Goal: Task Accomplishment & Management: Use online tool/utility

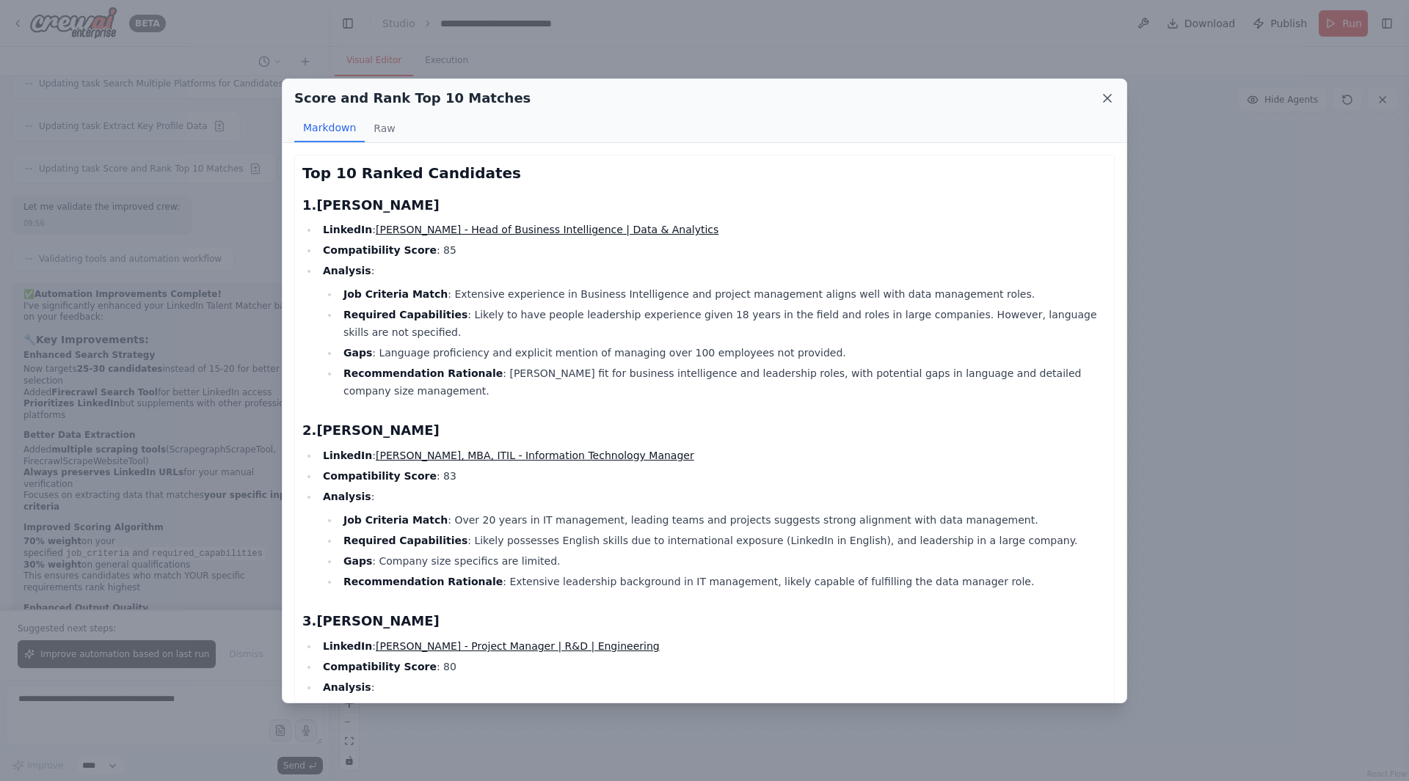
click at [1104, 95] on icon at bounding box center [1106, 98] width 7 height 7
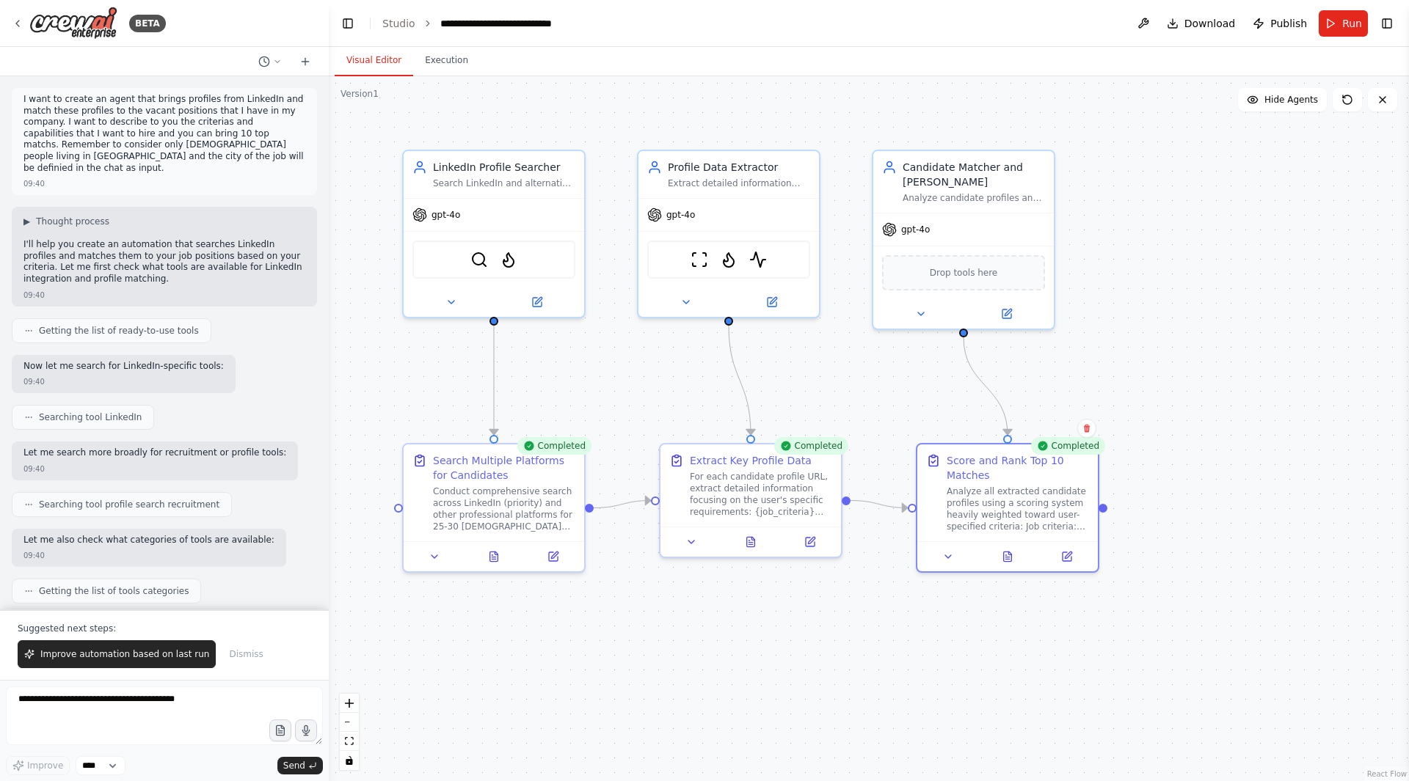
click at [40, 290] on div "09:40" at bounding box center [33, 295] width 21 height 11
click at [42, 178] on div "09:40" at bounding box center [164, 183] width 282 height 11
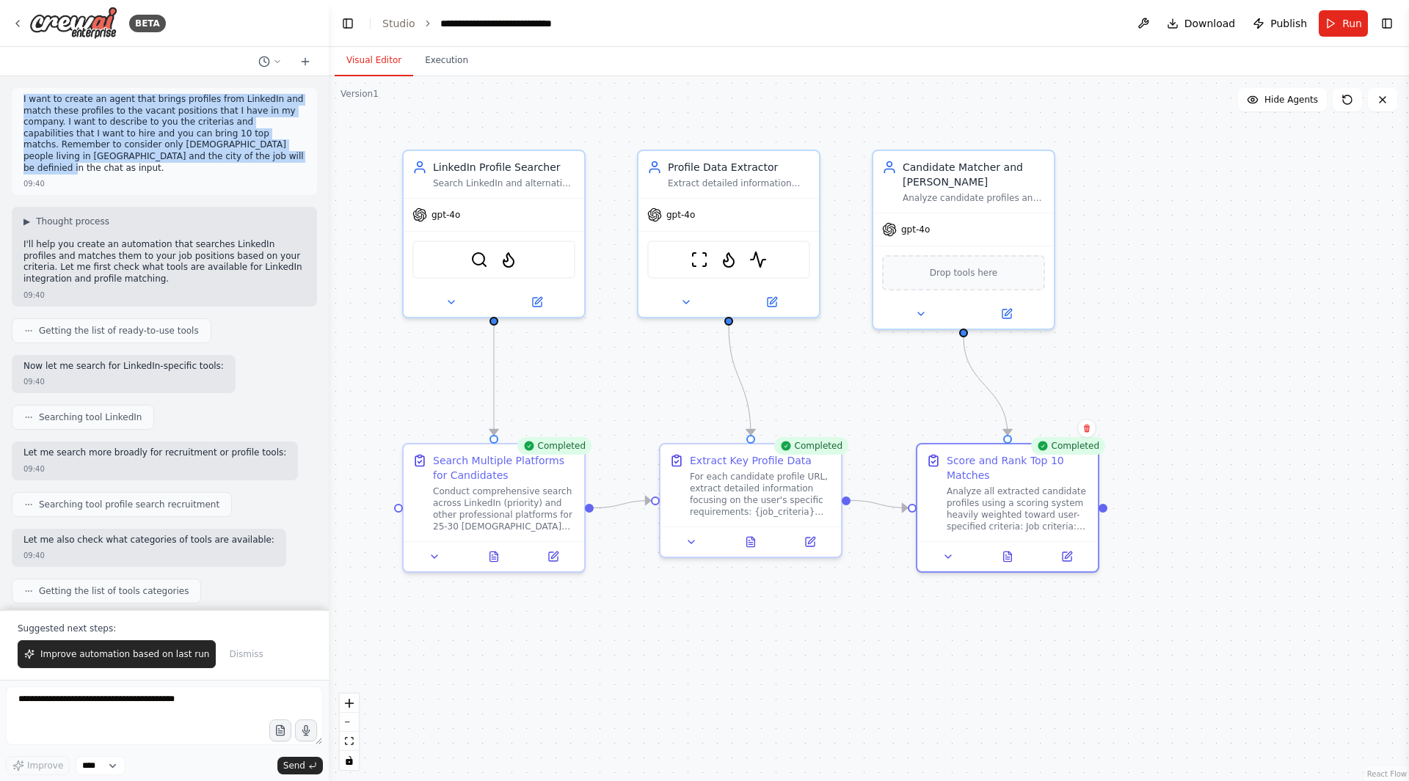
drag, startPoint x: 153, startPoint y: 155, endPoint x: 15, endPoint y: 101, distance: 148.2
click at [15, 101] on div "I want to create an agent that brings profiles from LinkedIn and match these pr…" at bounding box center [164, 141] width 305 height 107
click at [133, 131] on p "I want to create an agent that brings profiles from LinkedIn and match these pr…" at bounding box center [164, 134] width 282 height 80
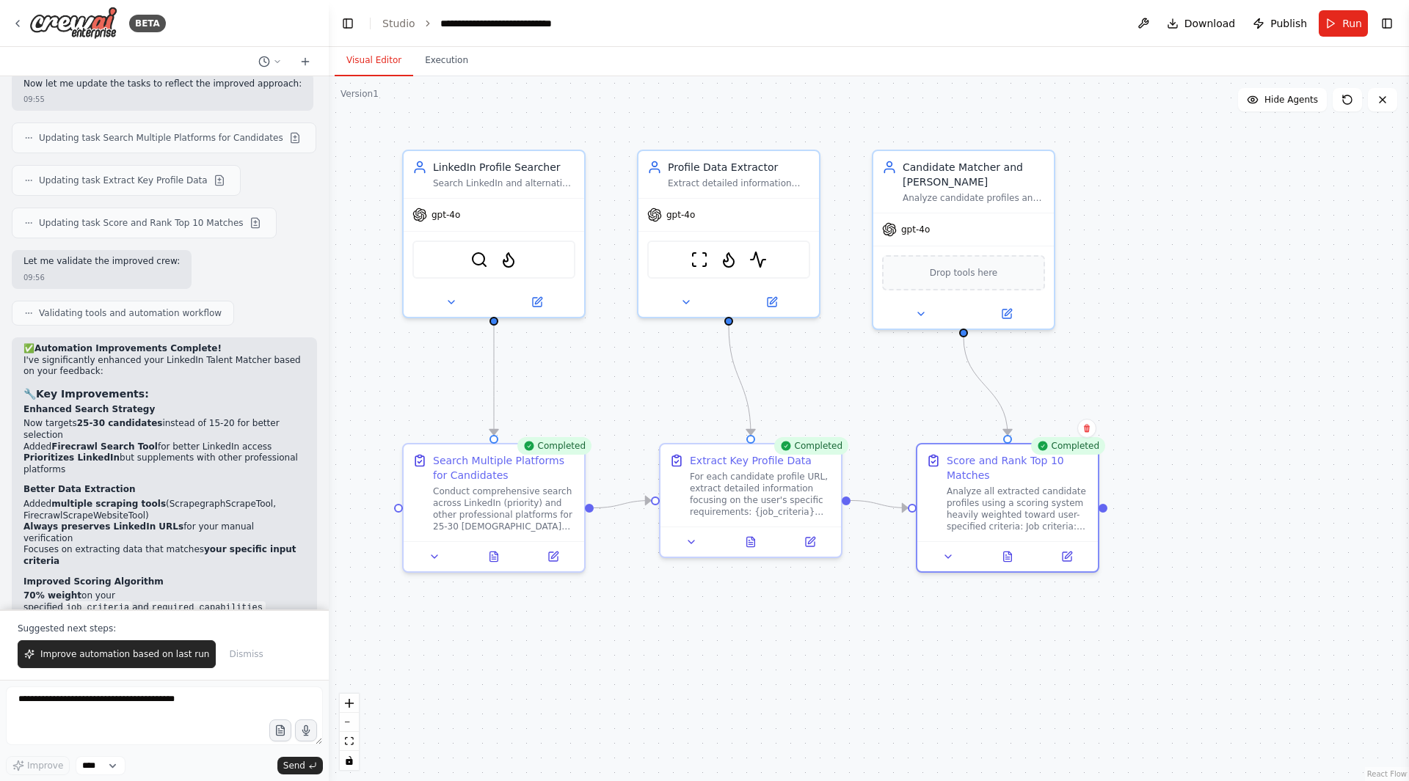
scroll to position [3084, 0]
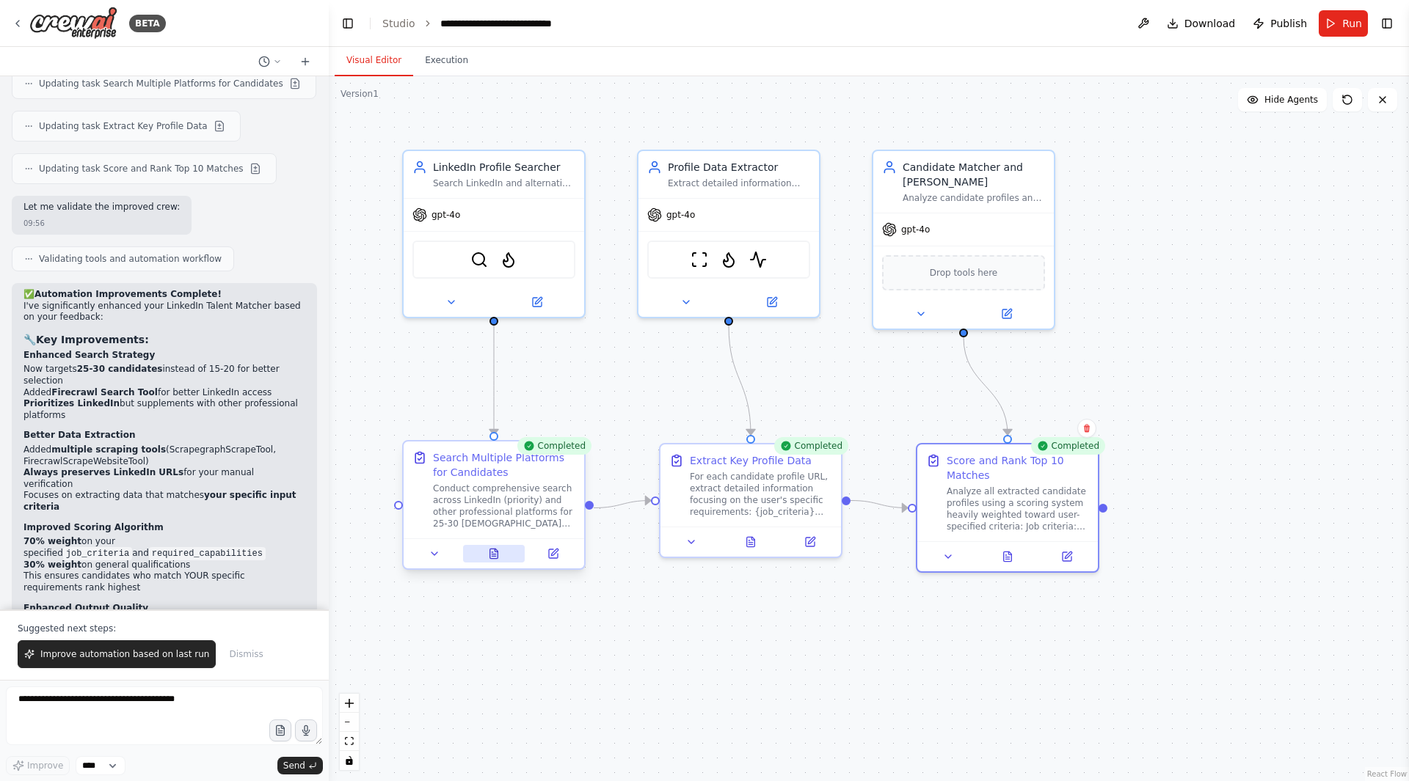
click at [495, 558] on icon at bounding box center [494, 554] width 8 height 10
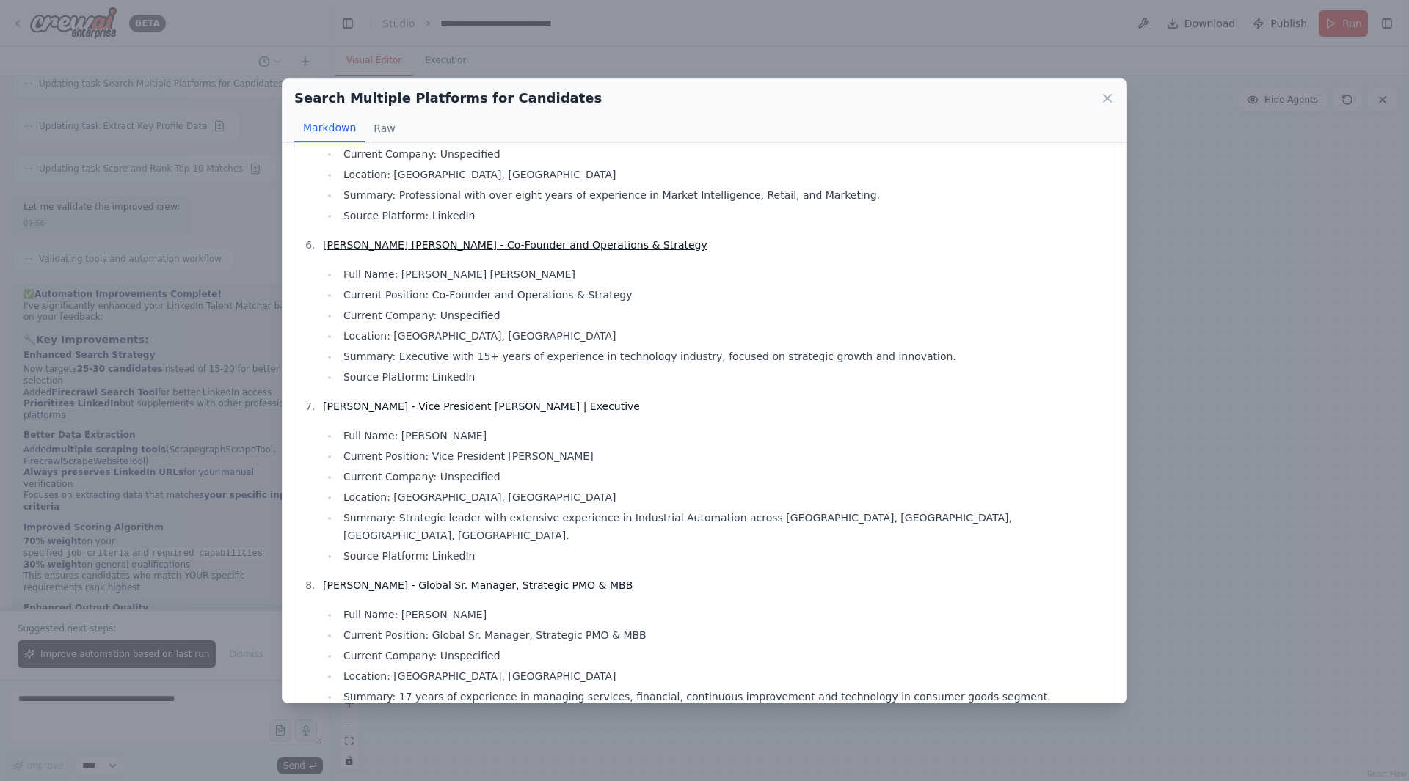
scroll to position [0, 0]
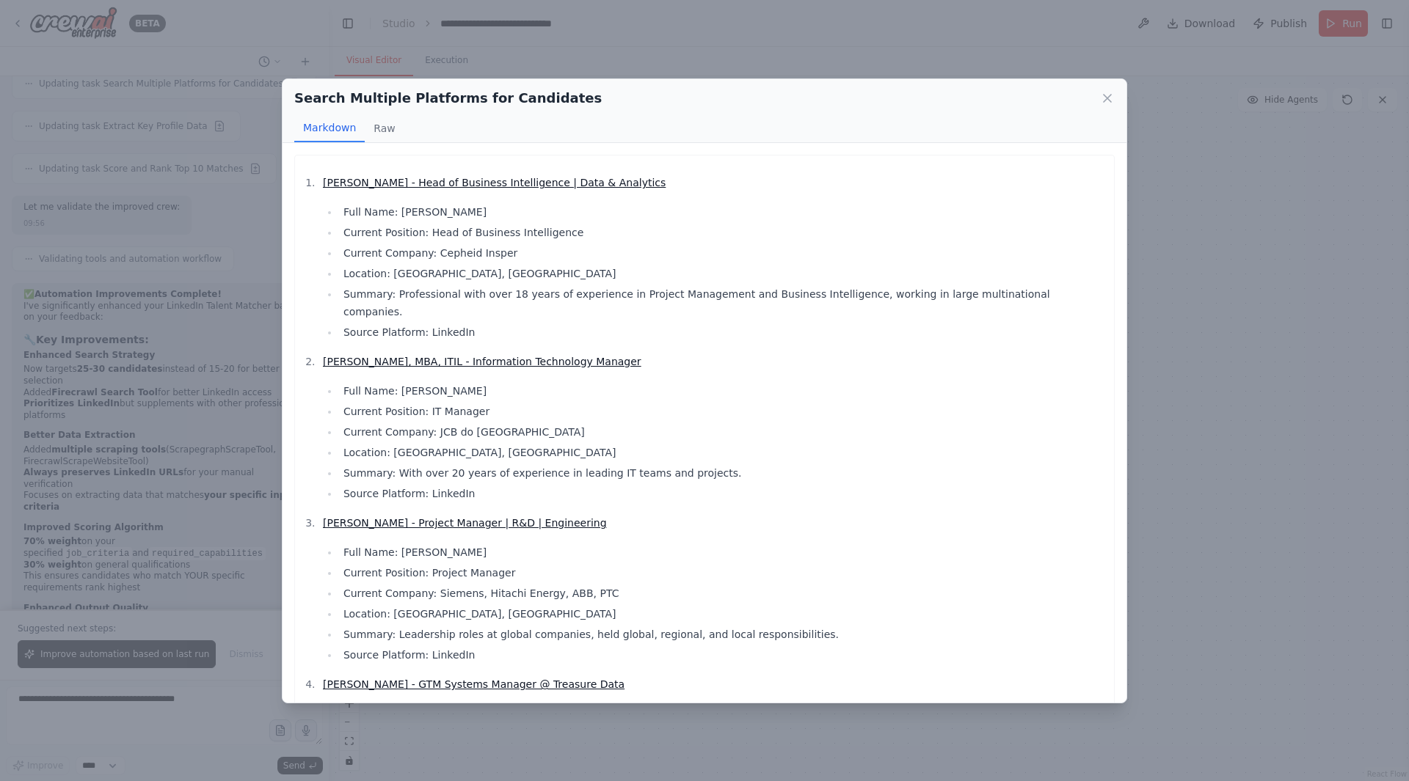
click at [1116, 104] on div "Search Multiple Platforms for Candidates Markdown Raw" at bounding box center [704, 111] width 844 height 64
click at [1106, 100] on icon at bounding box center [1106, 98] width 7 height 7
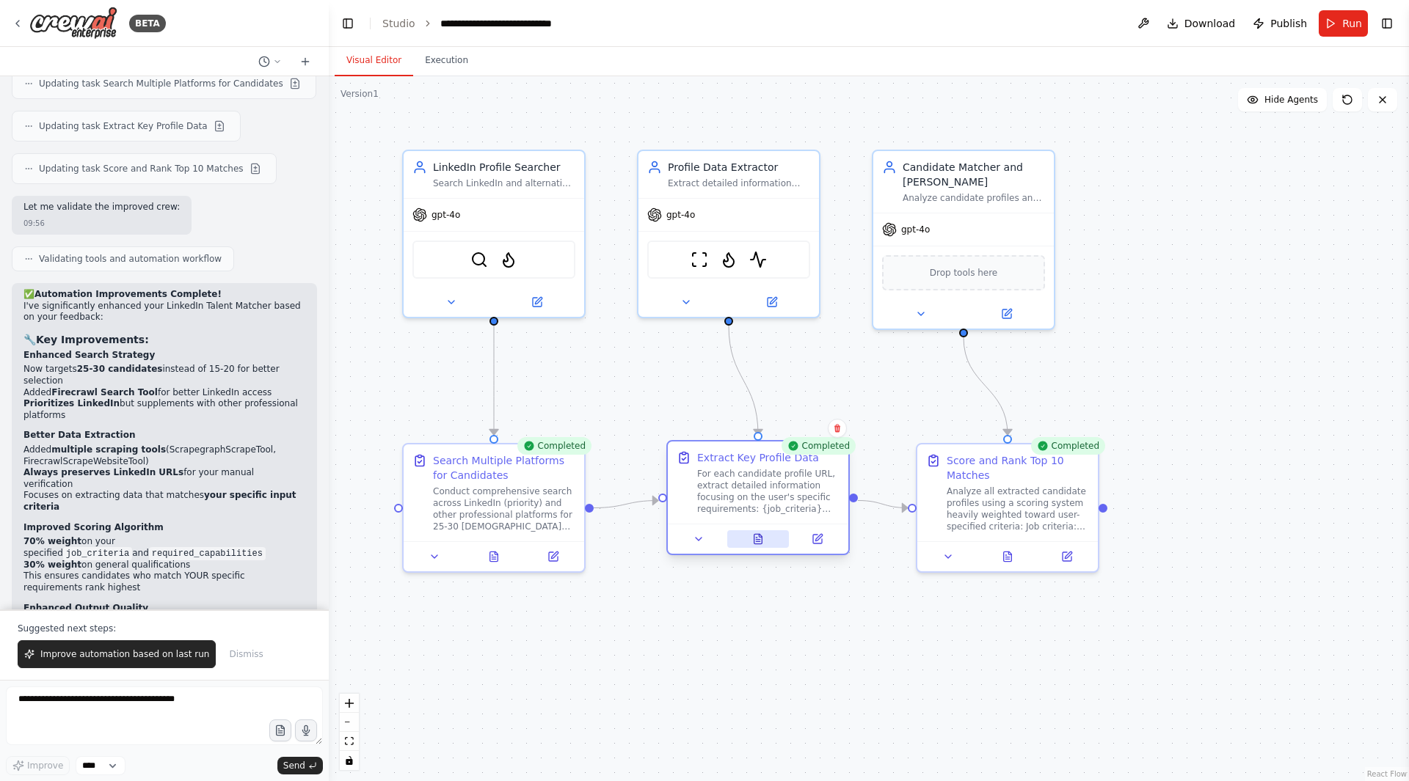
click at [737, 541] on button at bounding box center [758, 539] width 62 height 18
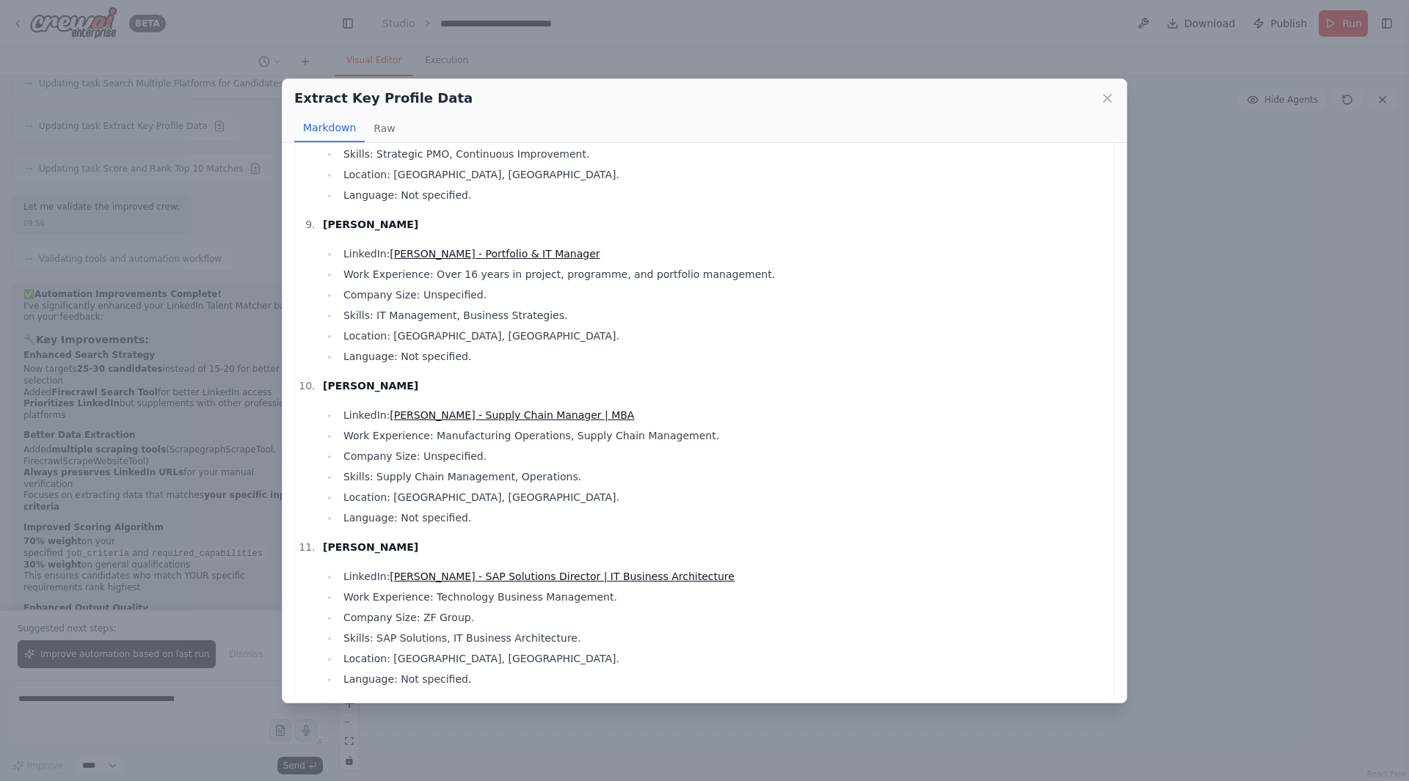
scroll to position [1249, 0]
click at [1103, 96] on icon at bounding box center [1107, 98] width 15 height 15
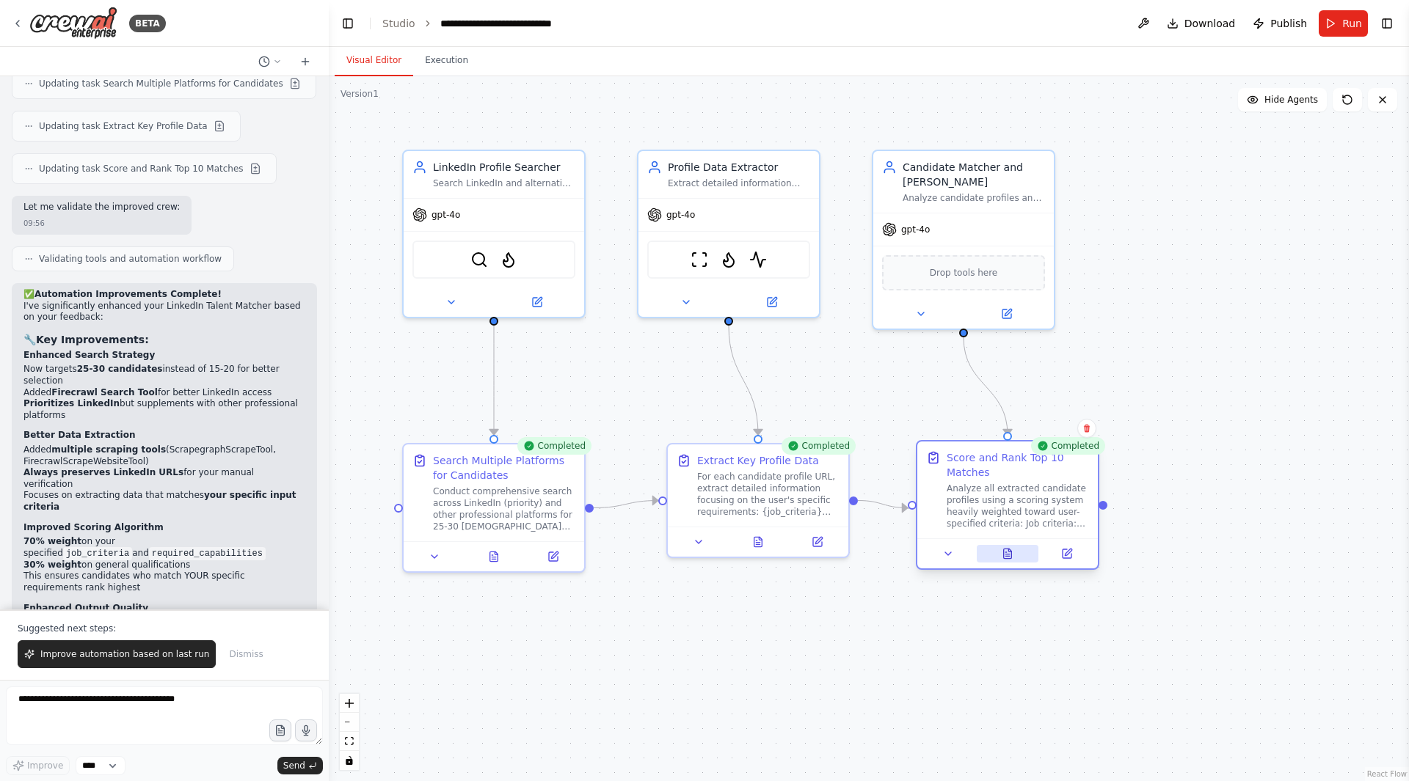
click at [1011, 560] on button at bounding box center [1008, 554] width 62 height 18
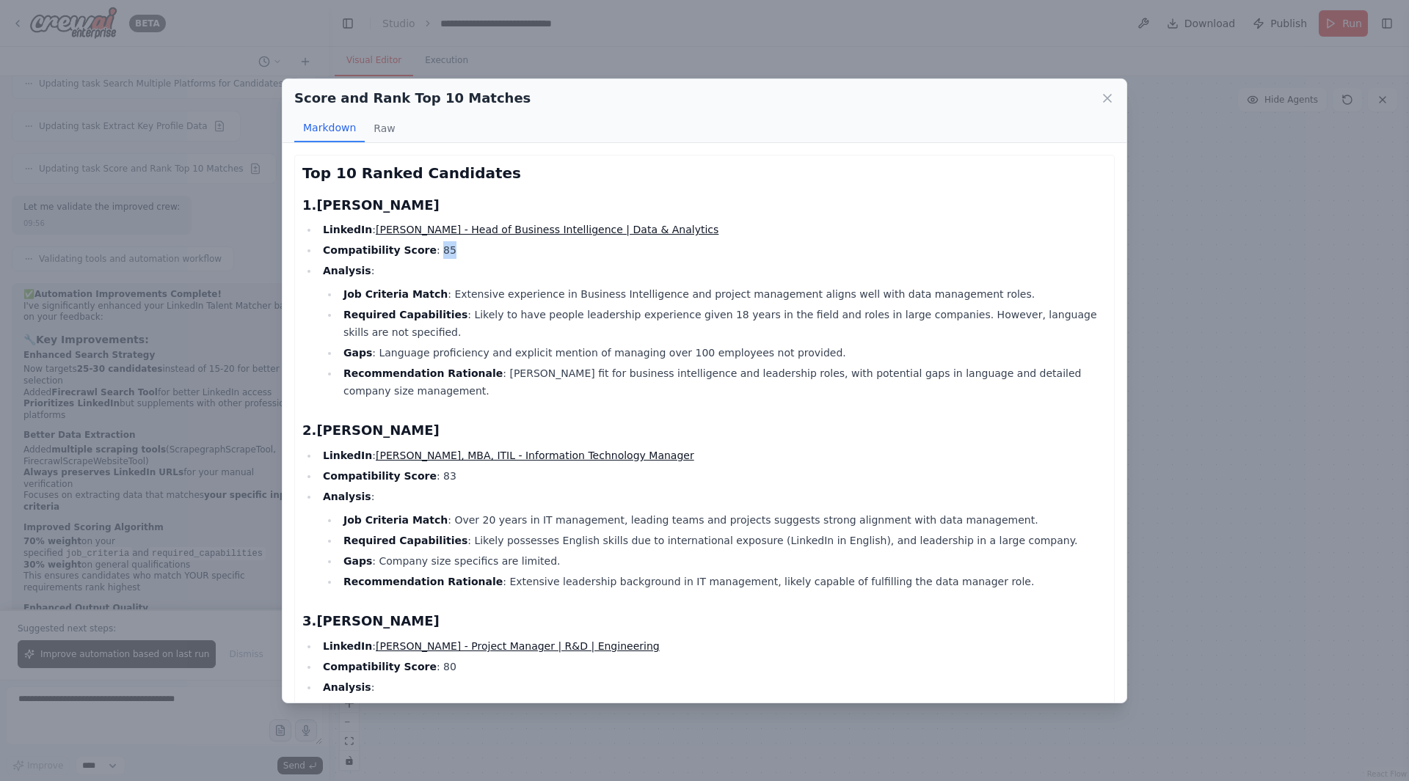
drag, startPoint x: 418, startPoint y: 249, endPoint x: 448, endPoint y: 258, distance: 31.3
click at [448, 258] on li "Compatibility Score : 85" at bounding box center [712, 250] width 788 height 18
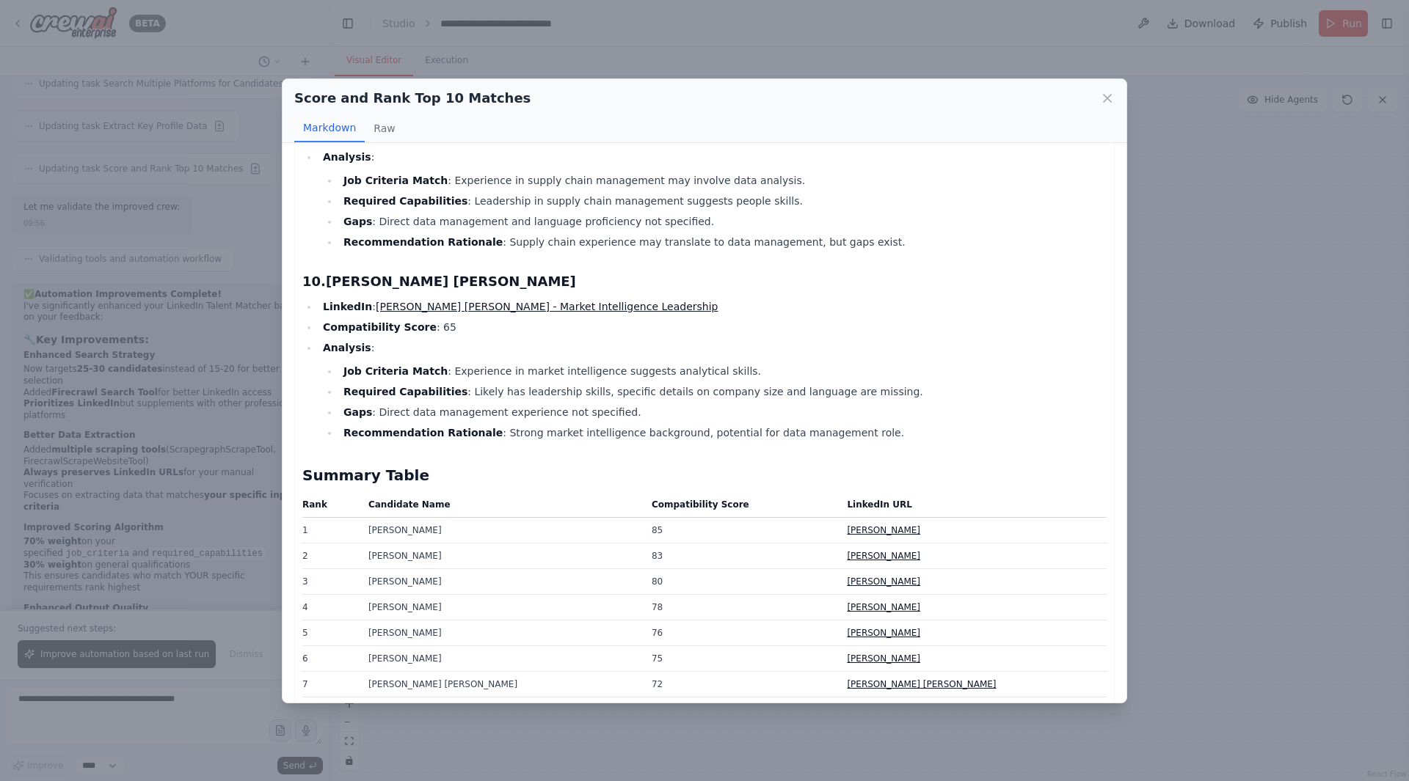
scroll to position [1731, 0]
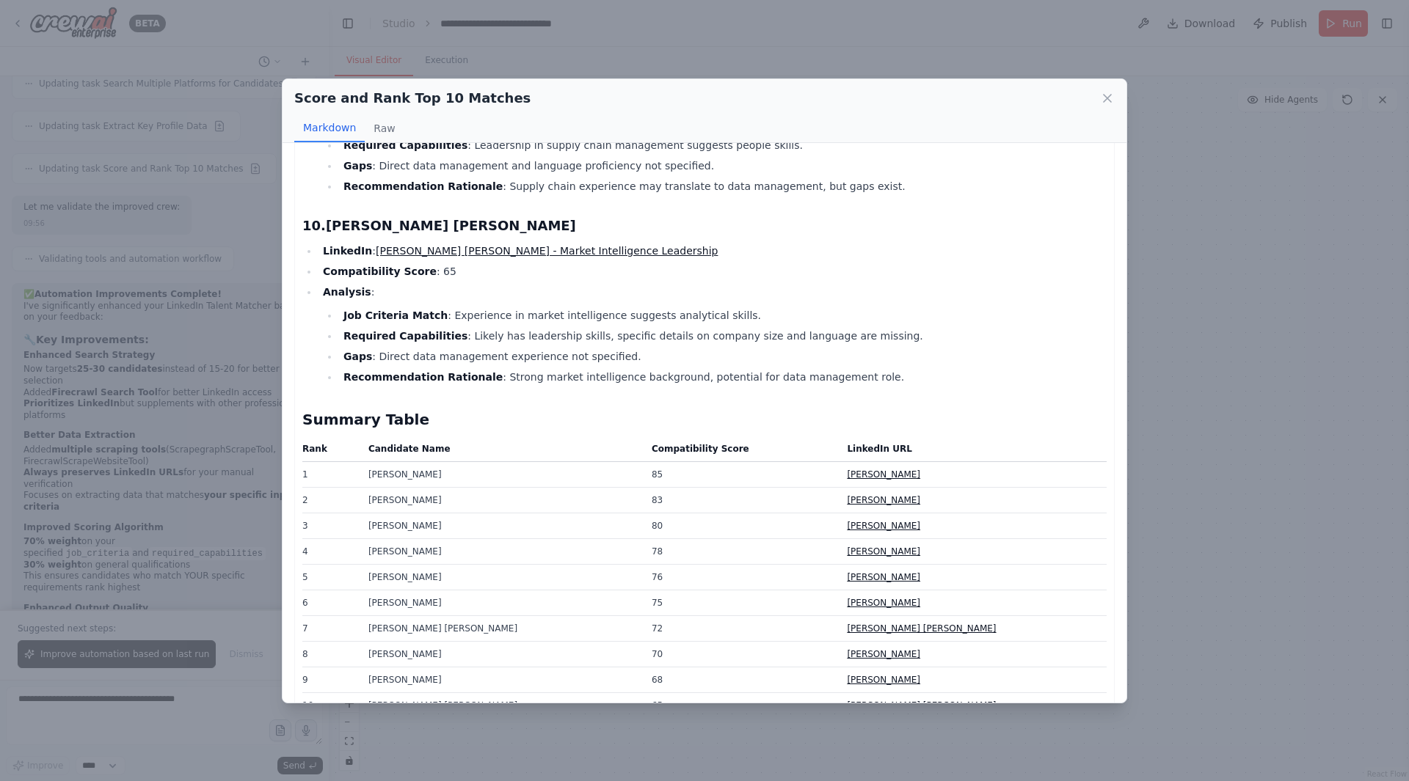
click at [904, 462] on td "Guilherme Pollonio" at bounding box center [972, 475] width 269 height 26
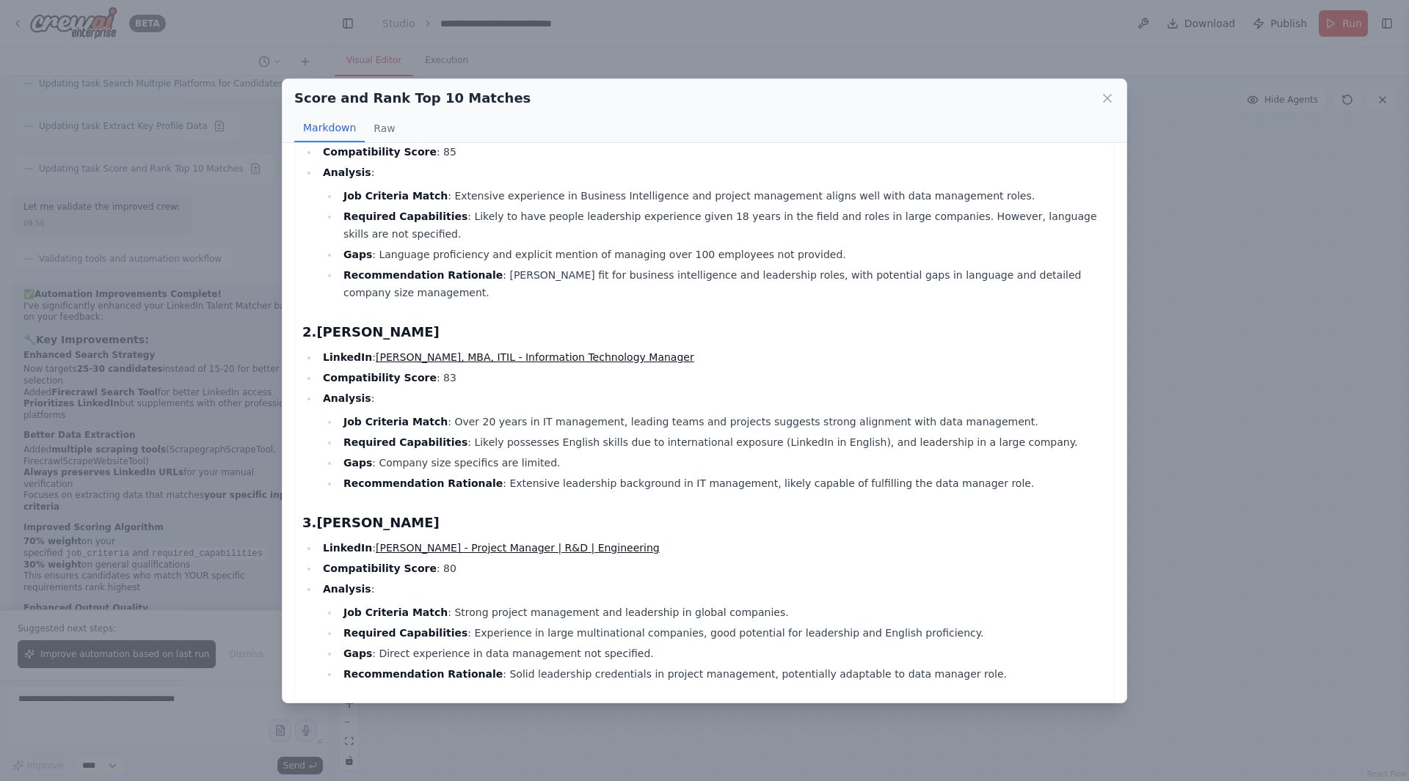
scroll to position [0, 0]
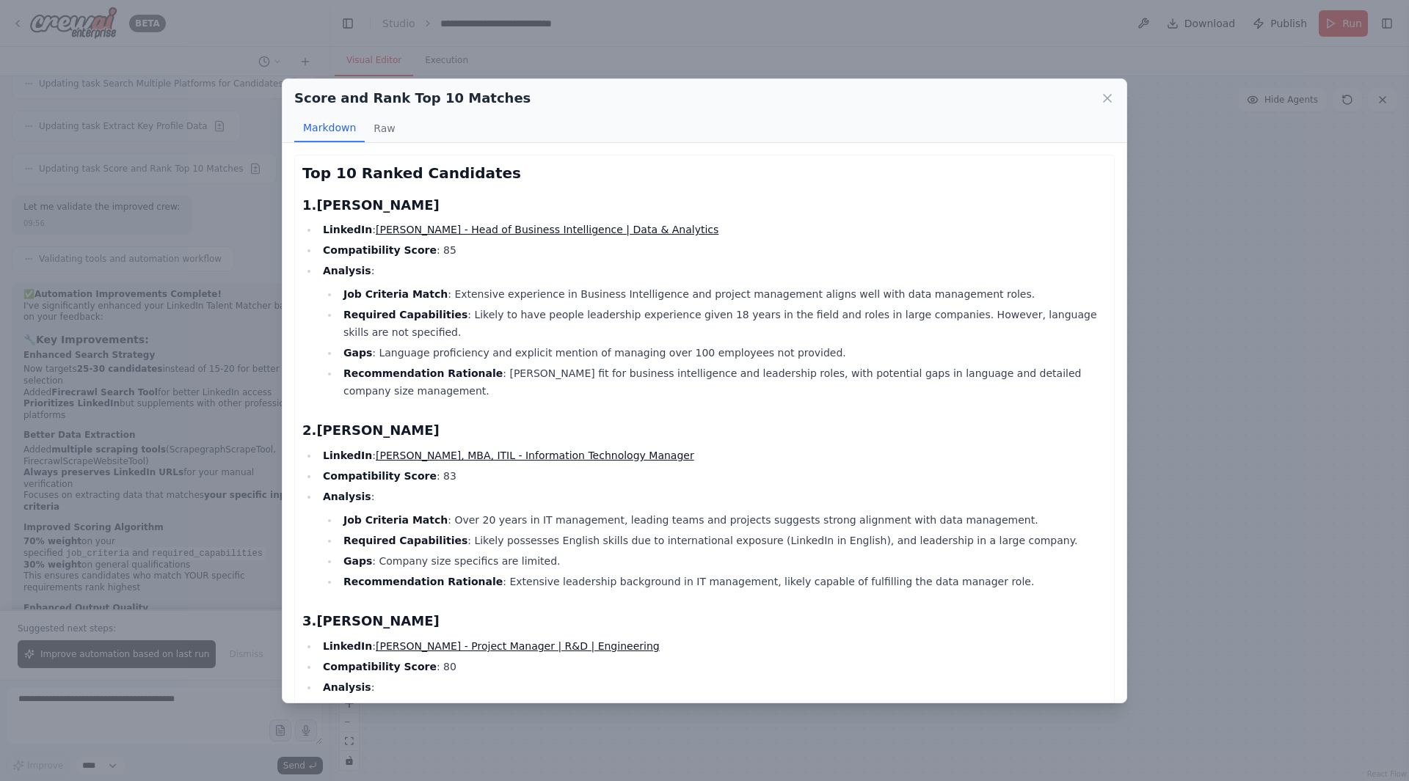
click at [474, 230] on link "Guilherme Pollonio - Head of Business Intelligence | Data & Analytics" at bounding box center [547, 230] width 343 height 12
click at [1101, 97] on icon at bounding box center [1107, 98] width 15 height 15
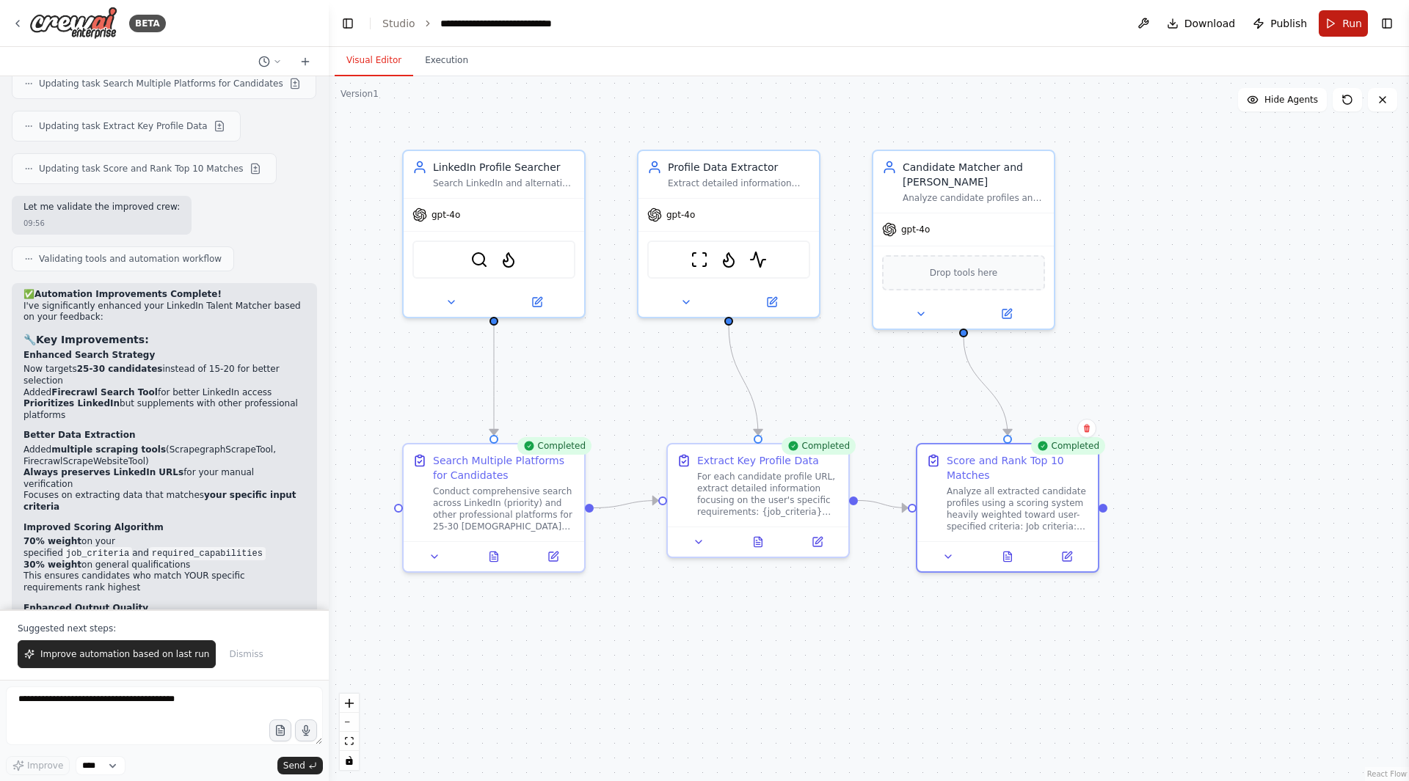
click at [1345, 29] on span "Run" at bounding box center [1352, 23] width 20 height 15
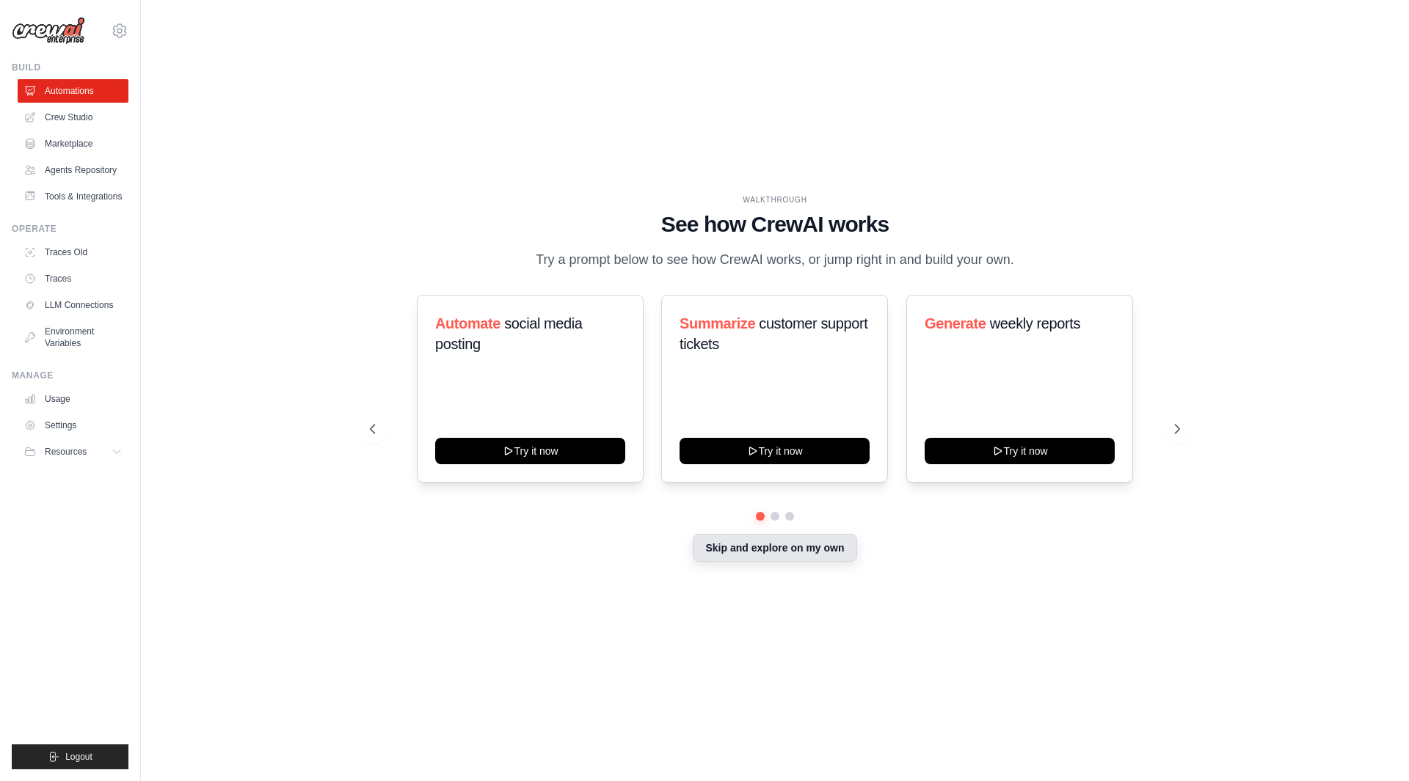
click at [834, 555] on button "Skip and explore on my own" at bounding box center [775, 548] width 164 height 28
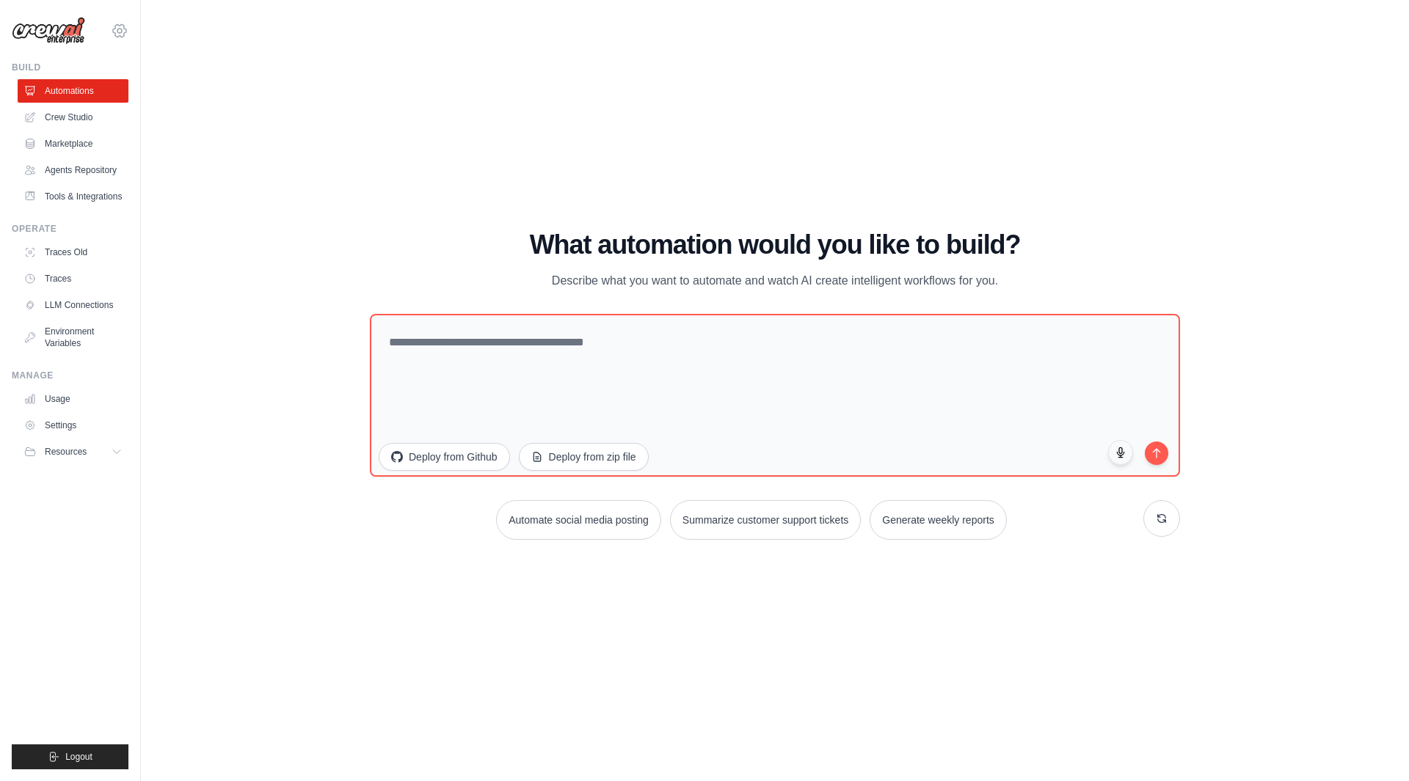
click at [114, 34] on icon at bounding box center [120, 31] width 18 height 18
click at [150, 116] on span "ABI - GenAI Bootcamp" at bounding box center [183, 120] width 116 height 15
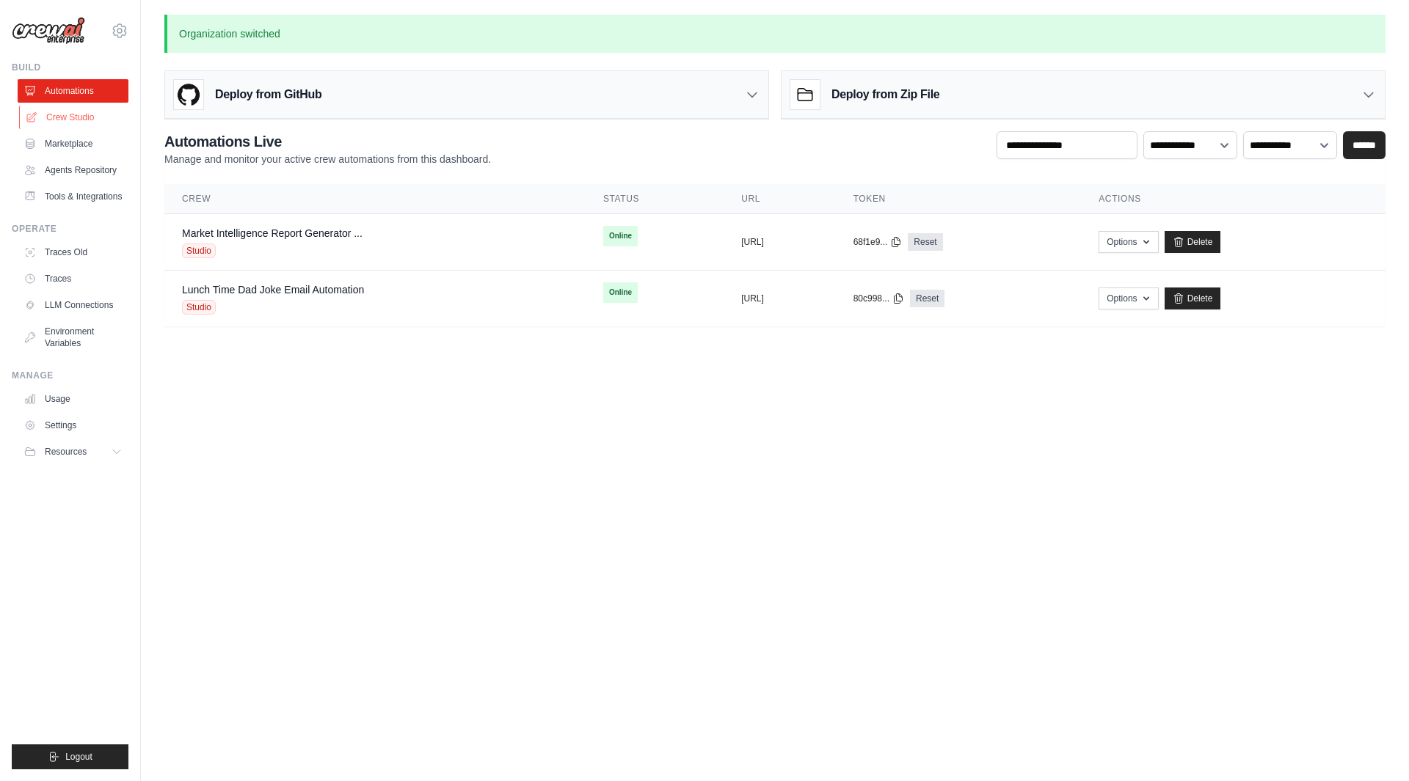
click at [81, 125] on link "Crew Studio" at bounding box center [74, 117] width 111 height 23
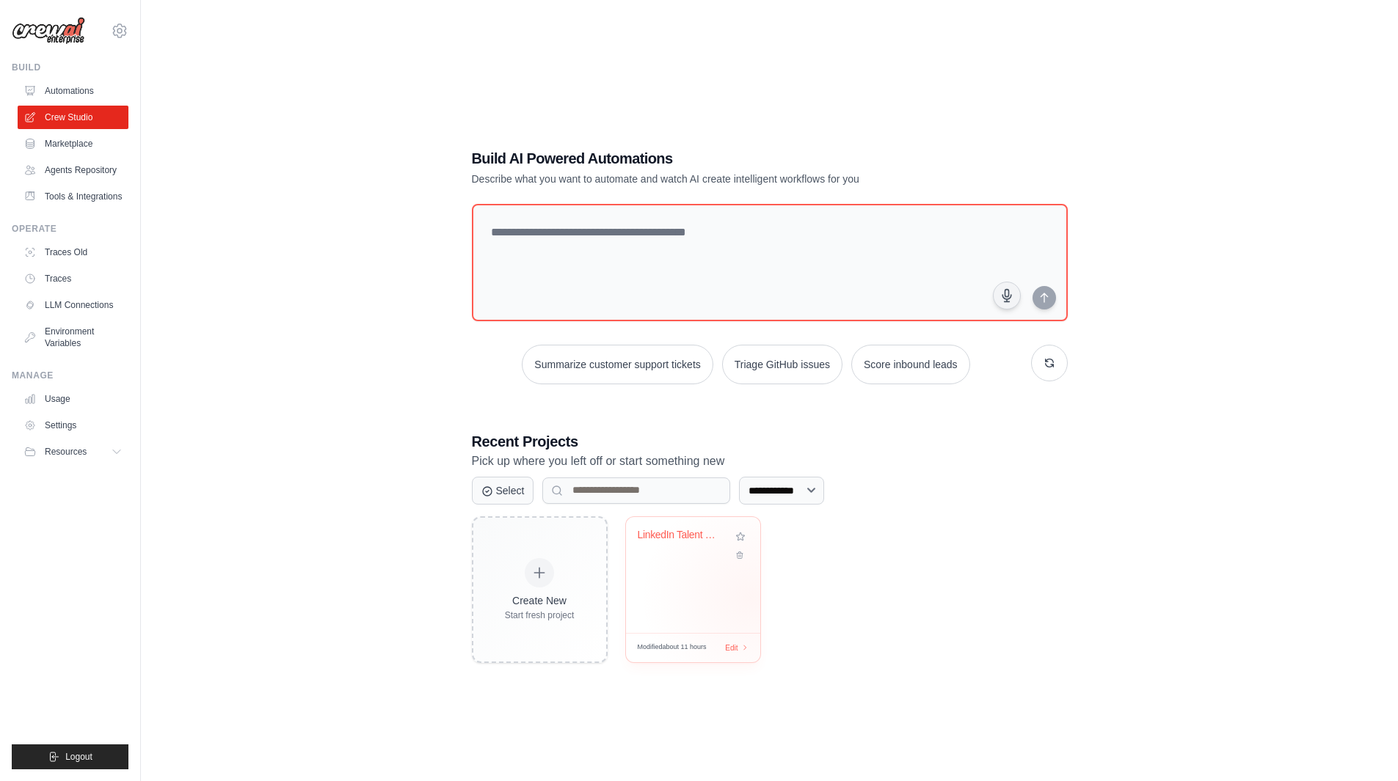
click at [703, 577] on div "LinkedIn Talent Matcher Brazil" at bounding box center [693, 575] width 134 height 116
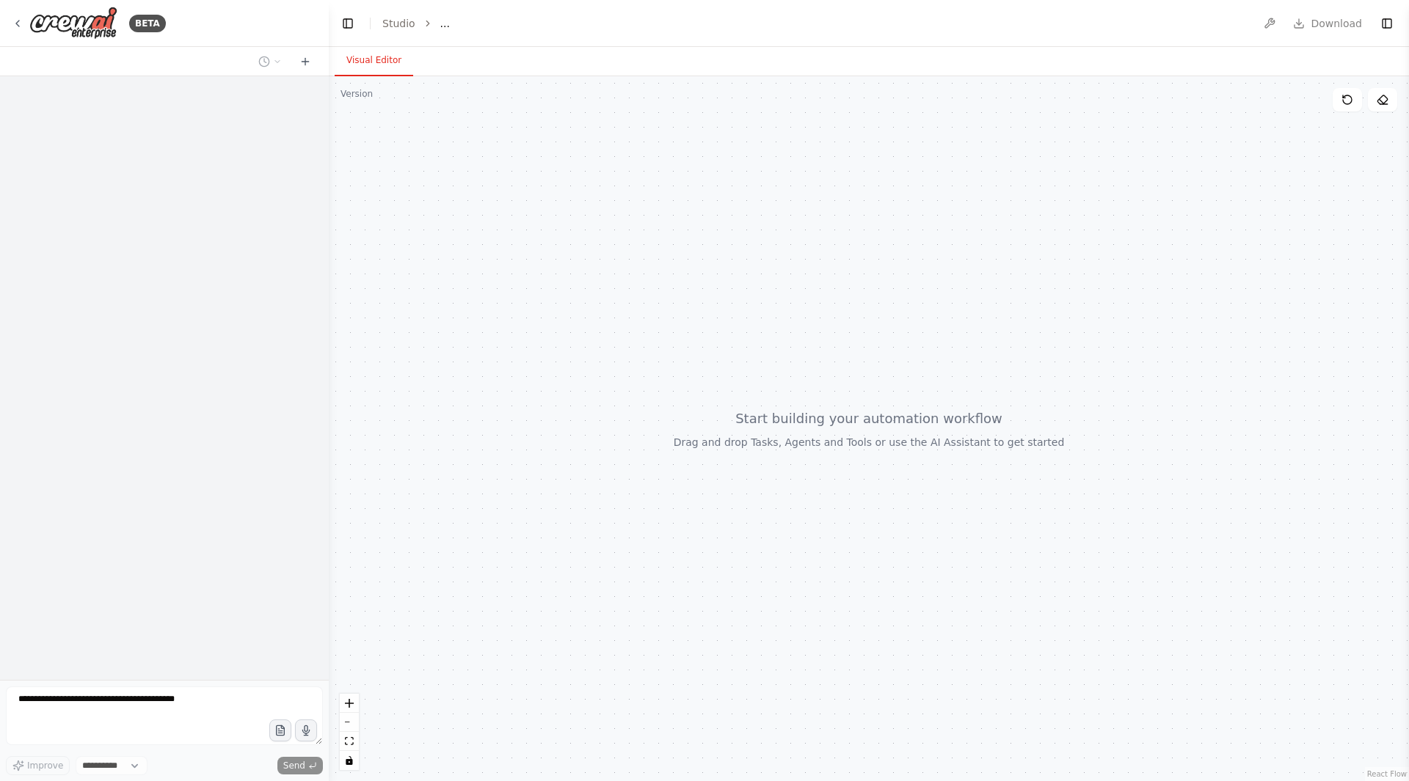
select select "****"
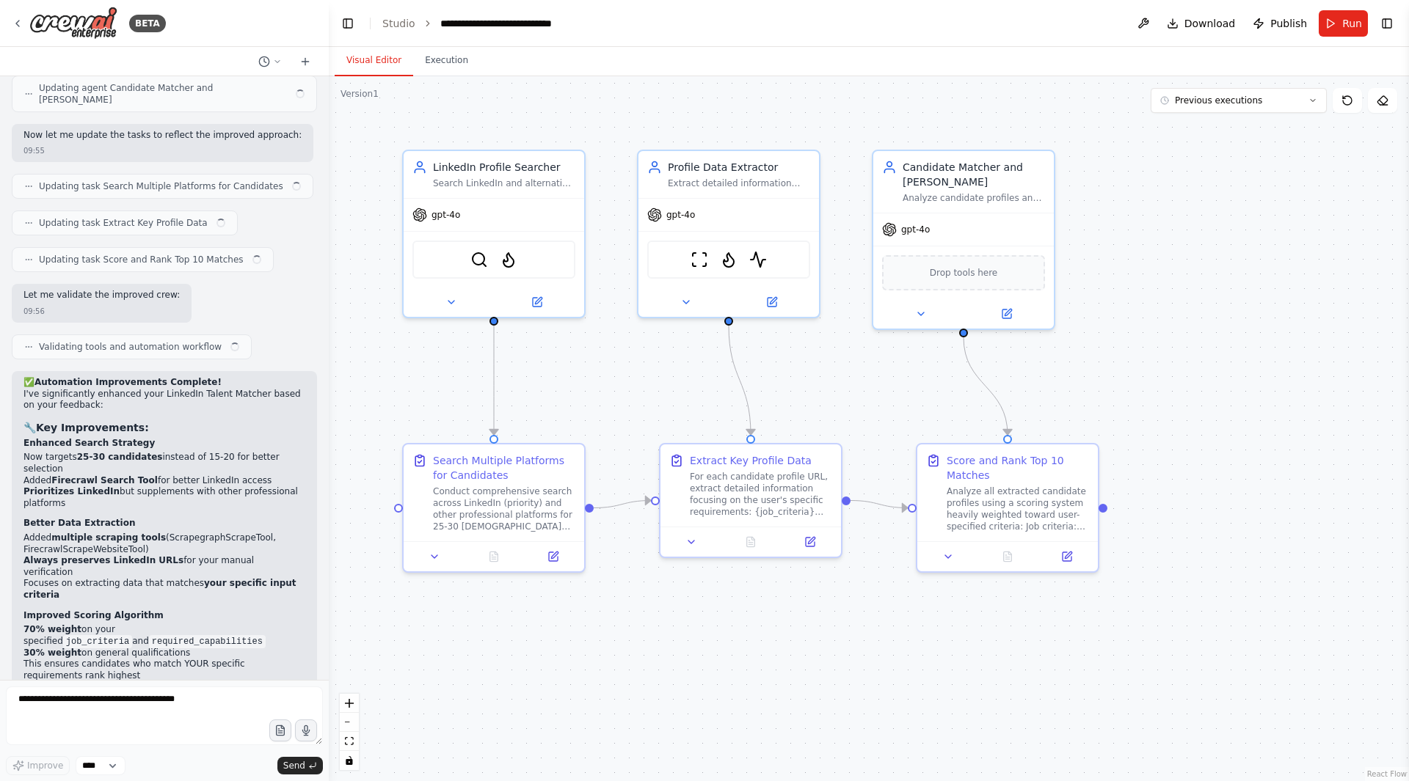
scroll to position [3007, 0]
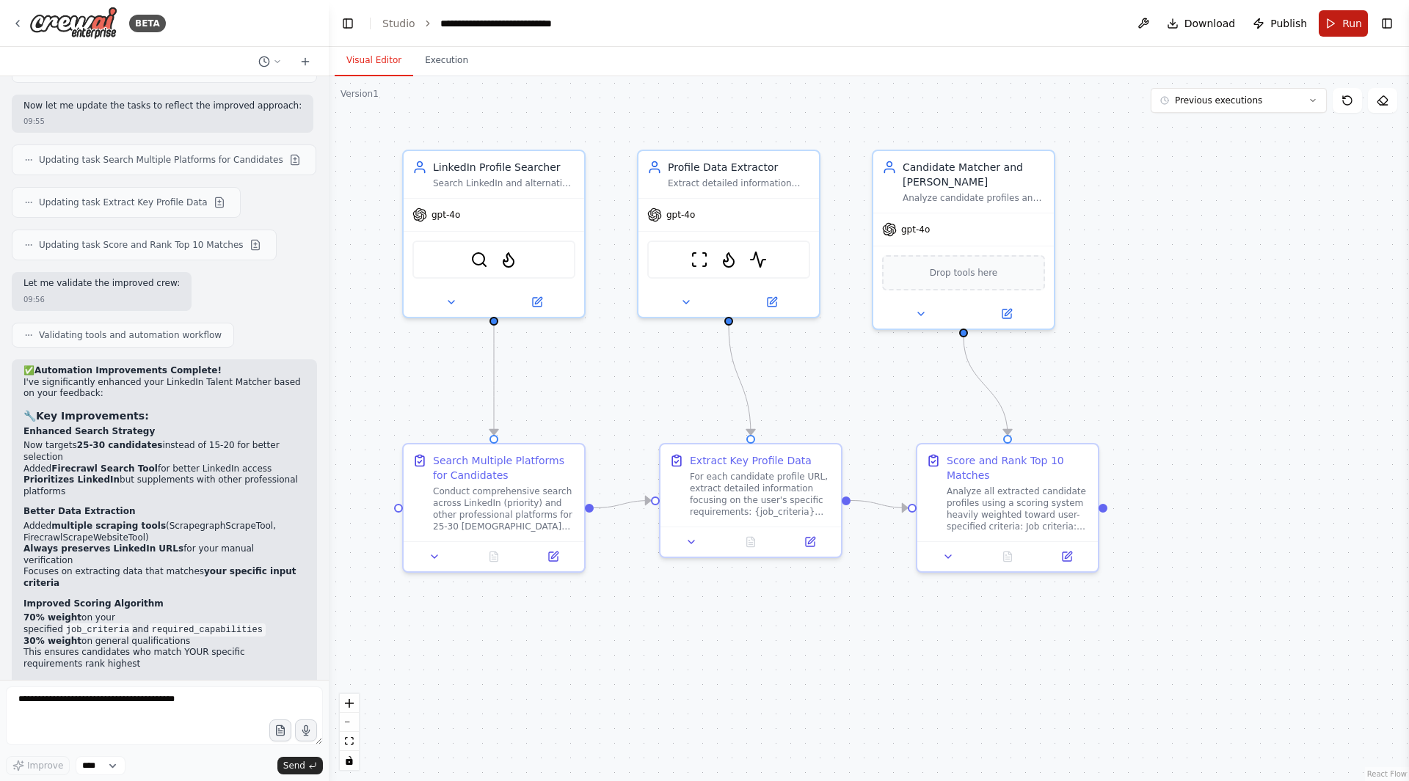
click at [1346, 23] on span "Run" at bounding box center [1352, 23] width 20 height 15
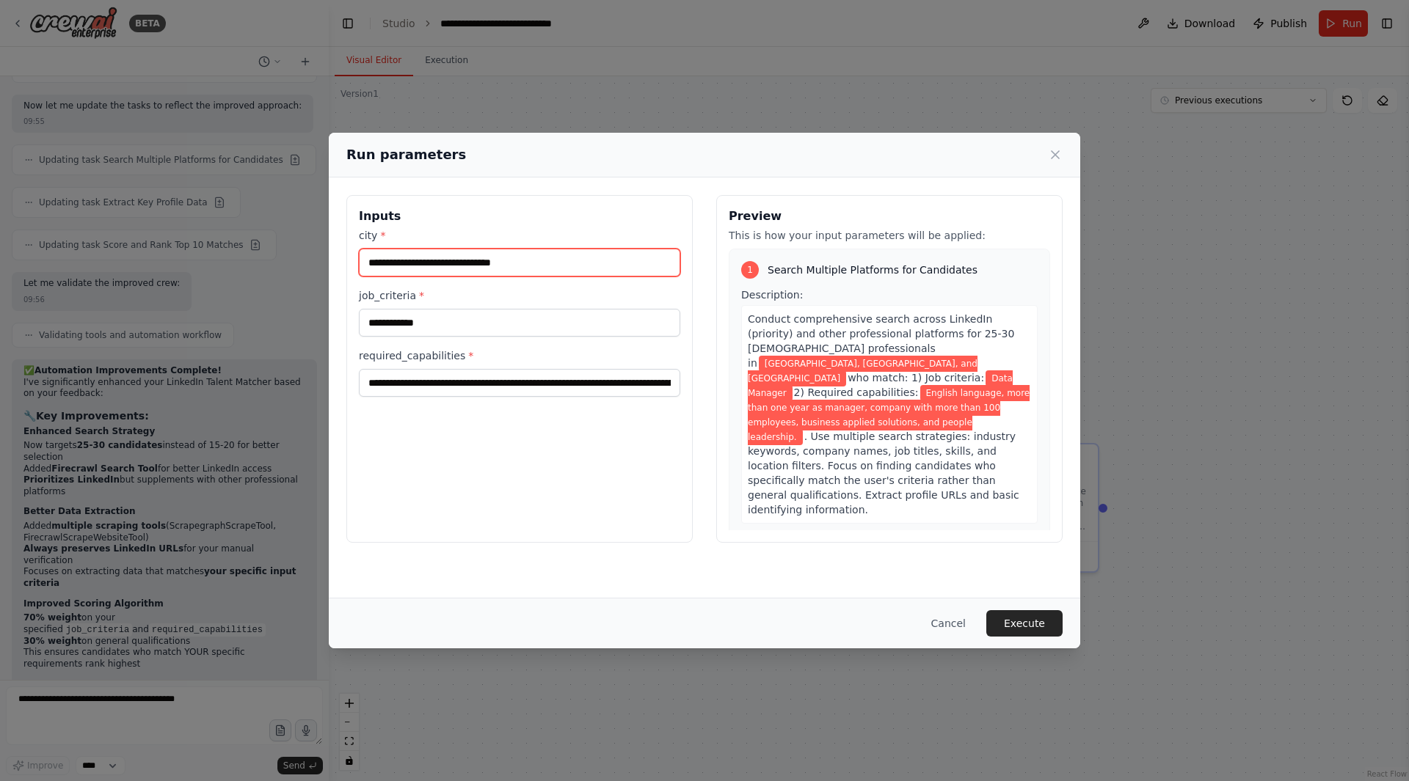
click at [577, 269] on input "**********" at bounding box center [519, 263] width 321 height 28
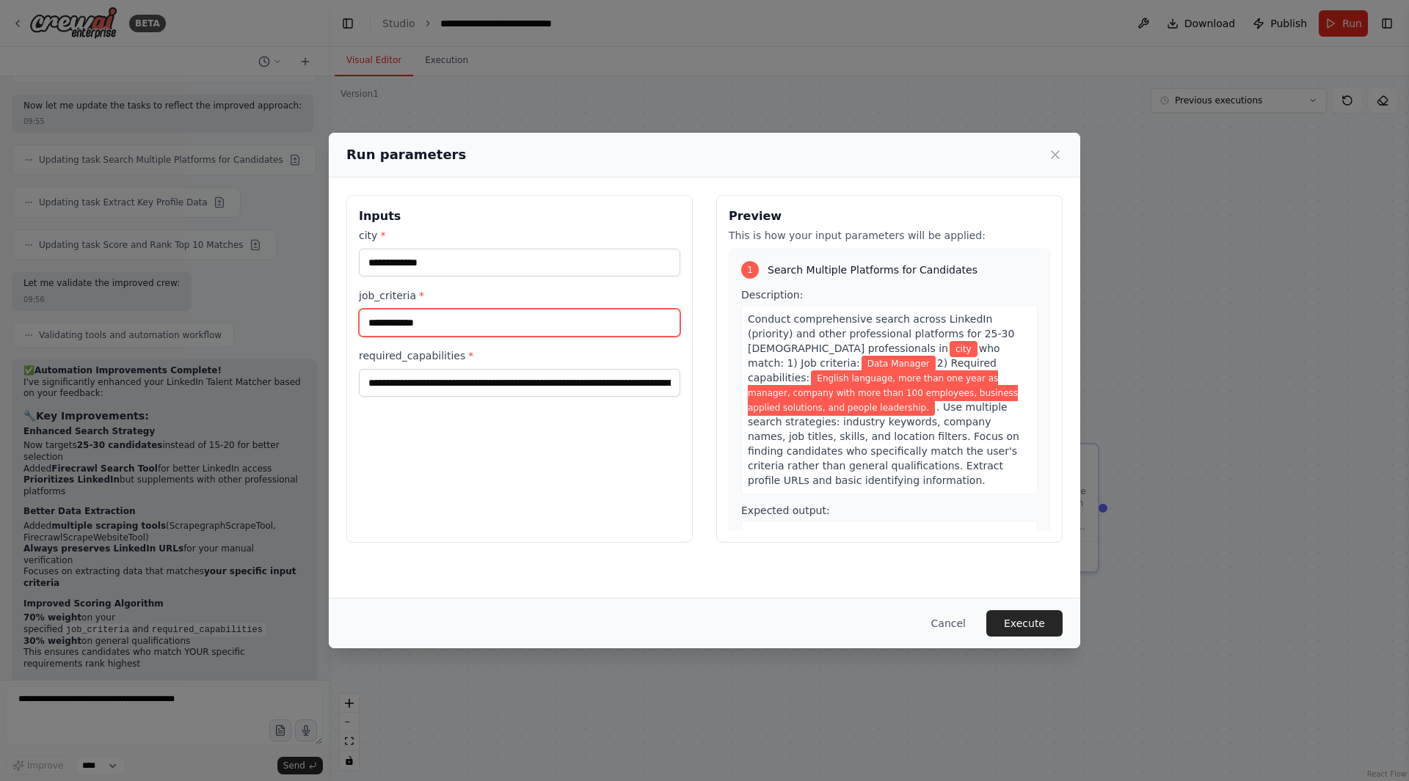
click at [543, 330] on input "**********" at bounding box center [519, 323] width 321 height 28
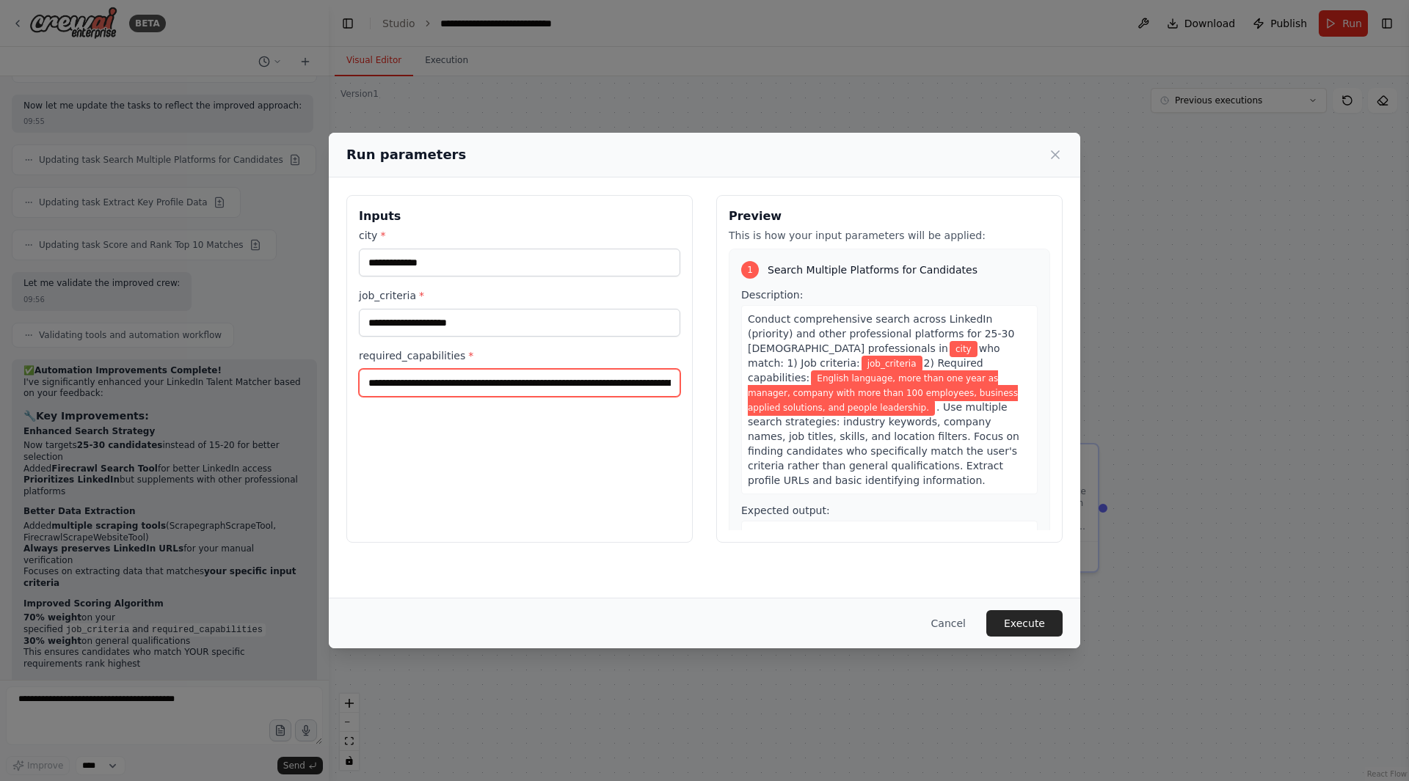
click at [527, 386] on input "**********" at bounding box center [519, 383] width 321 height 28
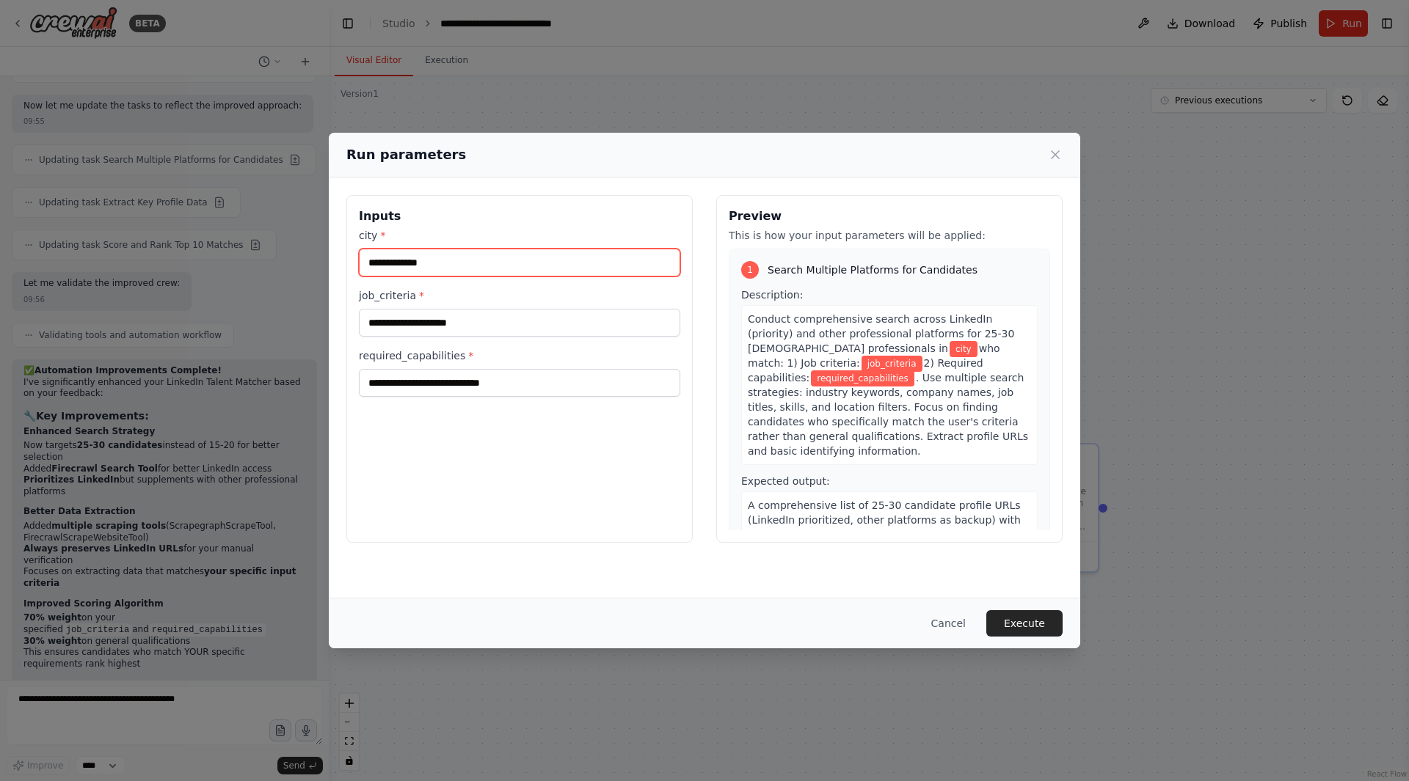
click at [487, 265] on input "city *" at bounding box center [519, 263] width 321 height 28
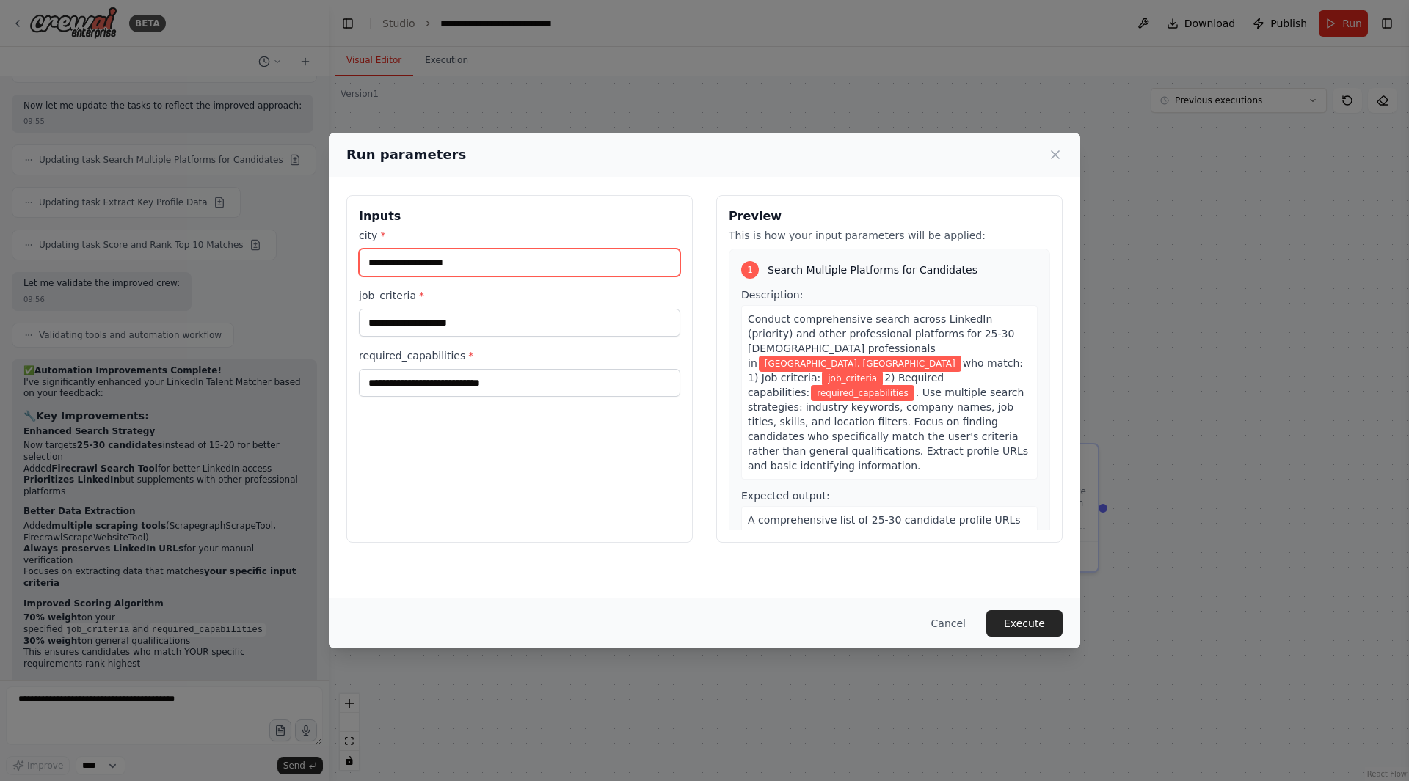
type input "**********"
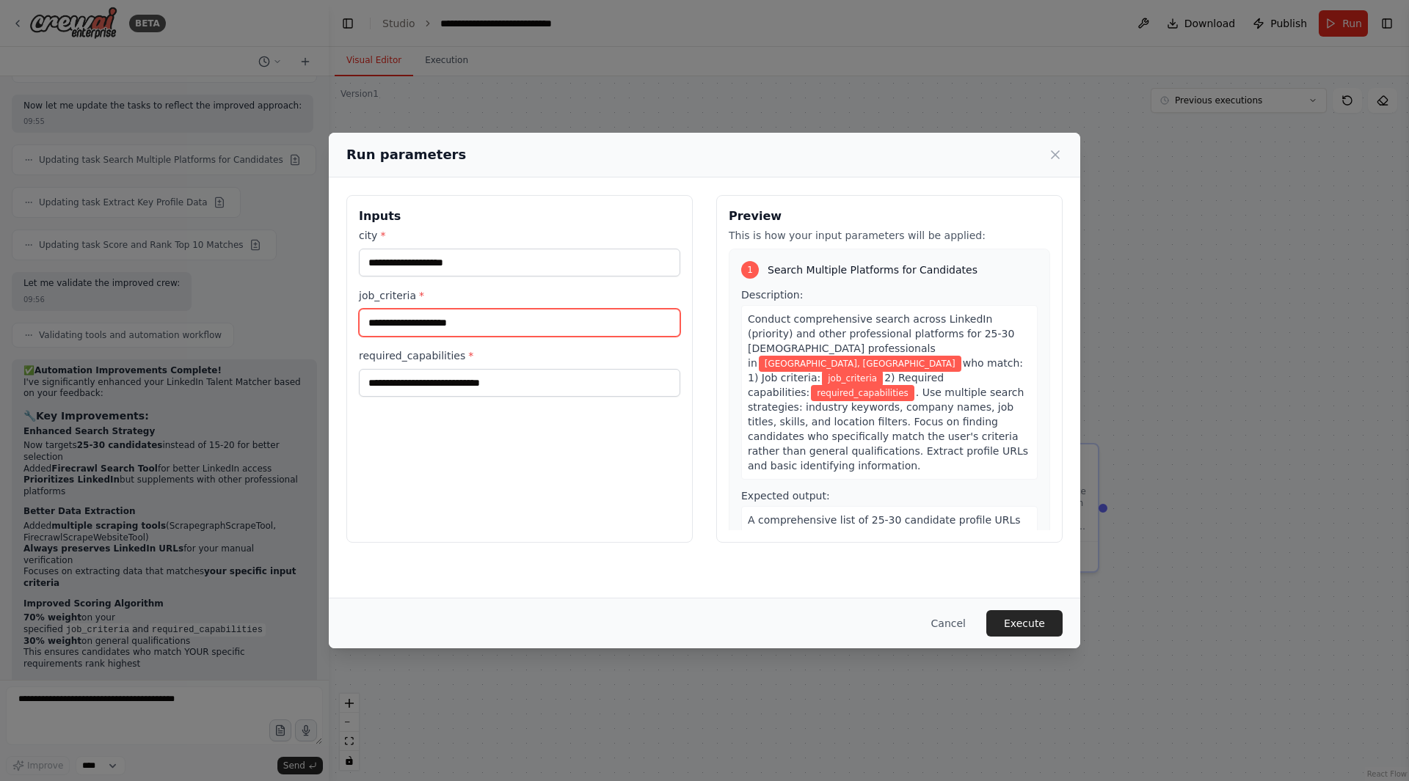
click at [476, 326] on input "job_criteria *" at bounding box center [519, 323] width 321 height 28
type input "*"
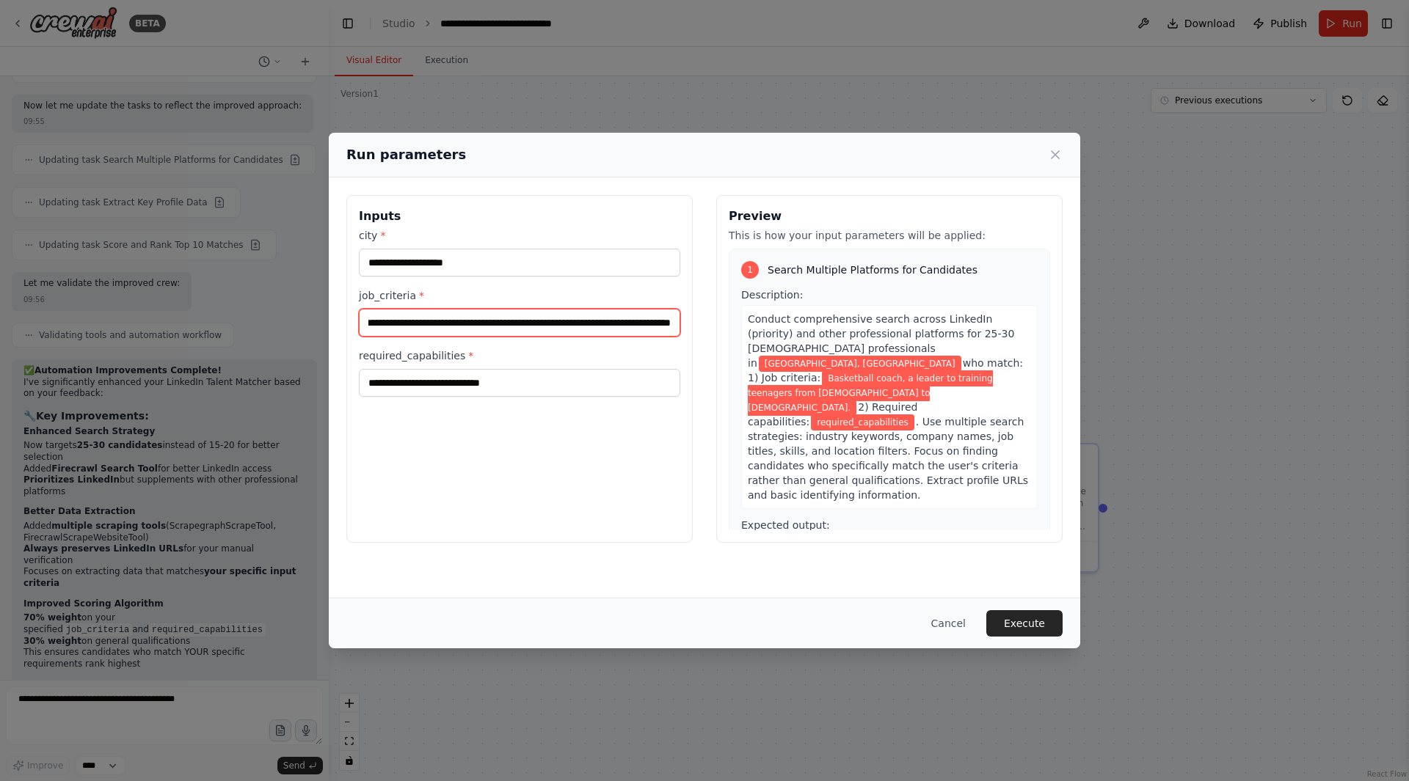
scroll to position [0, 65]
type input "**********"
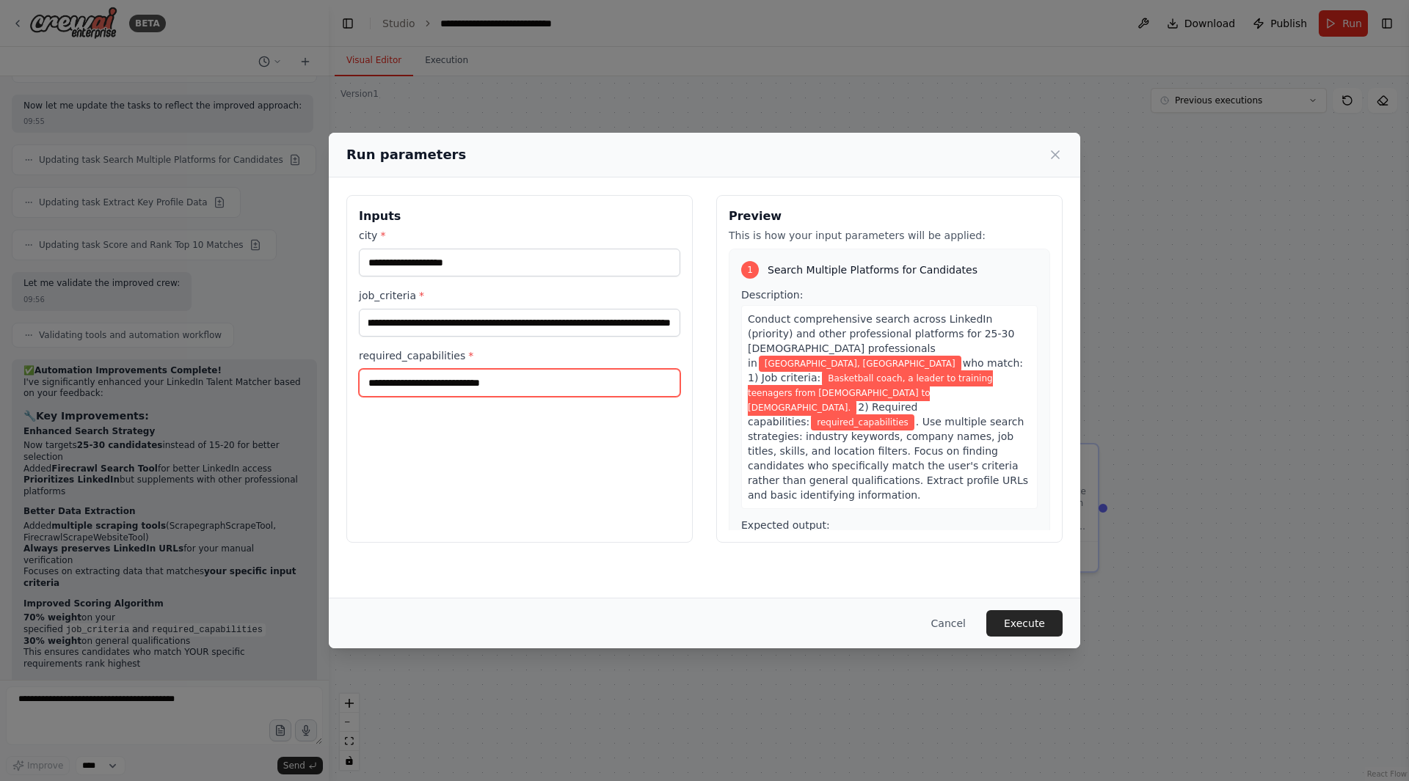
click at [464, 387] on input "required_capabilities *" at bounding box center [519, 383] width 321 height 28
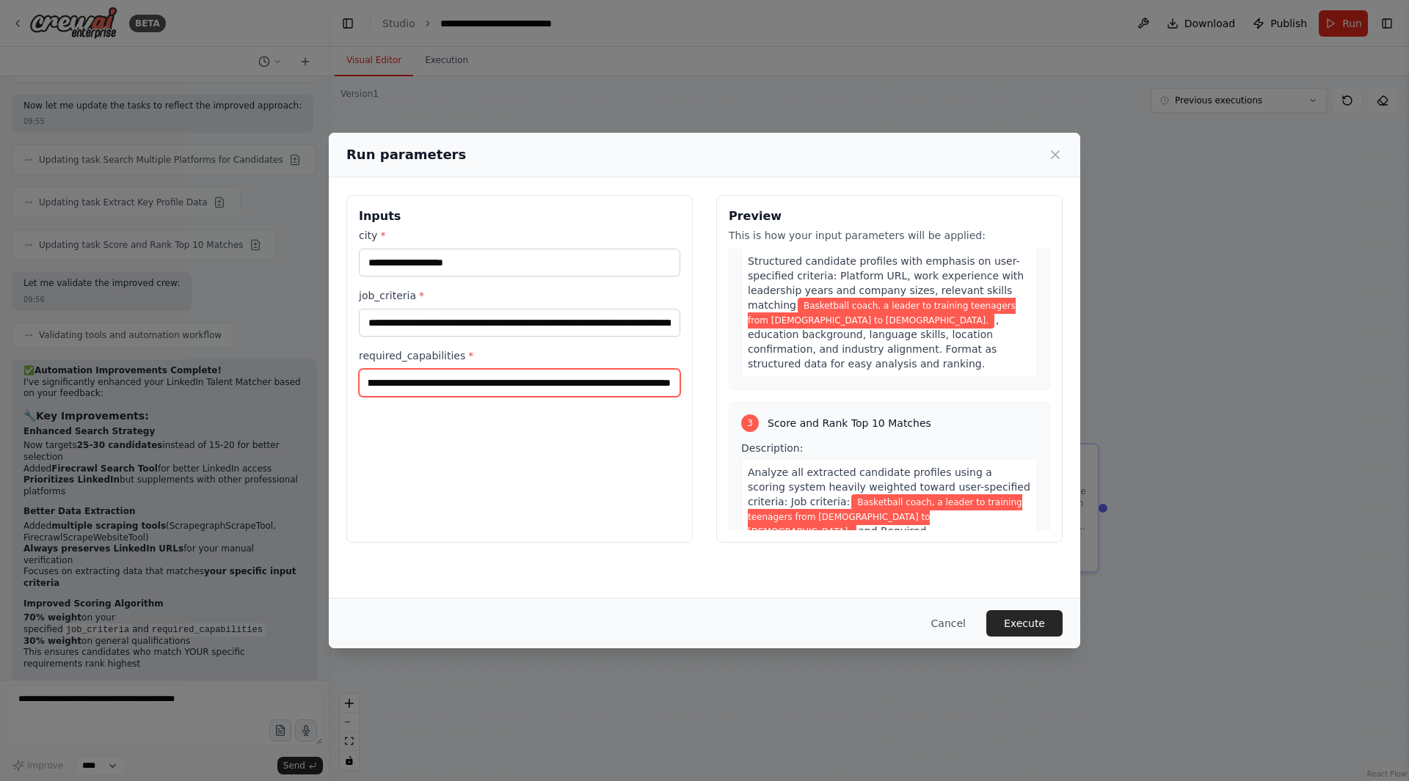
scroll to position [958, 0]
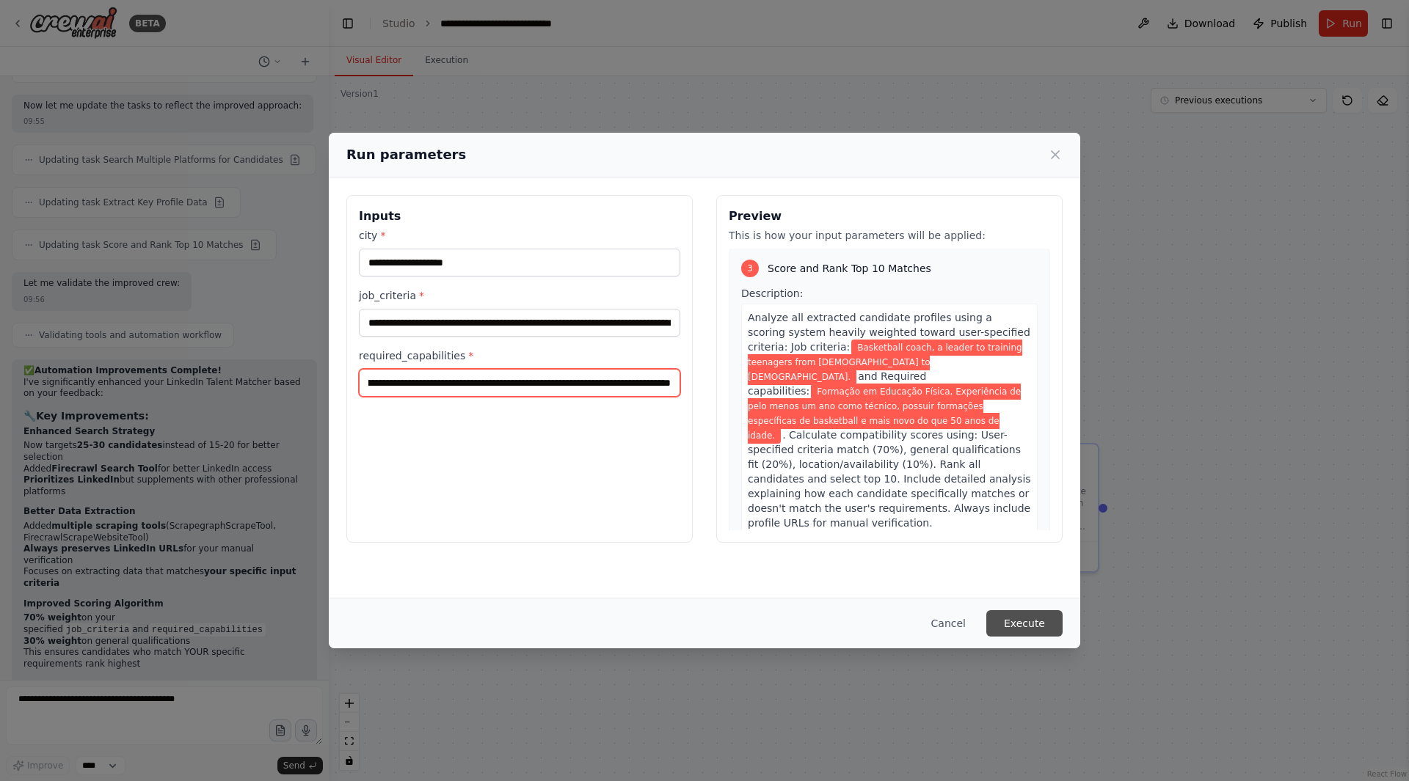
type input "**********"
click at [1015, 617] on button "Execute" at bounding box center [1024, 623] width 76 height 26
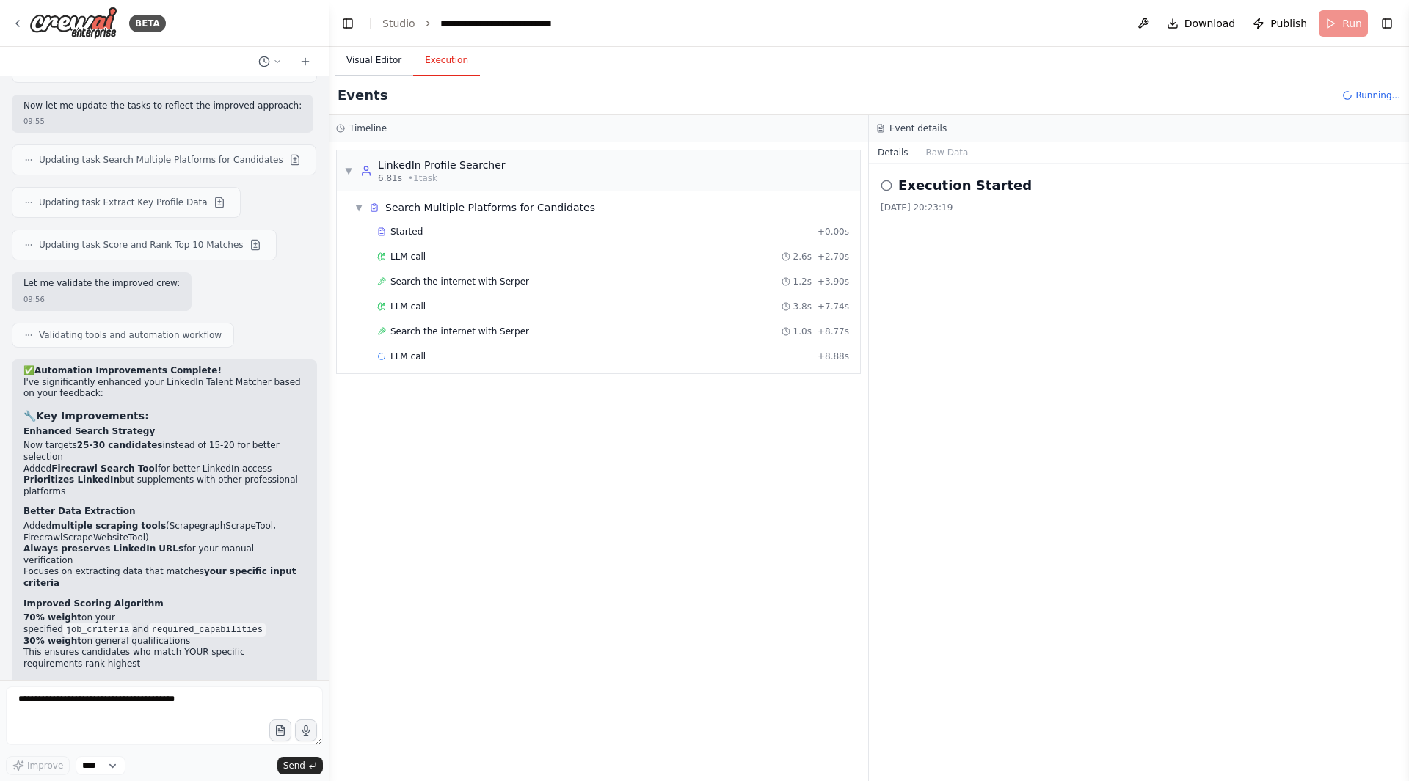
click at [365, 61] on button "Visual Editor" at bounding box center [374, 60] width 79 height 31
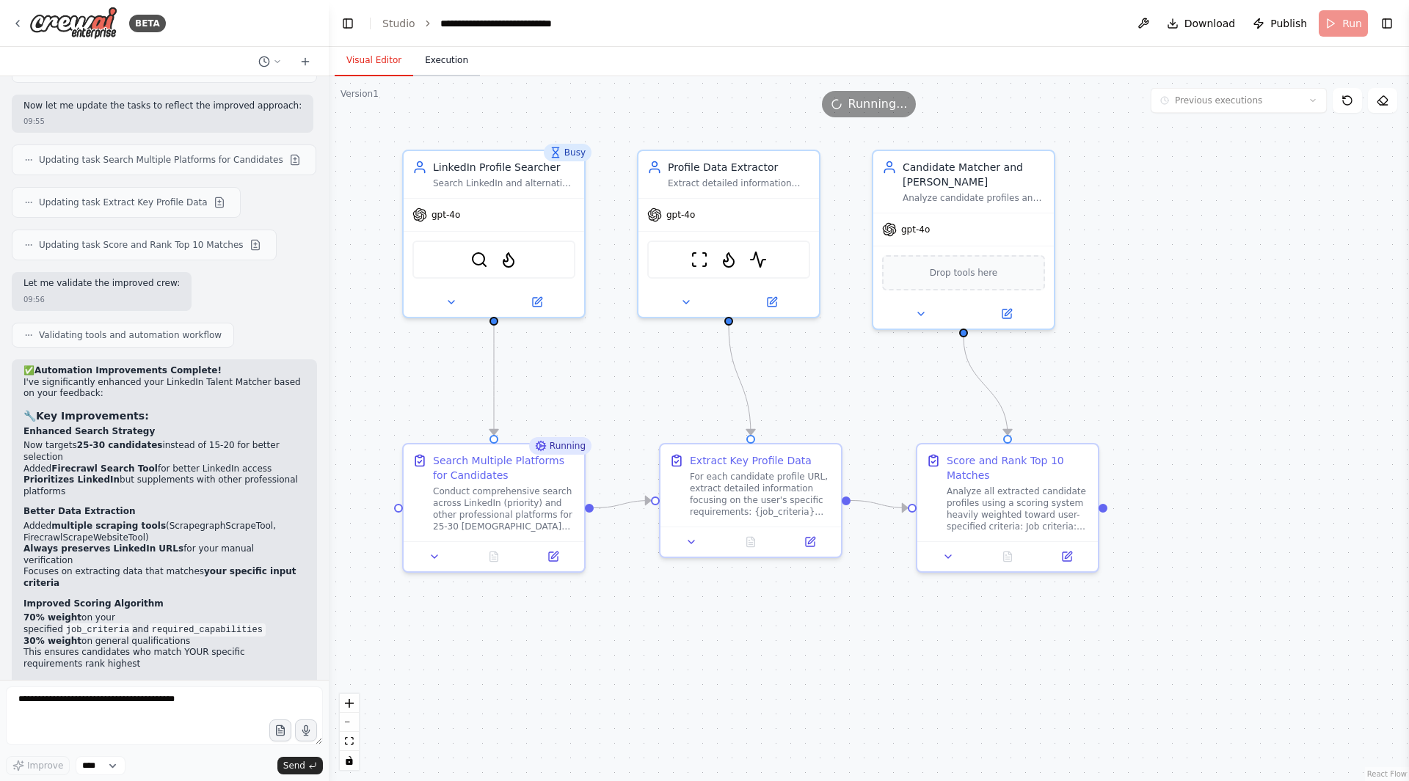
click at [422, 55] on button "Execution" at bounding box center [446, 60] width 67 height 31
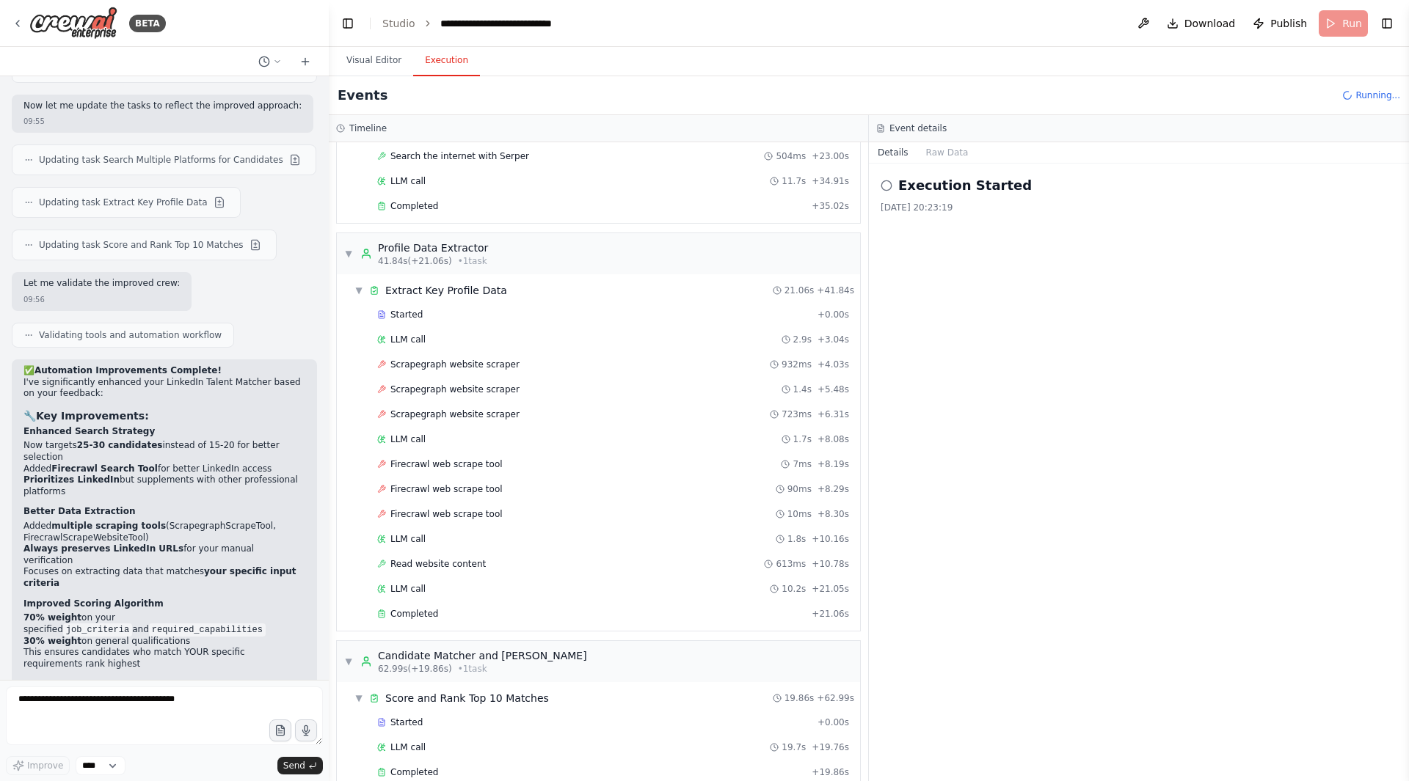
scroll to position [500, 0]
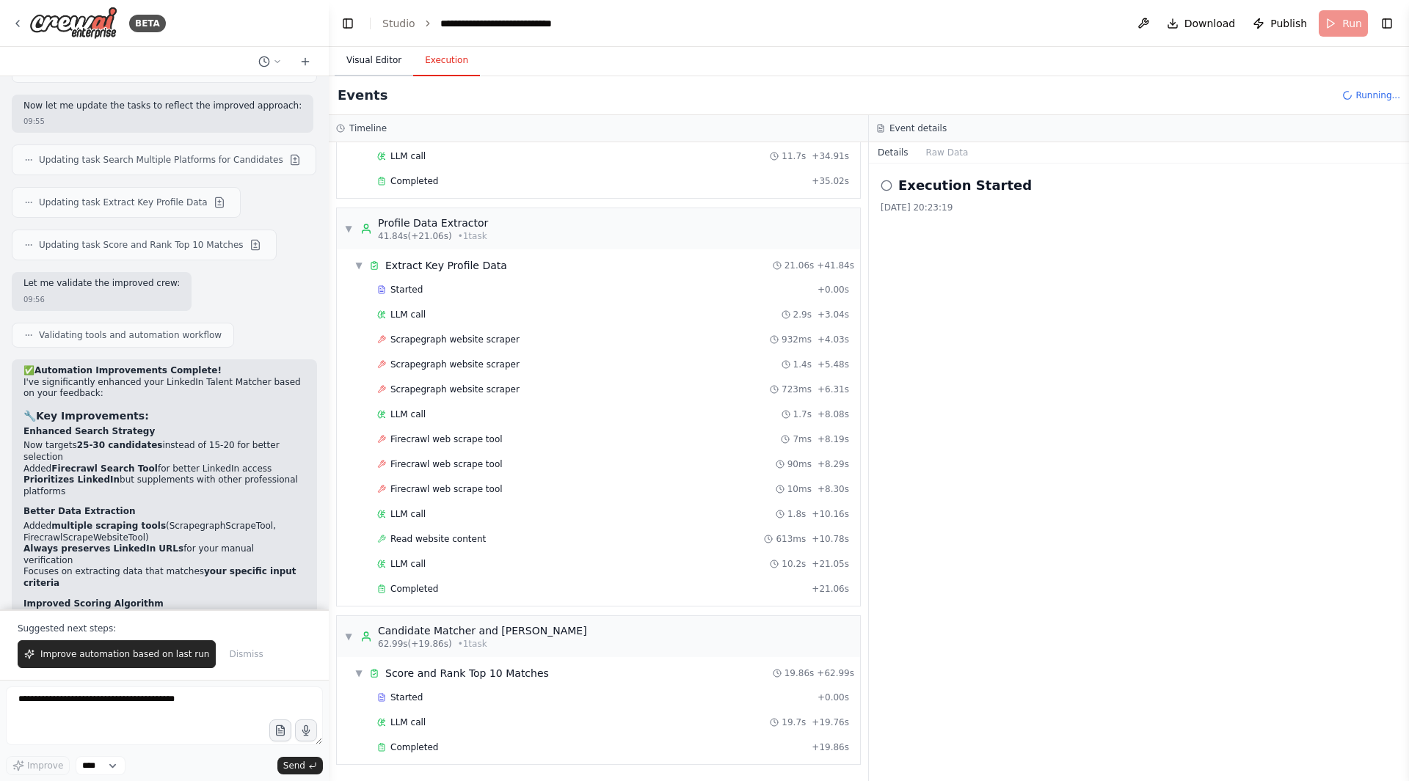
click at [376, 66] on button "Visual Editor" at bounding box center [374, 60] width 79 height 31
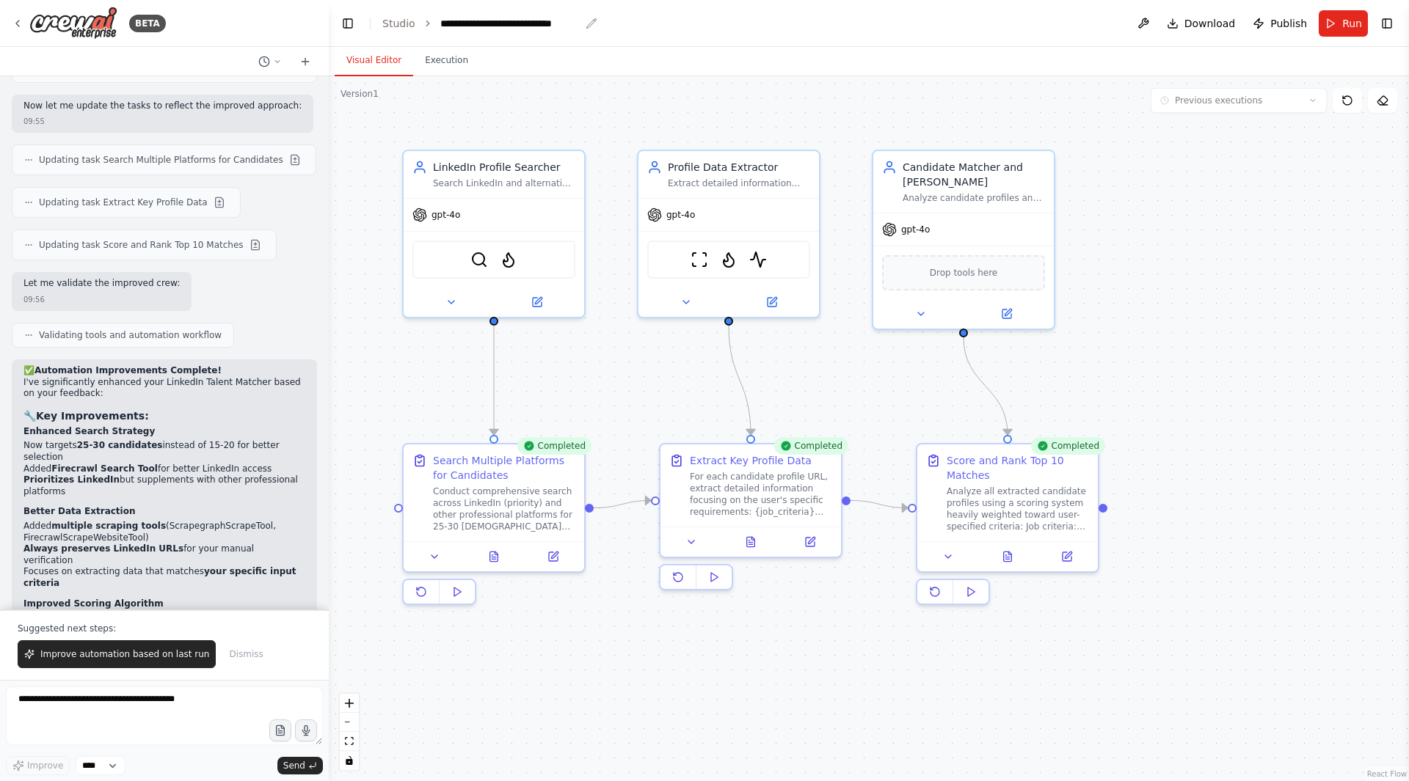
click at [494, 23] on div "**********" at bounding box center [510, 23] width 140 height 15
click at [450, 70] on button "Execution" at bounding box center [446, 60] width 67 height 31
click at [370, 65] on button "Visual Editor" at bounding box center [374, 60] width 79 height 31
click at [492, 555] on icon at bounding box center [494, 554] width 8 height 10
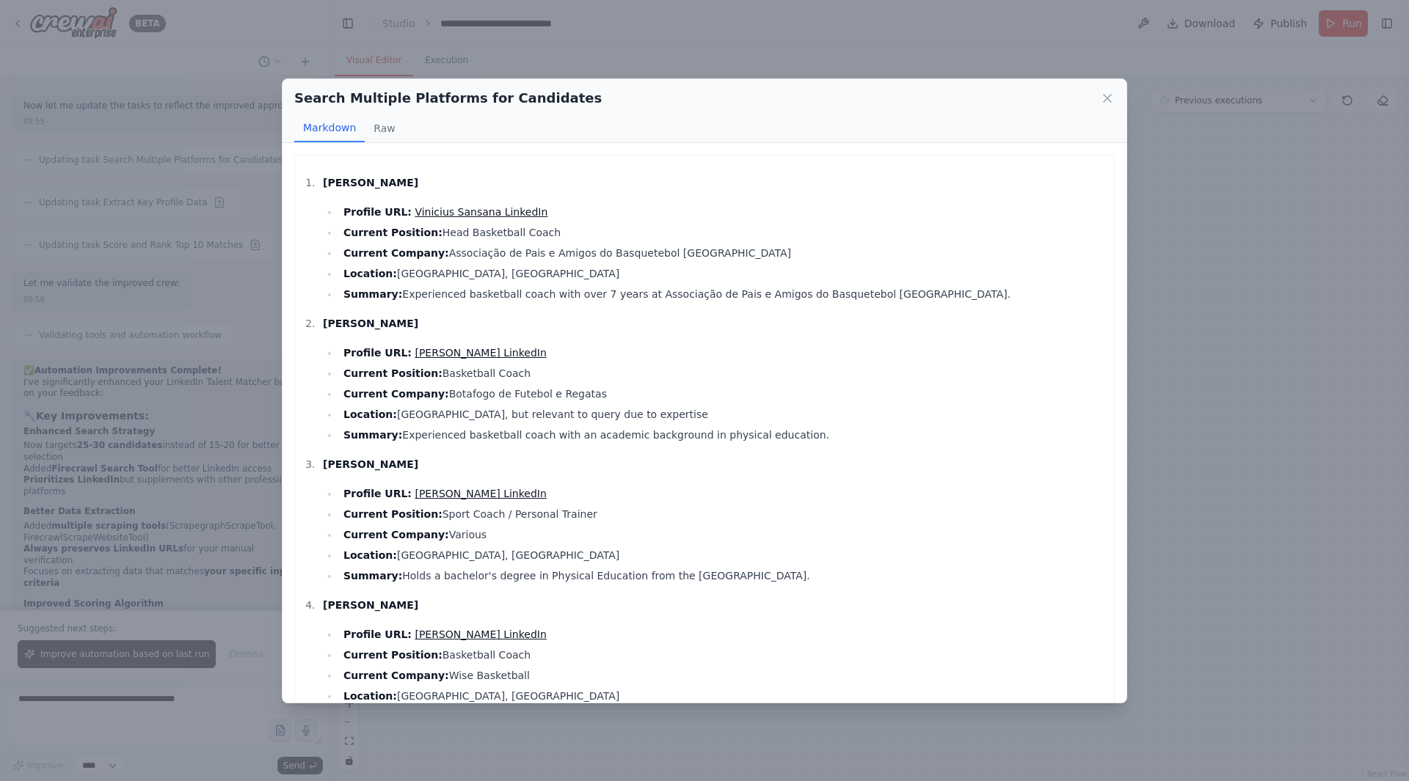
scroll to position [492, 0]
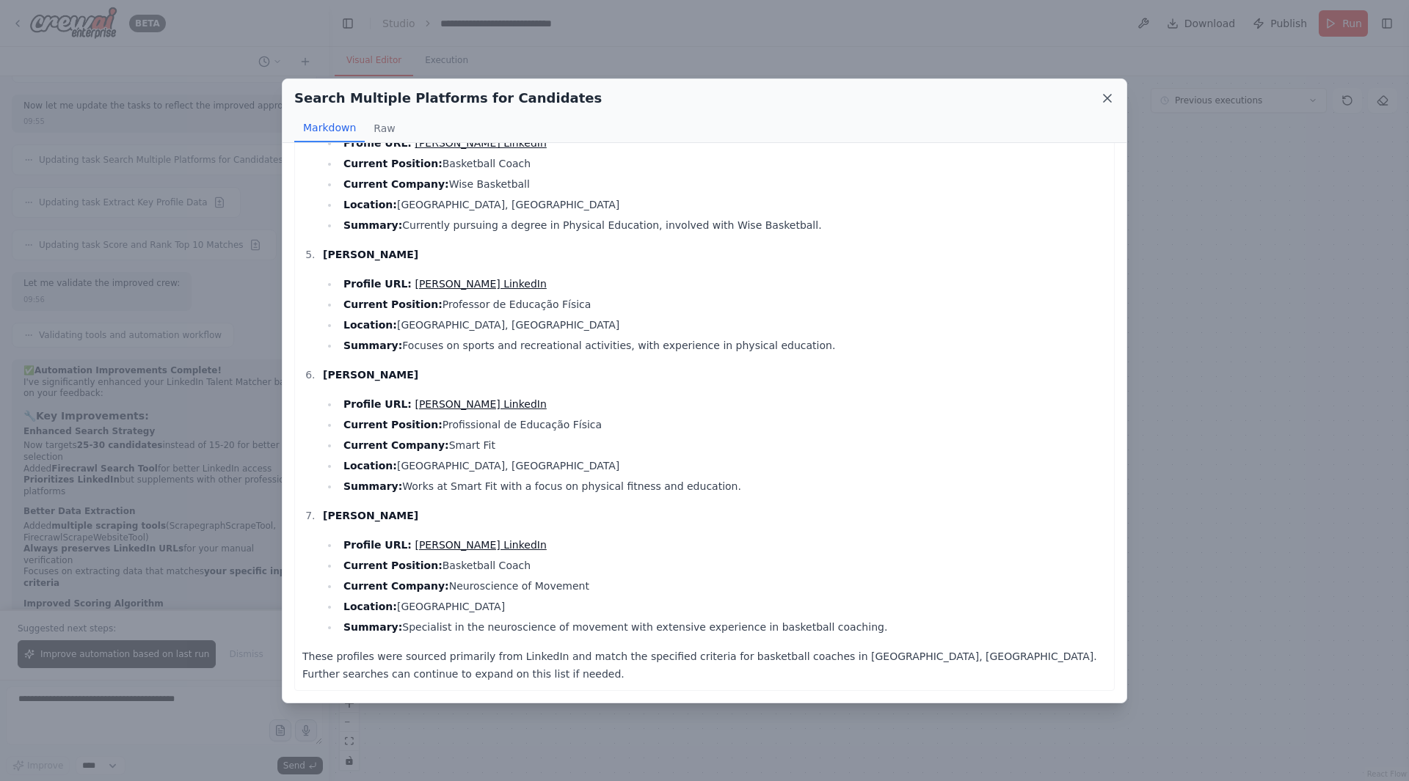
click at [1114, 104] on icon at bounding box center [1107, 98] width 15 height 15
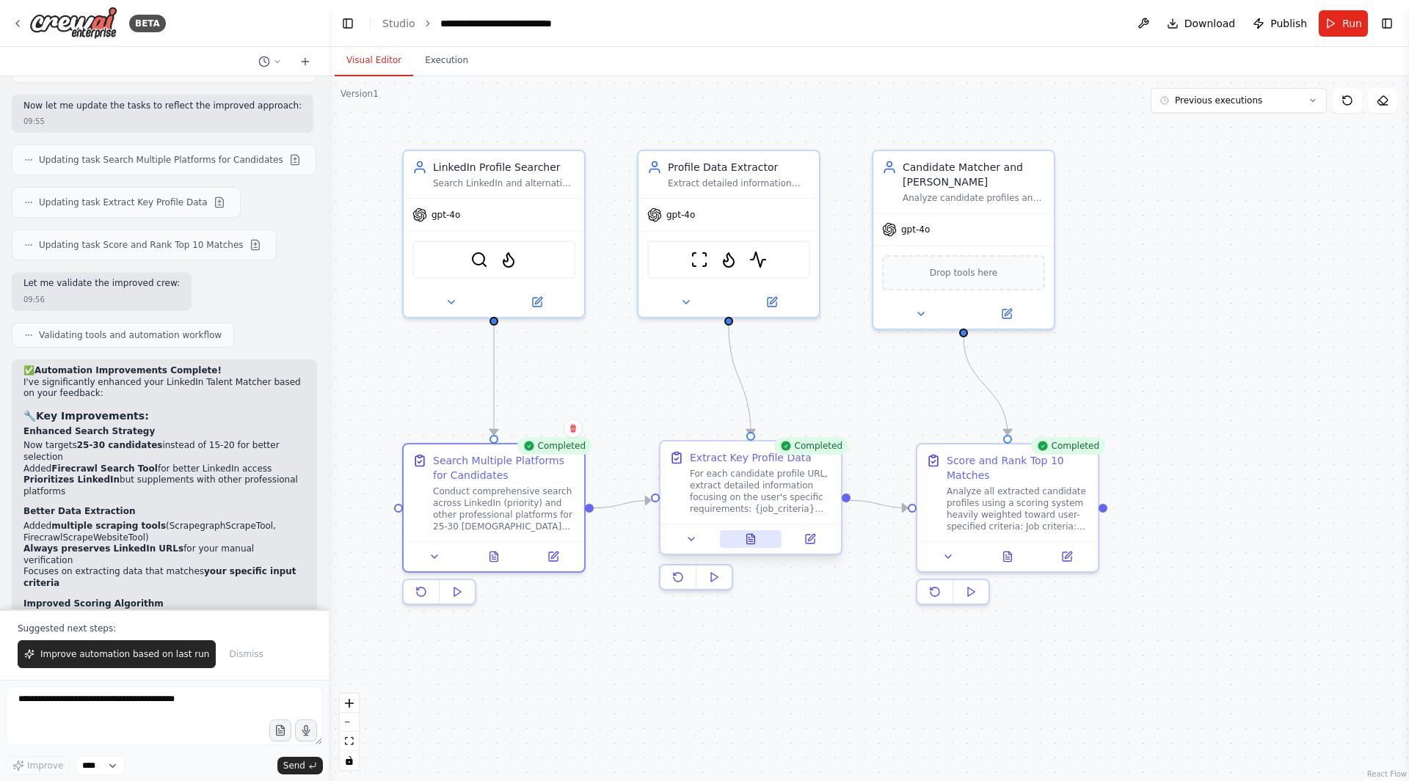
click at [748, 544] on icon at bounding box center [751, 539] width 8 height 10
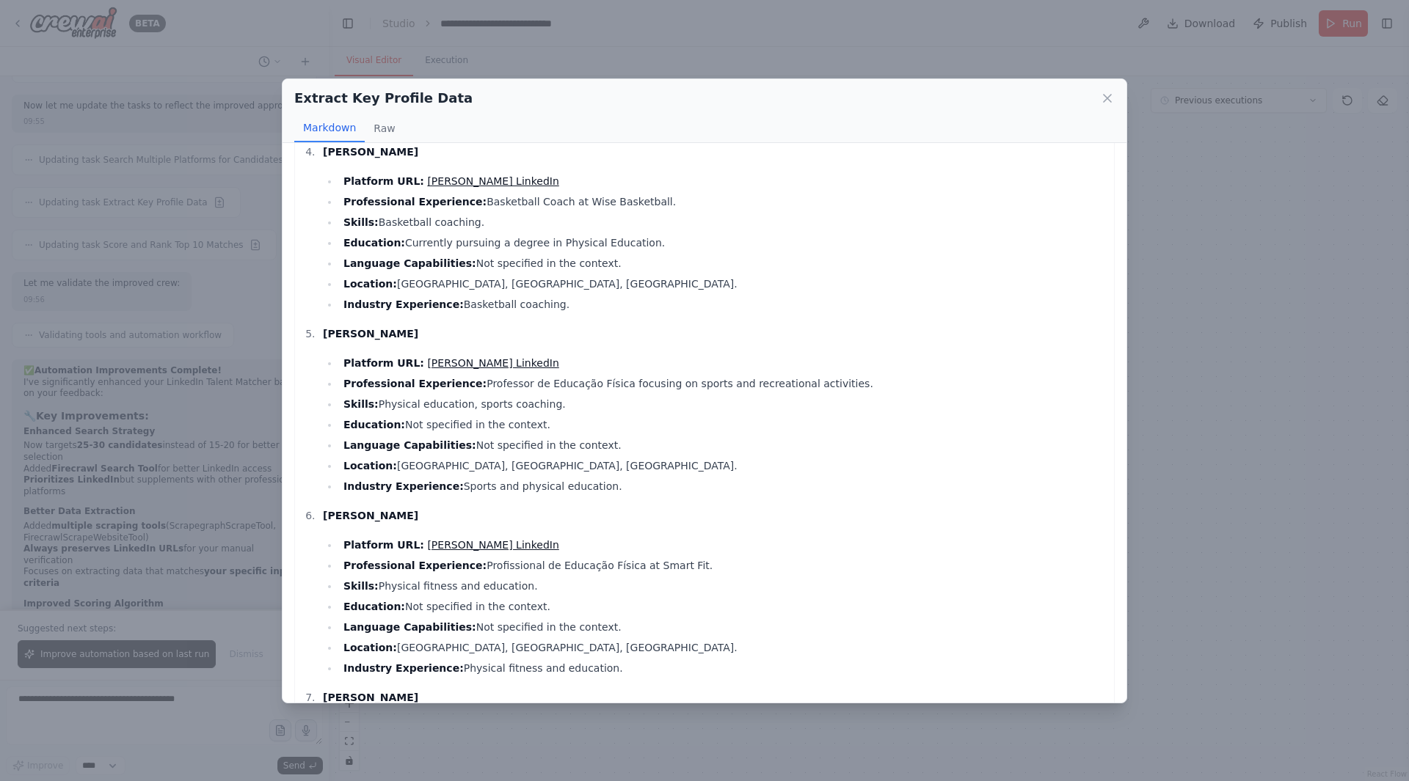
scroll to position [759, 0]
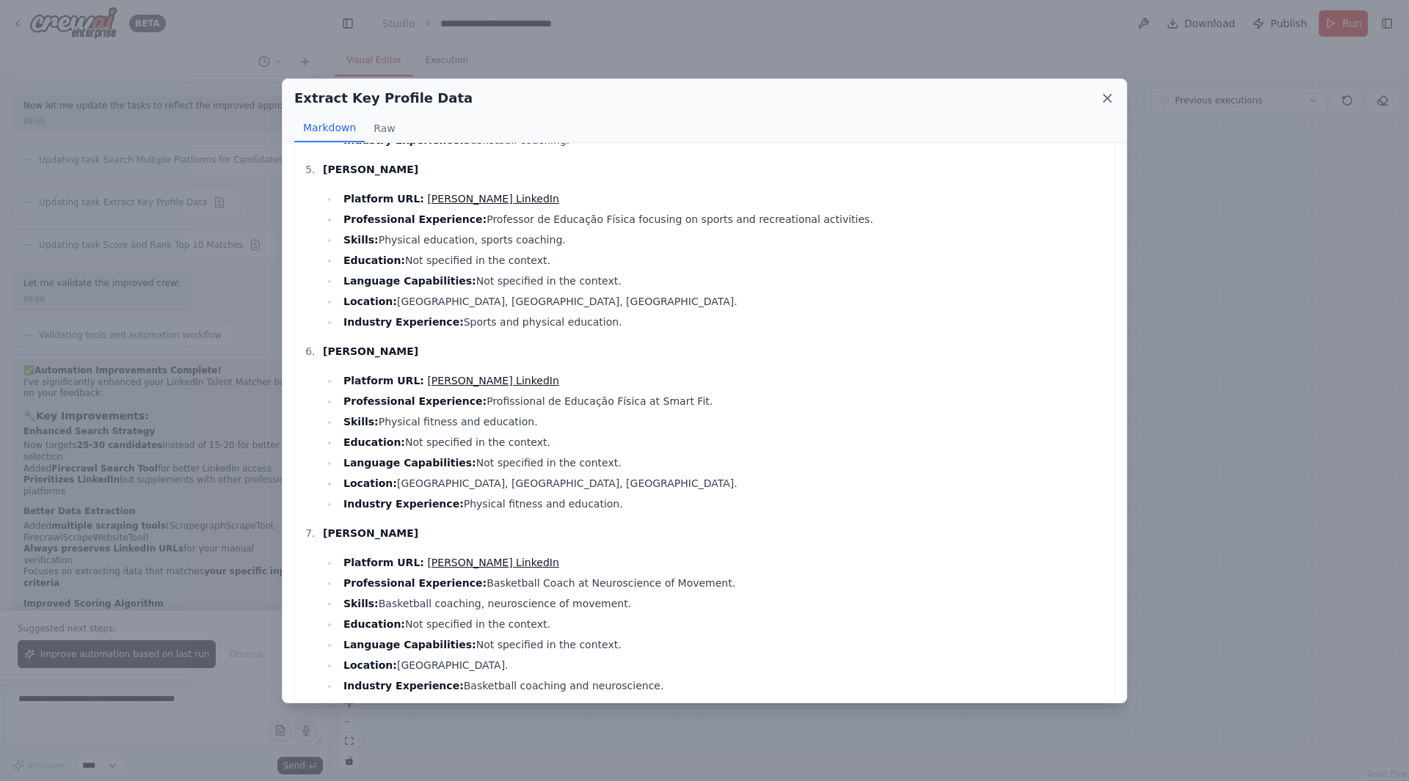
click at [1110, 96] on icon at bounding box center [1107, 98] width 15 height 15
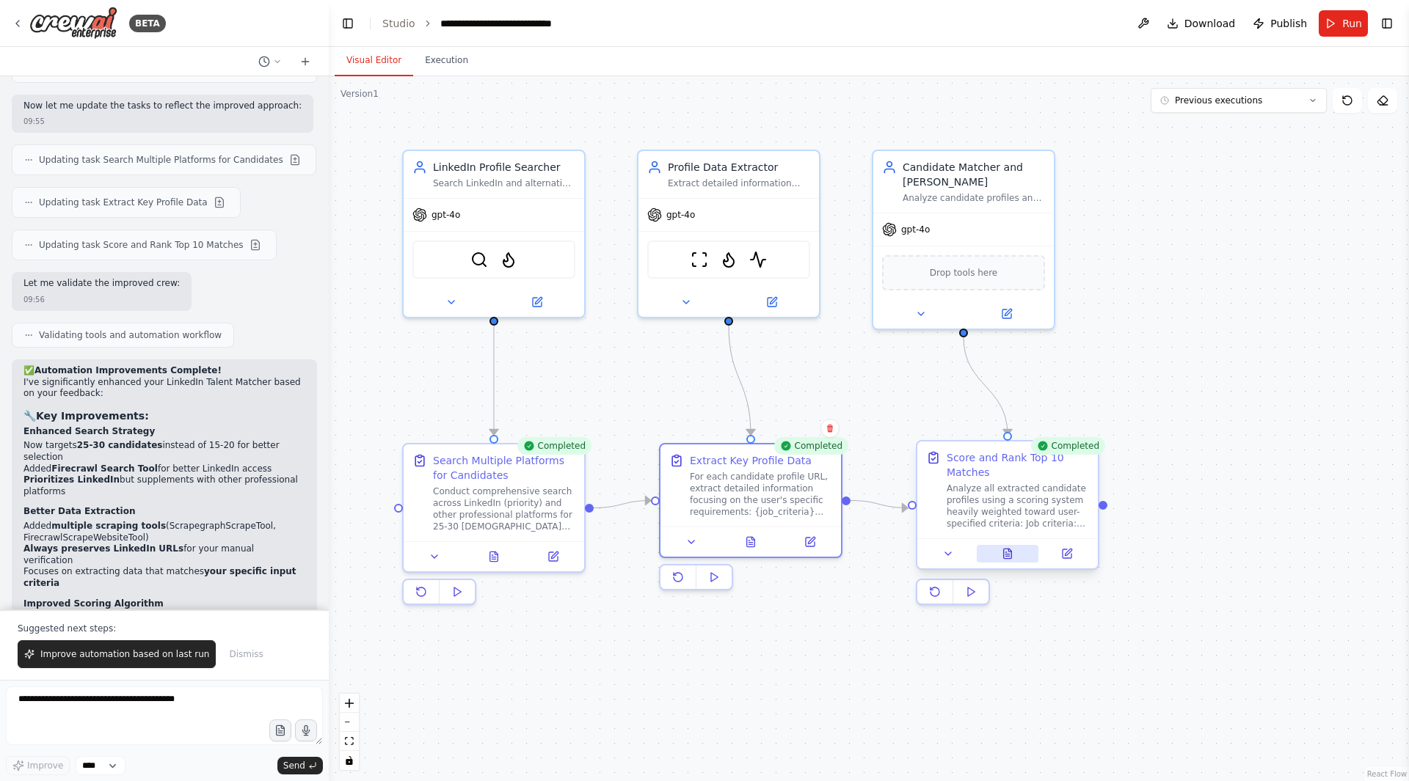
click at [1006, 558] on icon at bounding box center [1008, 554] width 8 height 10
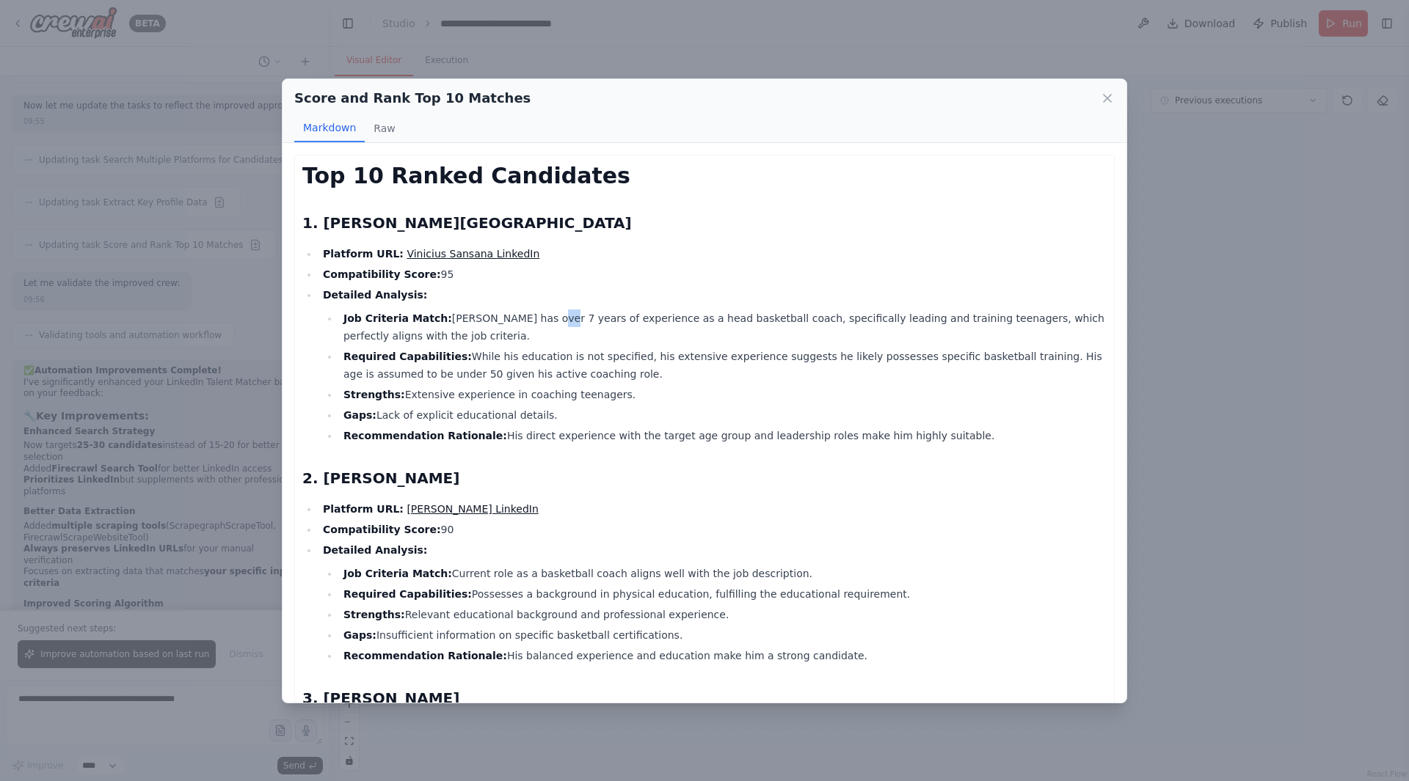
drag, startPoint x: 514, startPoint y: 315, endPoint x: 522, endPoint y: 319, distance: 9.5
click at [522, 319] on li "Job Criteria Match: Vinicius has over 7 years of experience as a head basketbal…" at bounding box center [722, 327] width 767 height 35
drag, startPoint x: 426, startPoint y: 274, endPoint x: 411, endPoint y: 275, distance: 15.4
click at [411, 275] on li "Compatibility Score: 95" at bounding box center [712, 275] width 788 height 18
click at [442, 280] on li "Compatibility Score: 95" at bounding box center [712, 275] width 788 height 18
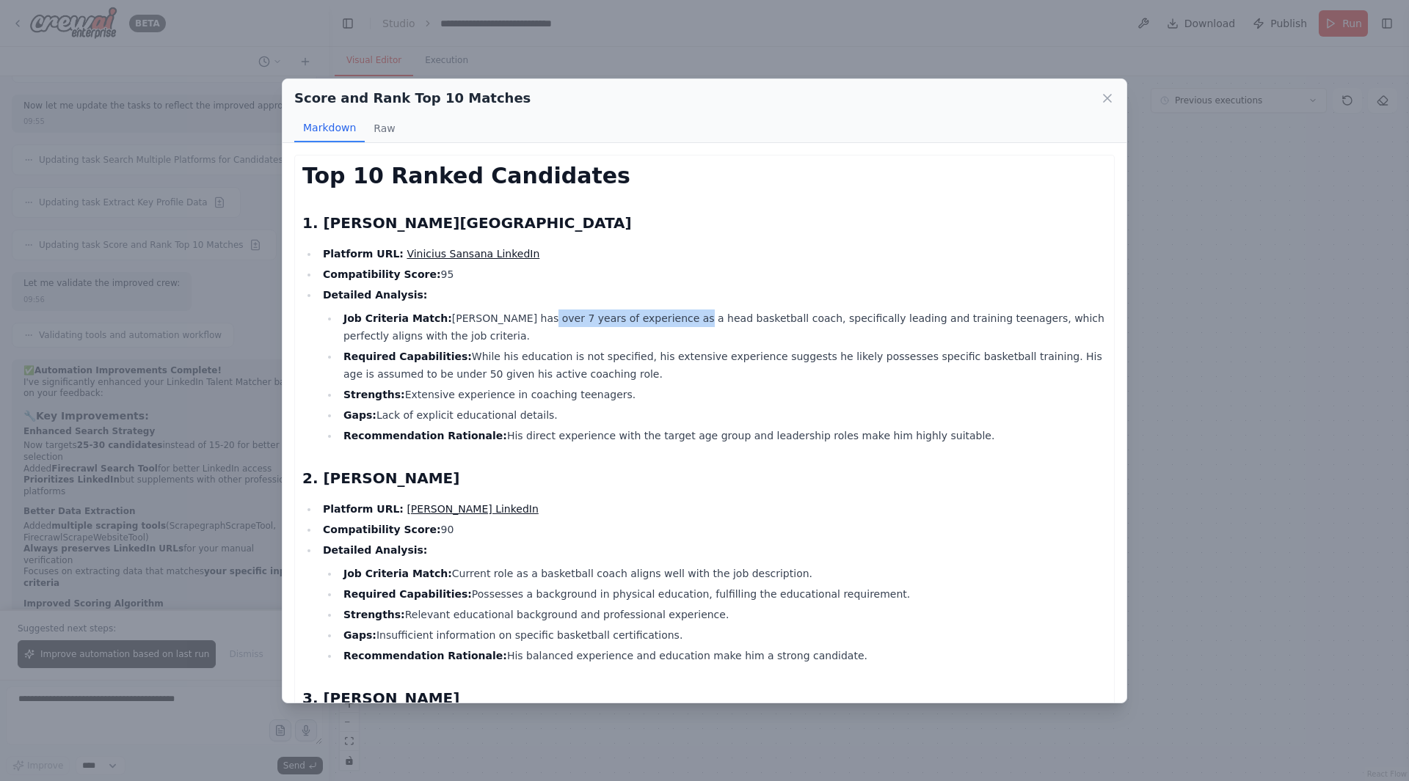
drag, startPoint x: 507, startPoint y: 318, endPoint x: 635, endPoint y: 322, distance: 128.5
click at [635, 322] on li "Job Criteria Match: Vinicius has over 7 years of experience as a head basketbal…" at bounding box center [722, 327] width 767 height 35
drag, startPoint x: 809, startPoint y: 315, endPoint x: 926, endPoint y: 326, distance: 117.8
click at [926, 326] on li "Job Criteria Match: Vinicius has over 7 years of experience as a head basketbal…" at bounding box center [722, 327] width 767 height 35
click at [921, 334] on li "Job Criteria Match: Vinicius has over 7 years of experience as a head basketbal…" at bounding box center [722, 327] width 767 height 35
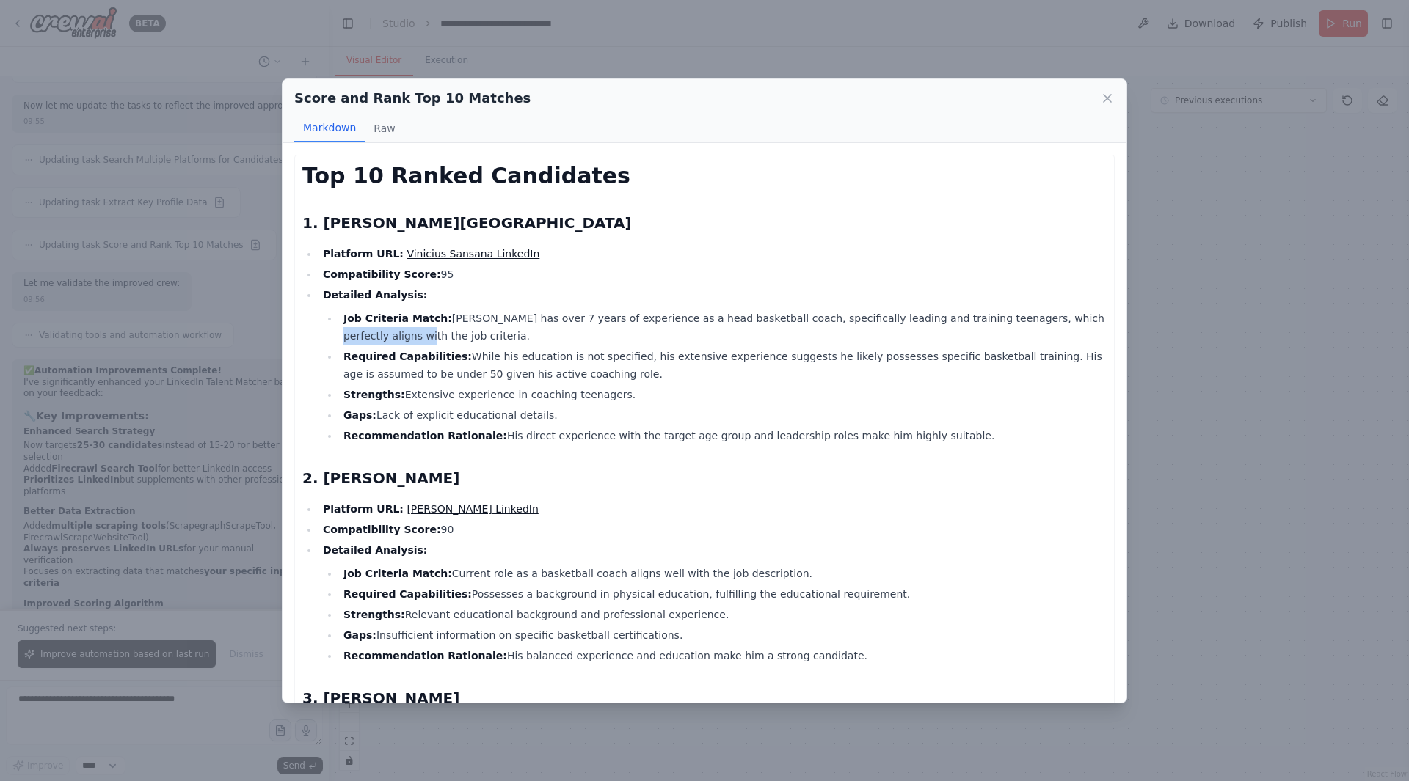
drag, startPoint x: 978, startPoint y: 316, endPoint x: 1059, endPoint y: 324, distance: 81.1
click at [1059, 324] on li "Job Criteria Match: Vinicius has over 7 years of experience as a head basketbal…" at bounding box center [722, 327] width 767 height 35
drag, startPoint x: 464, startPoint y: 351, endPoint x: 605, endPoint y: 359, distance: 140.3
click at [605, 359] on li "Required Capabilities: While his education is not specified, his extensive expe…" at bounding box center [722, 365] width 767 height 35
drag, startPoint x: 668, startPoint y: 359, endPoint x: 839, endPoint y: 364, distance: 171.8
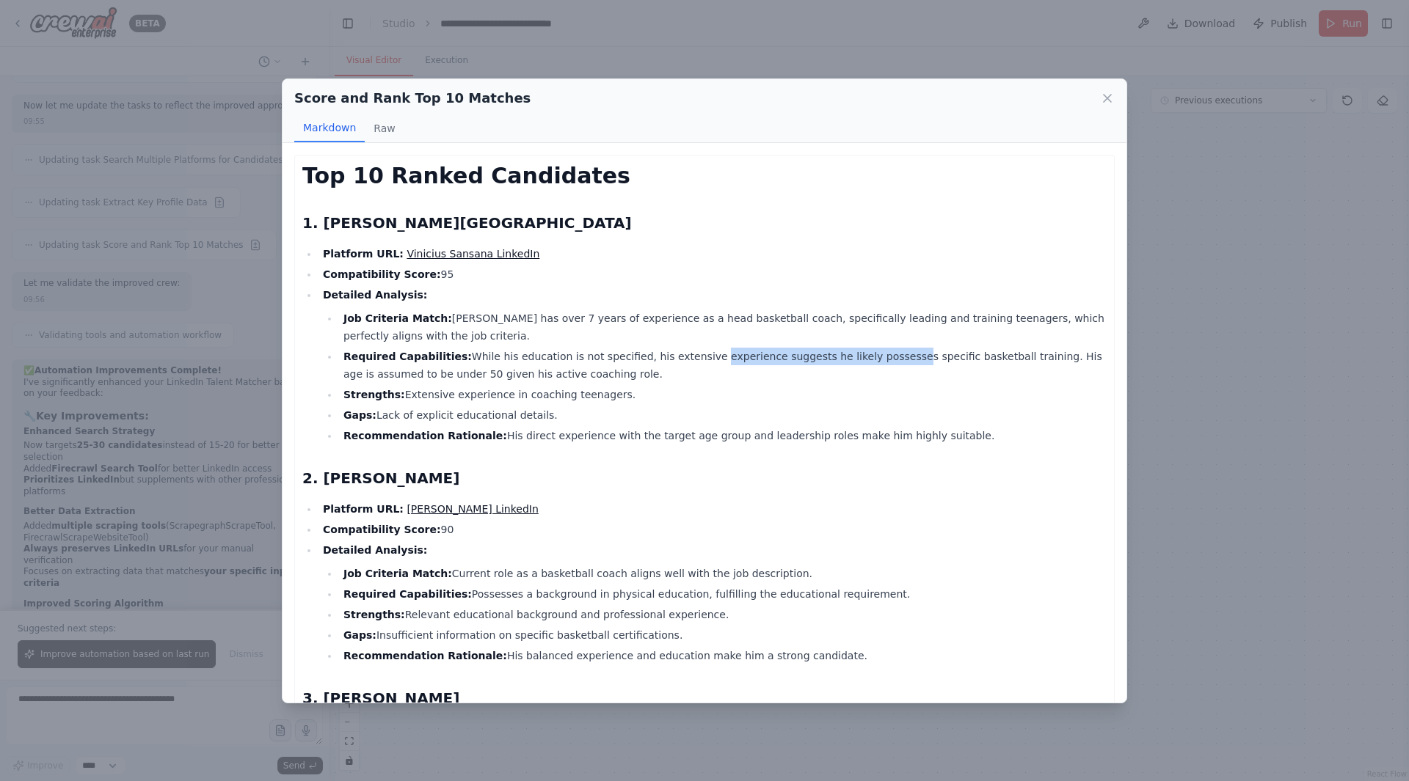
click at [839, 364] on li "Required Capabilities: While his education is not specified, his extensive expe…" at bounding box center [722, 365] width 767 height 35
drag, startPoint x: 887, startPoint y: 357, endPoint x: 979, endPoint y: 365, distance: 92.7
click at [979, 365] on li "Required Capabilities: While his education is not specified, his extensive expe…" at bounding box center [722, 365] width 767 height 35
click at [1002, 367] on li "Required Capabilities: While his education is not specified, his extensive expe…" at bounding box center [722, 365] width 767 height 35
drag, startPoint x: 980, startPoint y: 354, endPoint x: 524, endPoint y: 373, distance: 456.8
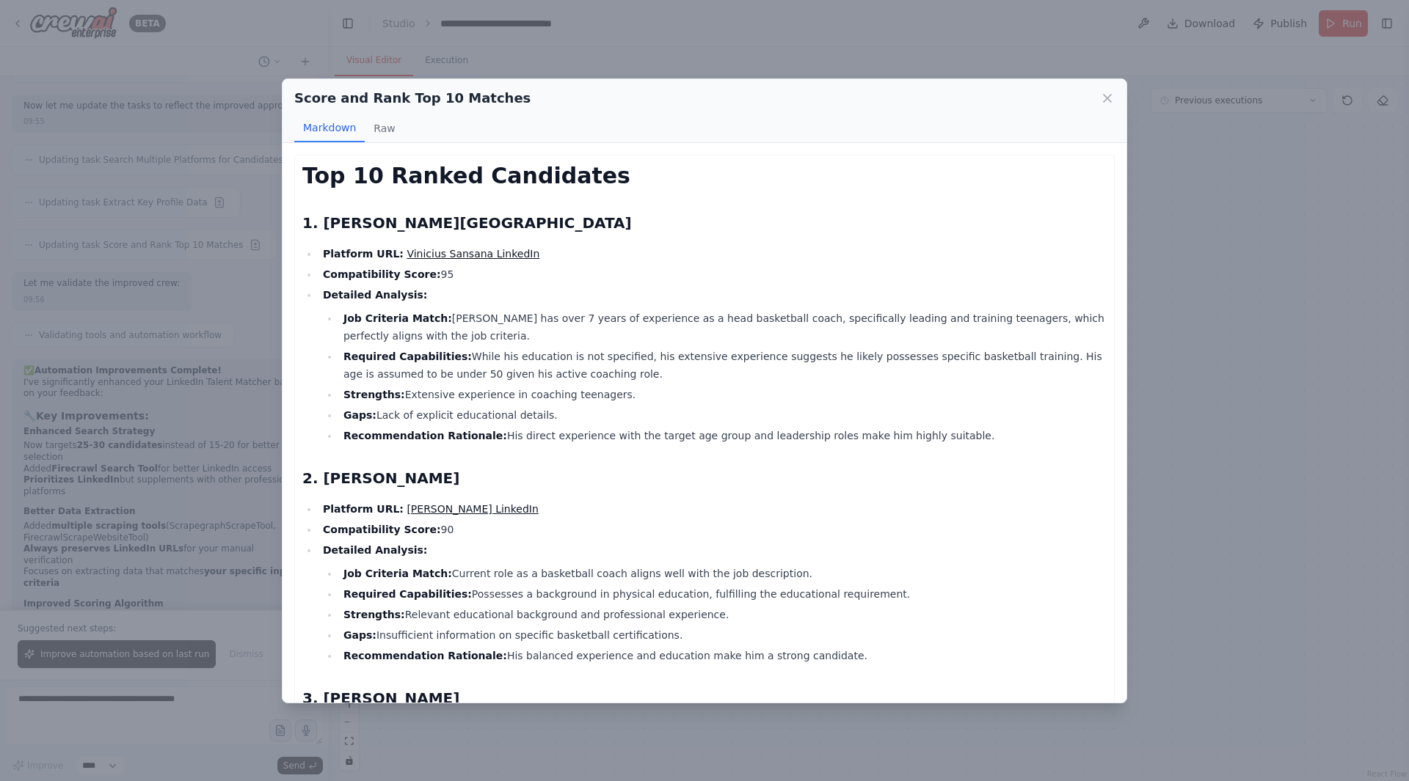
click at [524, 373] on li "Required Capabilities: While his education is not specified, his extensive expe…" at bounding box center [722, 365] width 767 height 35
click at [573, 381] on li "Required Capabilities: While his education is not specified, his extensive expe…" at bounding box center [722, 365] width 767 height 35
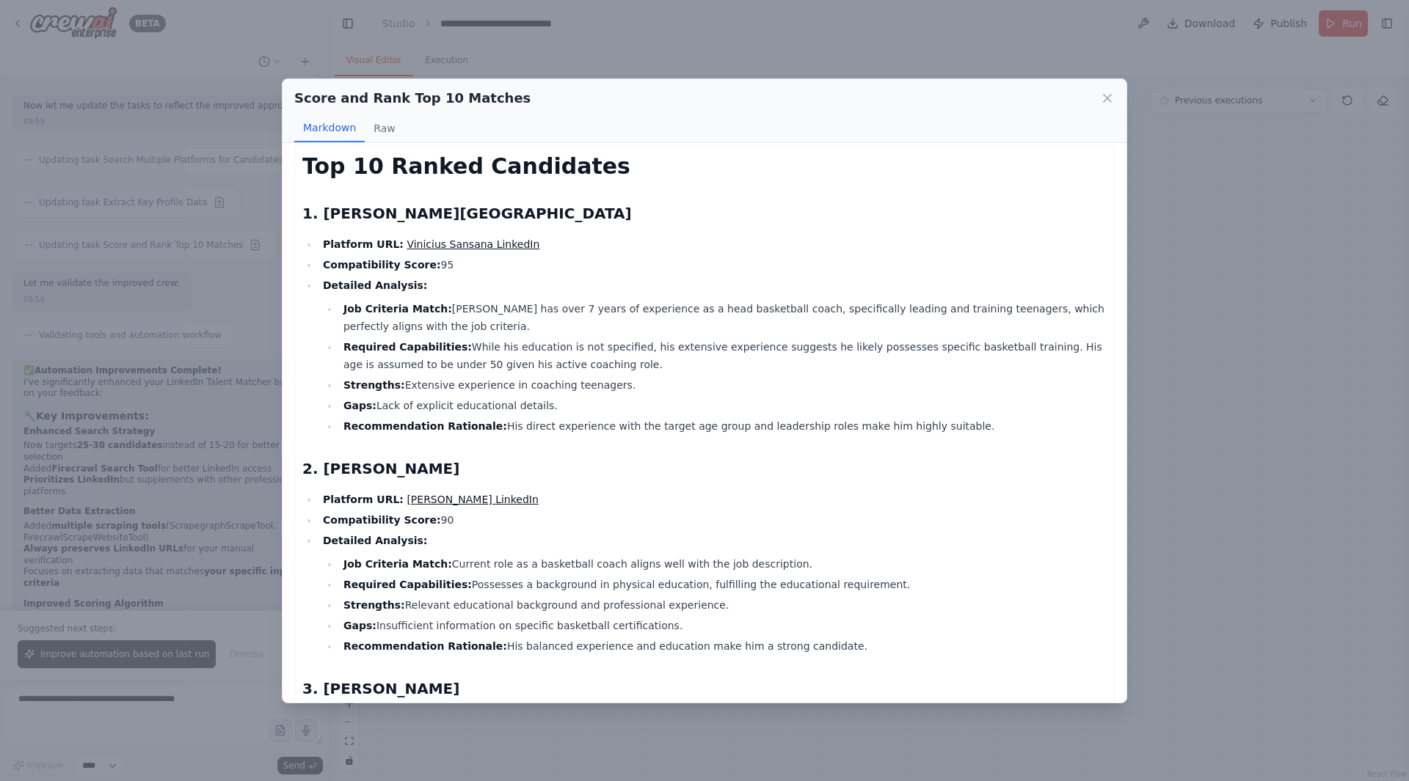
scroll to position [0, 0]
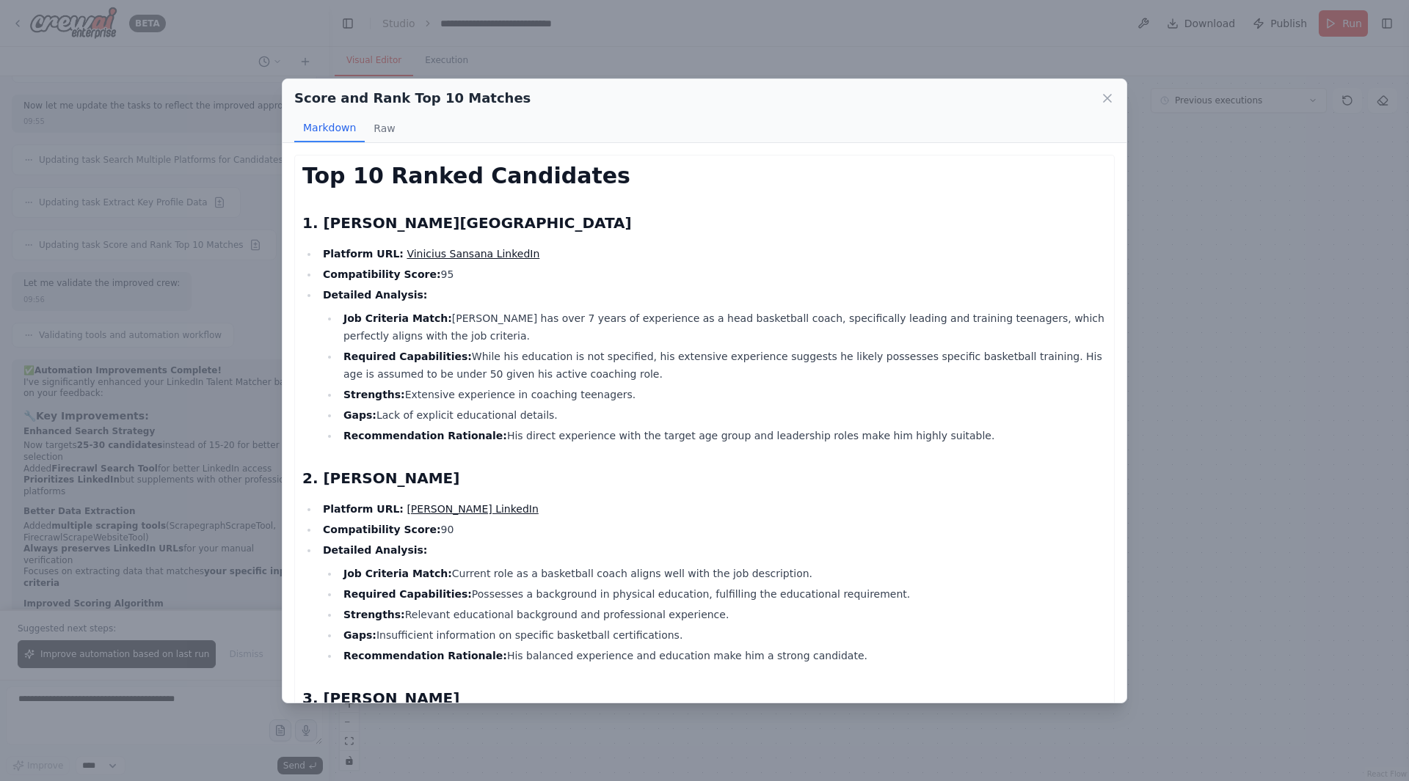
click at [475, 248] on link "Vinicius Sansana LinkedIn" at bounding box center [472, 254] width 133 height 12
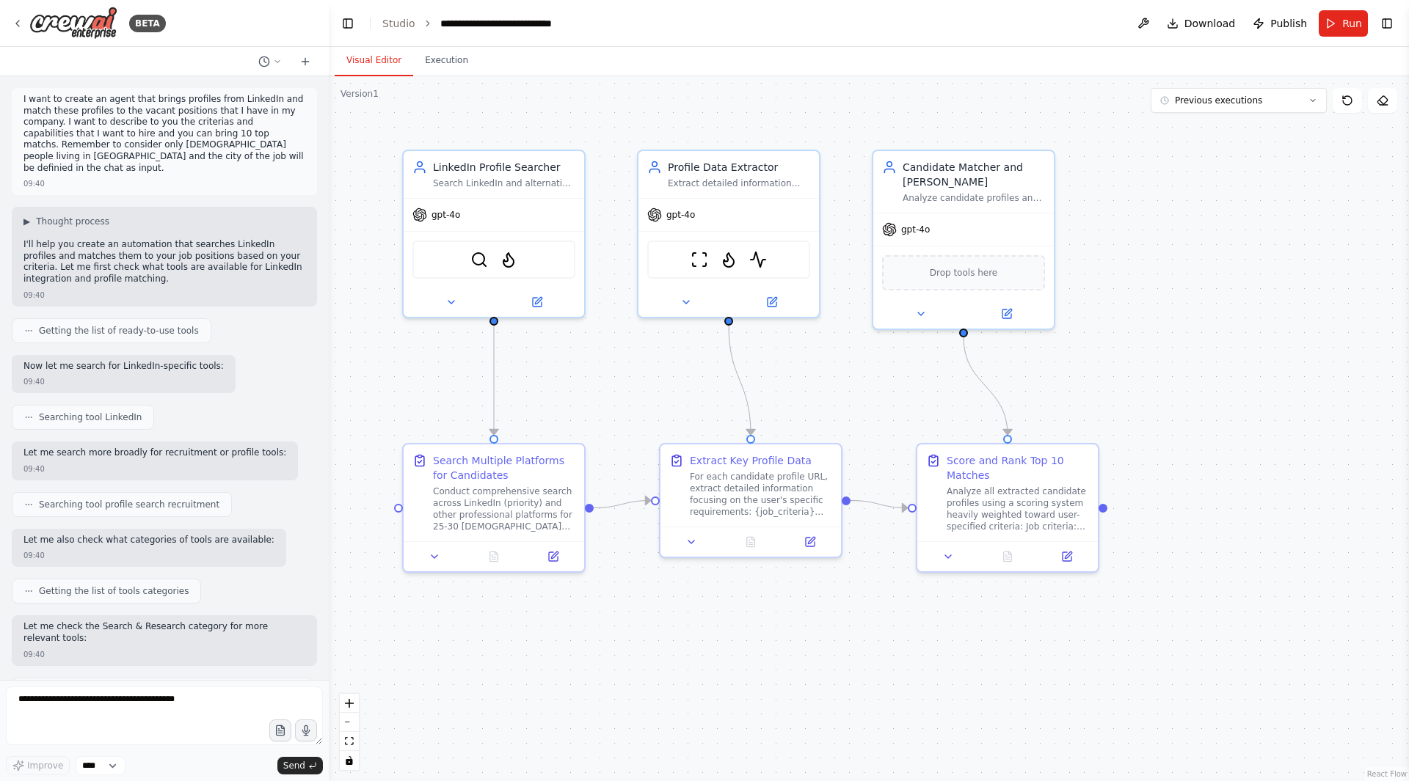
click at [34, 178] on div "09:40" at bounding box center [33, 183] width 21 height 11
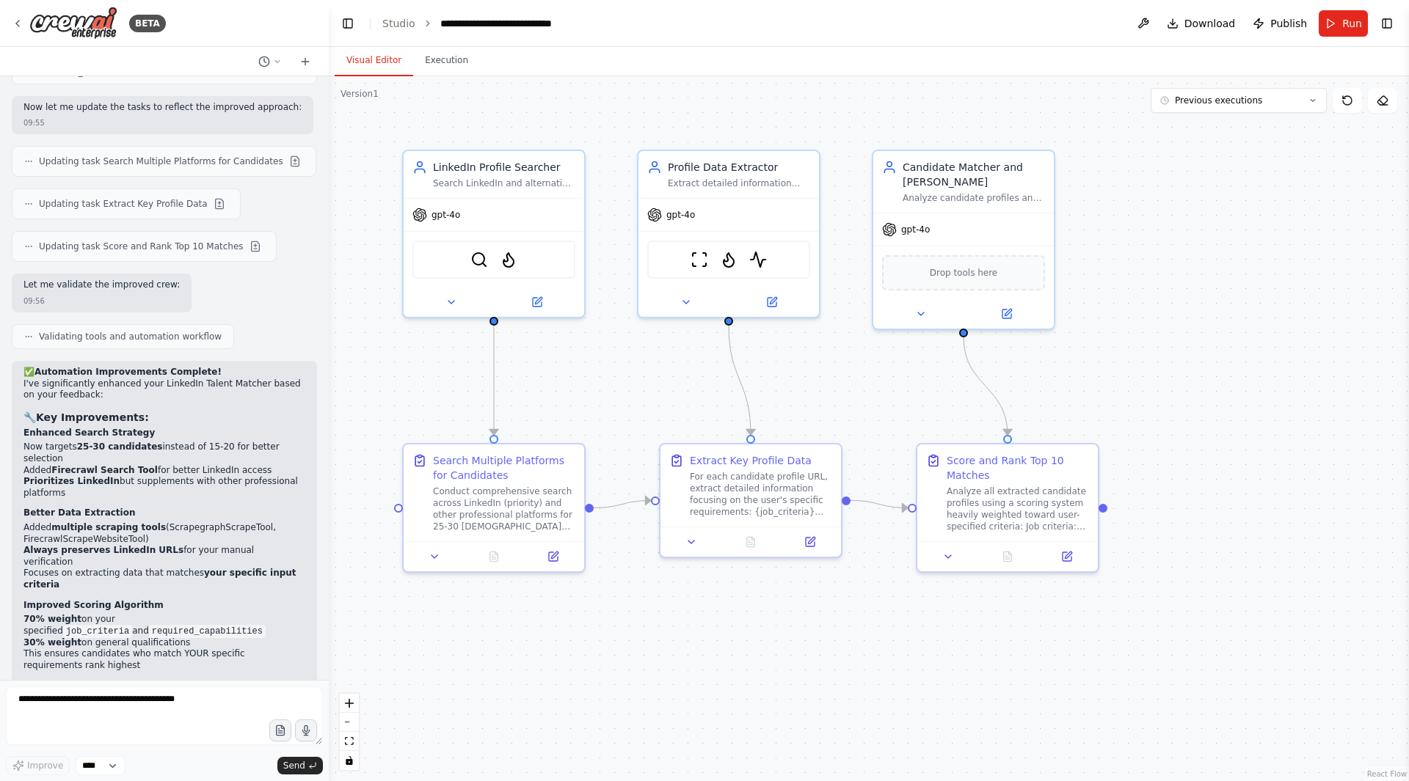
scroll to position [3013, 0]
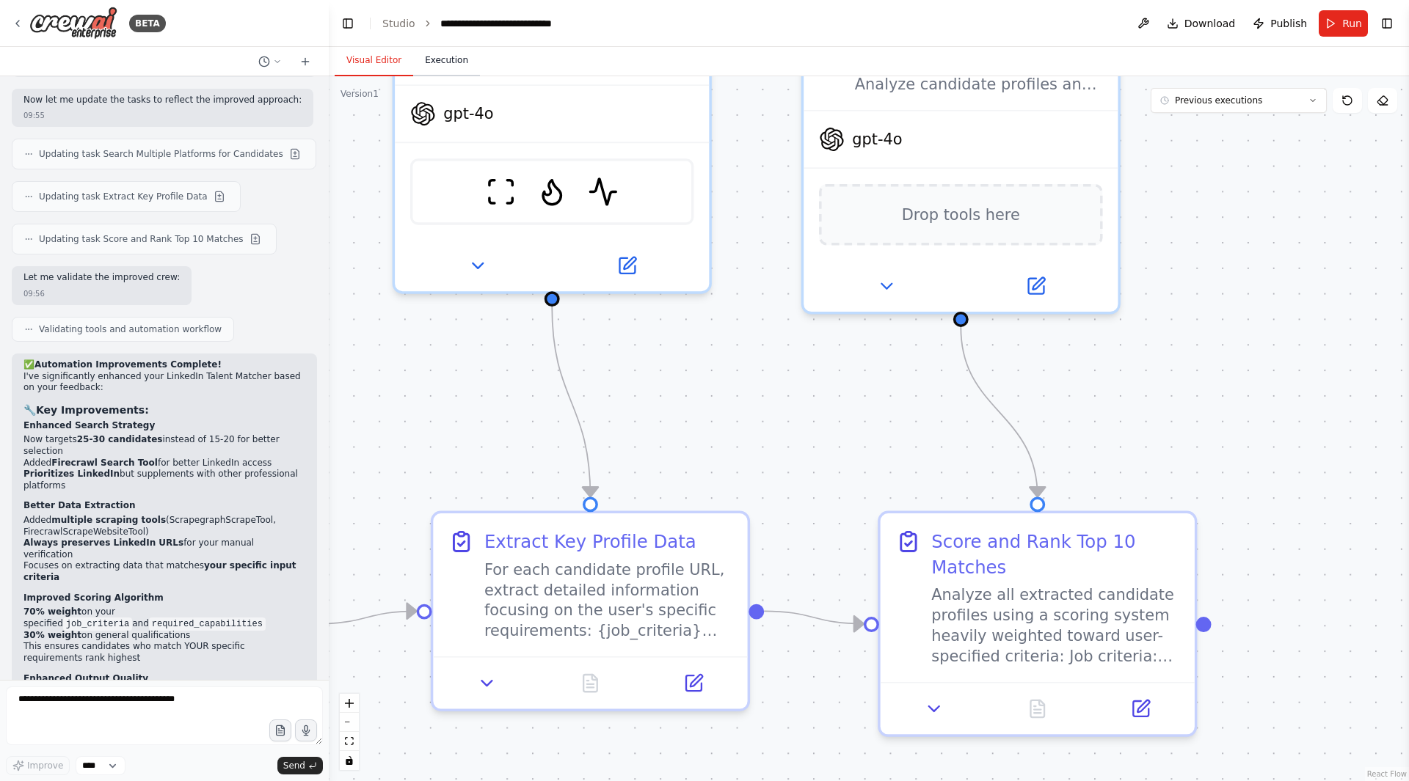
click at [443, 62] on button "Execution" at bounding box center [446, 60] width 67 height 31
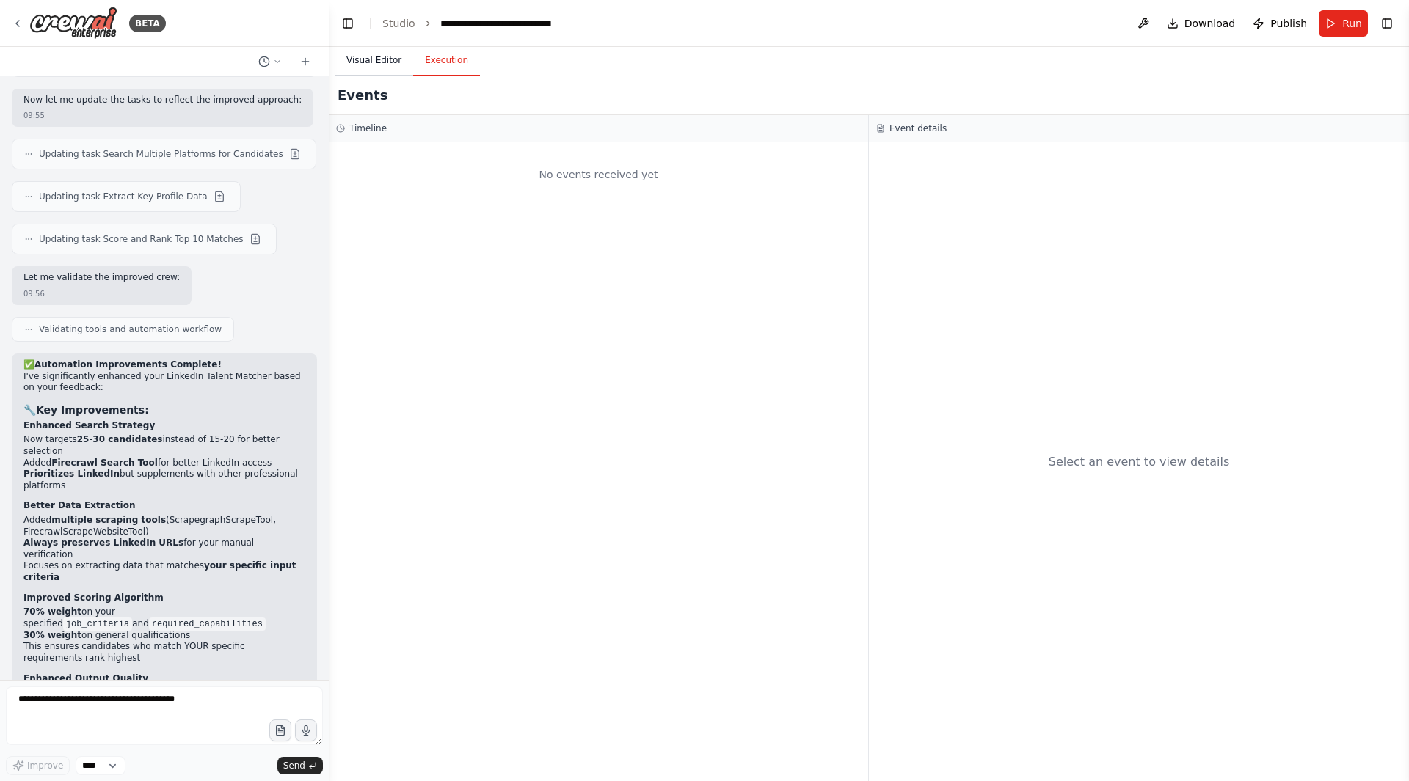
click at [391, 64] on button "Visual Editor" at bounding box center [374, 60] width 79 height 31
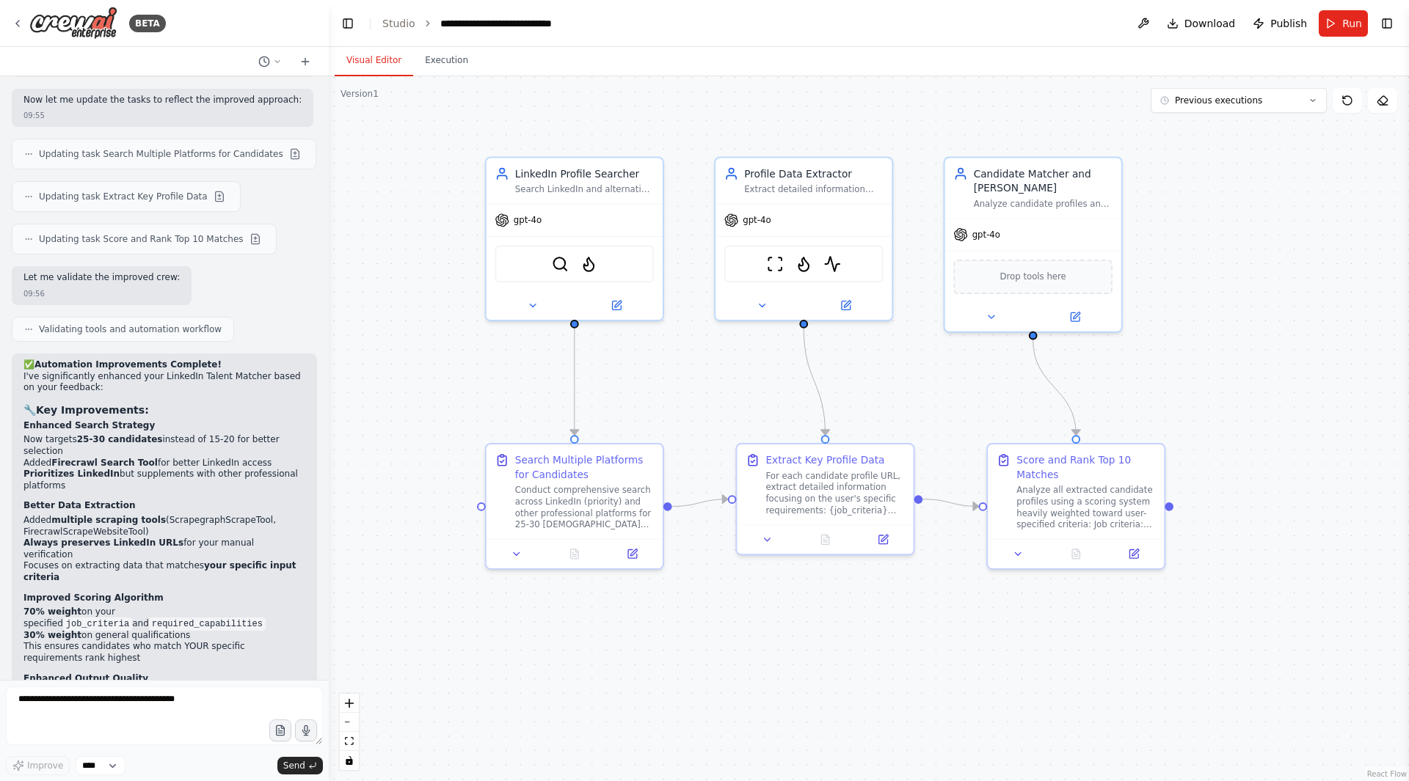
drag, startPoint x: 804, startPoint y: 398, endPoint x: 961, endPoint y: 379, distance: 158.2
click at [961, 379] on div ".deletable-edge-delete-btn { width: 20px; height: 20px; border: 0px solid #ffff…" at bounding box center [869, 428] width 1080 height 705
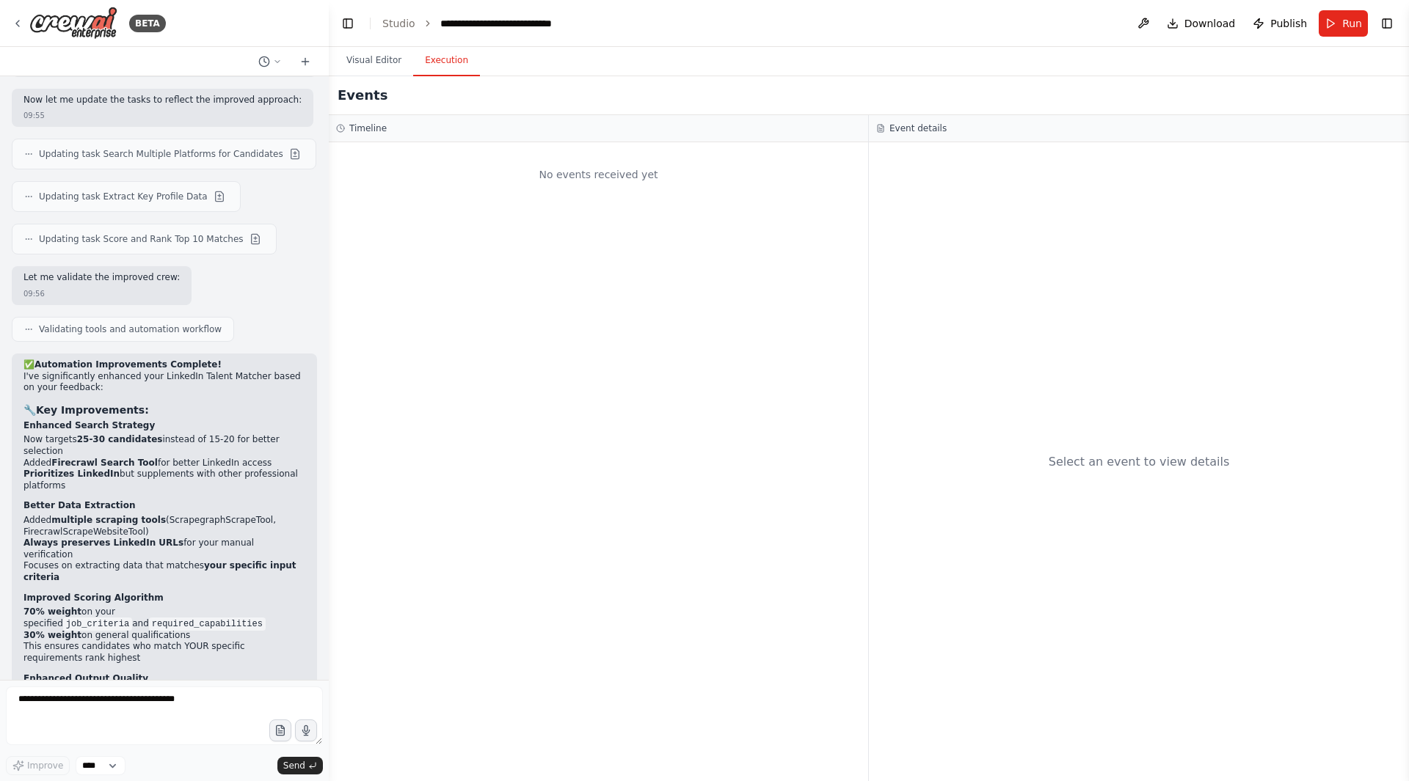
click at [448, 62] on button "Execution" at bounding box center [446, 60] width 67 height 31
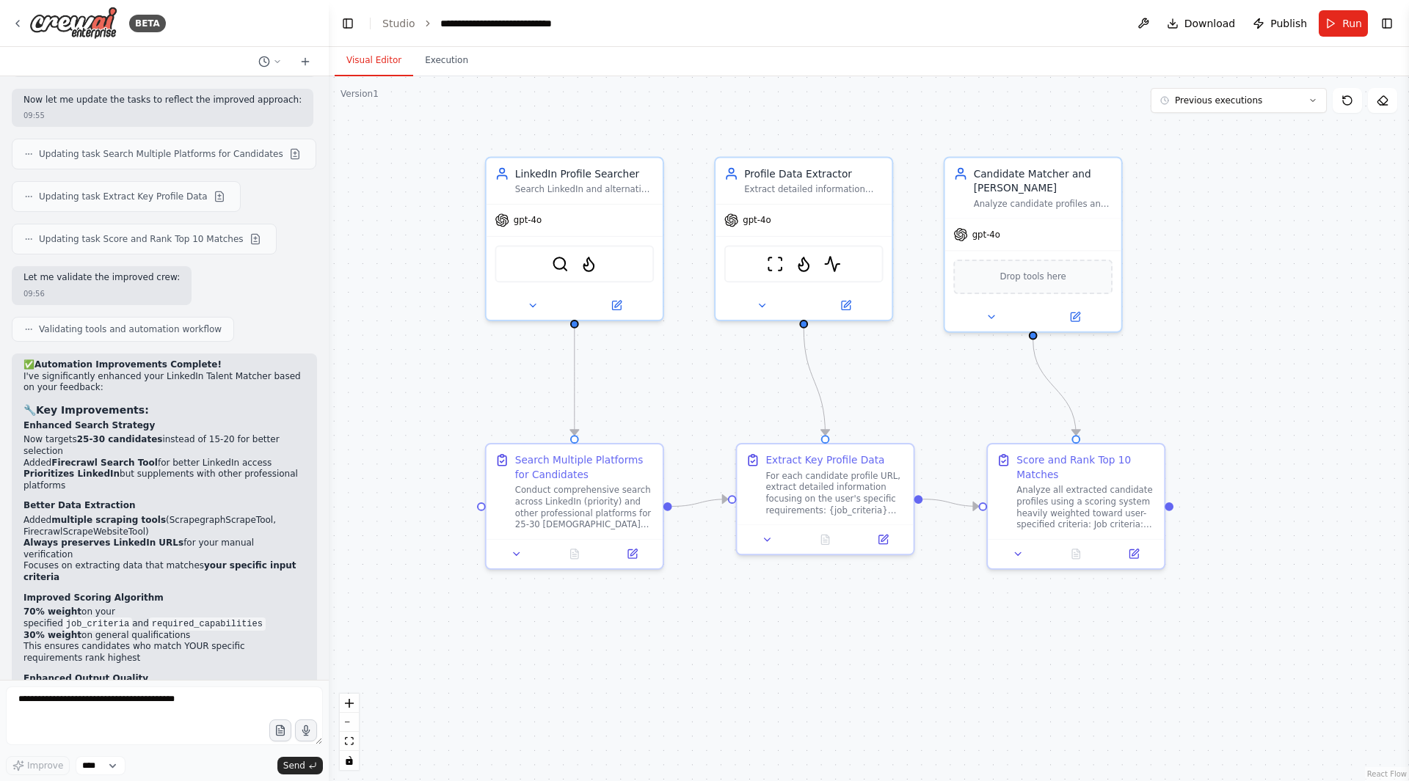
click at [393, 62] on button "Visual Editor" at bounding box center [374, 60] width 79 height 31
click at [1347, 16] on span "Run" at bounding box center [1352, 23] width 20 height 15
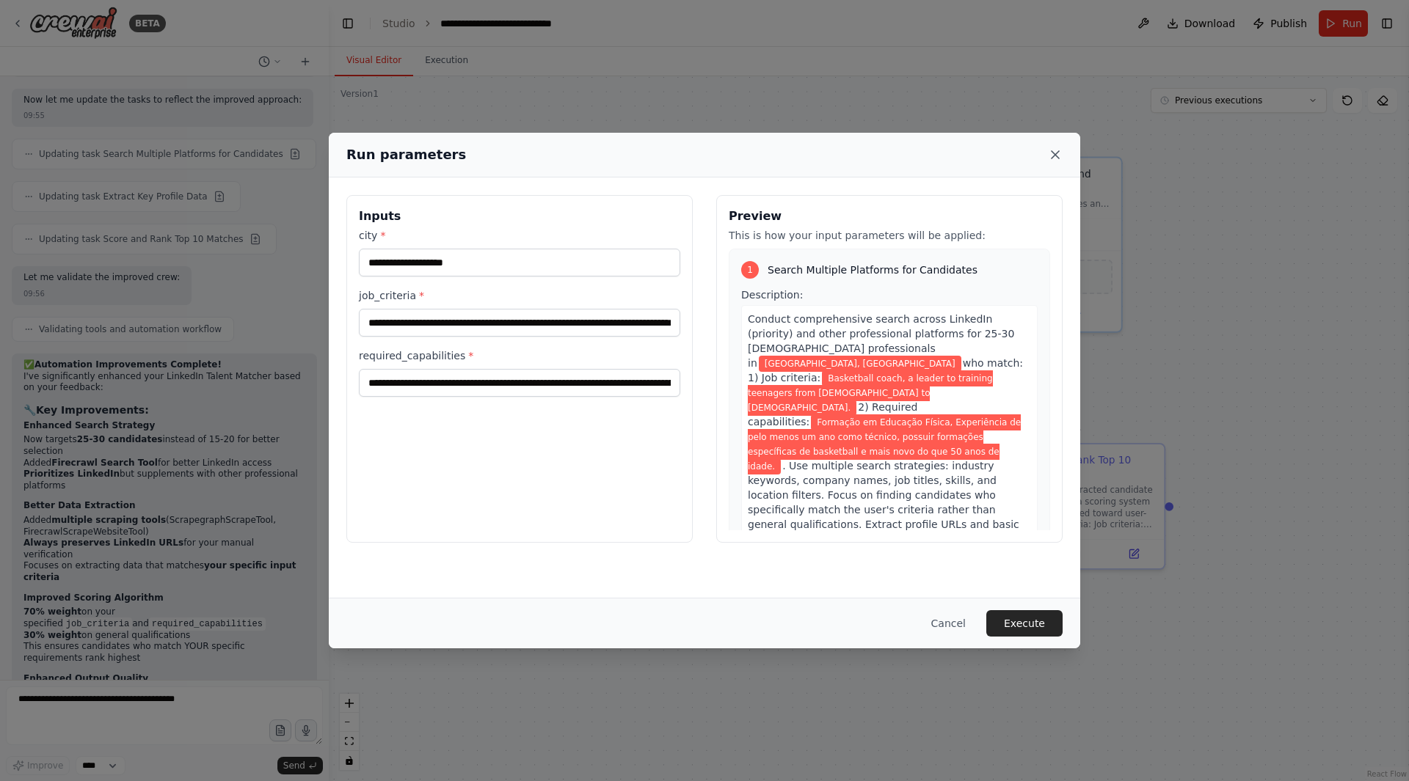
click at [1054, 151] on icon at bounding box center [1055, 154] width 15 height 15
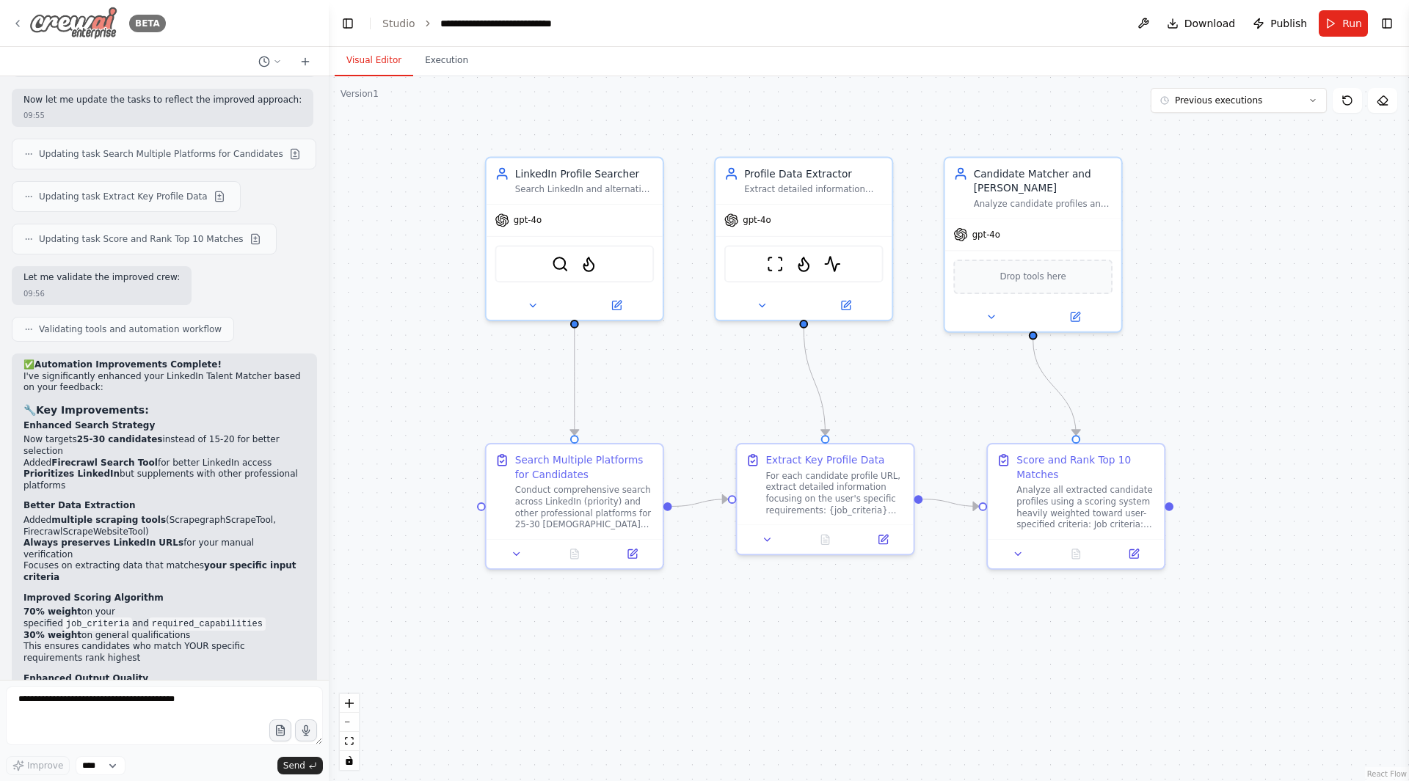
click at [20, 21] on icon at bounding box center [18, 24] width 12 height 12
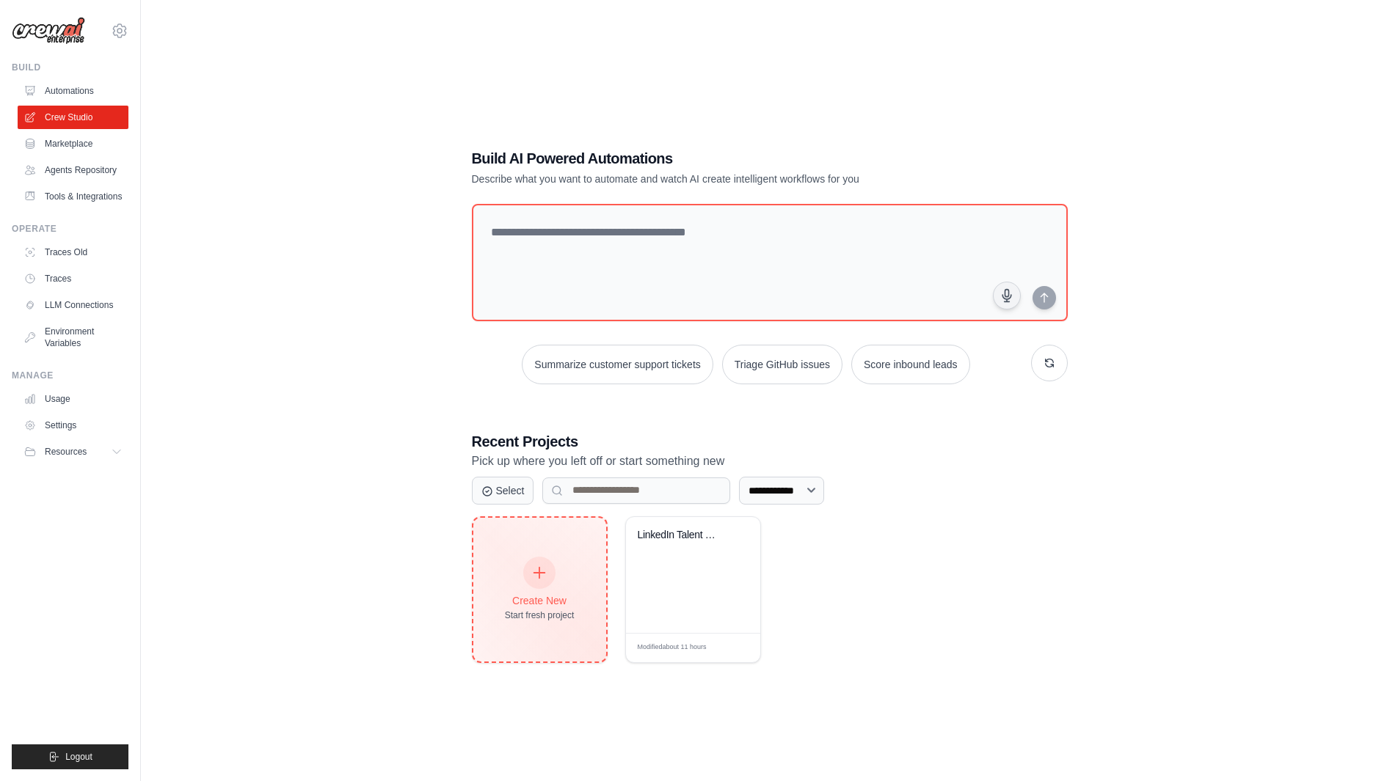
click at [557, 596] on div "Create New" at bounding box center [540, 601] width 70 height 15
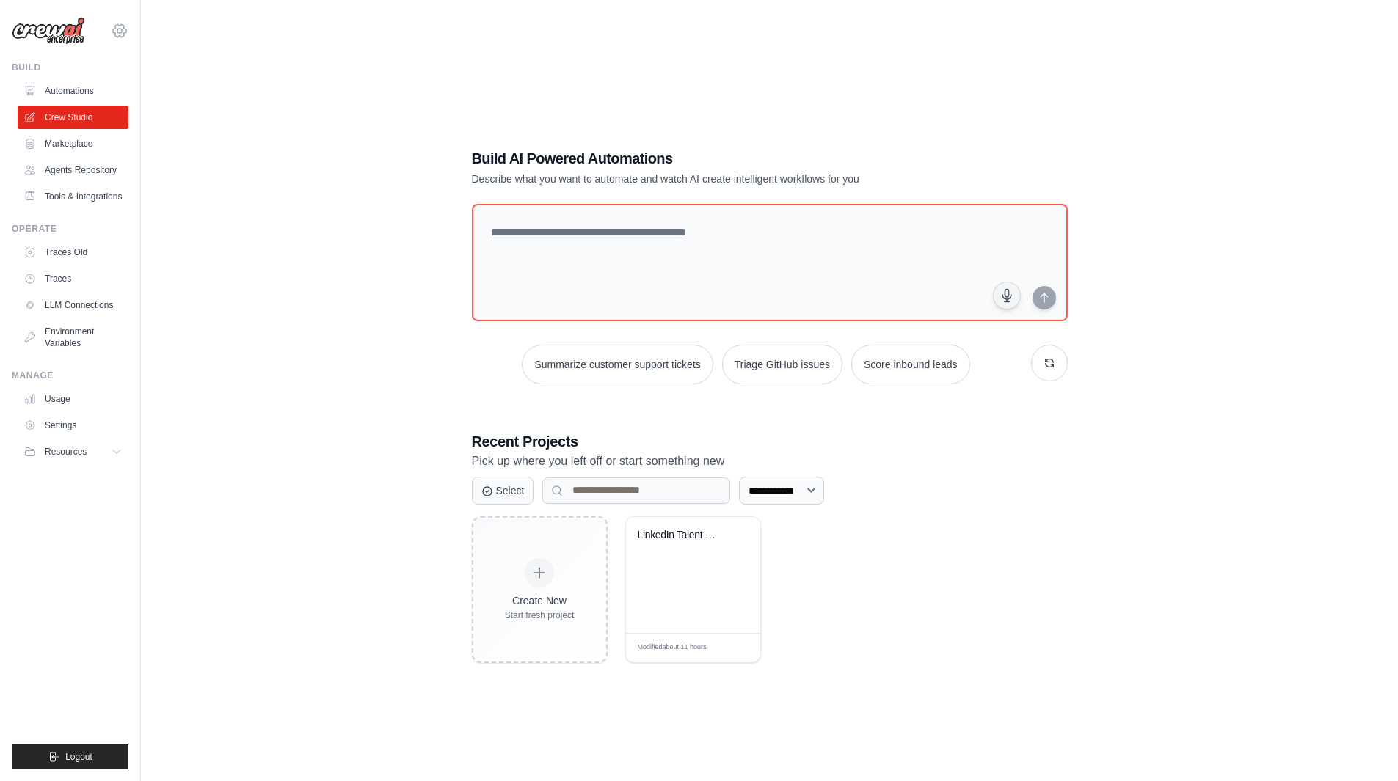
click at [122, 30] on icon at bounding box center [119, 31] width 4 height 4
click at [244, 241] on div "**********" at bounding box center [769, 405] width 1210 height 781
click at [76, 306] on link "LLM Connections" at bounding box center [74, 304] width 111 height 23
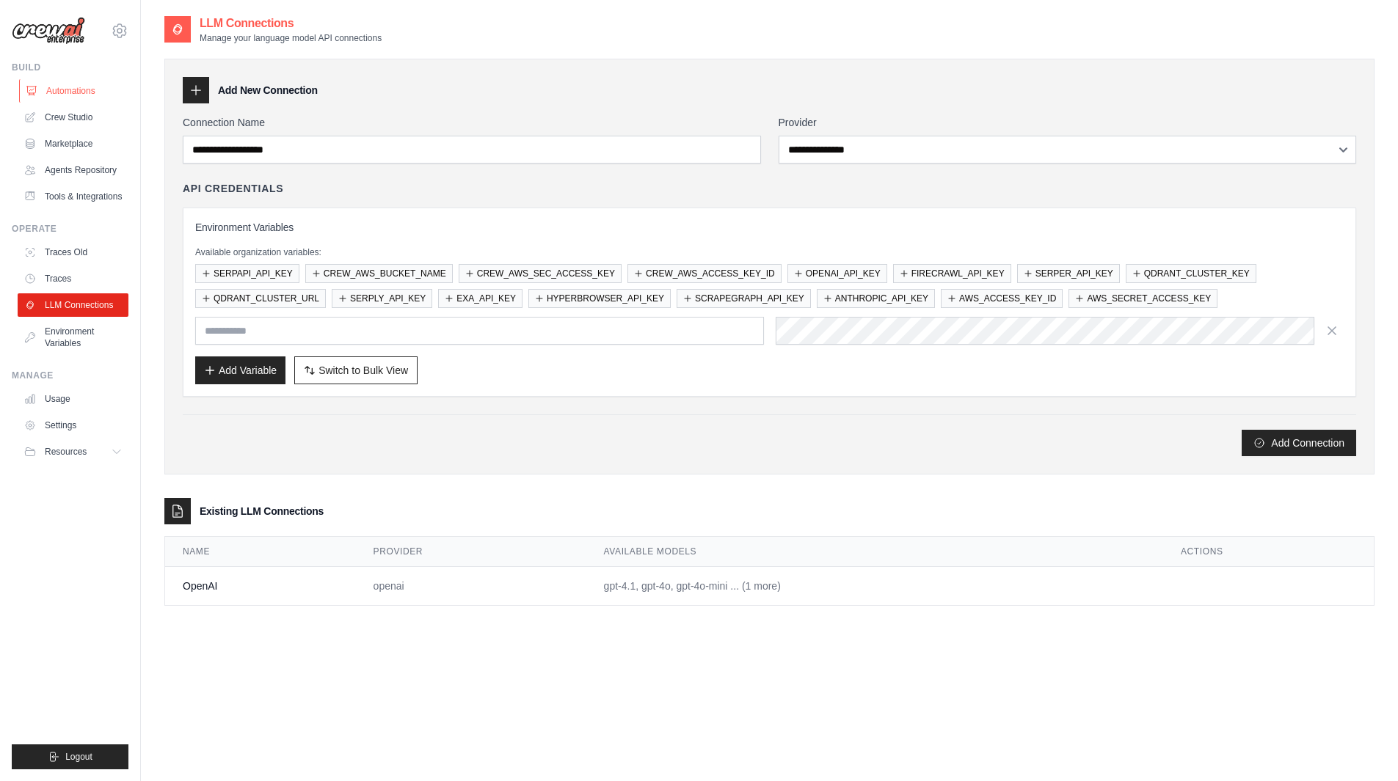
click at [56, 86] on link "Automations" at bounding box center [74, 90] width 111 height 23
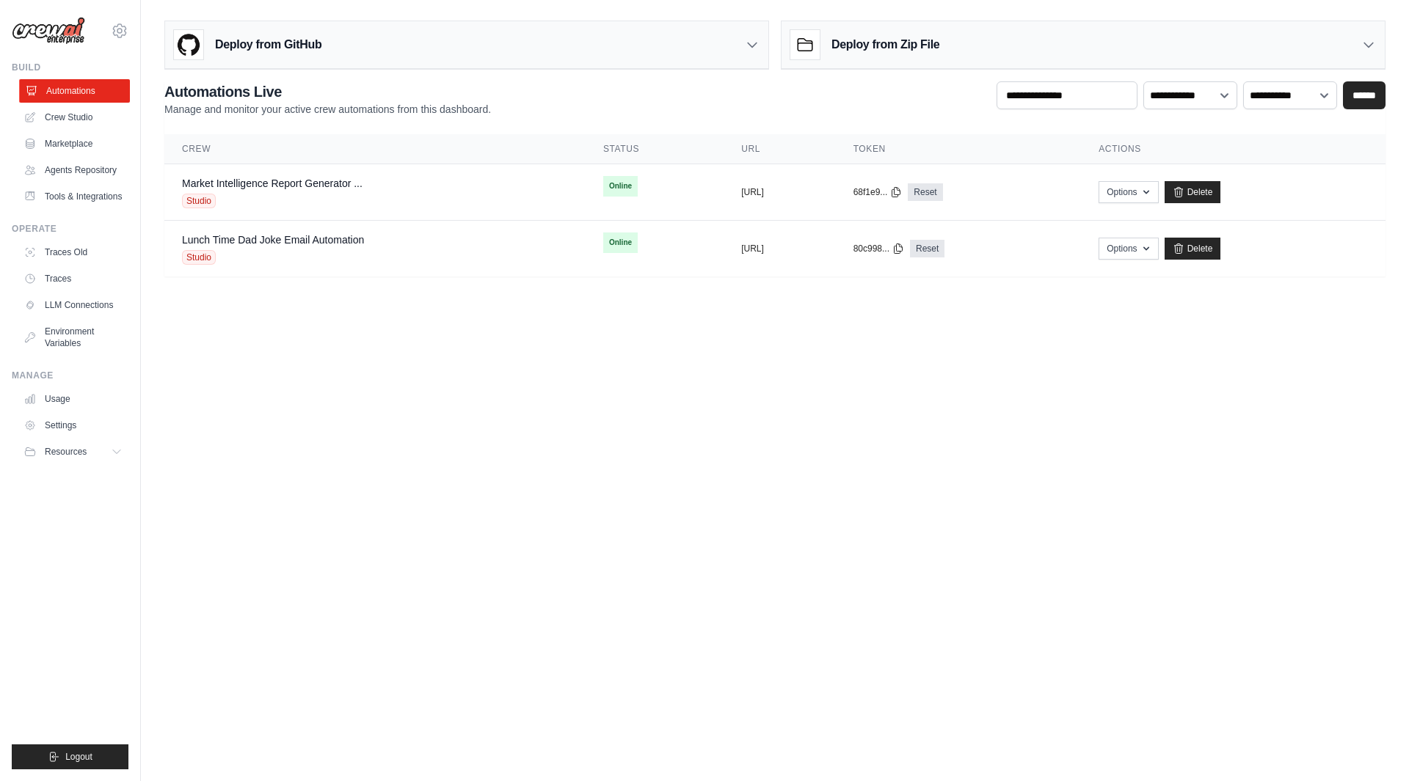
click at [73, 98] on link "Automations" at bounding box center [74, 90] width 111 height 23
click at [70, 112] on link "Crew Studio" at bounding box center [74, 117] width 111 height 23
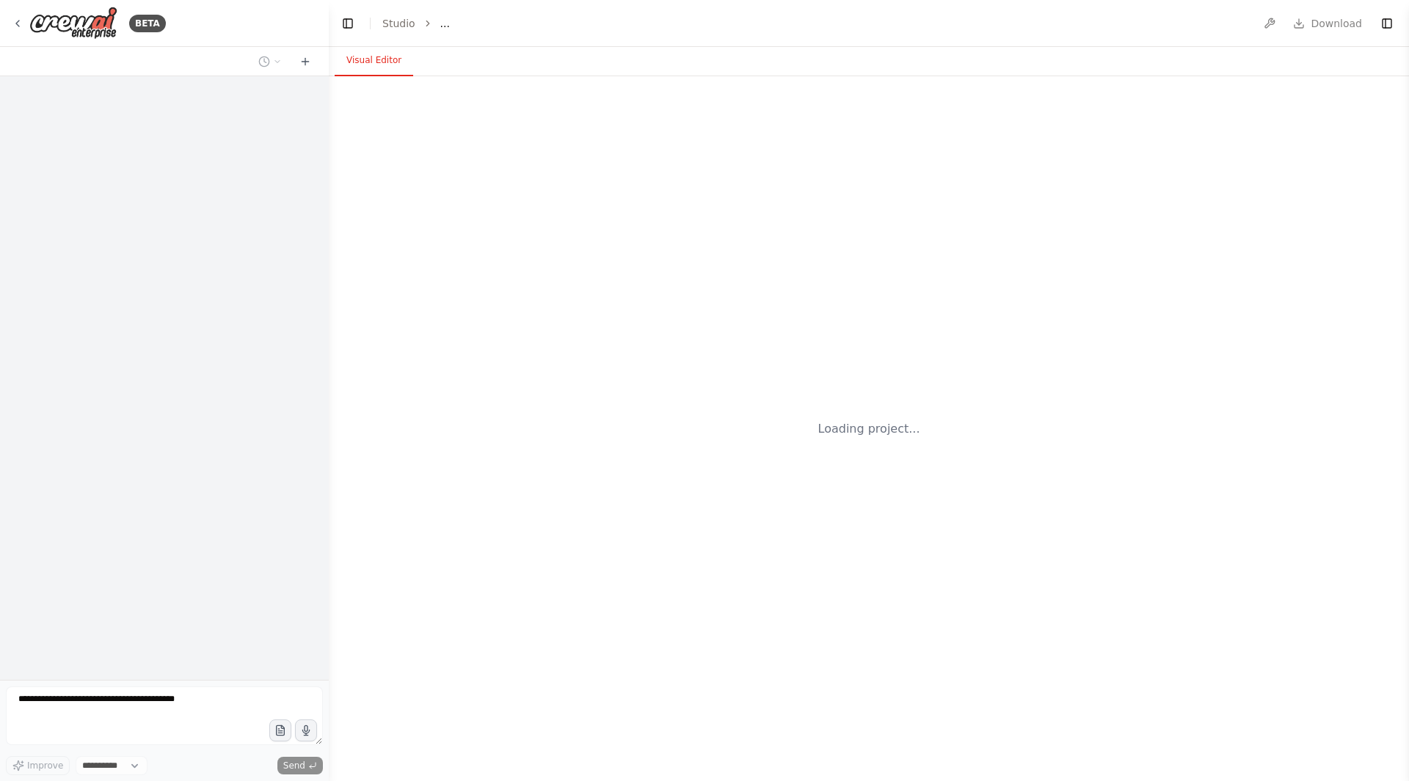
select select "****"
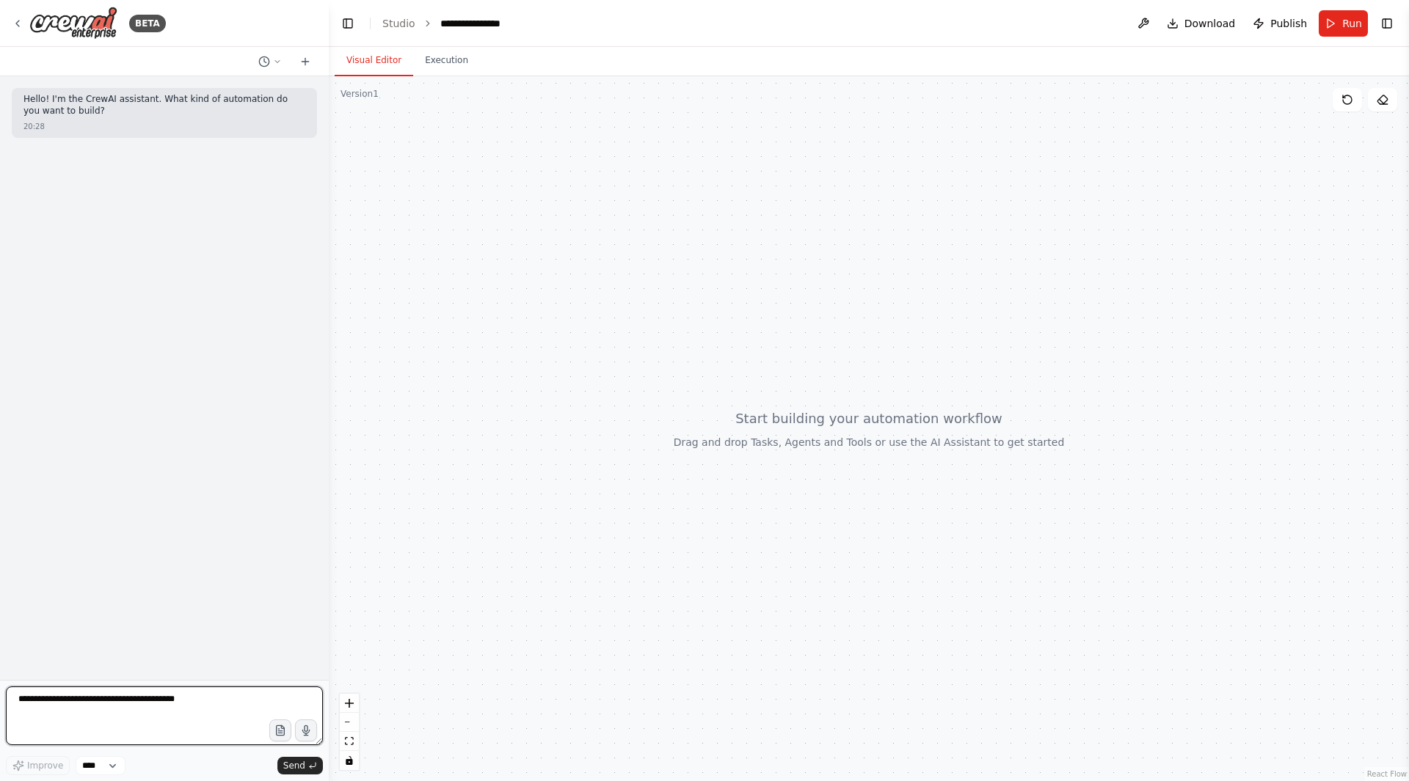
click at [219, 707] on textarea at bounding box center [164, 716] width 317 height 59
click at [204, 702] on textarea at bounding box center [164, 716] width 317 height 59
click at [29, 18] on div "BETA" at bounding box center [89, 23] width 154 height 33
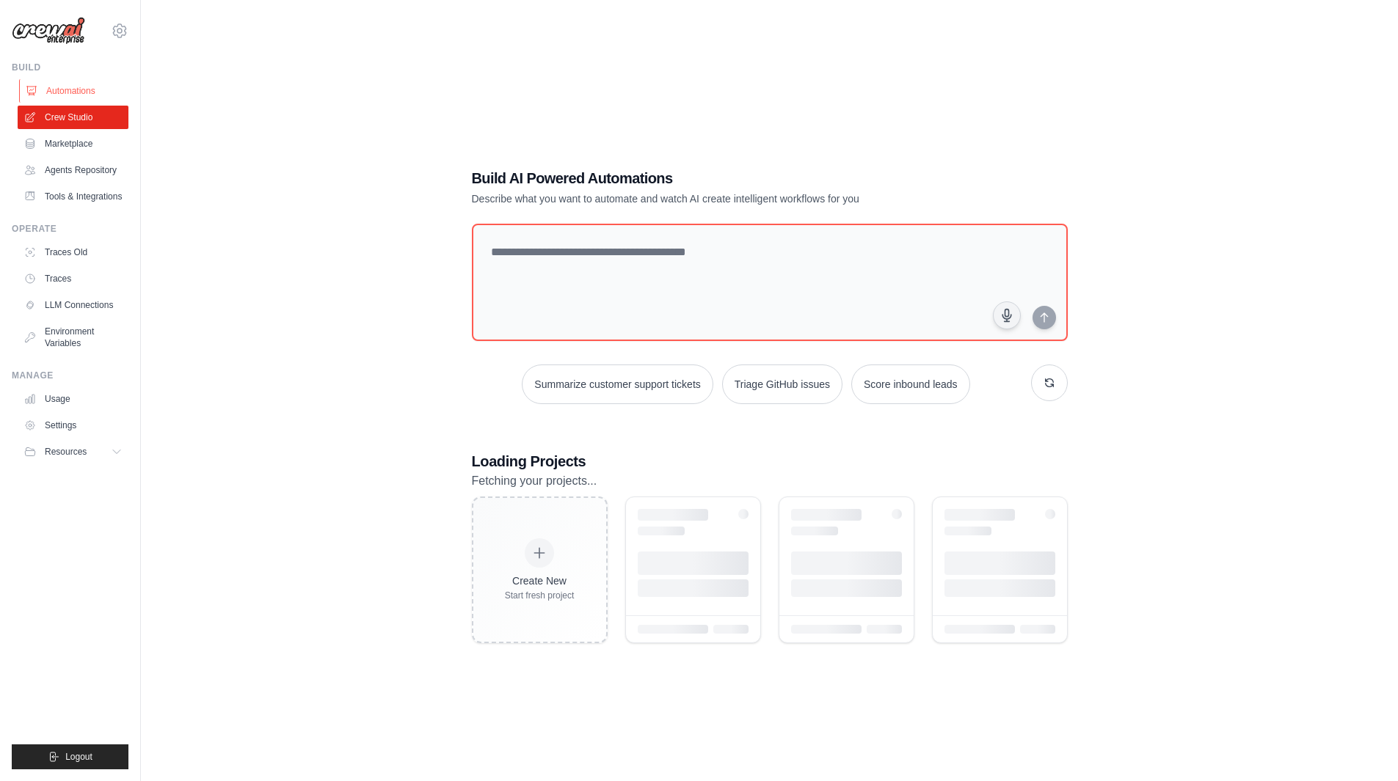
click at [67, 92] on link "Automations" at bounding box center [74, 90] width 111 height 23
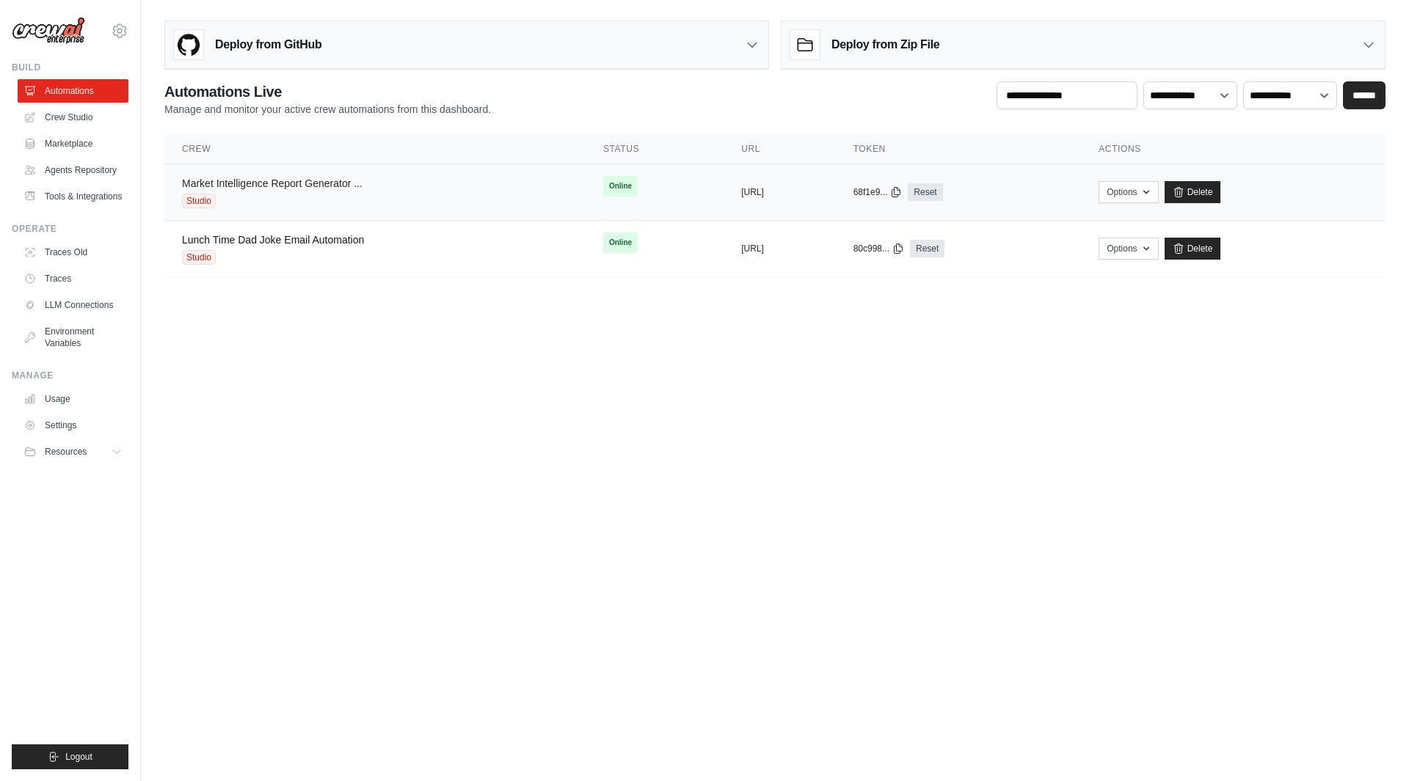
click at [289, 188] on link "Market Intelligence Report Generator ..." at bounding box center [272, 184] width 180 height 12
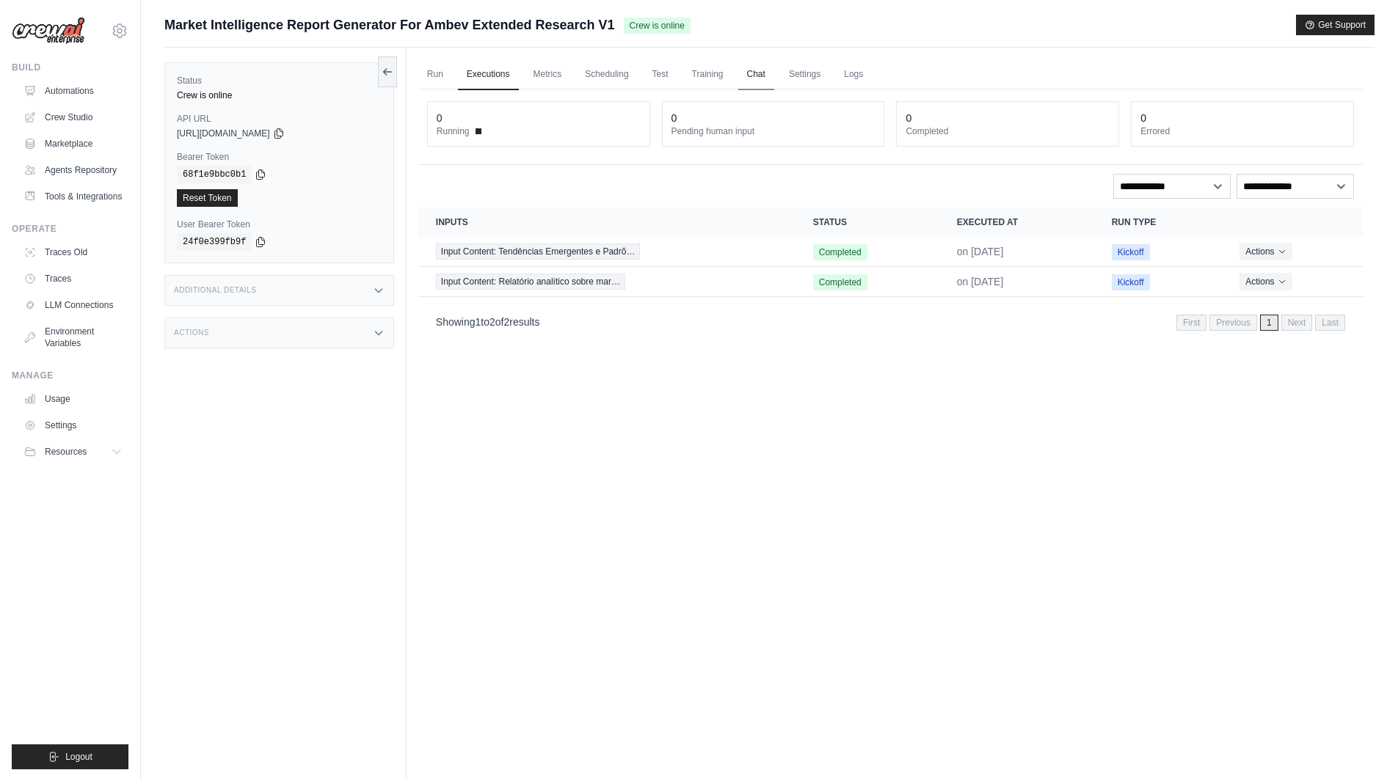
click at [762, 77] on link "Chat" at bounding box center [756, 74] width 36 height 31
click at [67, 94] on link "Automations" at bounding box center [74, 90] width 111 height 23
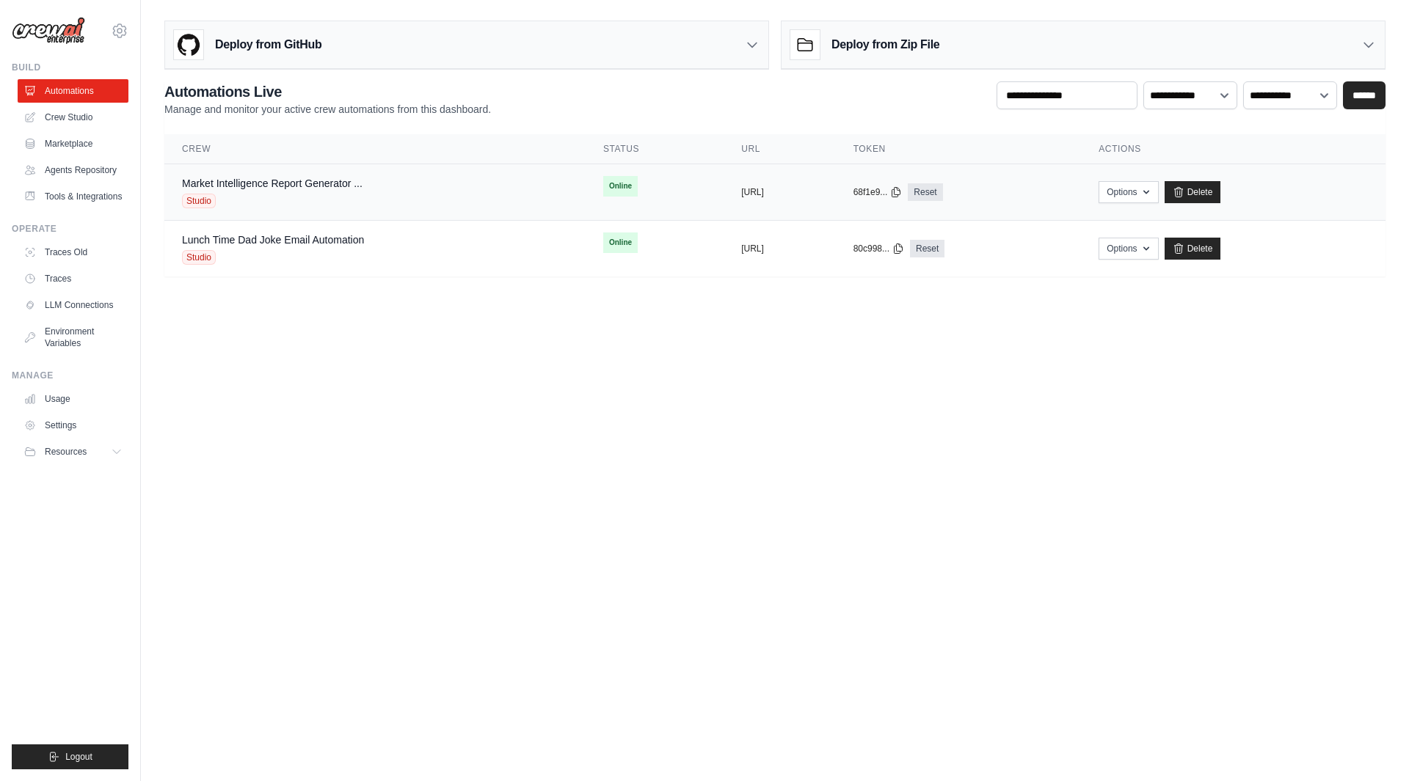
click at [203, 198] on span "Studio" at bounding box center [199, 201] width 34 height 15
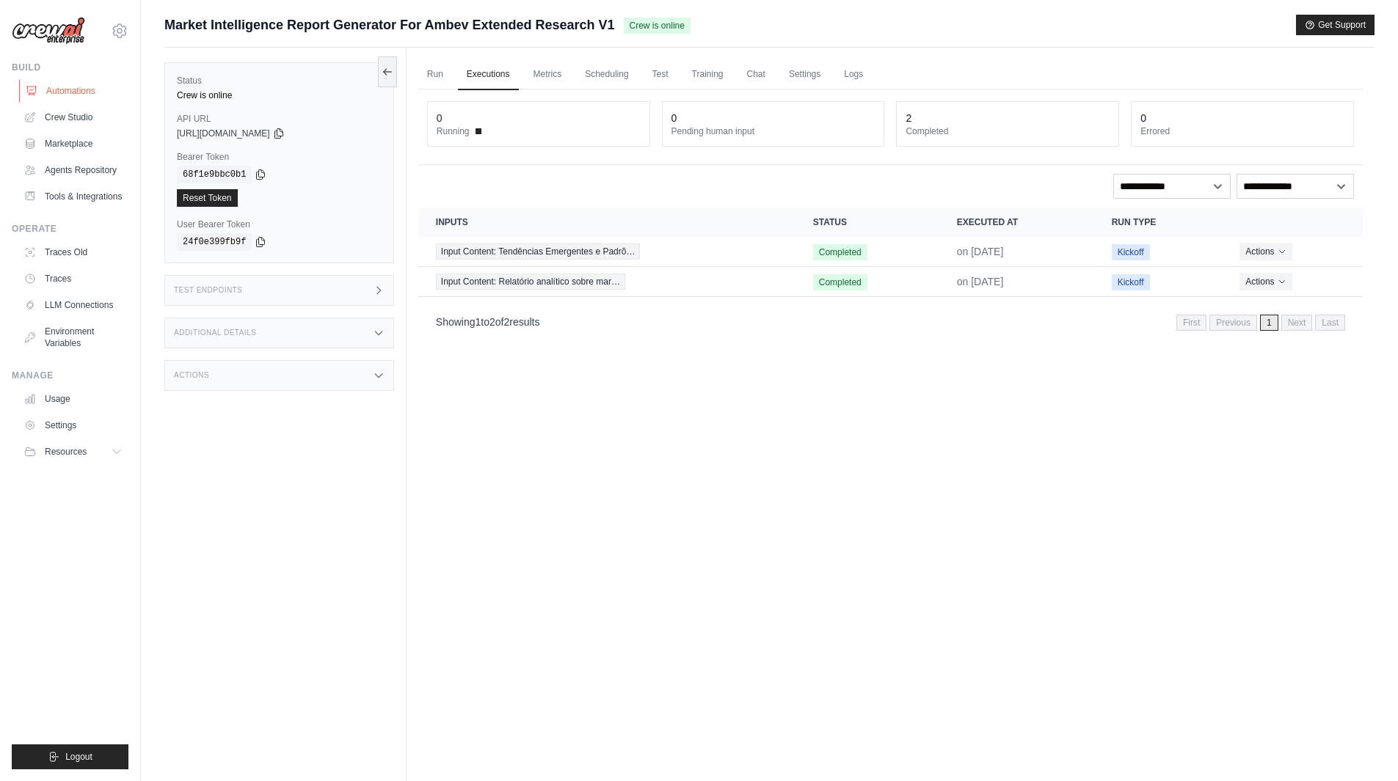
click at [62, 82] on link "Automations" at bounding box center [74, 90] width 111 height 23
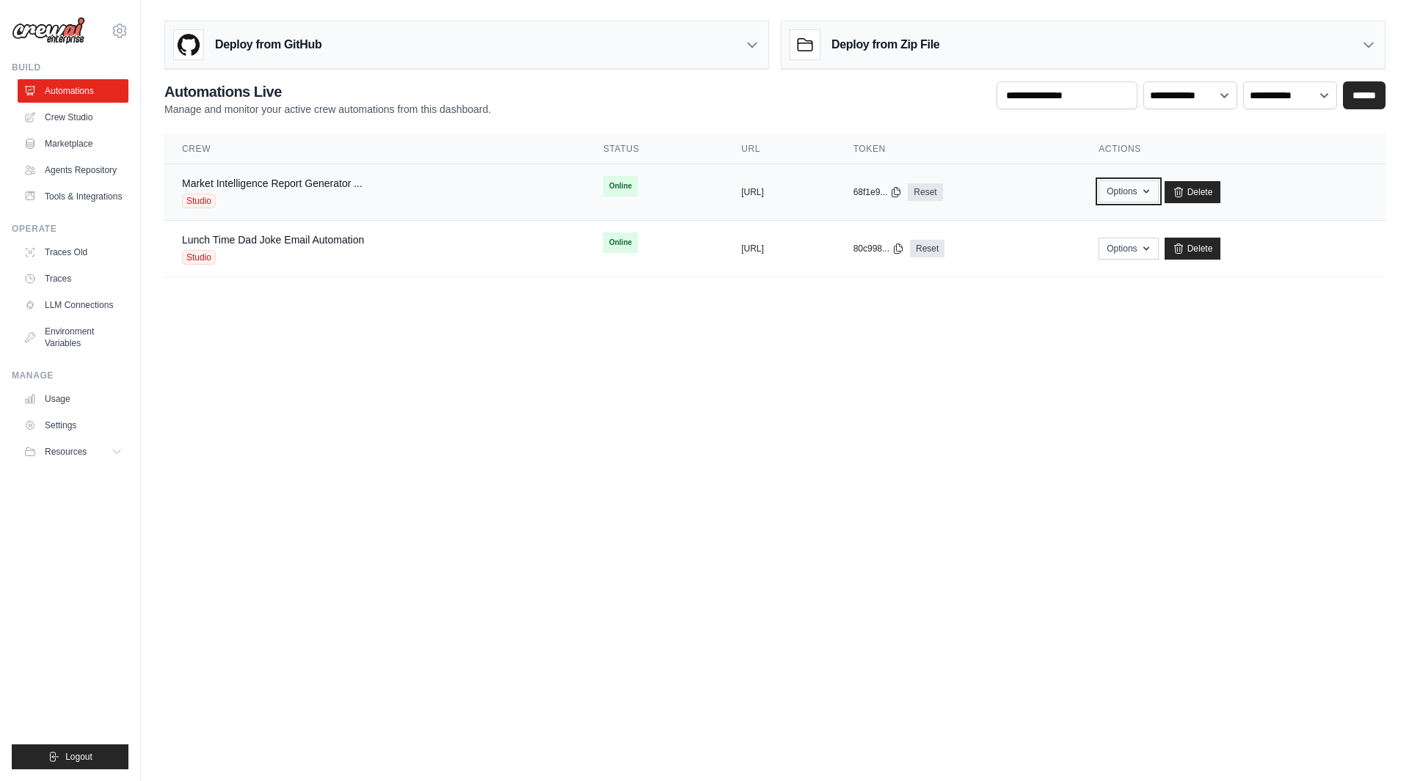
click at [1158, 197] on button "Options" at bounding box center [1127, 191] width 59 height 22
click at [78, 113] on link "Crew Studio" at bounding box center [74, 117] width 111 height 23
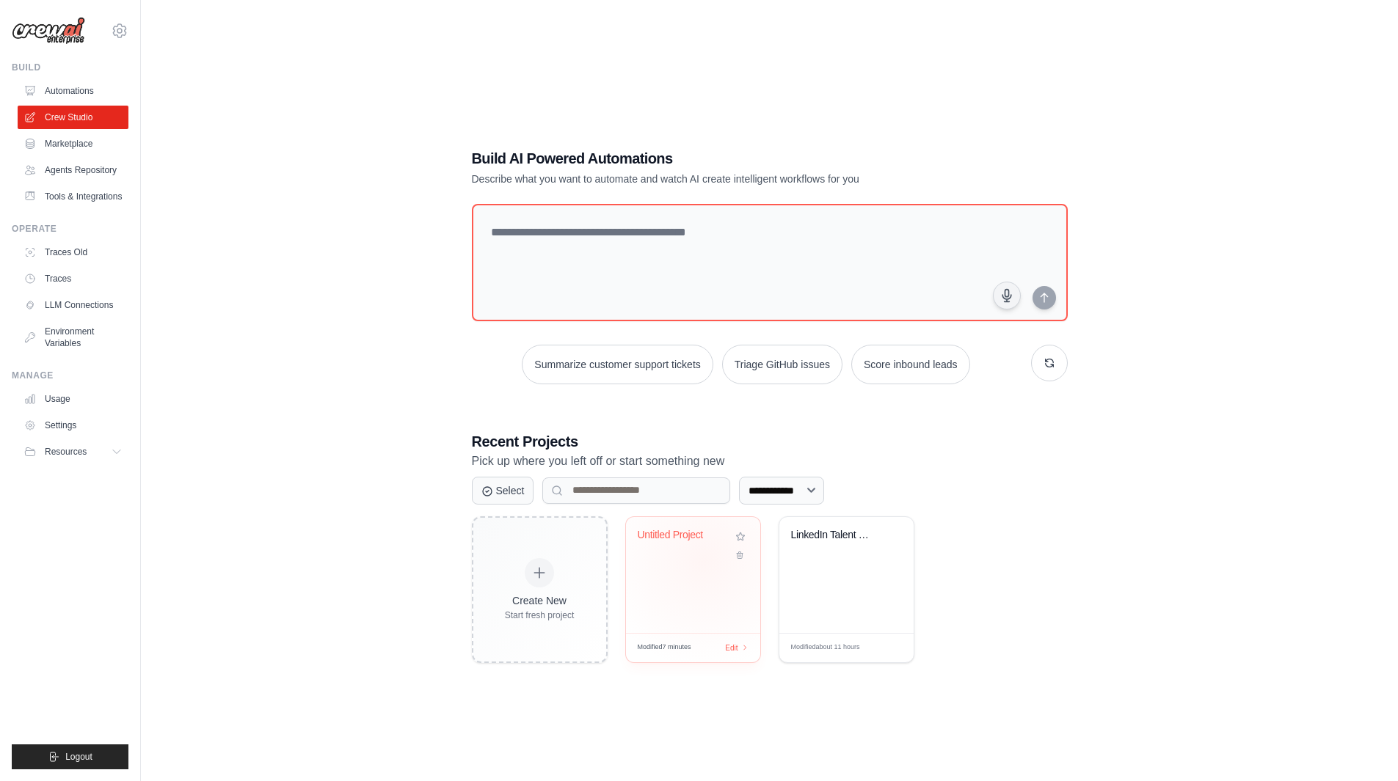
click at [705, 560] on div "Untitled Project" at bounding box center [693, 546] width 111 height 34
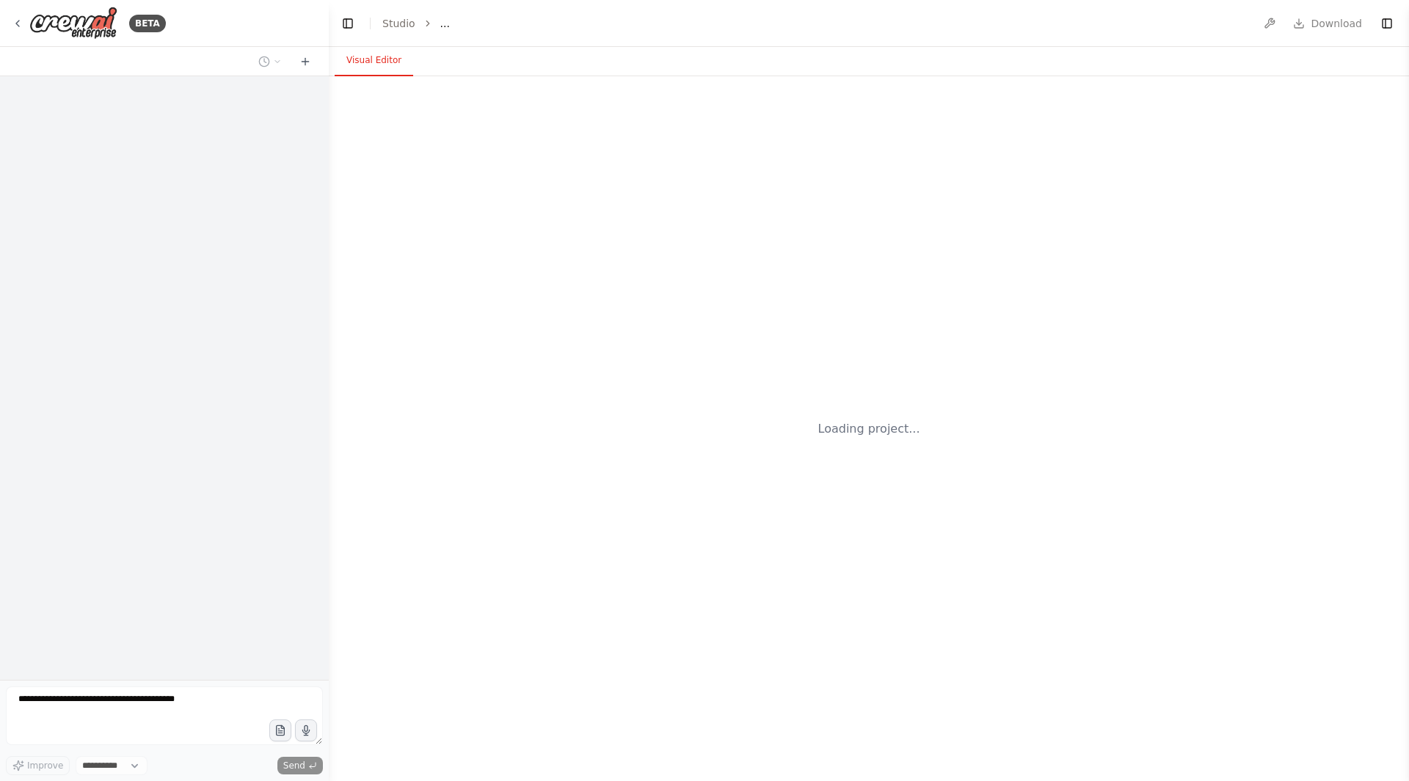
select select "****"
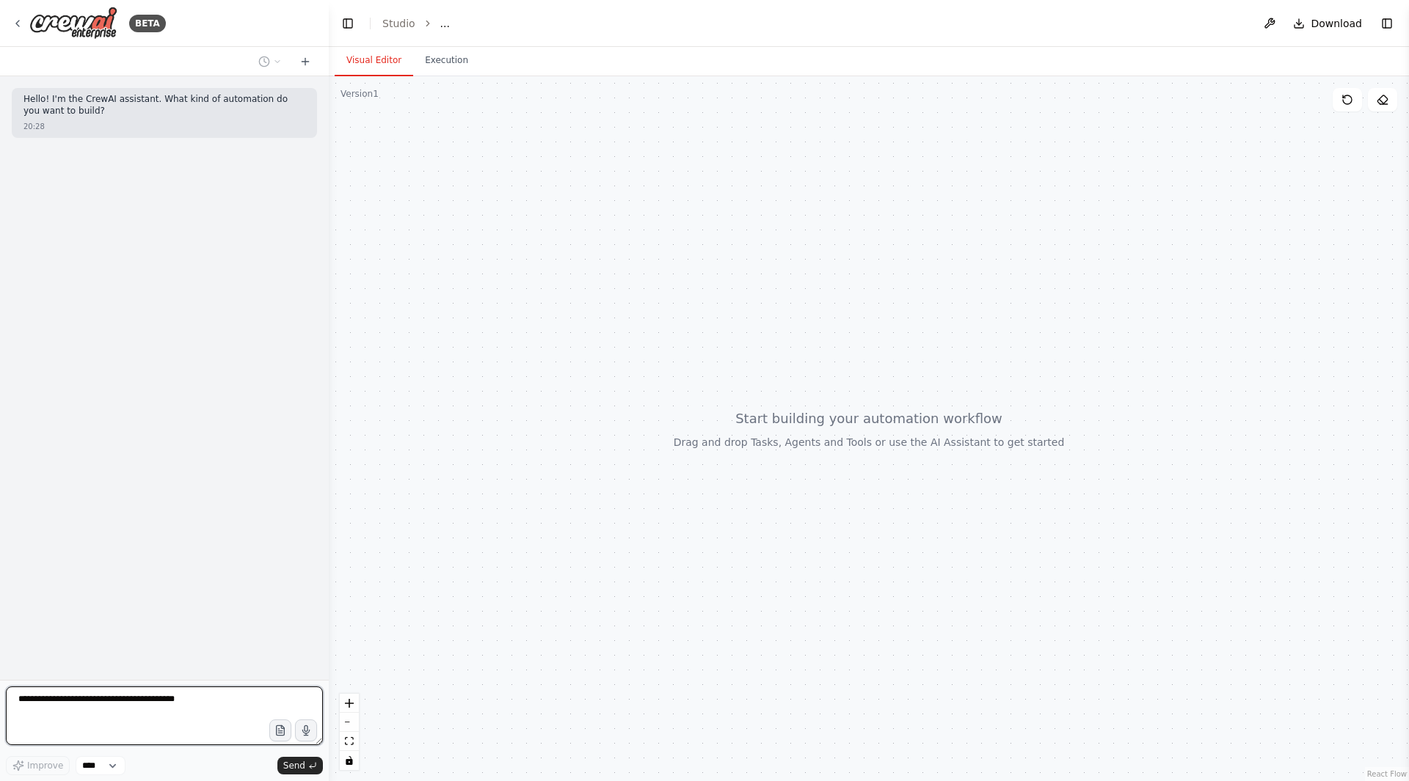
click at [186, 698] on textarea at bounding box center [164, 716] width 317 height 59
type textarea "*"
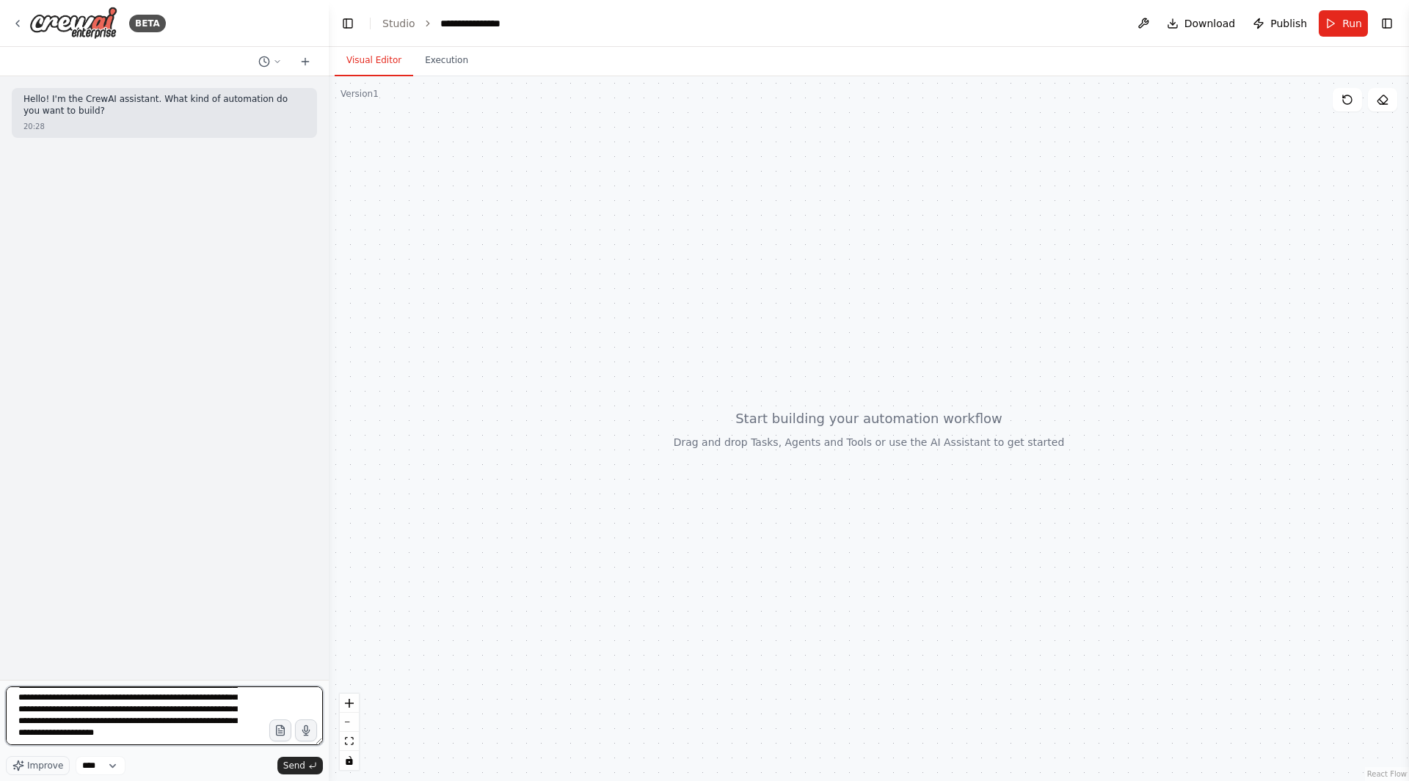
scroll to position [101, 0]
type textarea "**********"
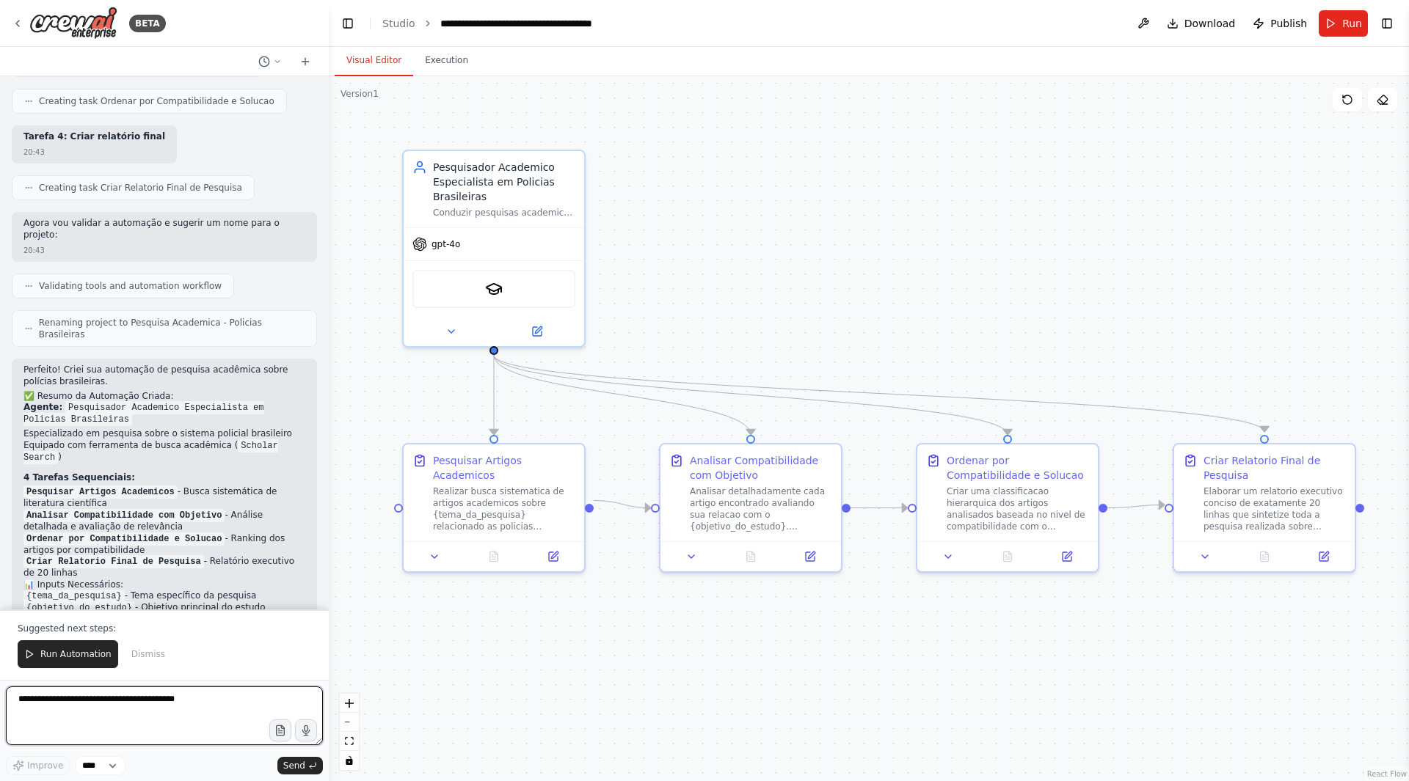
scroll to position [878, 0]
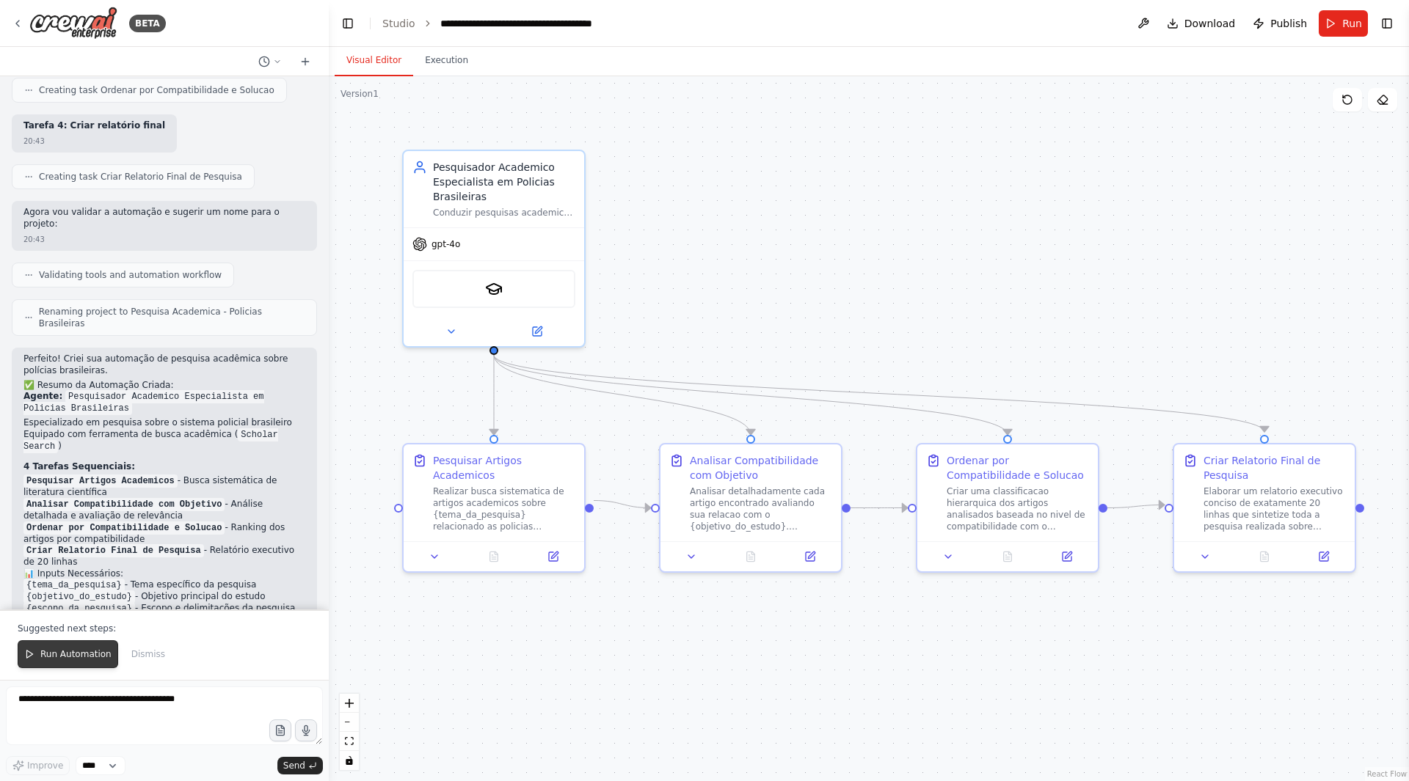
click at [85, 657] on span "Run Automation" at bounding box center [75, 655] width 71 height 12
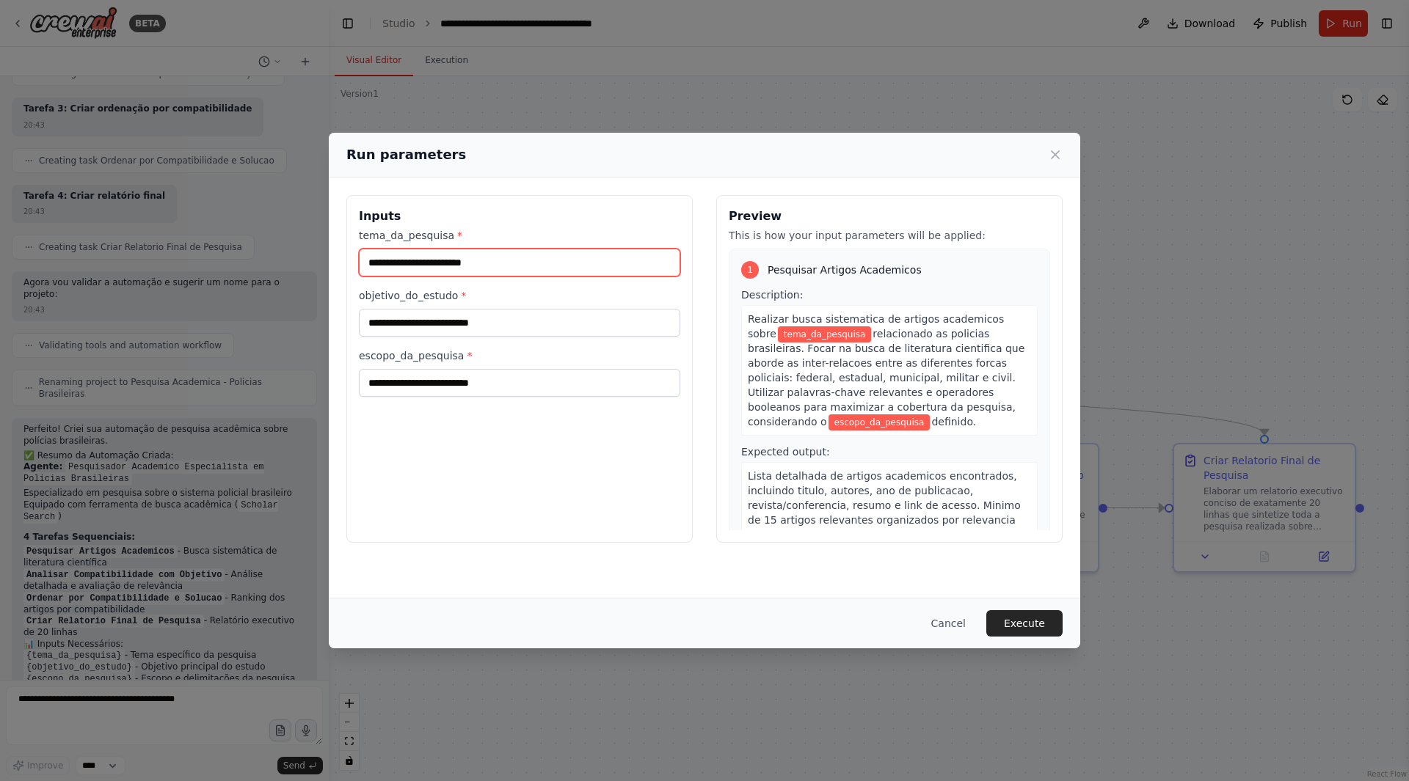
click at [433, 269] on input "tema_da_pesquisa *" at bounding box center [519, 263] width 321 height 28
type input "*"
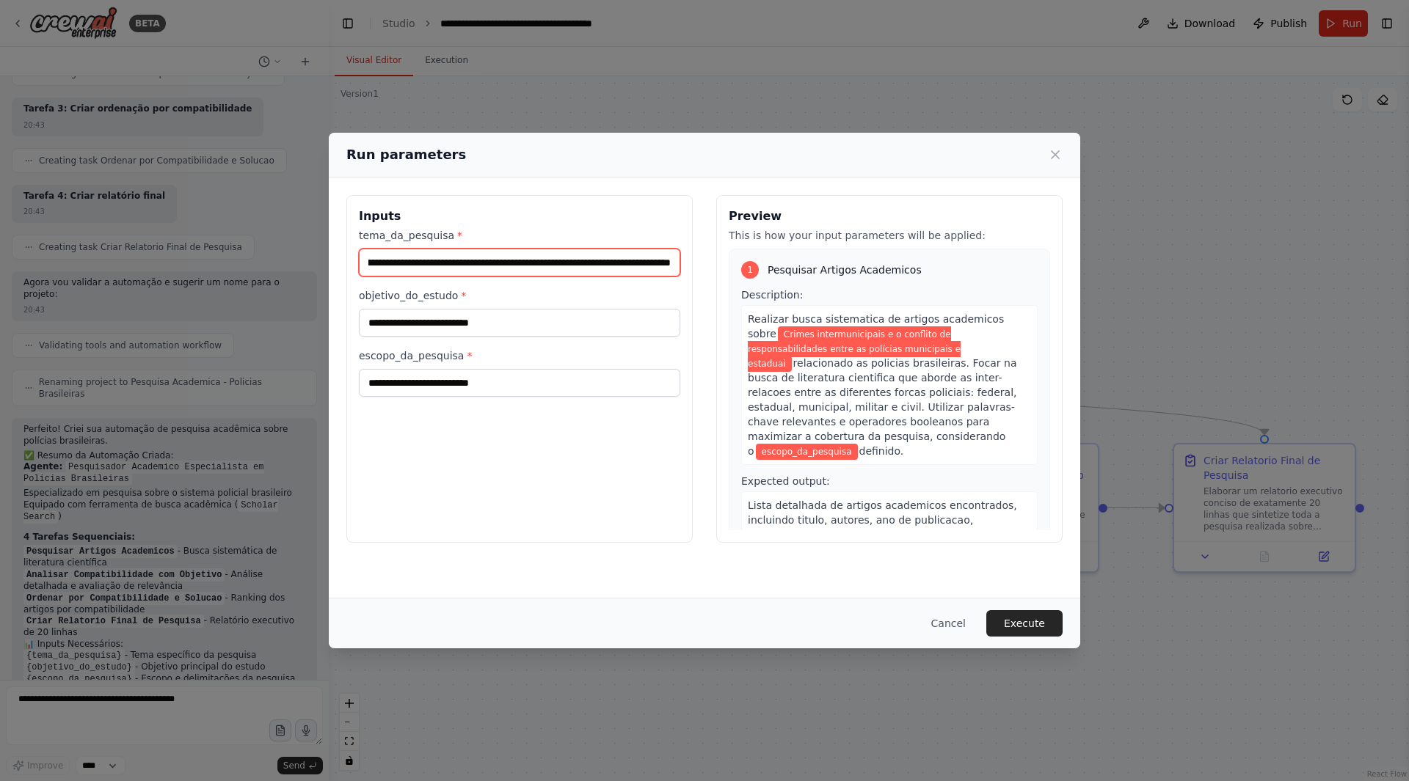
scroll to position [0, 133]
type input "**********"
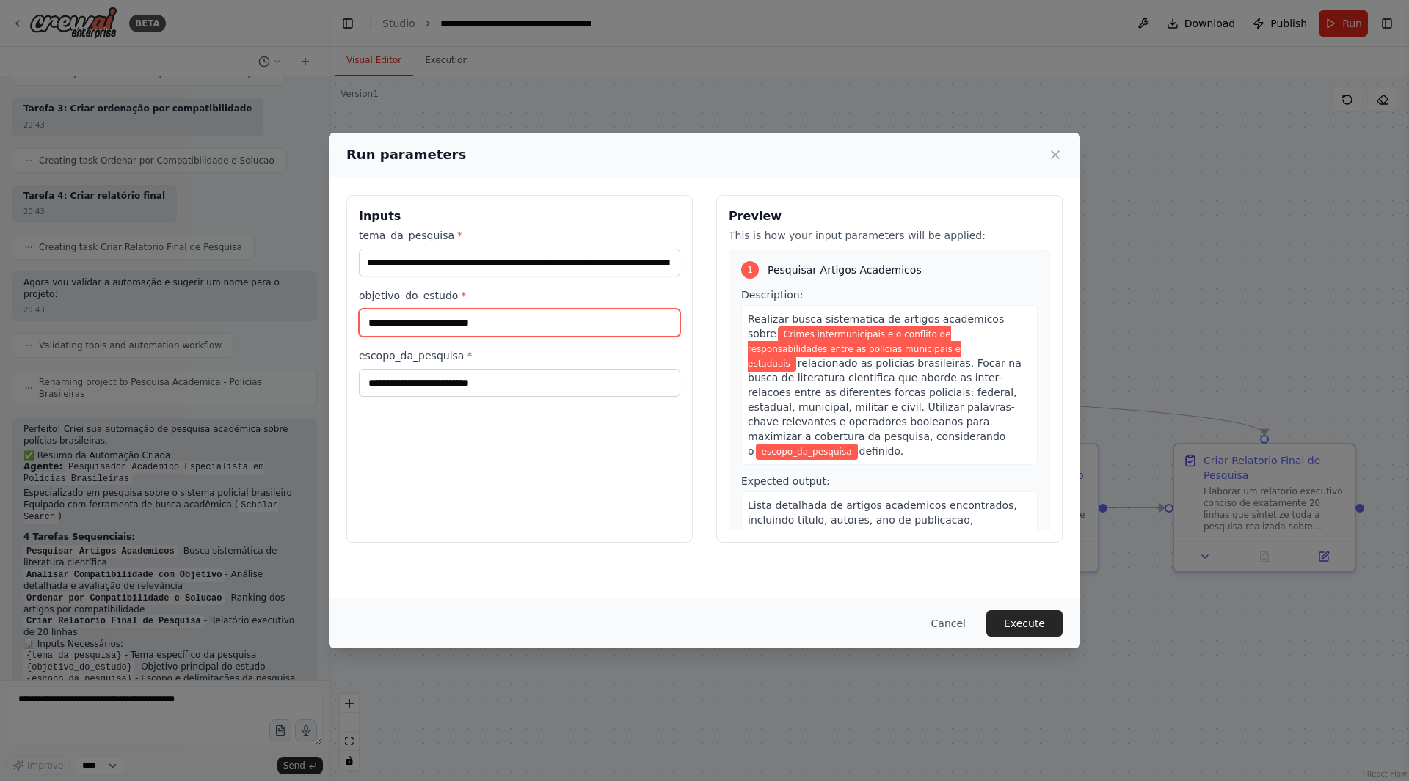
scroll to position [0, 0]
click at [452, 313] on input "objetivo_do_estudo *" at bounding box center [519, 323] width 321 height 28
type input "**********"
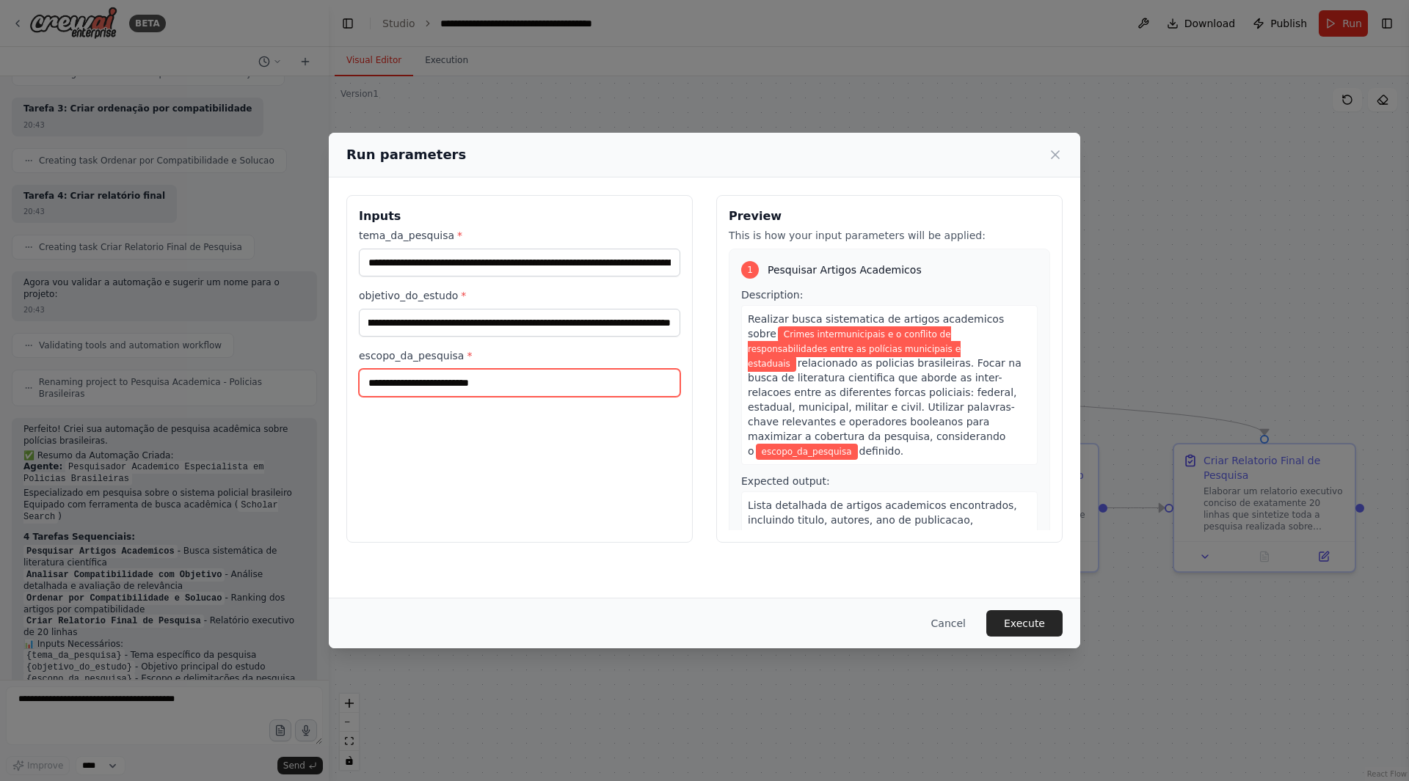
click at [490, 388] on input "escopo_da_pesquisa *" at bounding box center [519, 383] width 321 height 28
type input "**********"
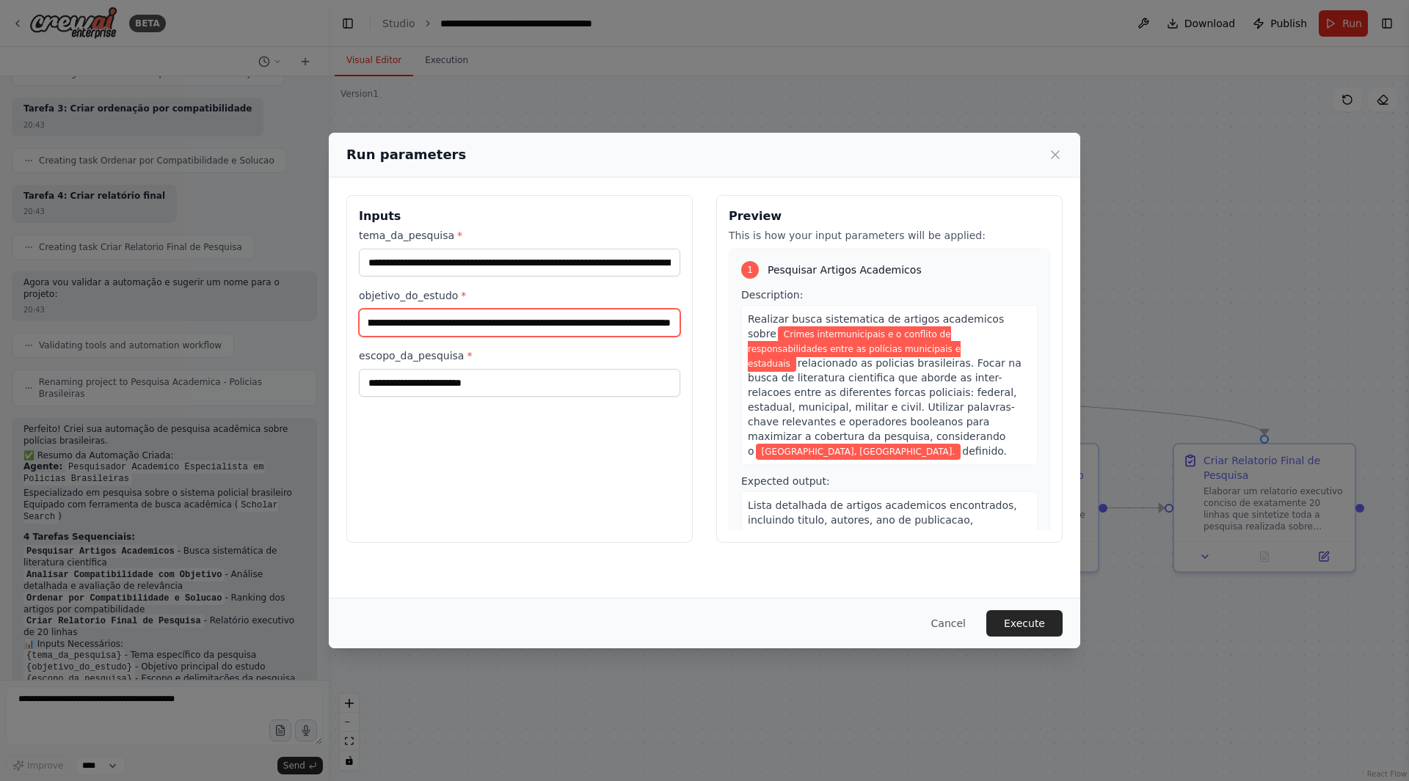
click at [671, 324] on input "**********" at bounding box center [519, 323] width 321 height 28
type input "**********"
click at [1039, 616] on button "Execute" at bounding box center [1024, 623] width 76 height 26
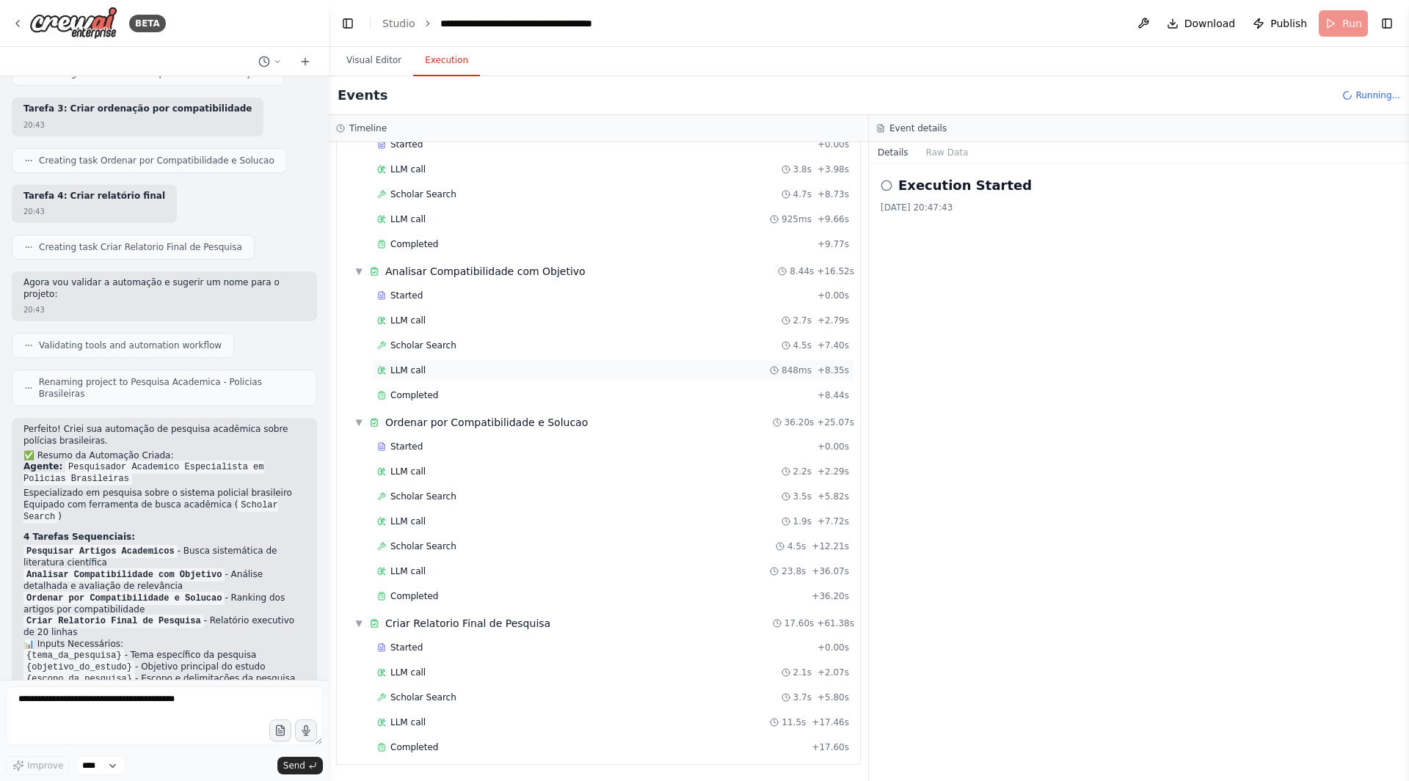
scroll to position [878, 0]
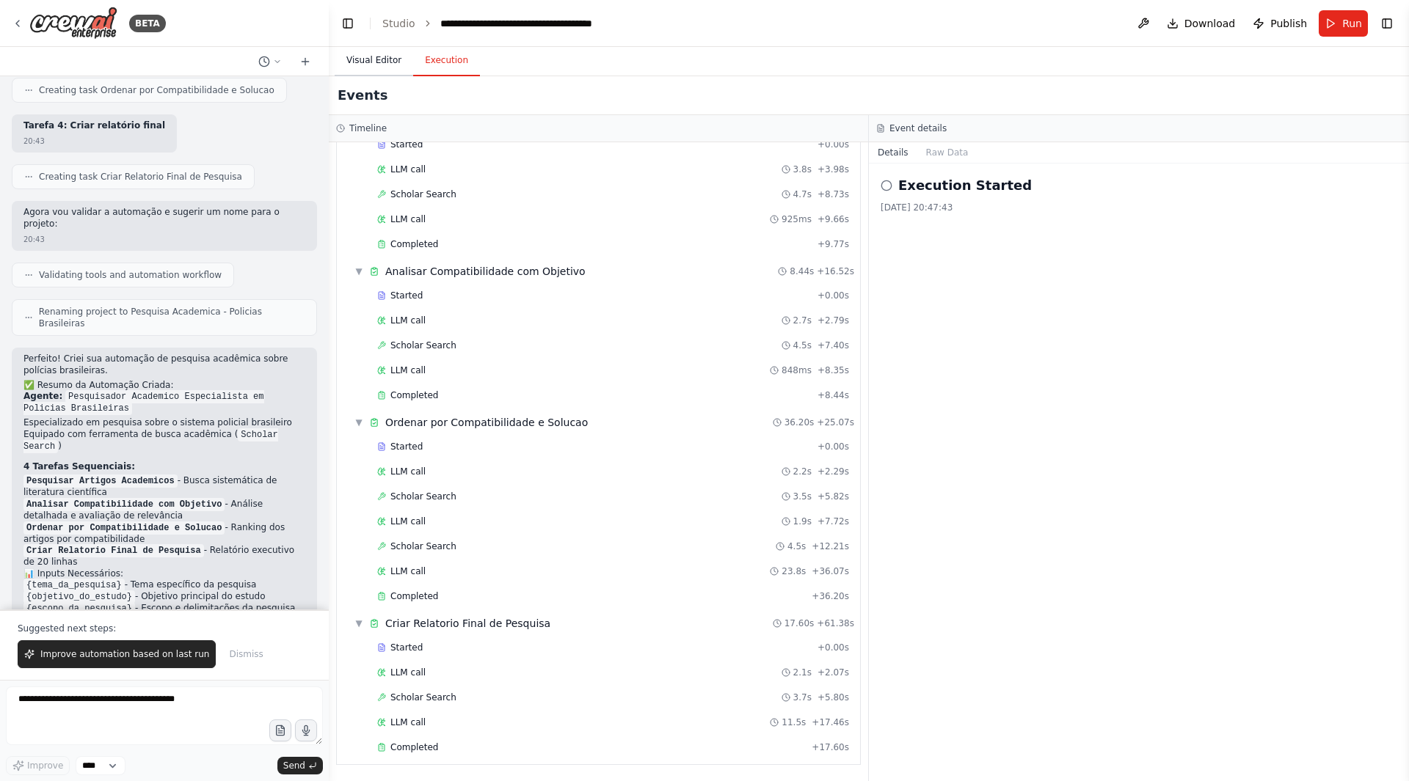
click at [348, 67] on button "Visual Editor" at bounding box center [374, 60] width 79 height 31
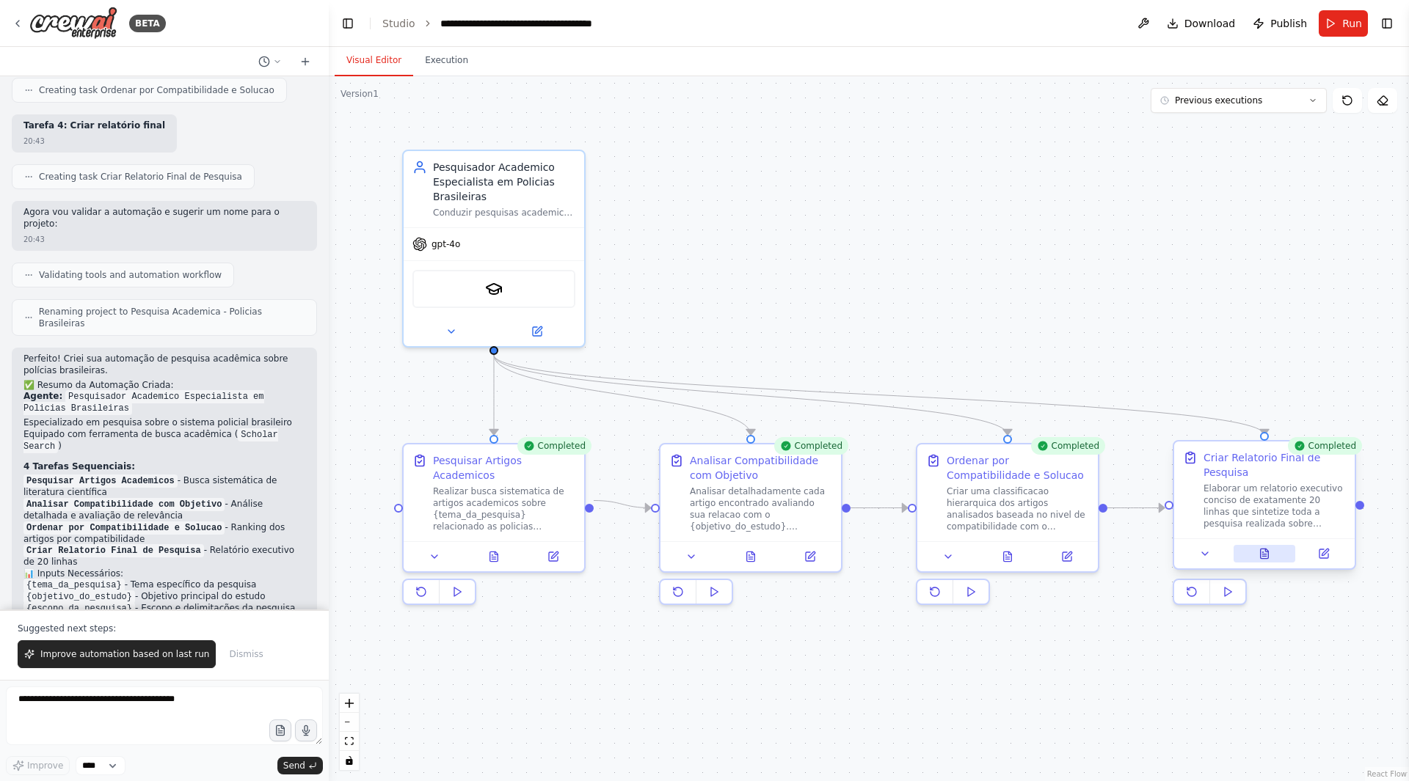
click at [1268, 558] on icon at bounding box center [1264, 554] width 8 height 10
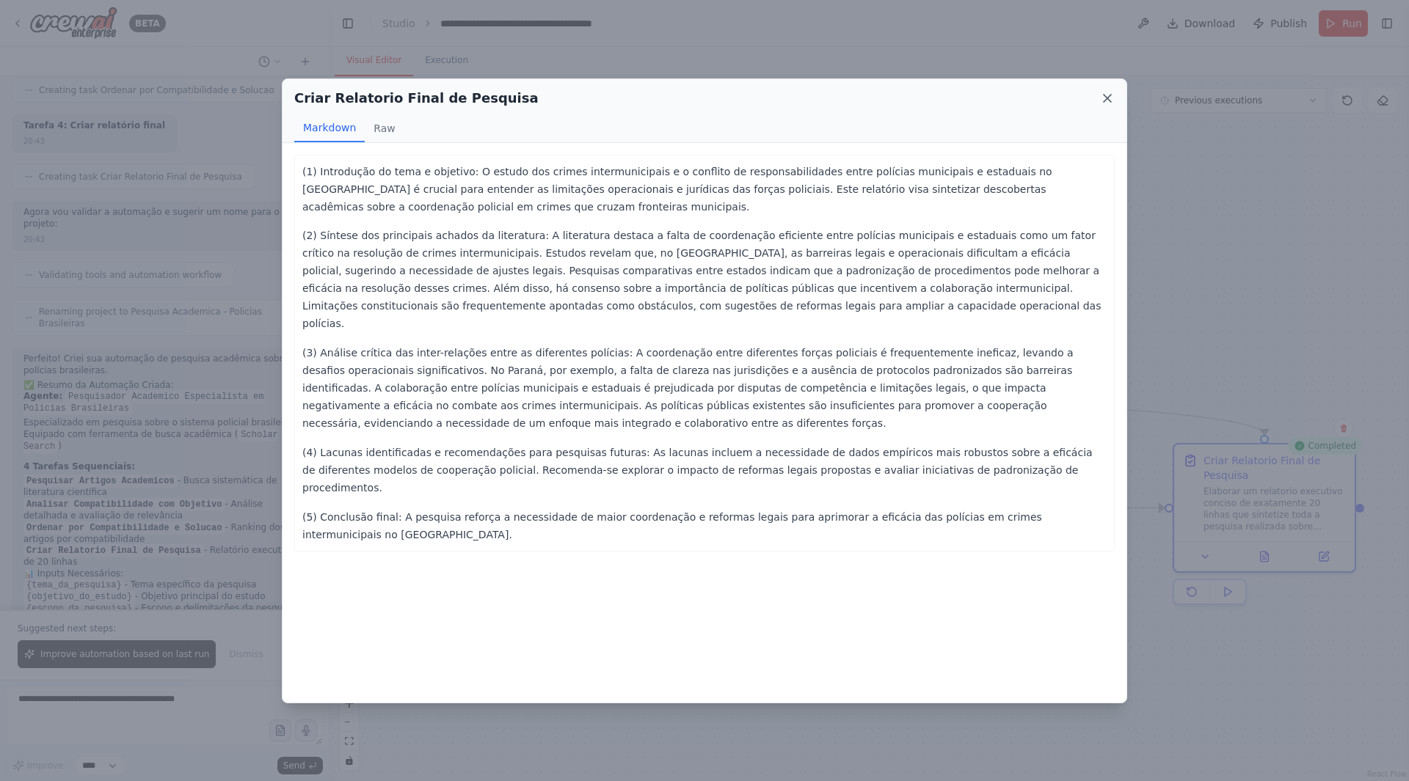
click at [1102, 96] on icon at bounding box center [1107, 98] width 15 height 15
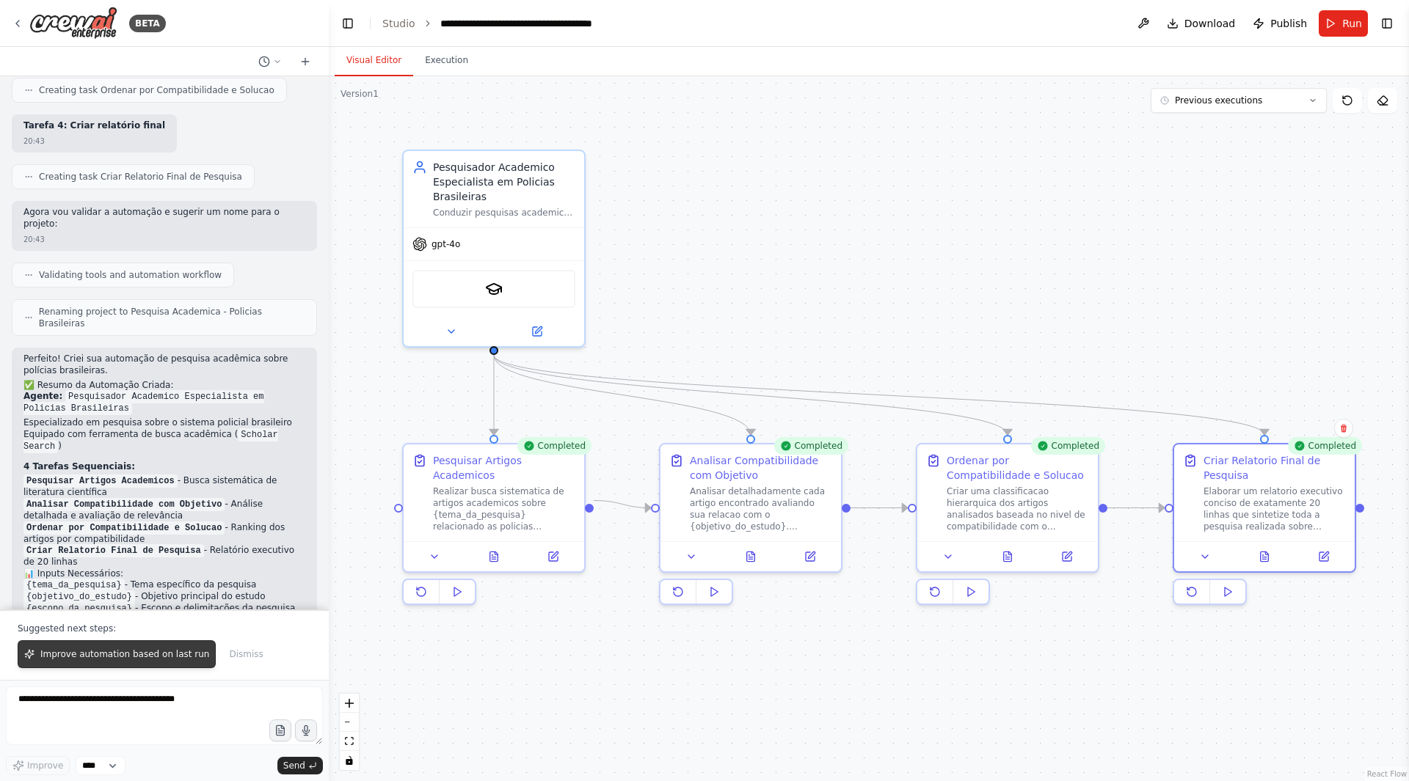
click at [123, 656] on span "Improve automation based on last run" at bounding box center [124, 655] width 169 height 12
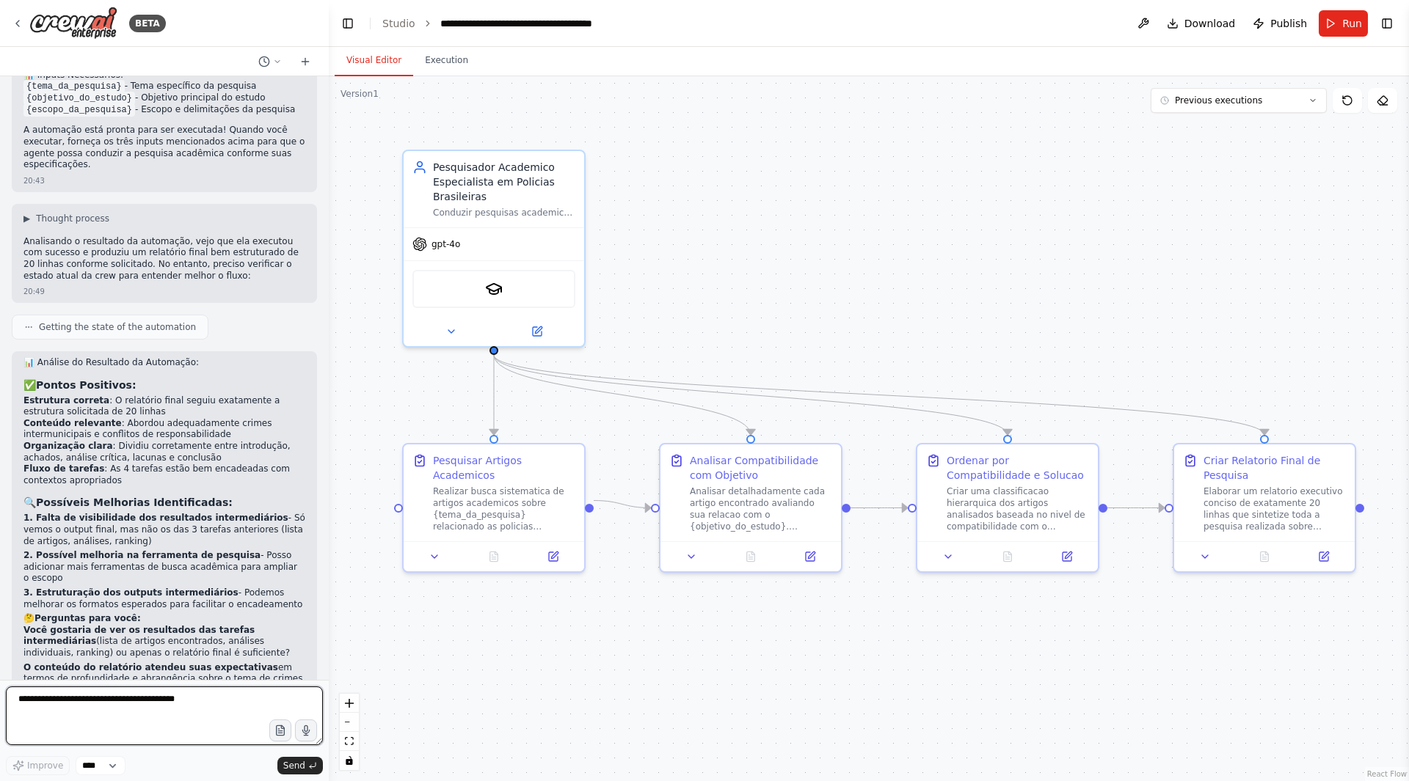
scroll to position [1388, 0]
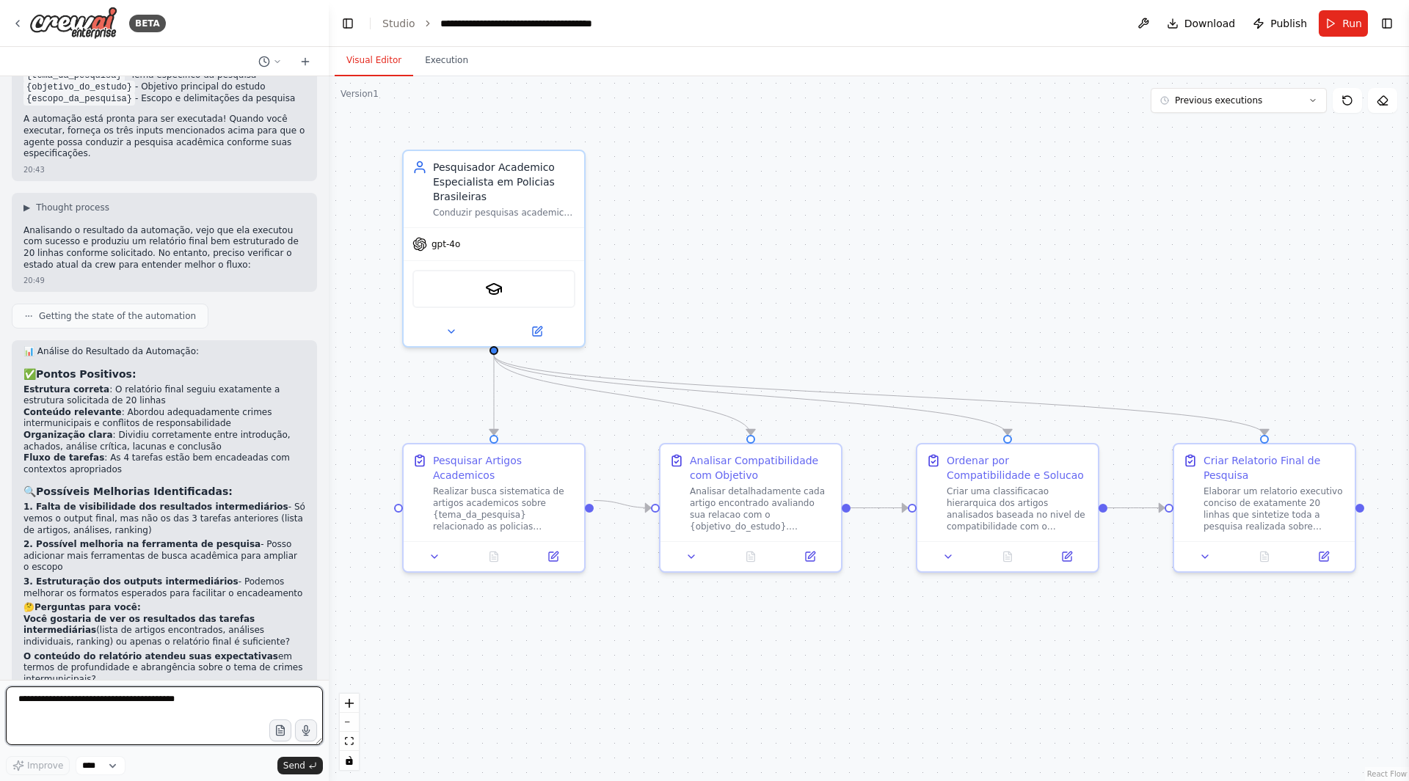
click at [156, 694] on textarea at bounding box center [164, 716] width 317 height 59
click at [228, 735] on textarea "**********" at bounding box center [164, 716] width 317 height 59
click at [224, 731] on textarea "**********" at bounding box center [164, 716] width 317 height 59
type textarea "**********"
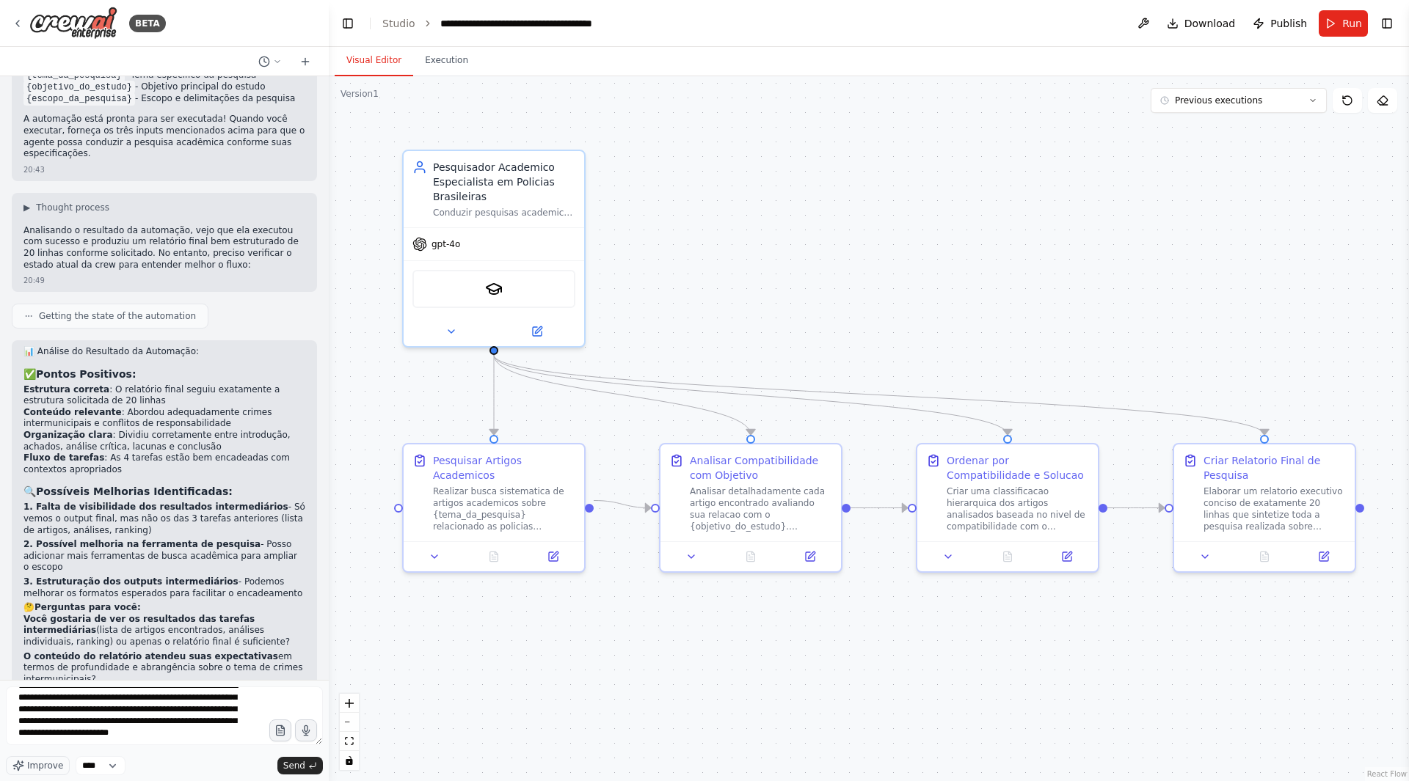
click at [287, 754] on div "**********" at bounding box center [164, 731] width 317 height 89
click at [287, 767] on span "Send" at bounding box center [294, 766] width 22 height 12
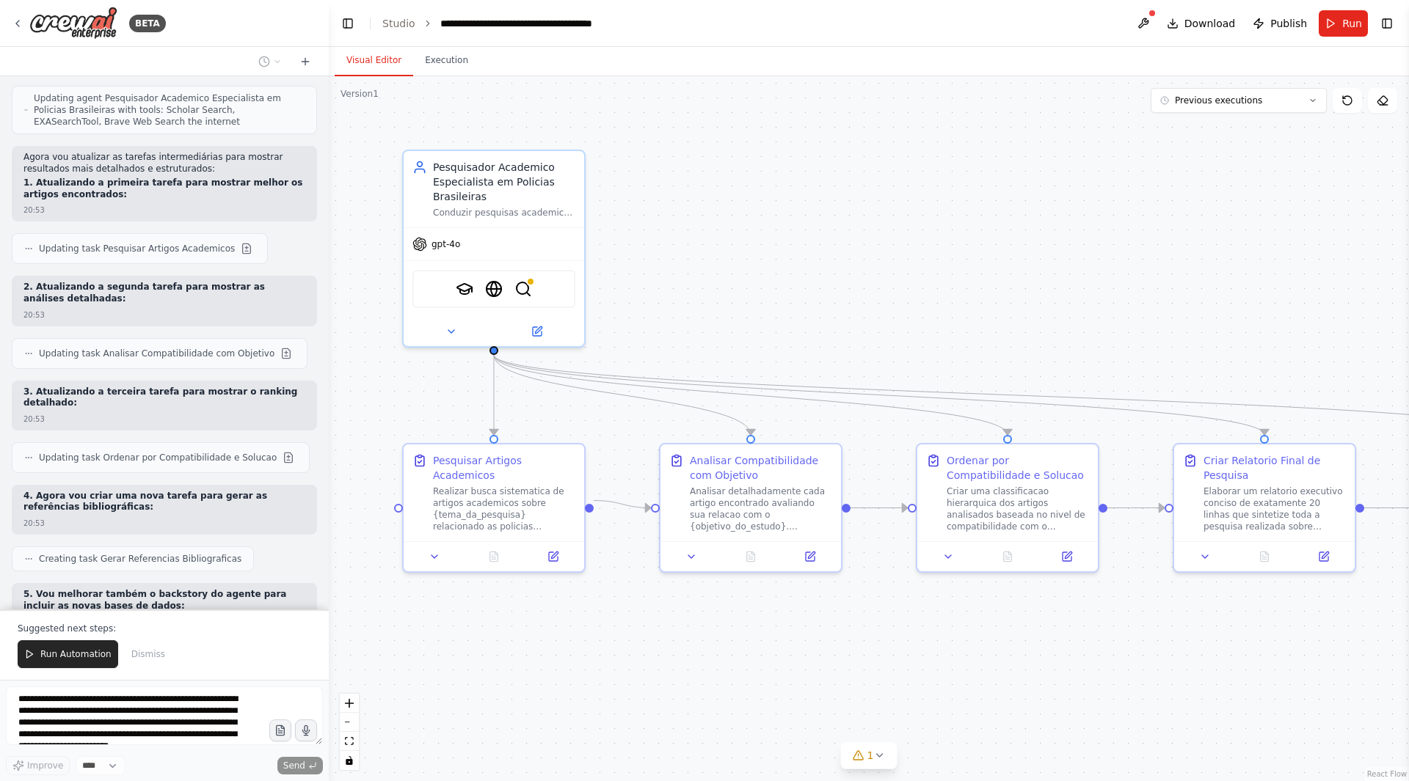
scroll to position [2486, 0]
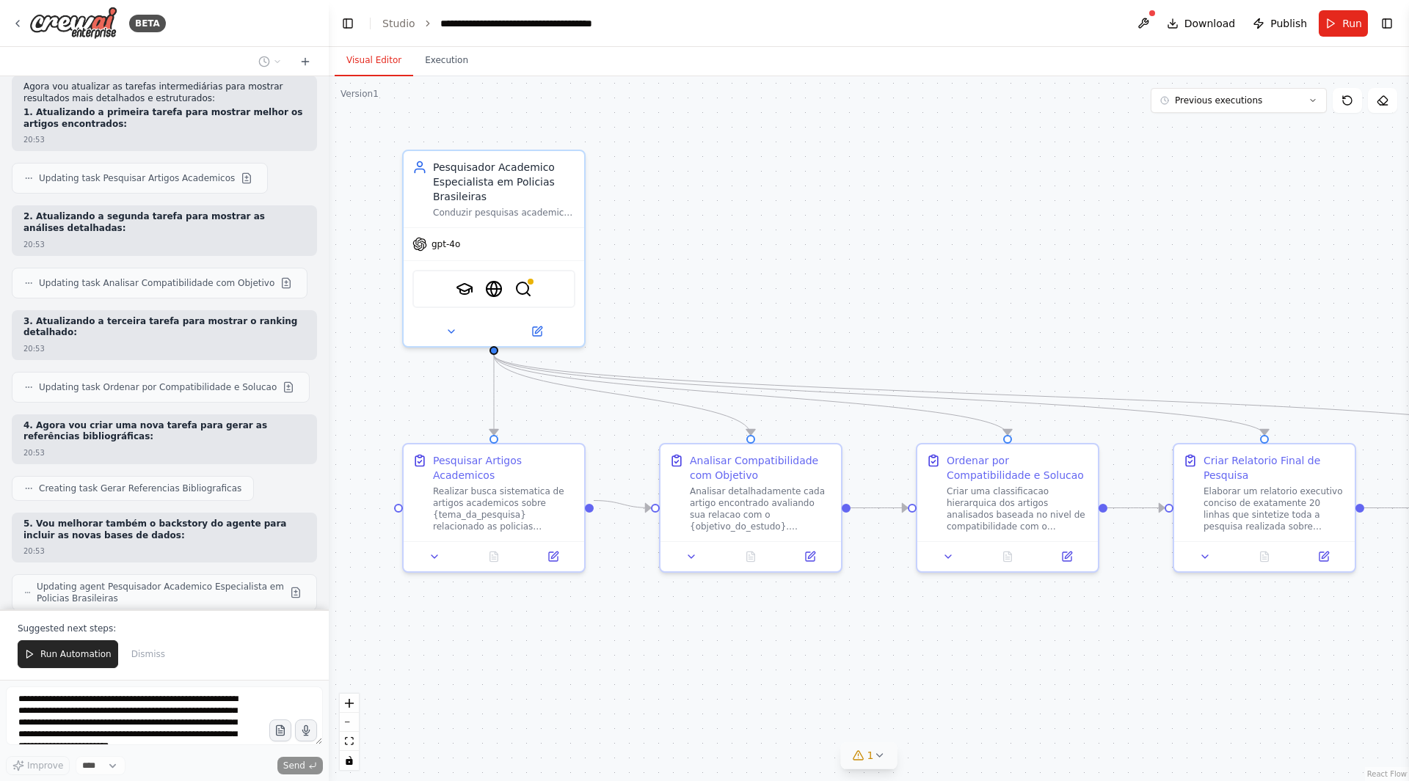
click at [867, 758] on div "1" at bounding box center [863, 755] width 21 height 15
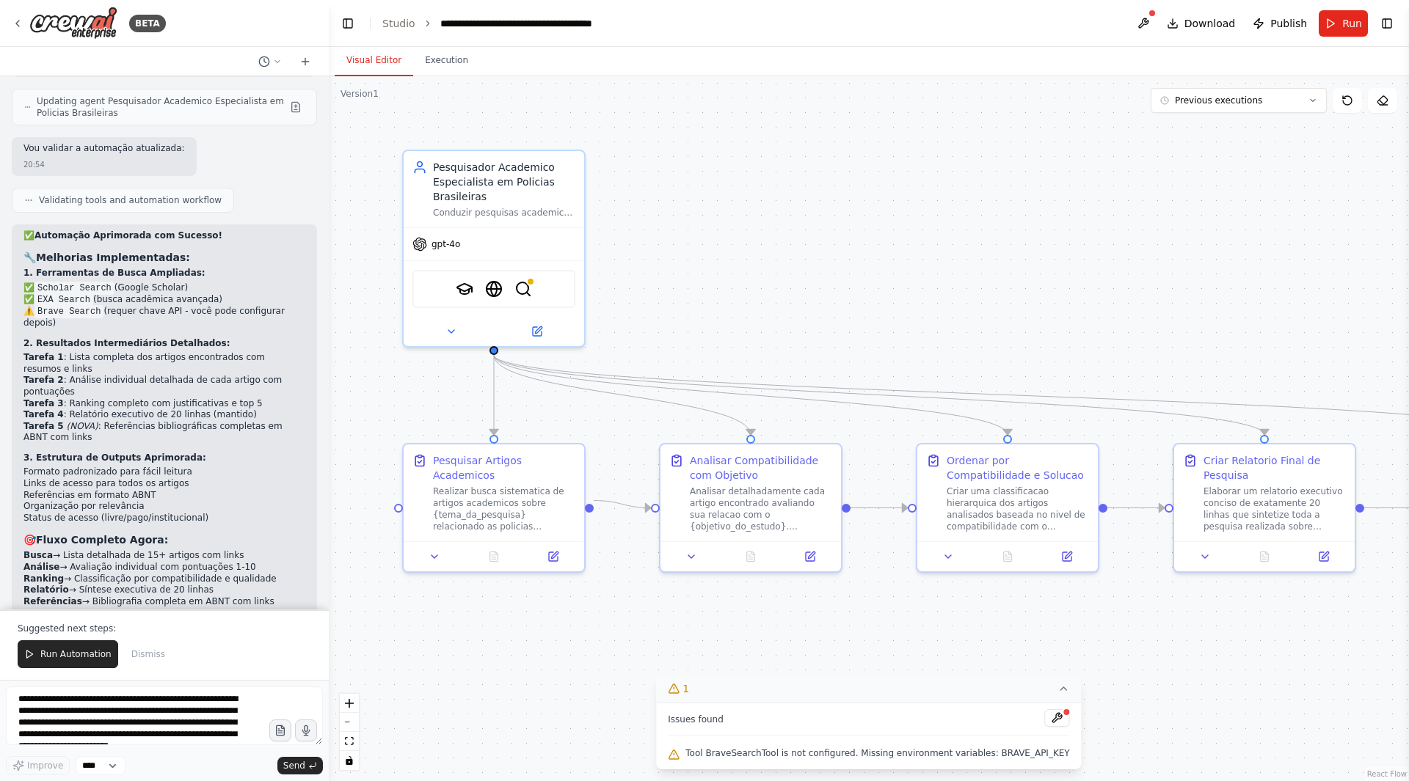
click at [1058, 686] on icon at bounding box center [1064, 689] width 12 height 12
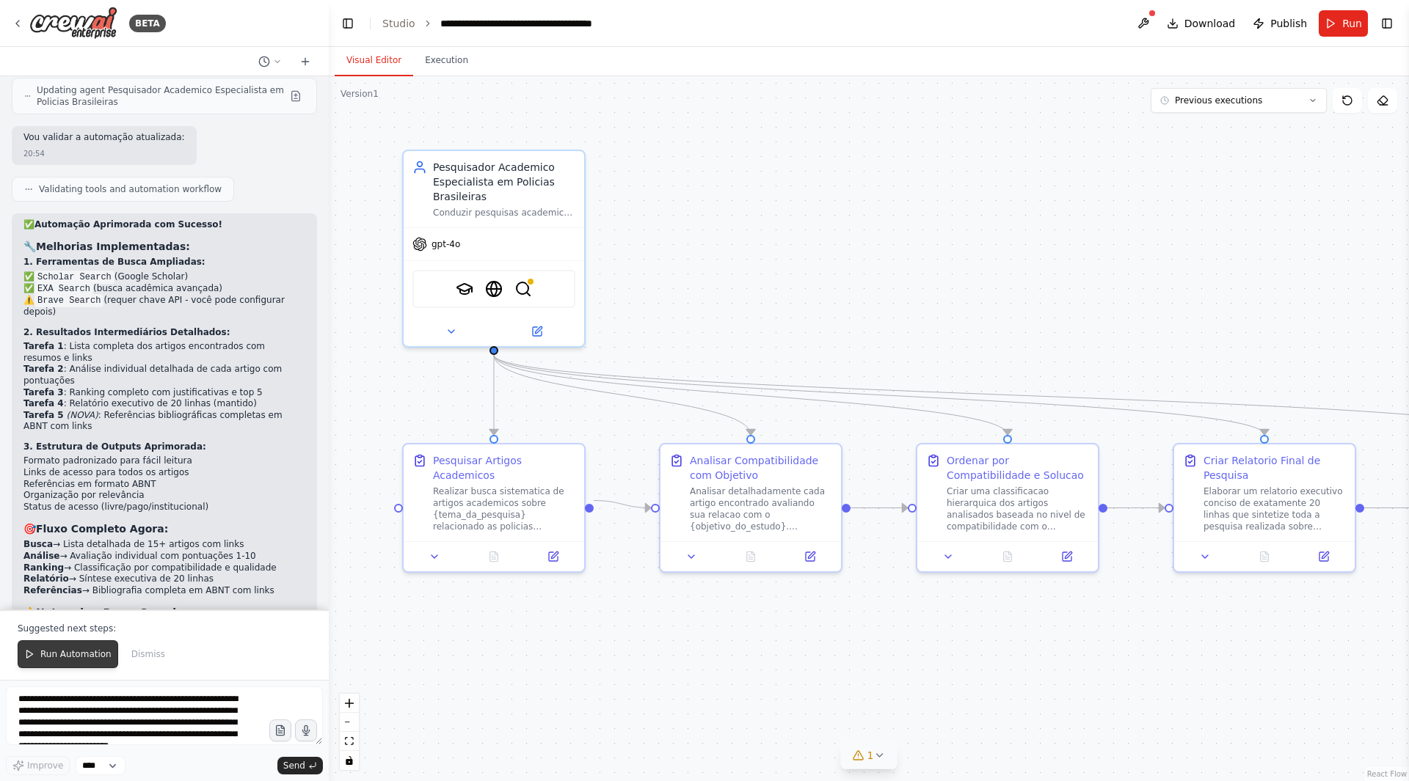
click at [52, 658] on span "Run Automation" at bounding box center [75, 655] width 71 height 12
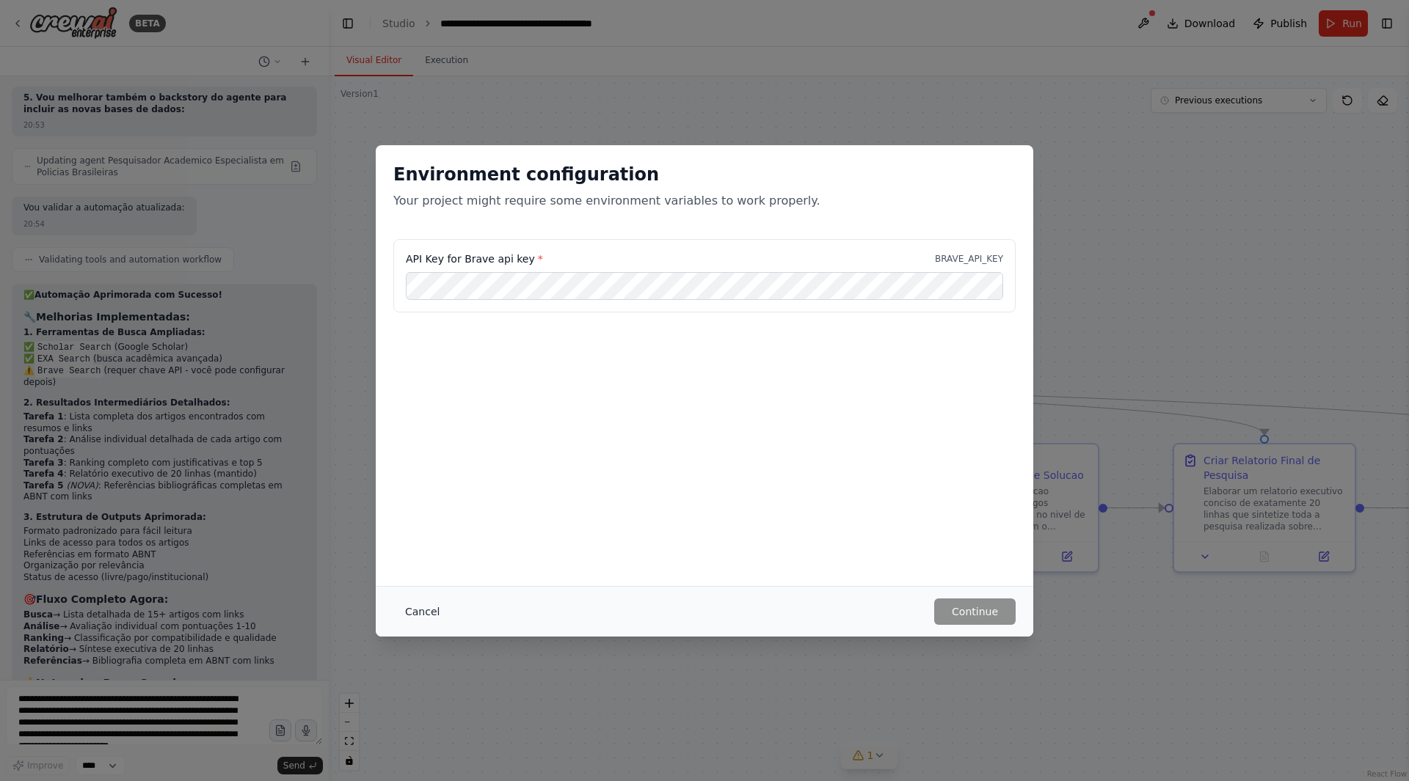
click at [435, 614] on button "Cancel" at bounding box center [422, 612] width 58 height 26
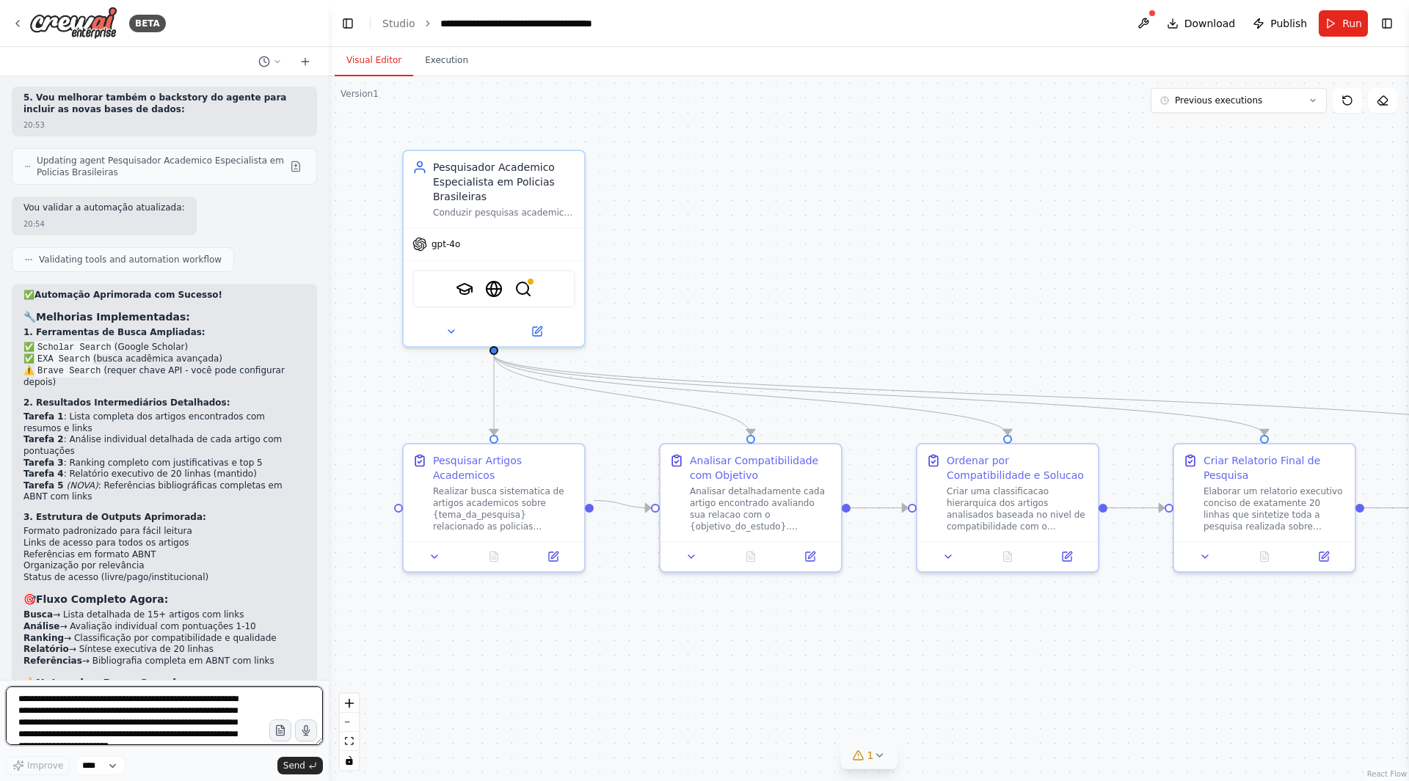
click at [241, 707] on textarea "**********" at bounding box center [164, 716] width 317 height 59
click at [1337, 21] on button "Run" at bounding box center [1342, 23] width 49 height 26
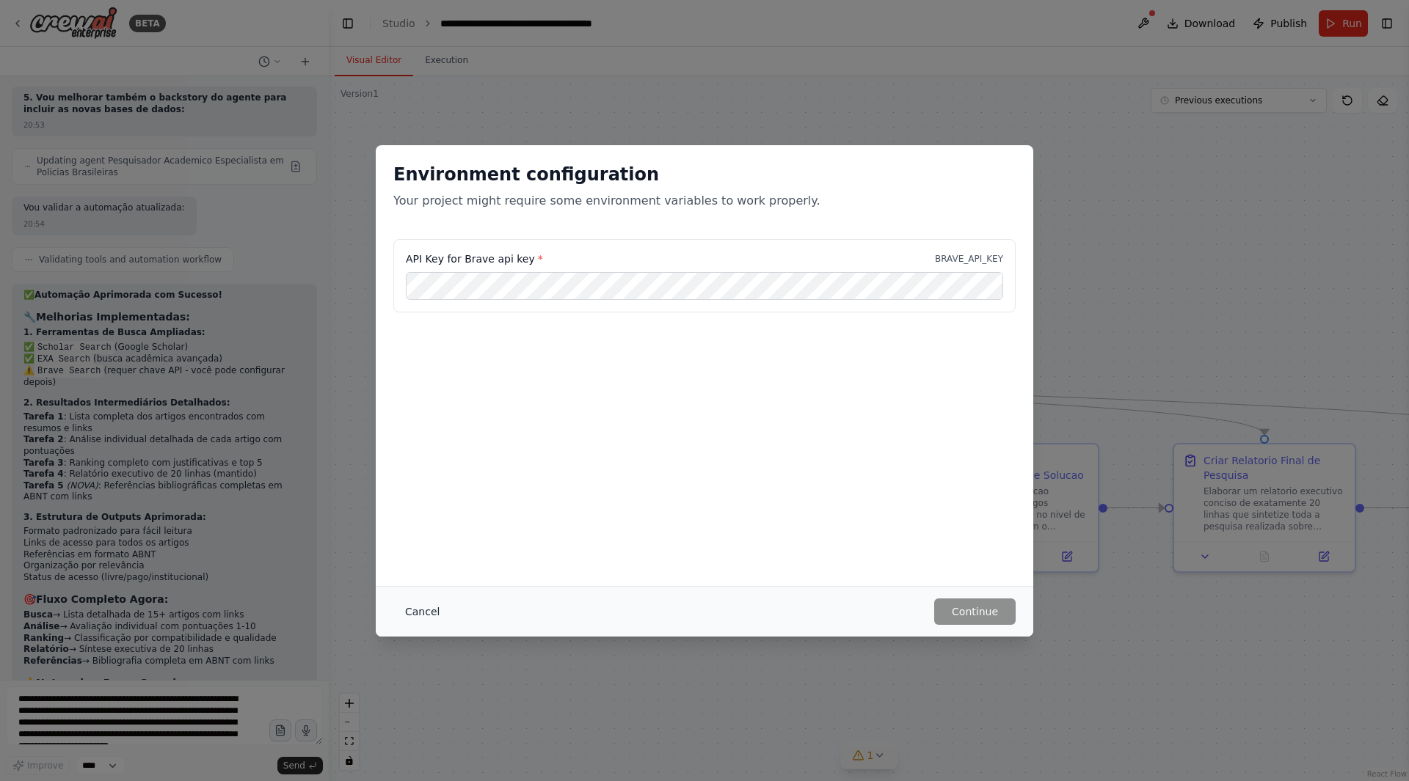
click at [429, 605] on button "Cancel" at bounding box center [422, 612] width 58 height 26
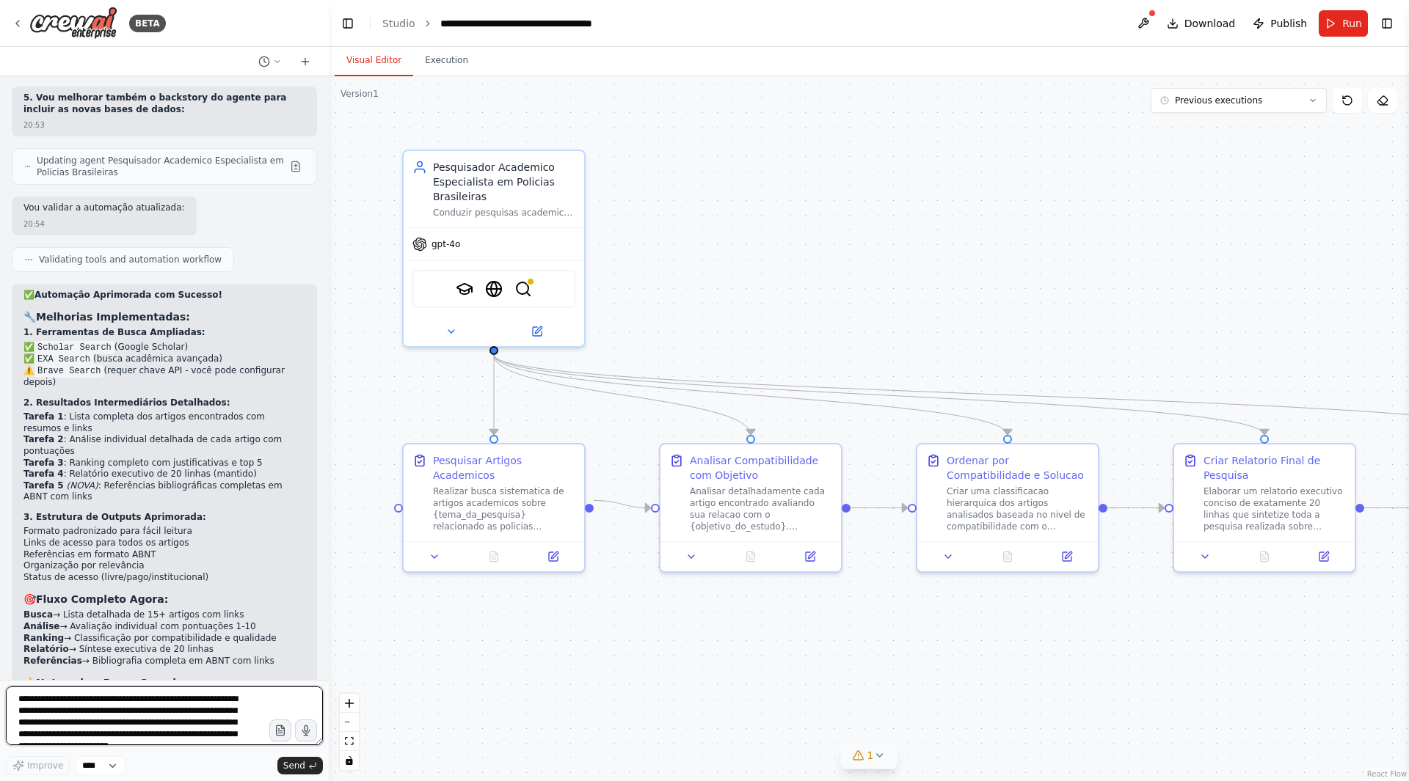
click at [194, 711] on textarea "**********" at bounding box center [164, 716] width 317 height 59
type textarea "**********"
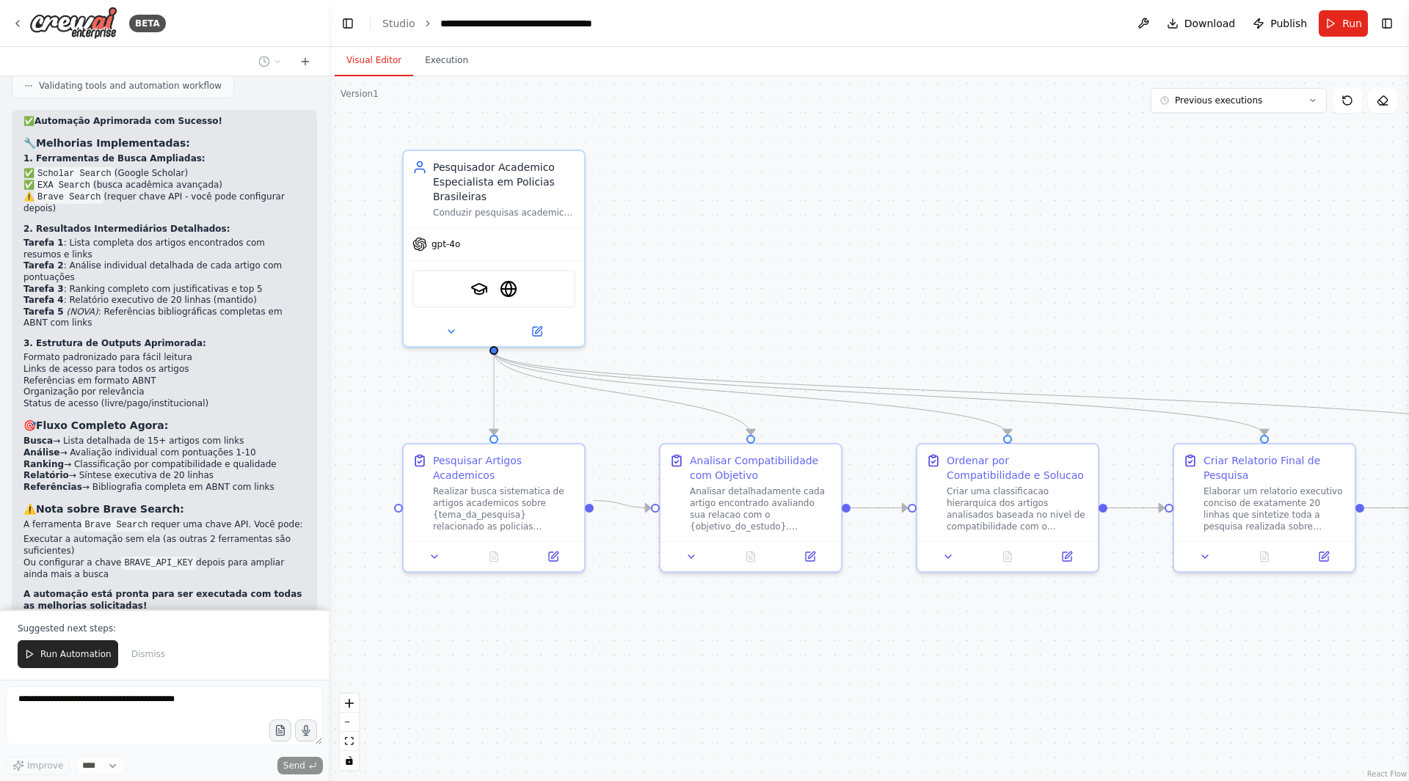
scroll to position [3156, 0]
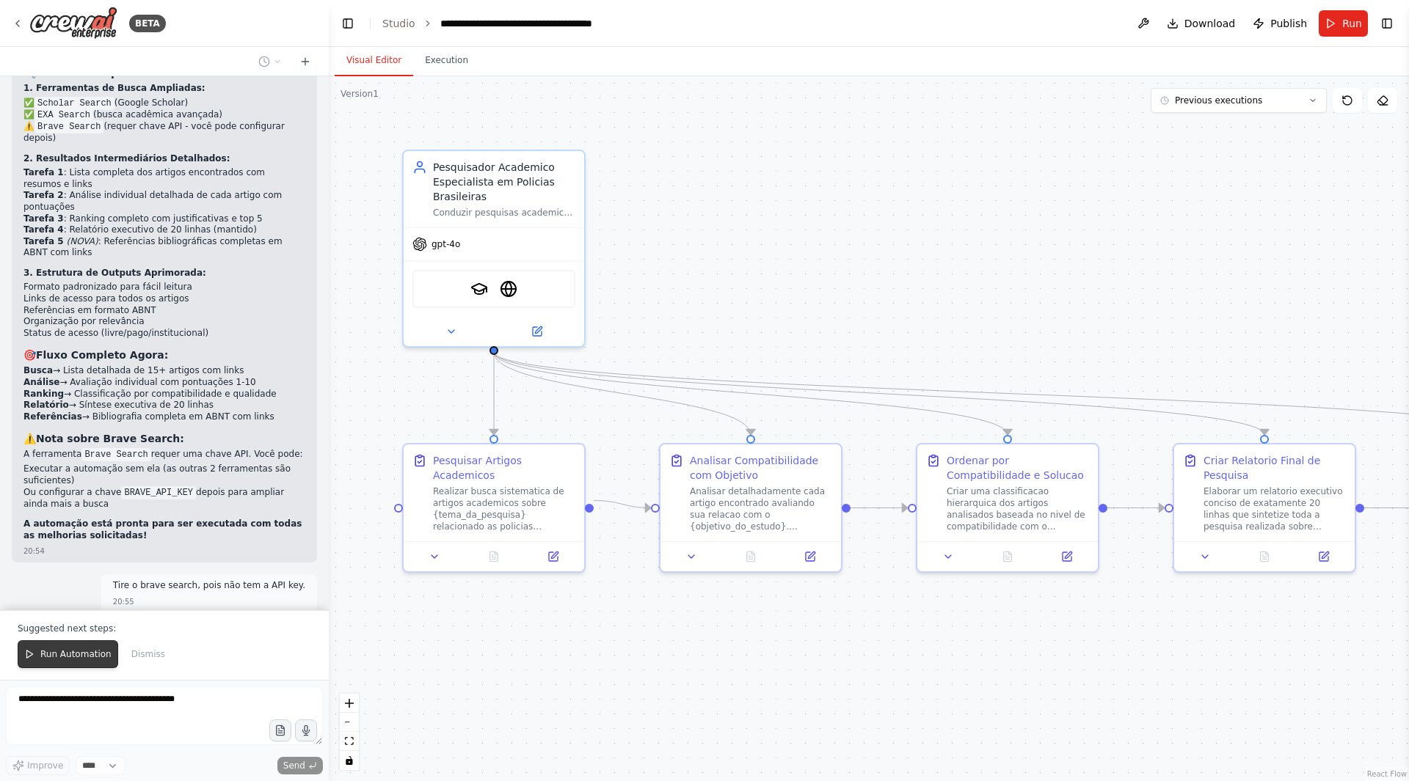
click at [84, 650] on span "Run Automation" at bounding box center [75, 655] width 71 height 12
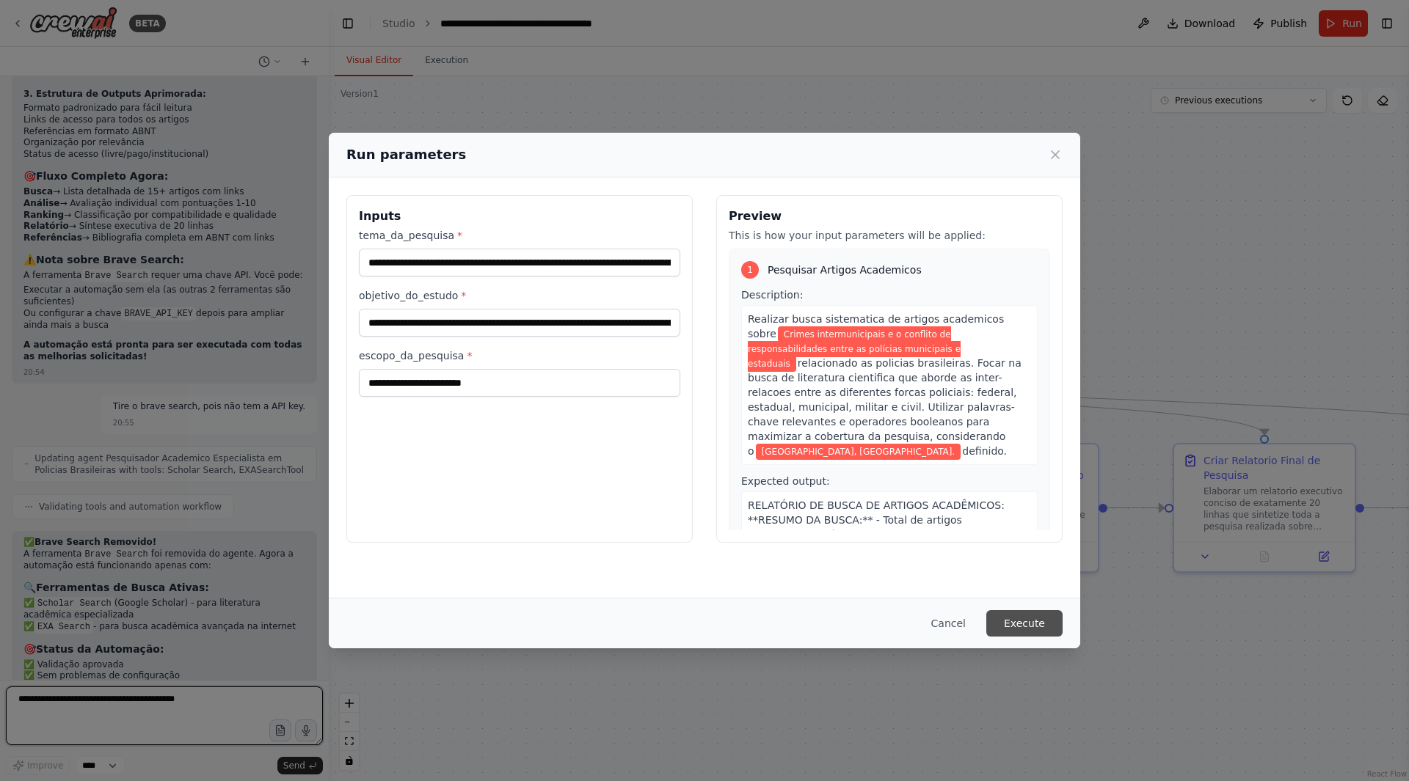
scroll to position [3346, 0]
click at [1021, 628] on button "Execute" at bounding box center [1024, 623] width 76 height 26
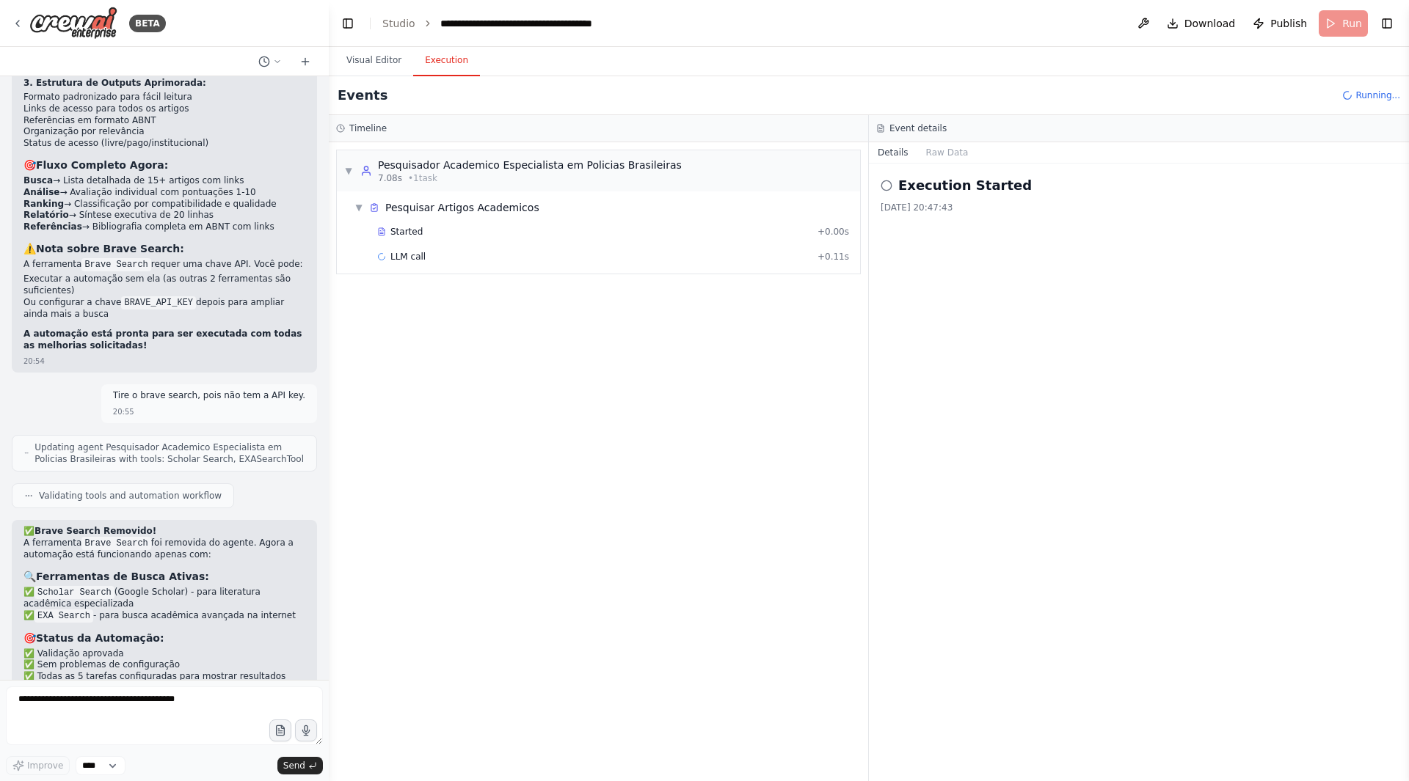
click at [1025, 508] on div "Execution Started [DATE] 20:47:43" at bounding box center [1139, 473] width 540 height 618
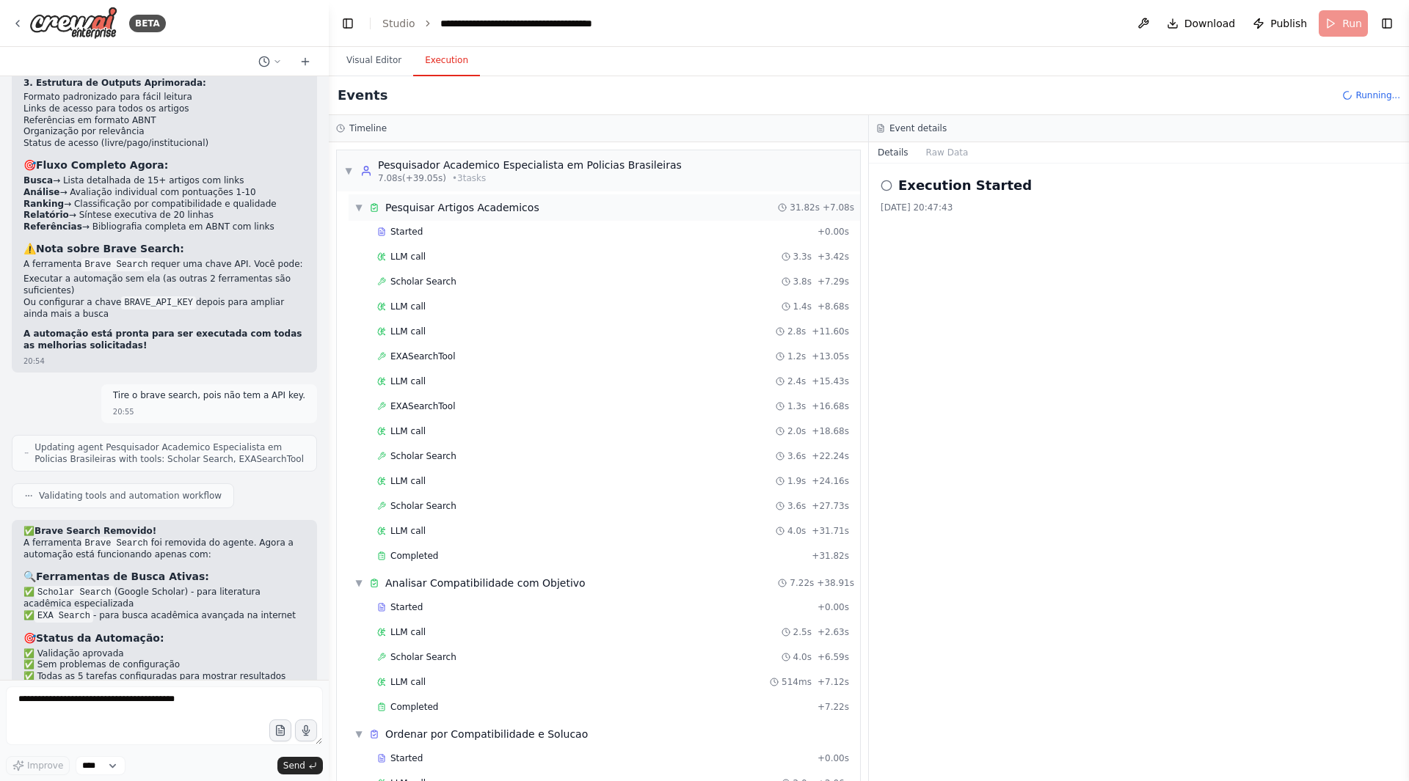
click at [358, 210] on span "▼" at bounding box center [358, 208] width 9 height 12
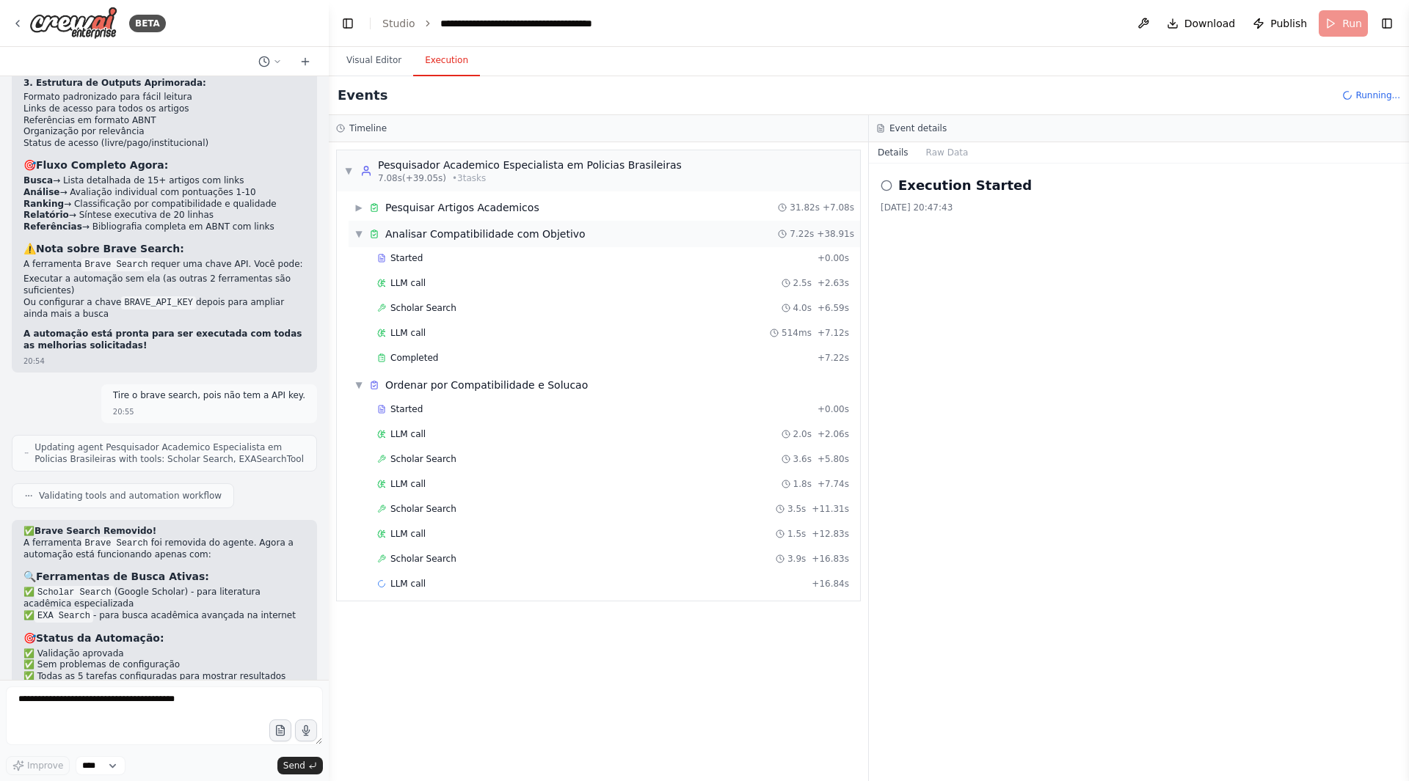
click at [361, 232] on span "▼" at bounding box center [358, 234] width 9 height 12
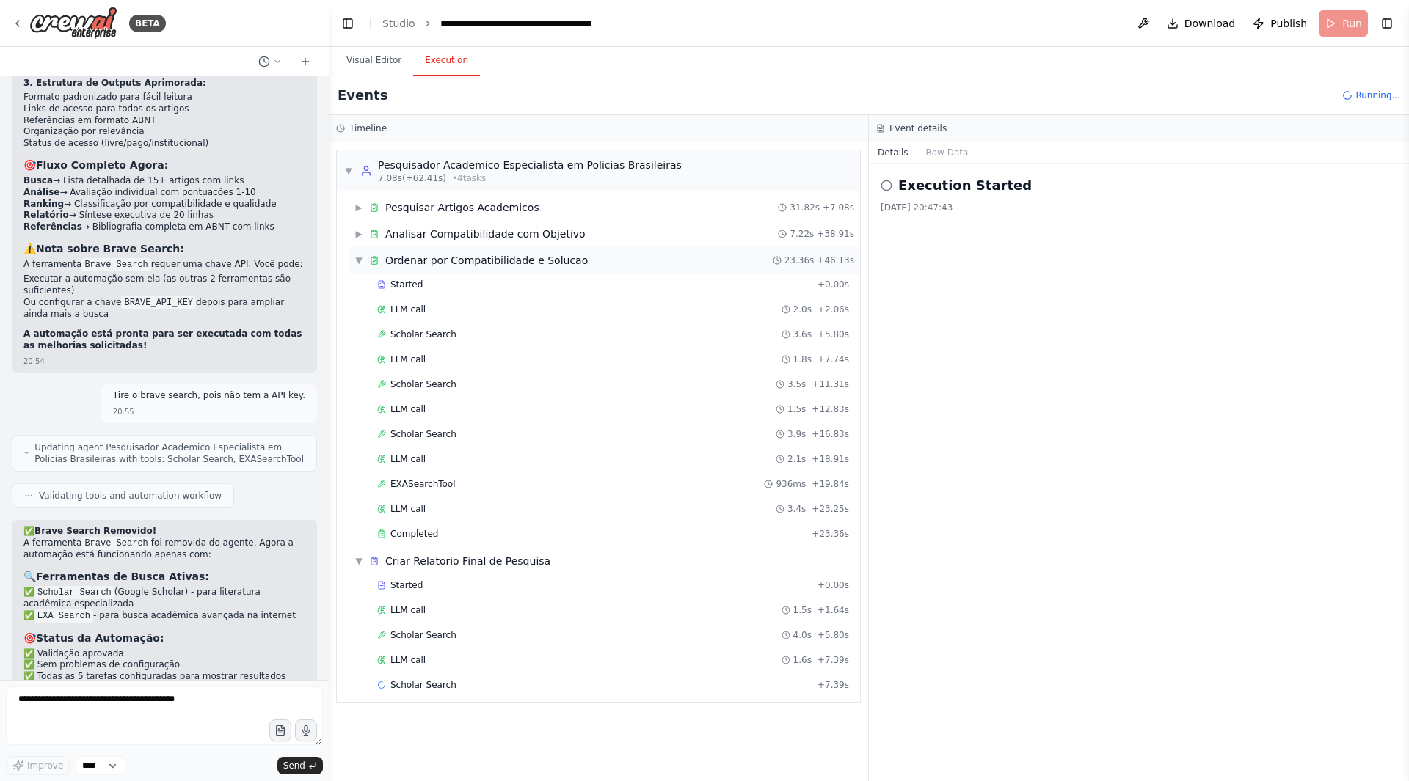
click at [359, 260] on span "▼" at bounding box center [358, 261] width 9 height 12
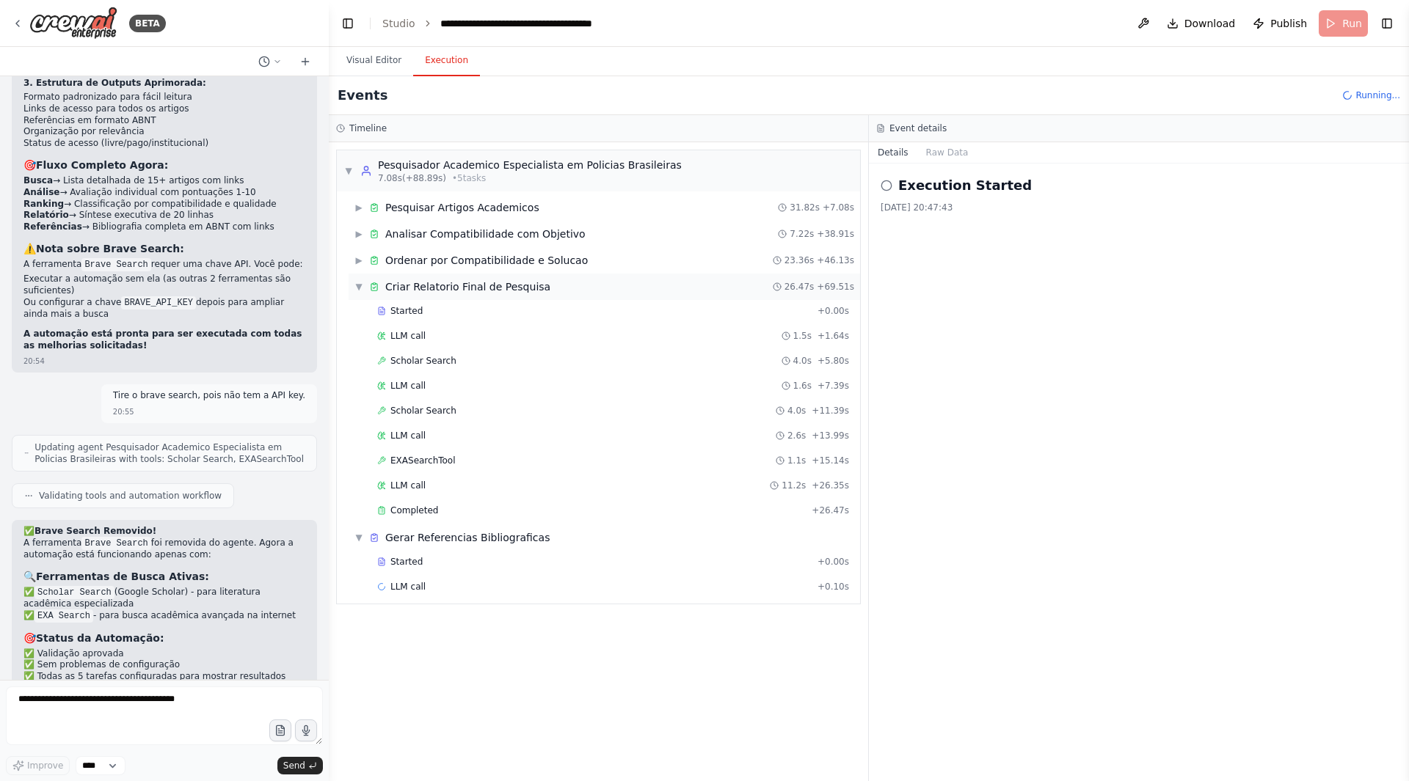
click at [354, 284] on span "▼" at bounding box center [358, 287] width 9 height 12
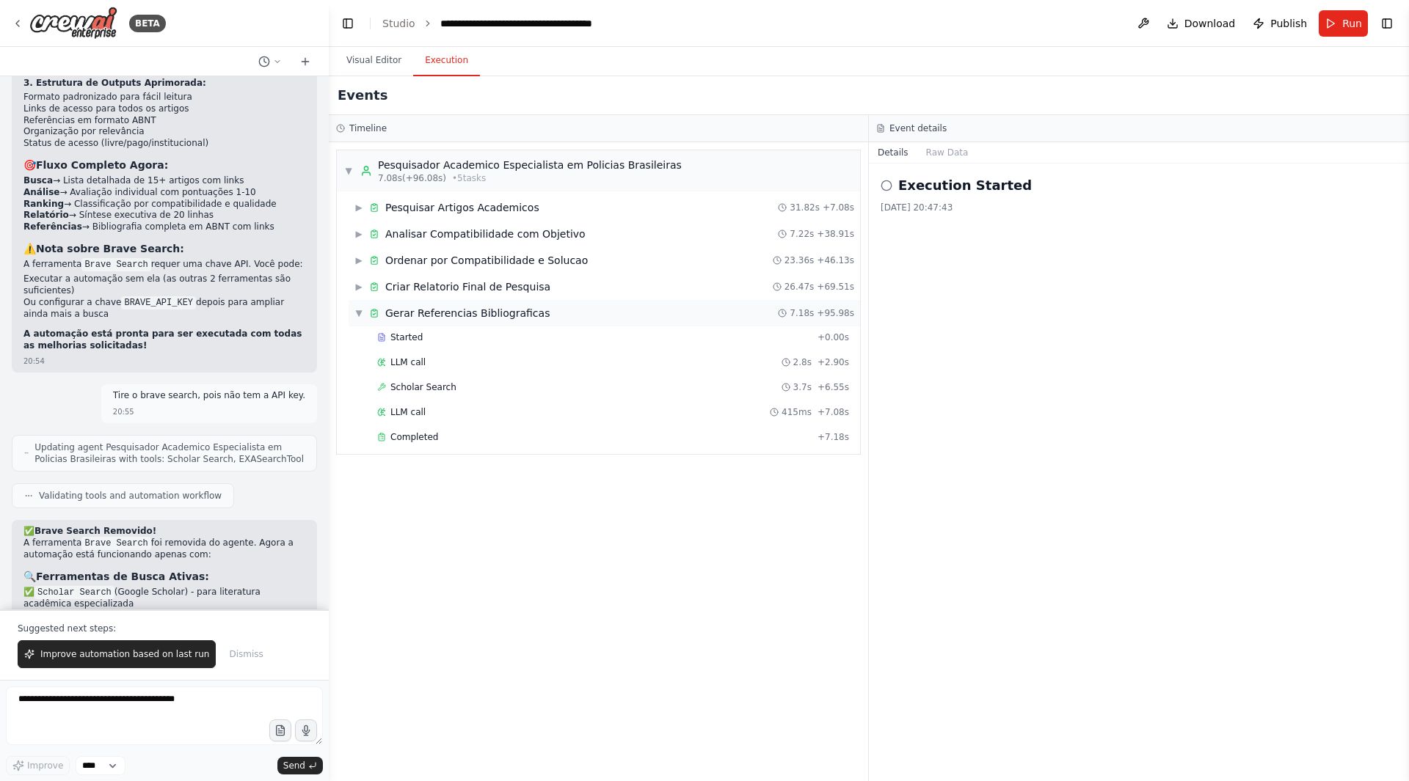
click at [354, 310] on span "▼" at bounding box center [358, 313] width 9 height 12
click at [359, 314] on span "▶" at bounding box center [358, 313] width 9 height 12
click at [360, 293] on div "▶ Criar Relatorio Final de Pesquisa" at bounding box center [452, 287] width 196 height 15
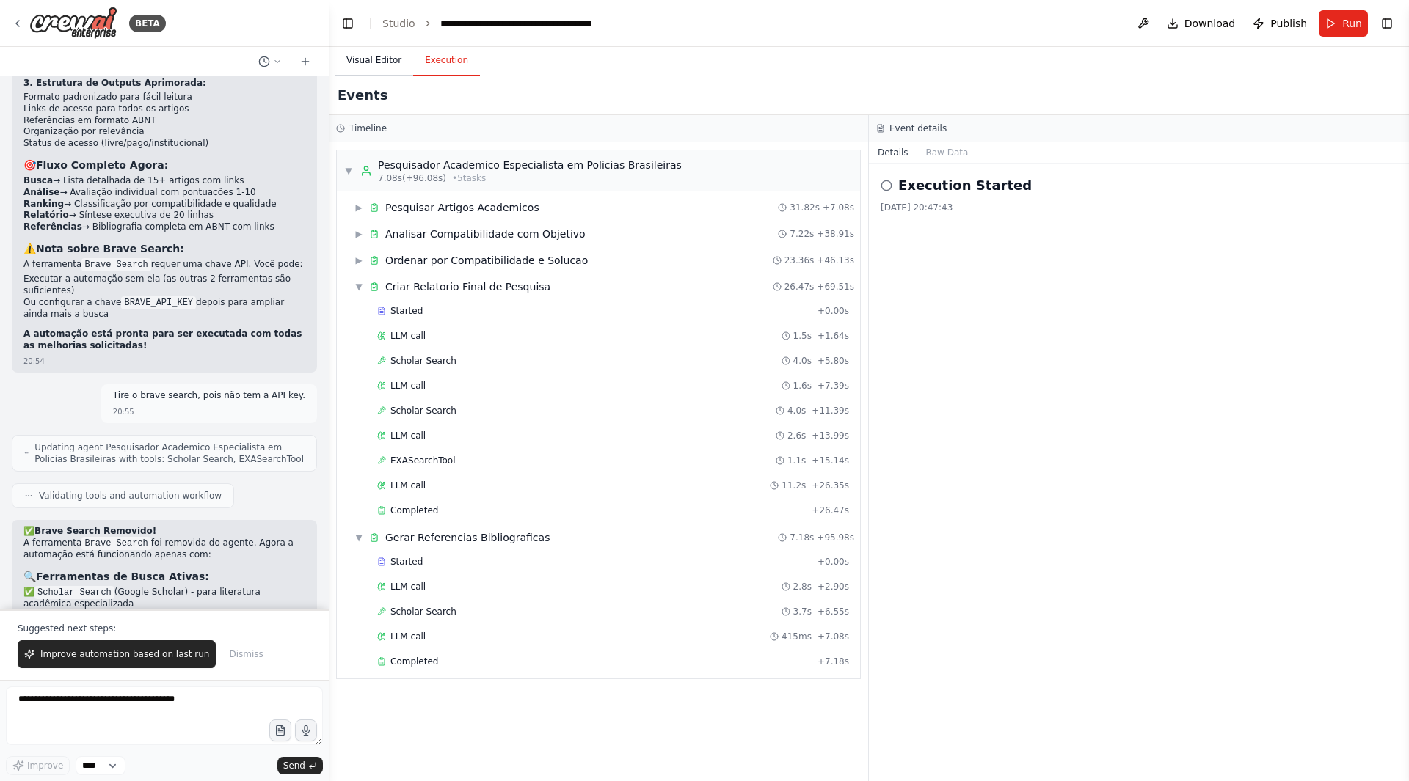
click at [367, 64] on button "Visual Editor" at bounding box center [374, 60] width 79 height 31
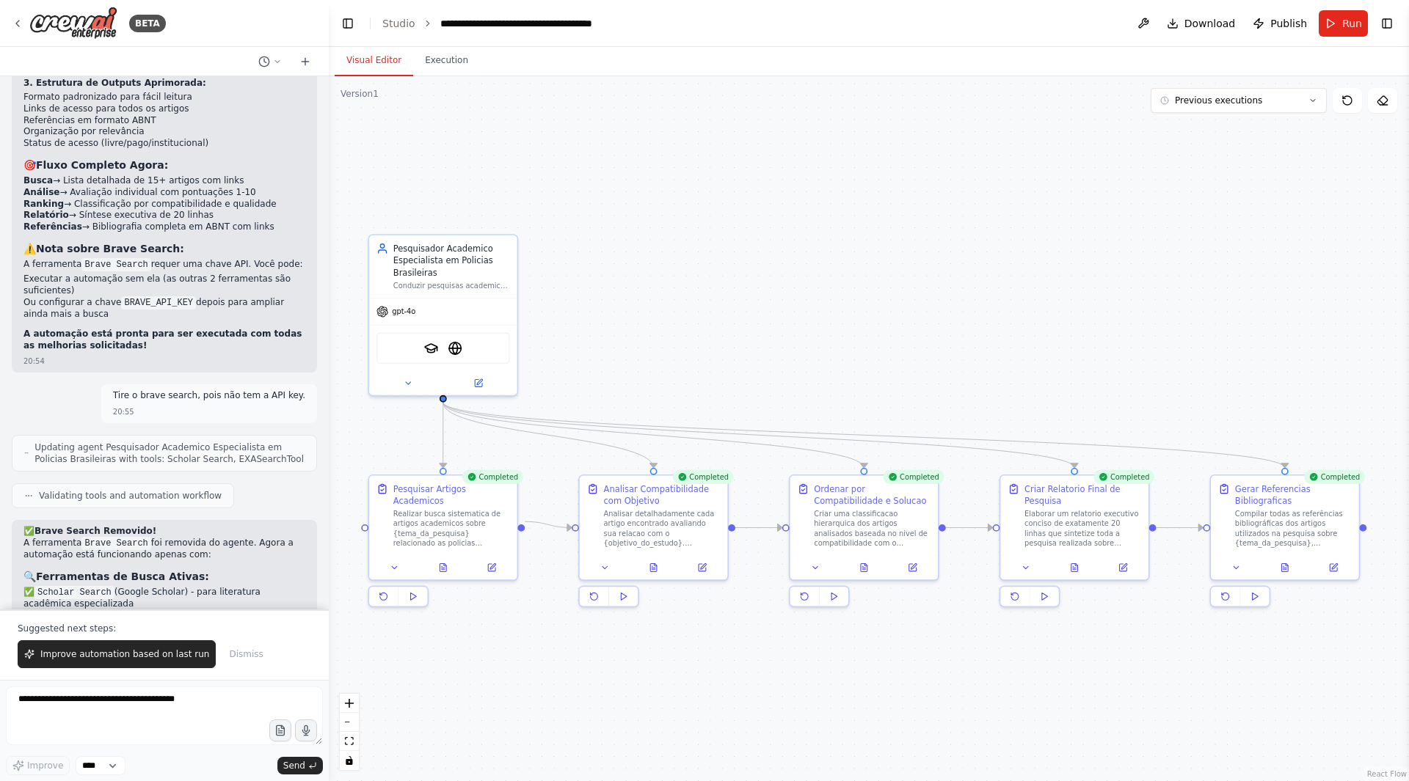
drag, startPoint x: 858, startPoint y: 293, endPoint x: 742, endPoint y: 352, distance: 130.9
click at [742, 352] on div ".deletable-edge-delete-btn { width: 20px; height: 20px; border: 0px solid #ffff…" at bounding box center [869, 428] width 1080 height 705
click at [1078, 573] on button at bounding box center [1080, 566] width 51 height 15
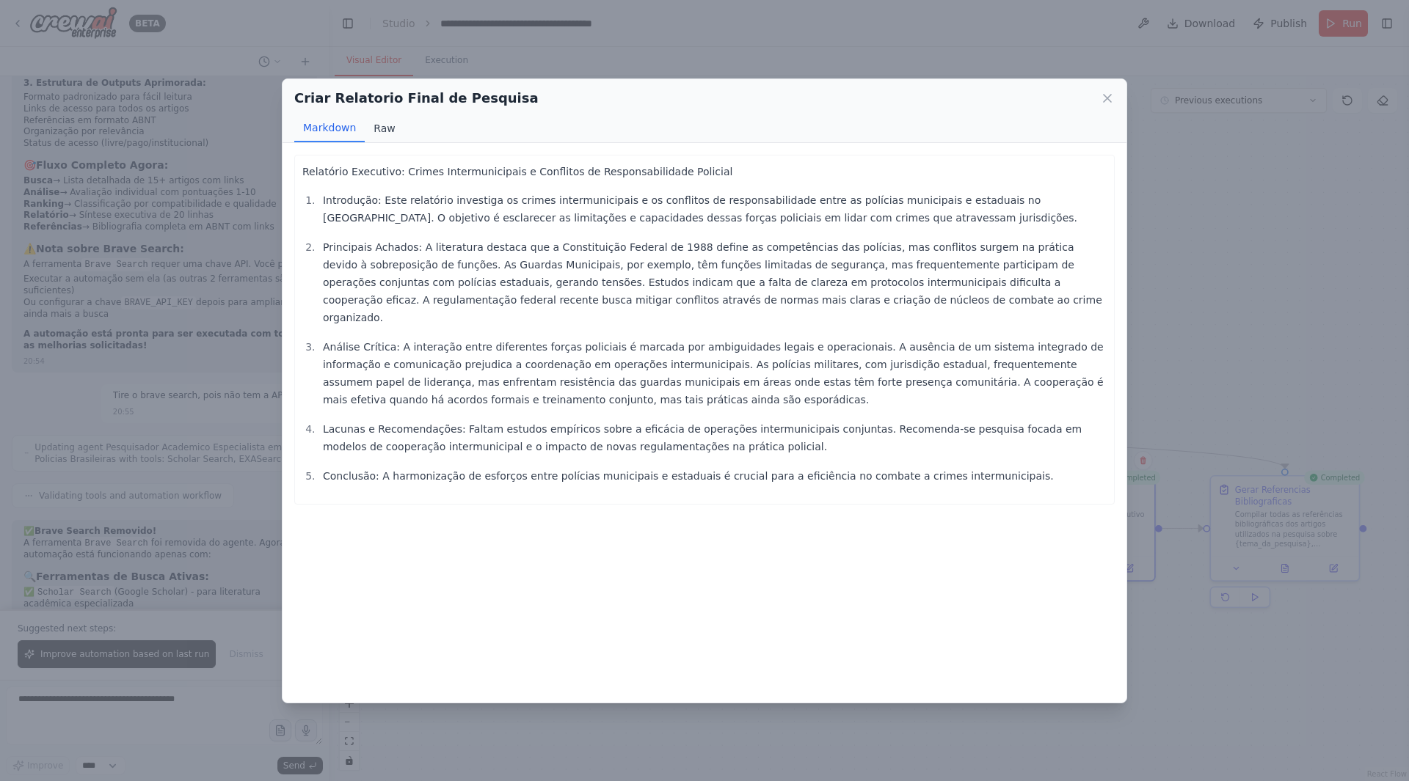
click at [388, 134] on button "Raw" at bounding box center [384, 128] width 39 height 28
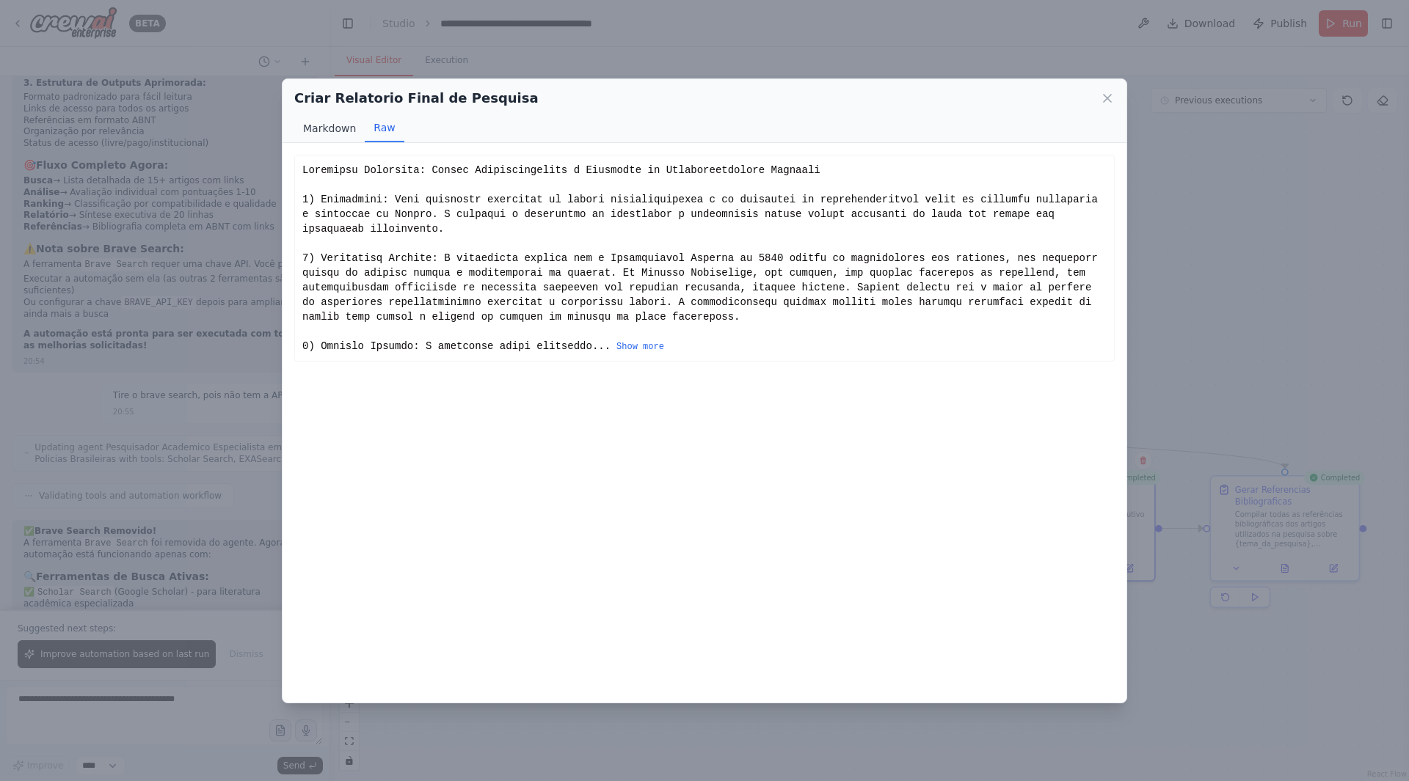
click at [347, 128] on button "Markdown" at bounding box center [329, 128] width 70 height 28
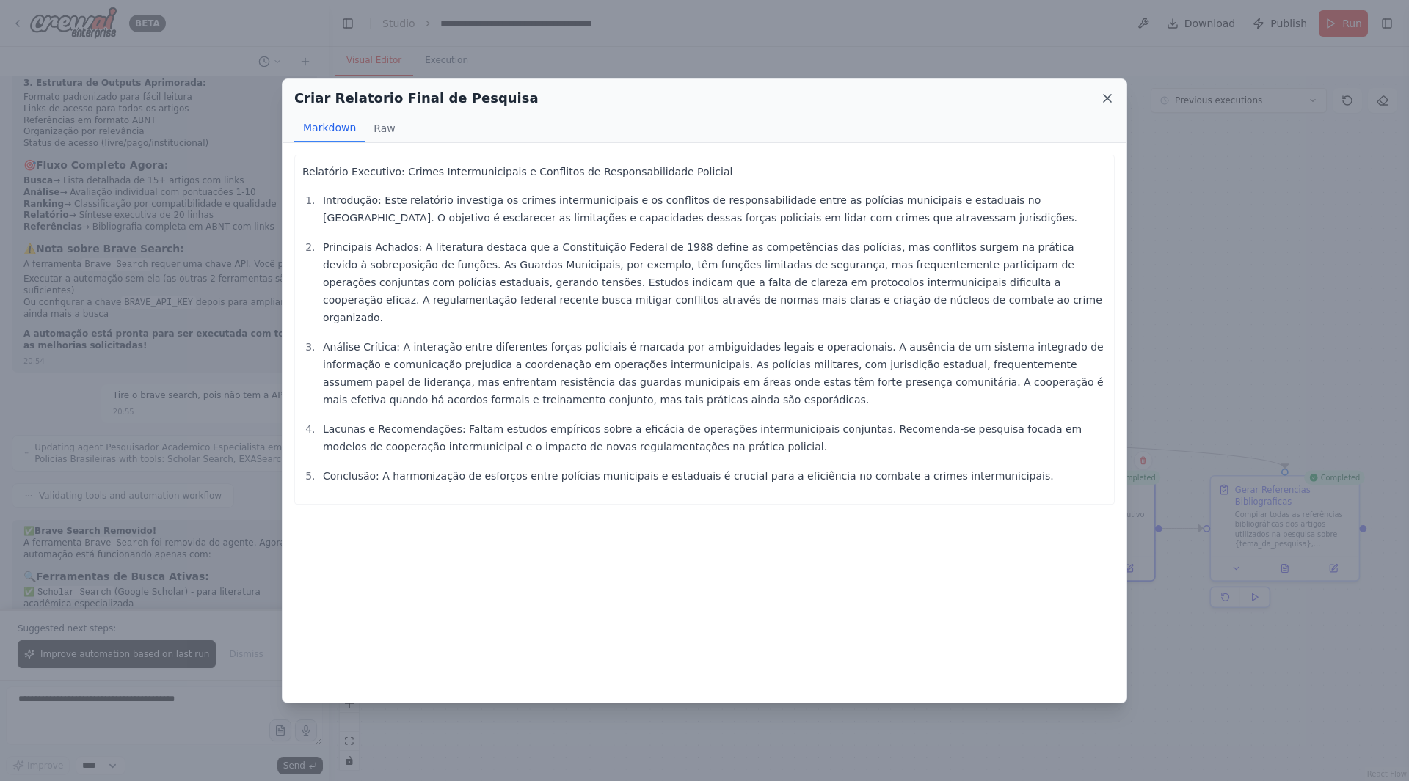
click at [1104, 98] on icon at bounding box center [1107, 98] width 15 height 15
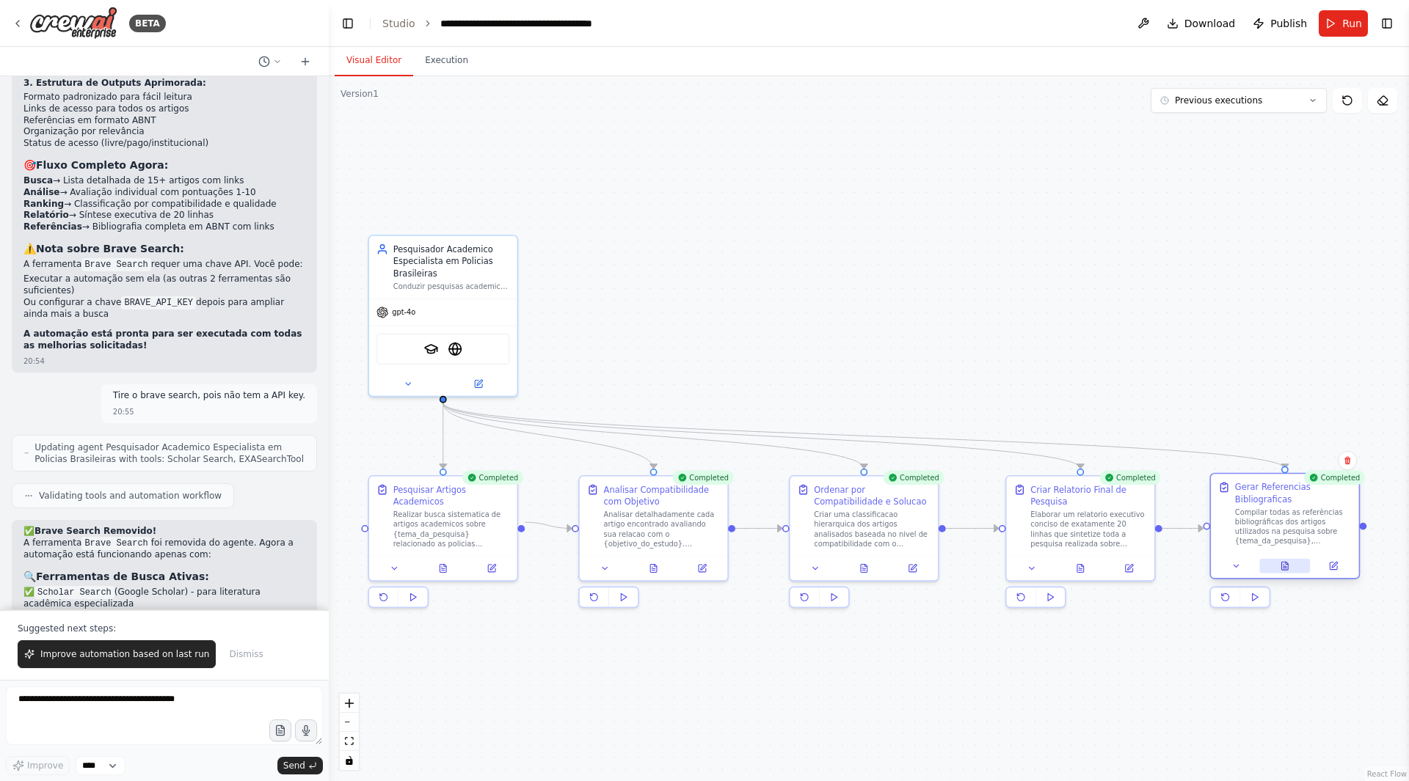
click at [1290, 567] on button at bounding box center [1284, 566] width 51 height 15
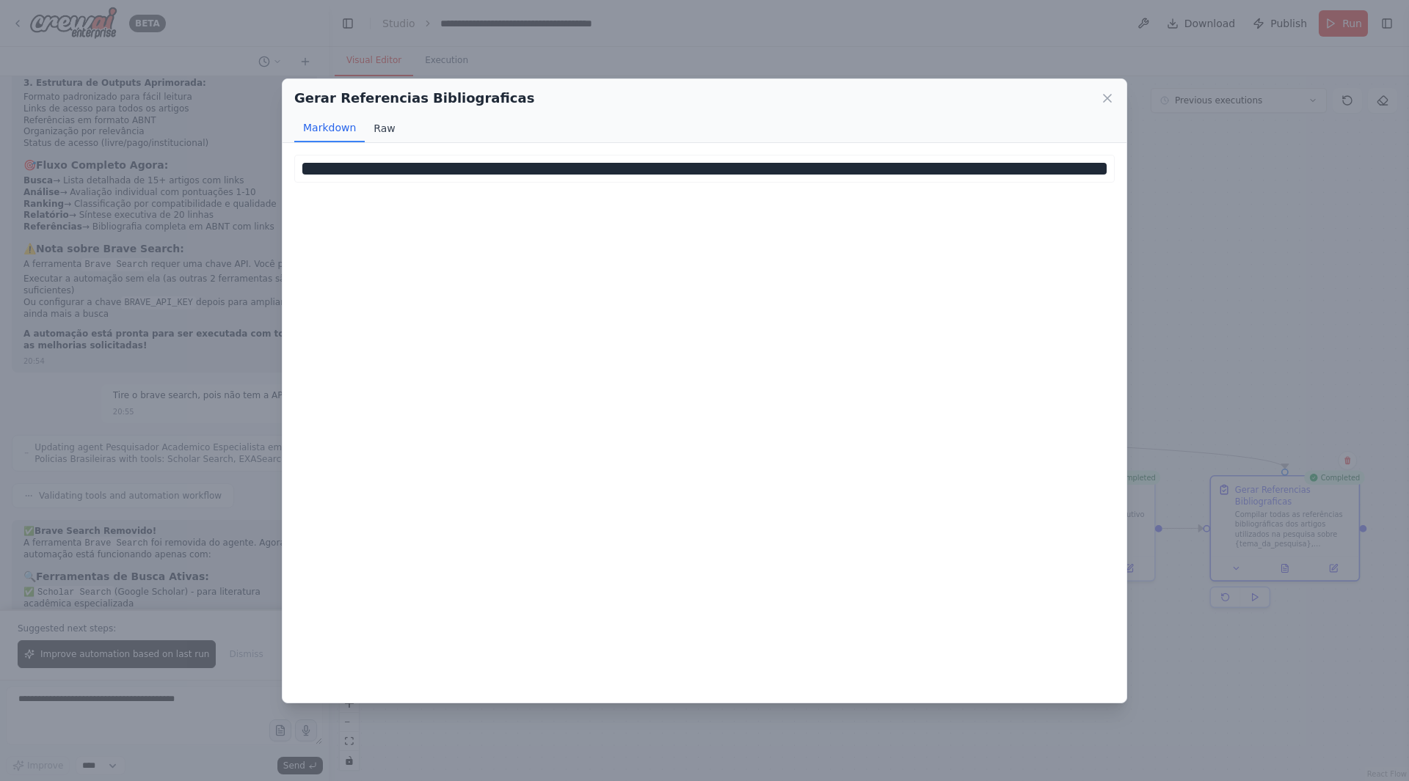
click at [384, 124] on button "Raw" at bounding box center [384, 128] width 39 height 28
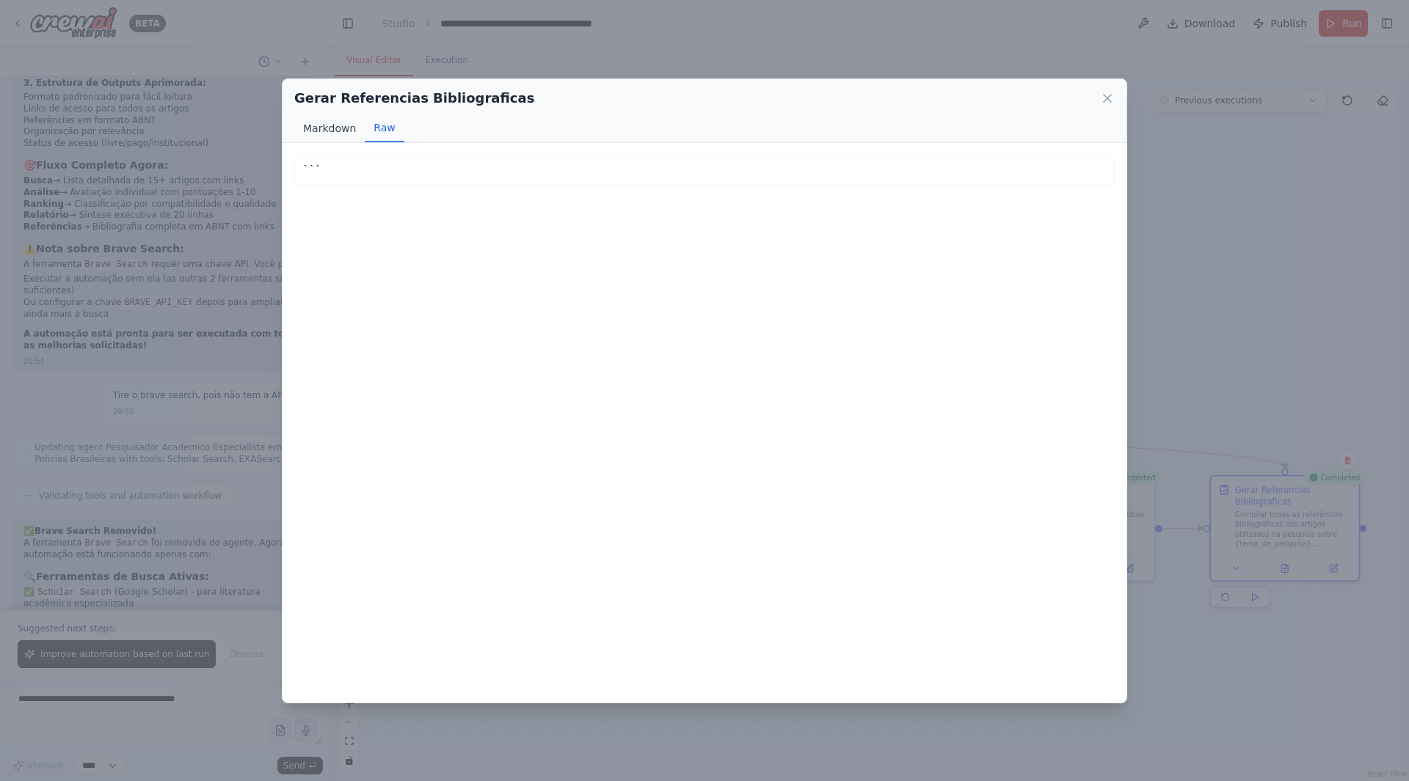
click at [342, 129] on button "Markdown" at bounding box center [329, 128] width 70 height 28
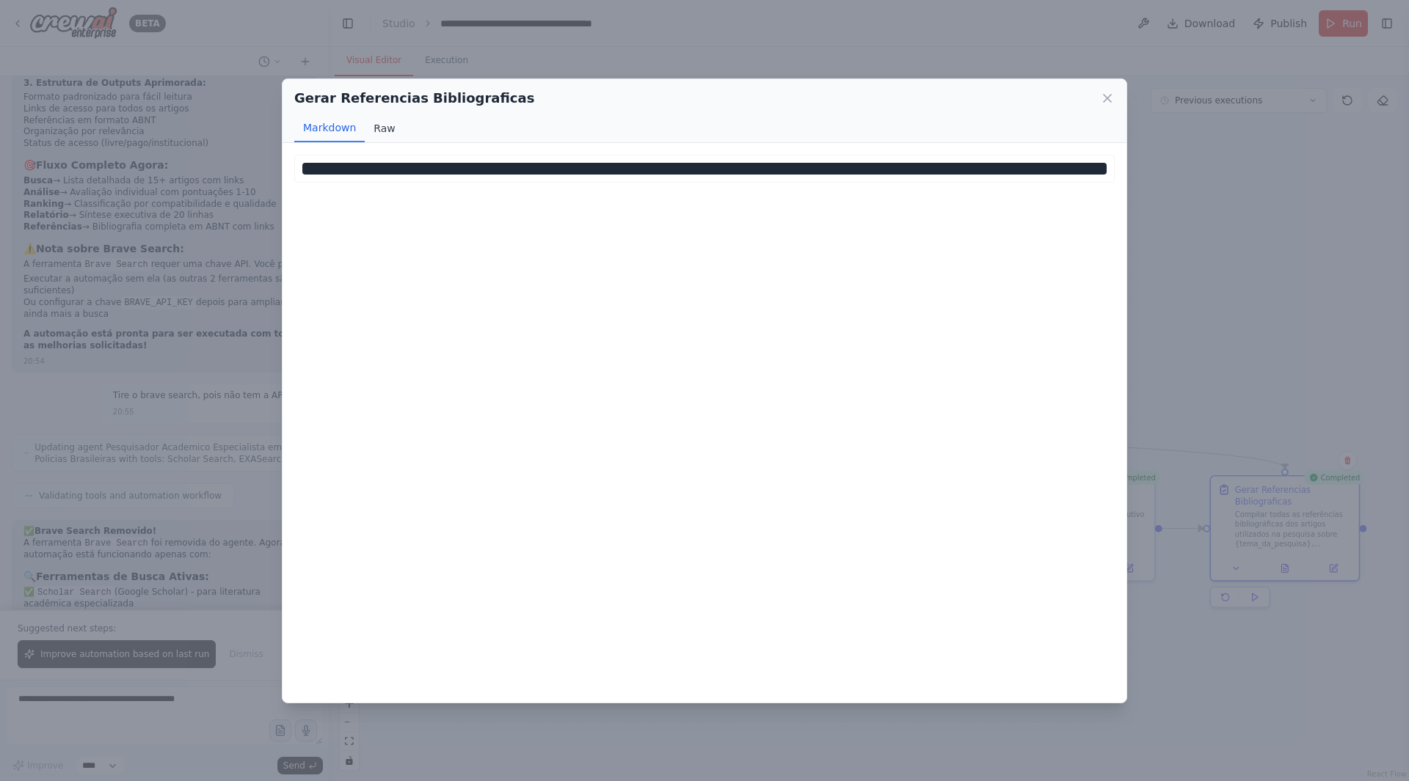
click at [366, 131] on button "Raw" at bounding box center [384, 128] width 39 height 28
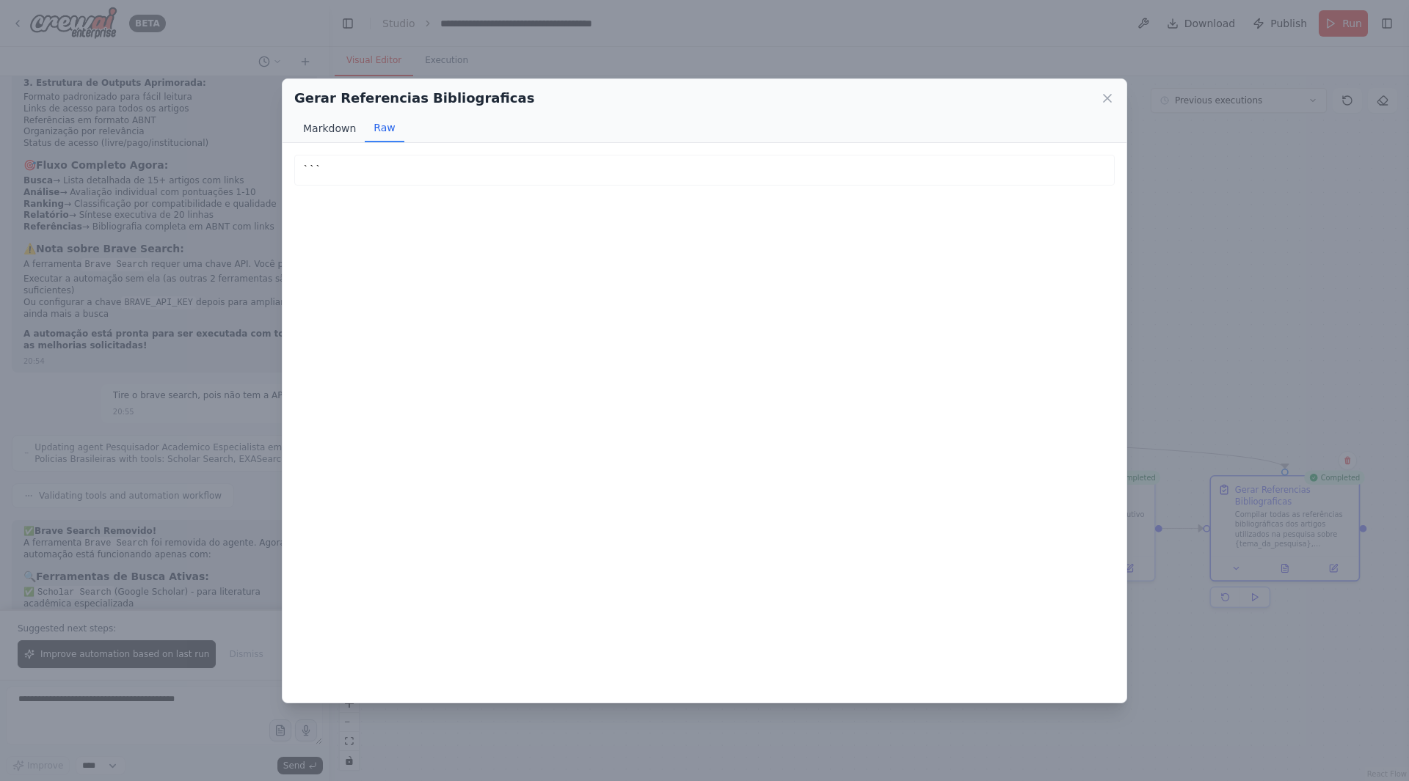
click at [343, 128] on button "Markdown" at bounding box center [329, 128] width 70 height 28
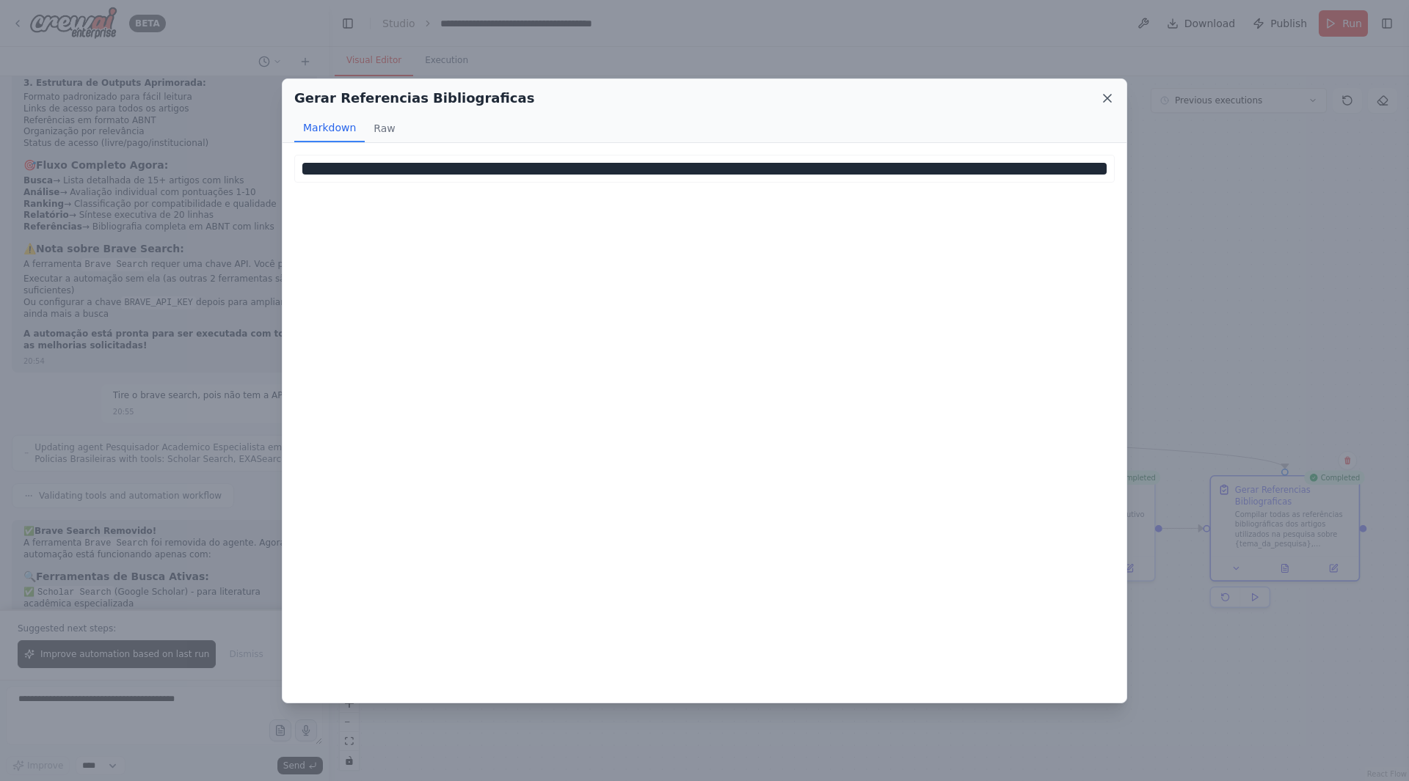
click at [1109, 99] on icon at bounding box center [1106, 98] width 7 height 7
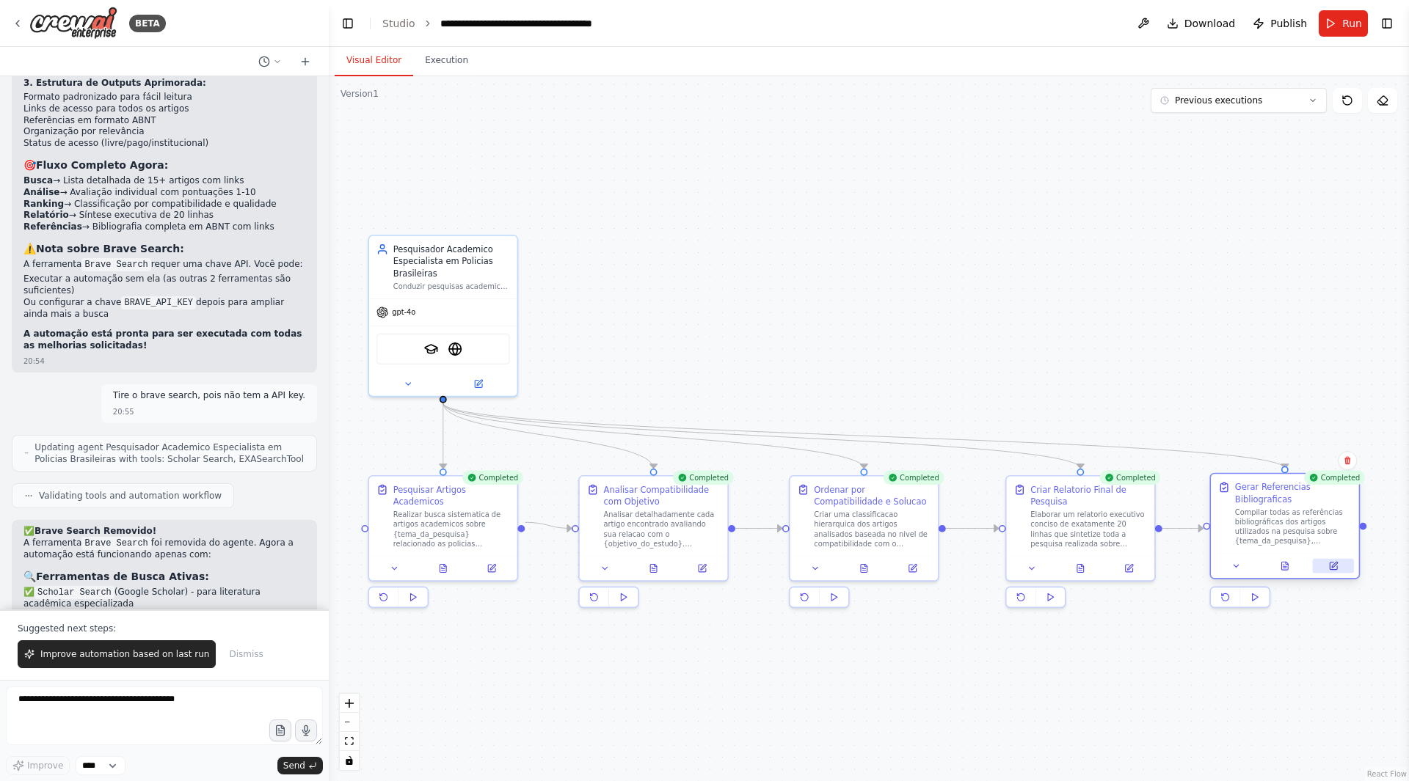
click at [1339, 569] on button at bounding box center [1333, 566] width 41 height 15
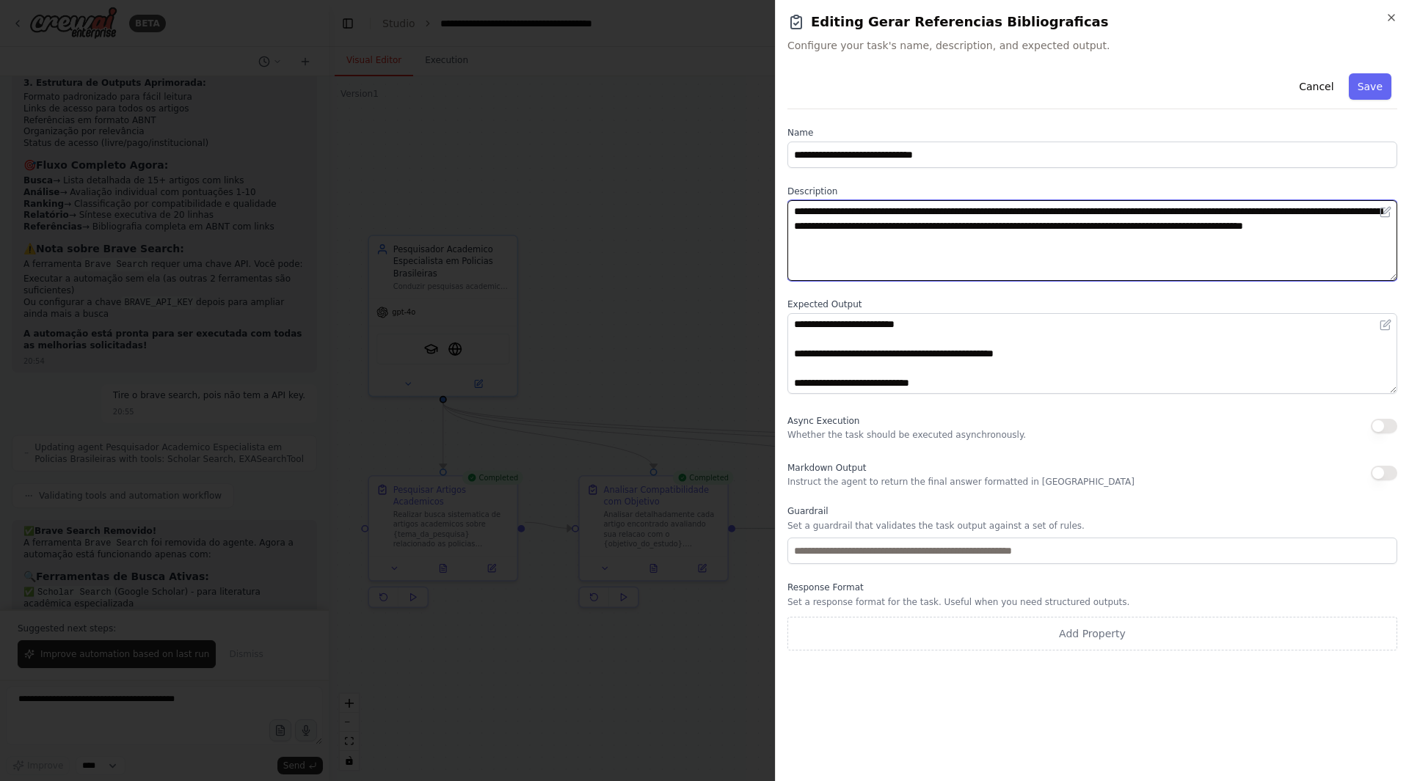
drag, startPoint x: 843, startPoint y: 229, endPoint x: 883, endPoint y: 230, distance: 40.4
click at [883, 230] on textarea "**********" at bounding box center [1092, 240] width 610 height 81
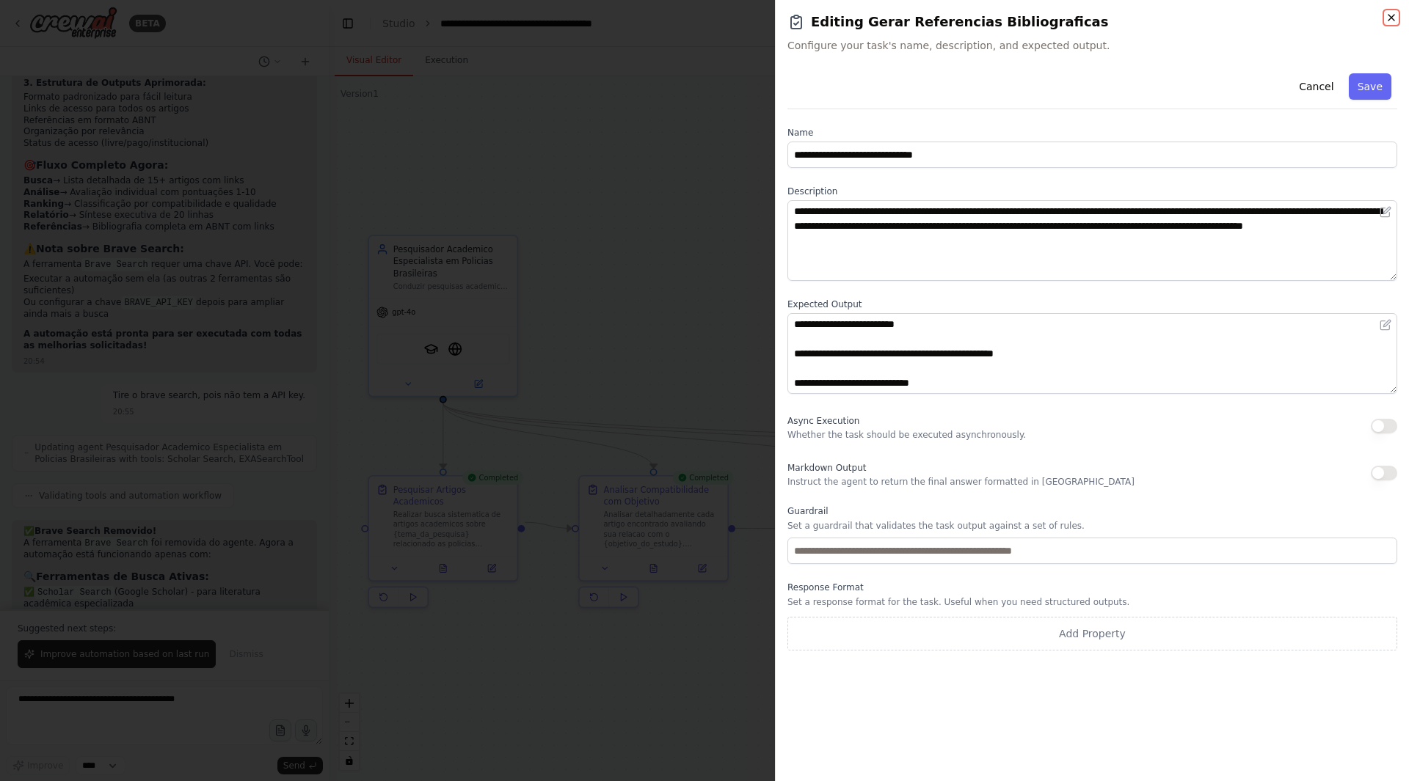
click at [1390, 19] on icon "button" at bounding box center [1391, 18] width 12 height 12
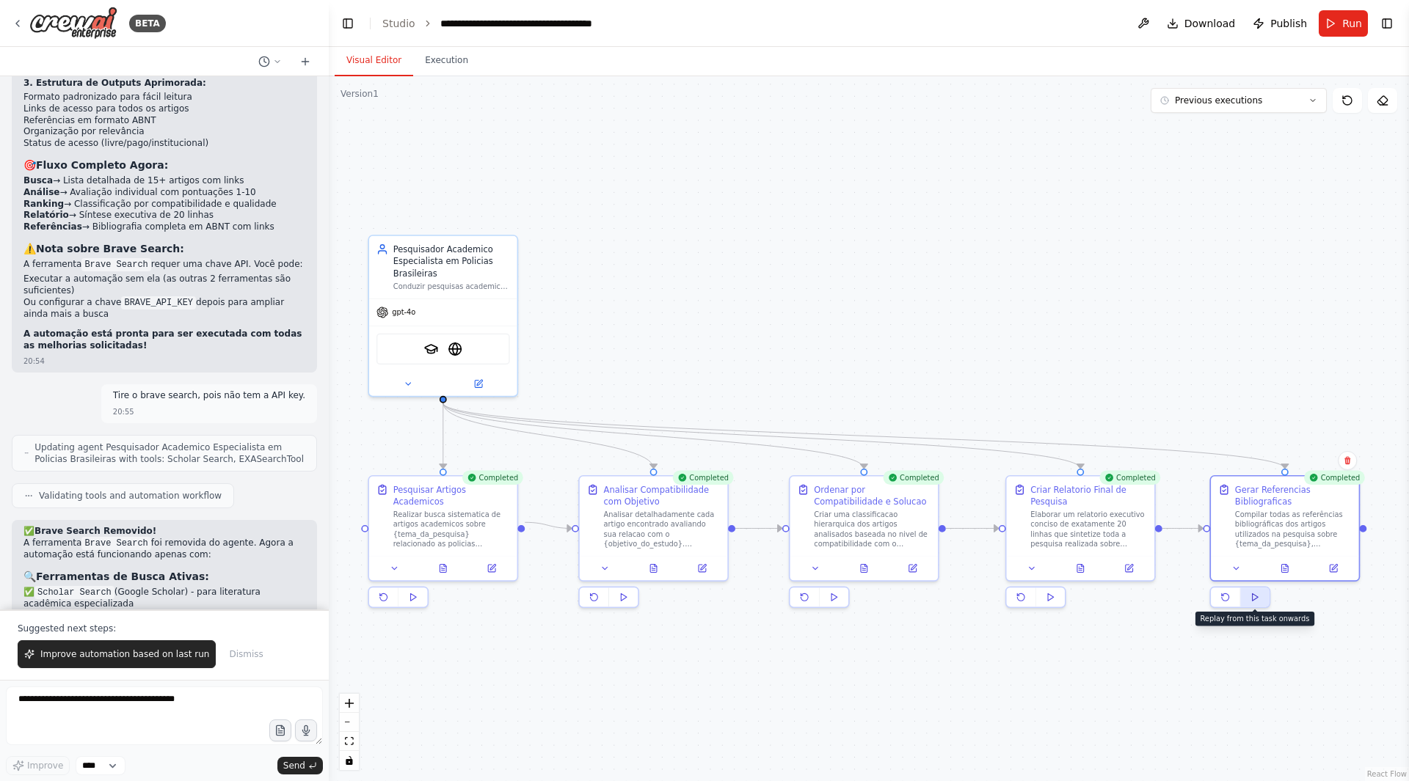
click at [1249, 596] on button at bounding box center [1254, 597] width 29 height 19
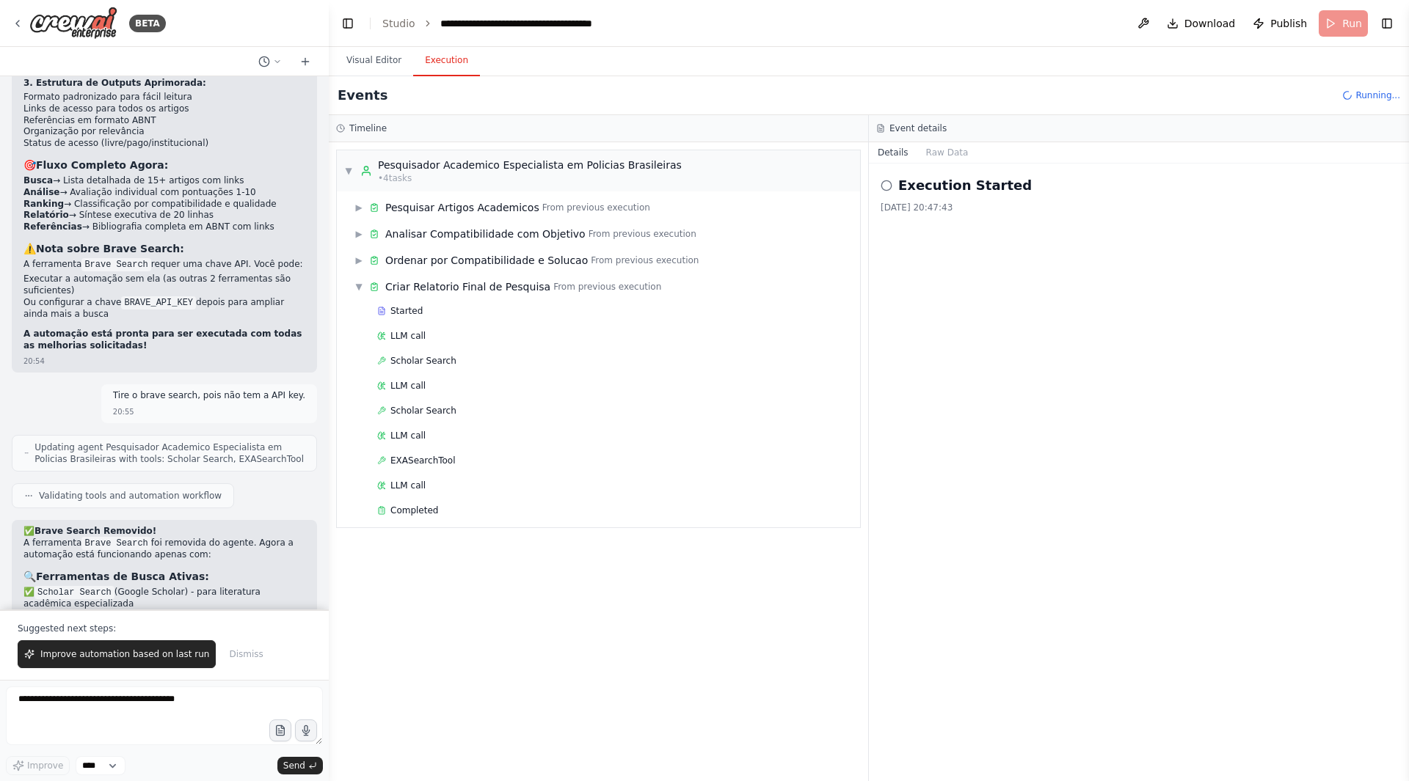
click at [421, 60] on button "Execution" at bounding box center [446, 60] width 67 height 31
click at [368, 59] on button "Visual Editor" at bounding box center [374, 60] width 79 height 31
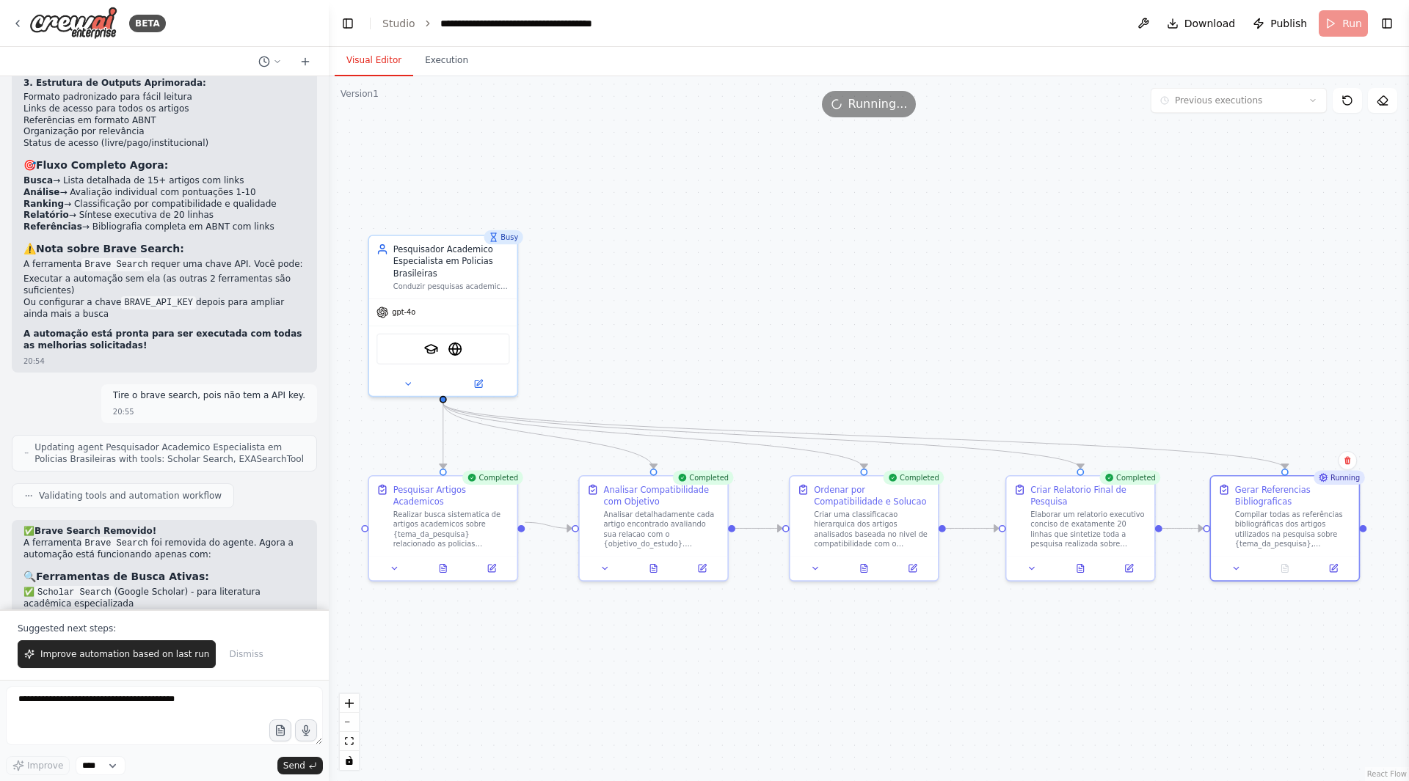
scroll to position [3417, 0]
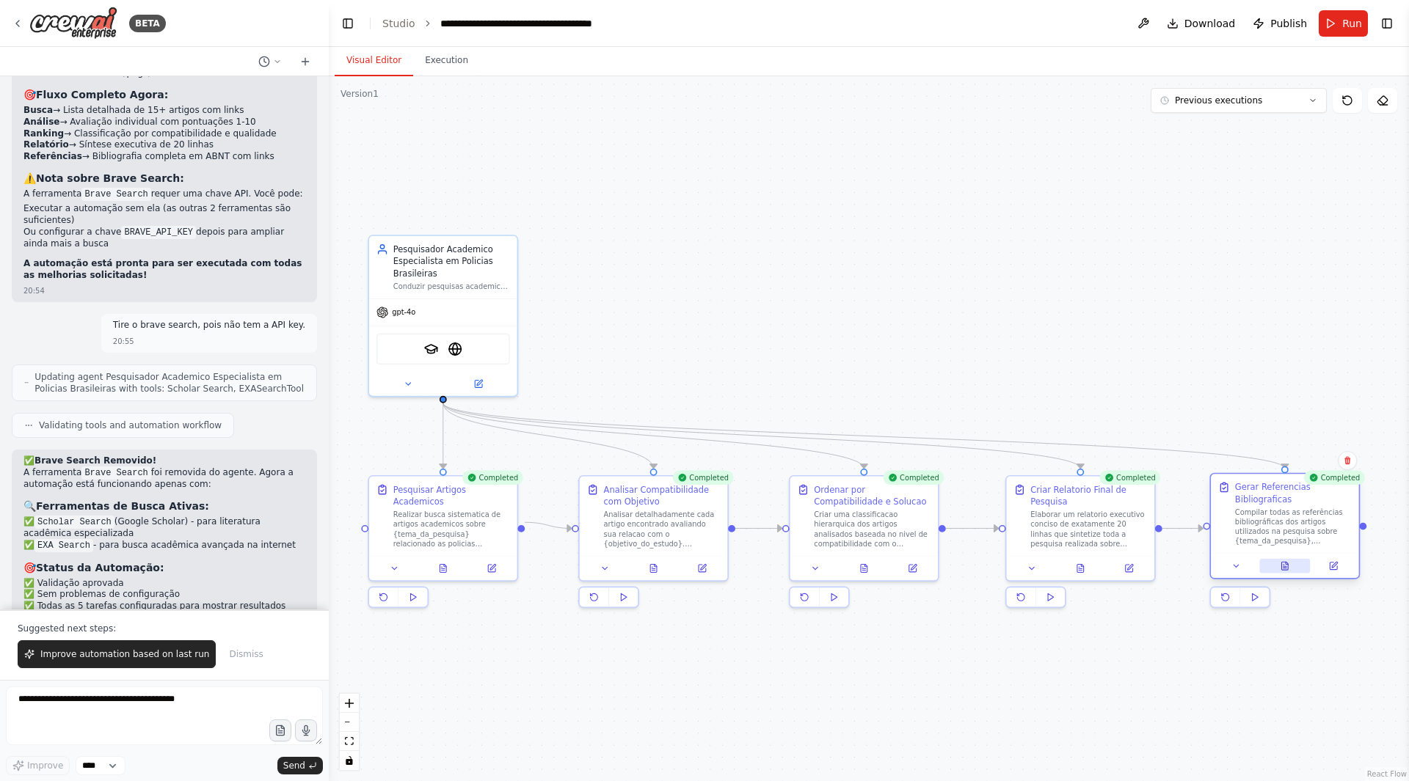
click at [1285, 572] on button at bounding box center [1284, 566] width 51 height 15
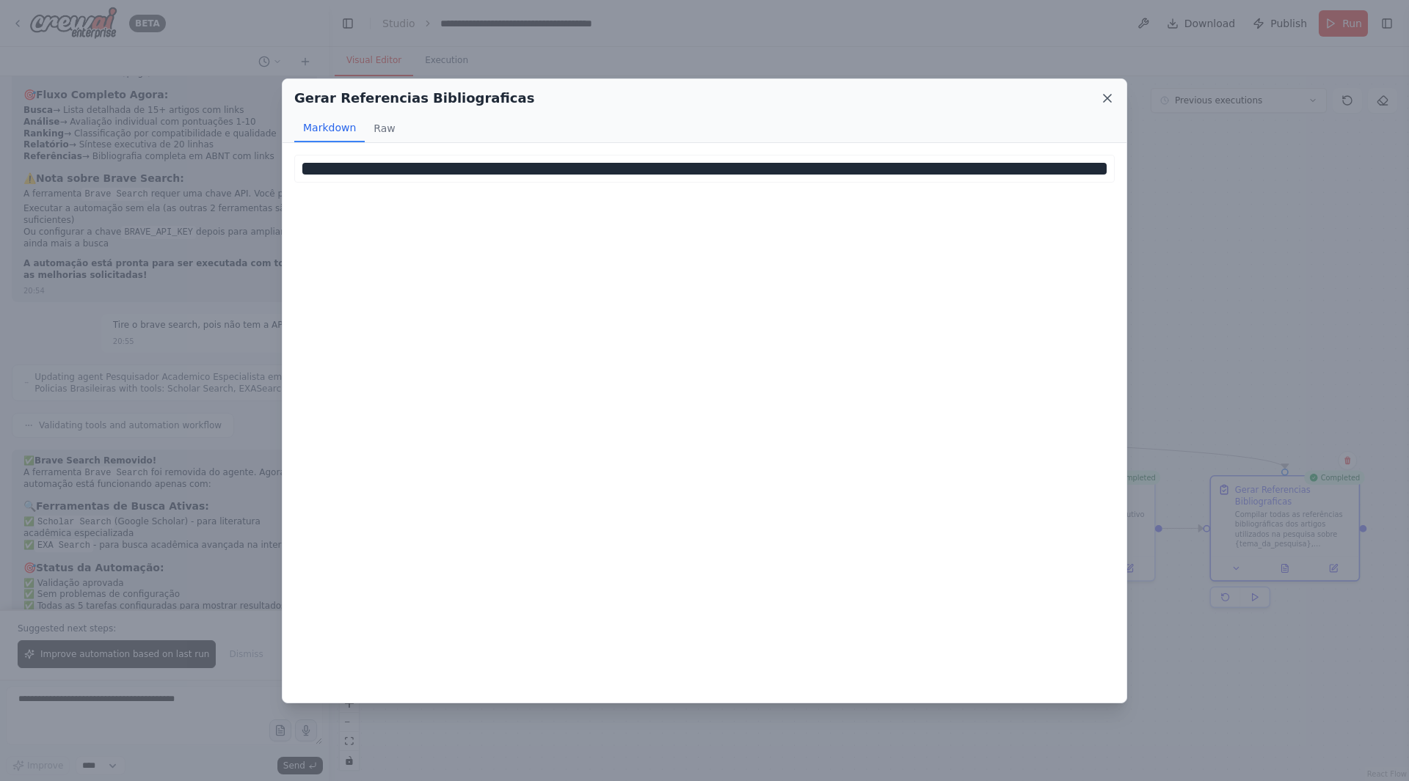
click at [1107, 102] on icon at bounding box center [1107, 98] width 15 height 15
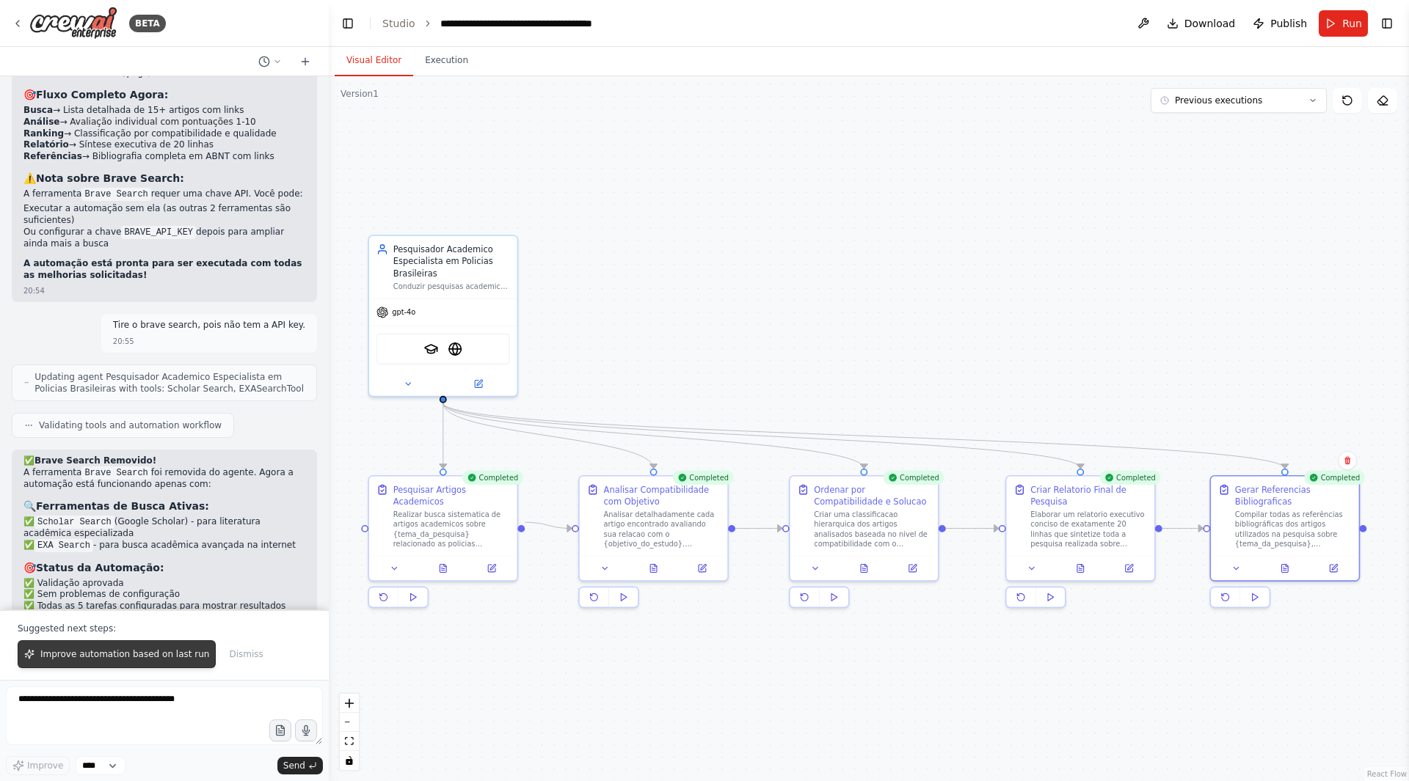
click at [136, 647] on button "Improve automation based on last run" at bounding box center [117, 655] width 198 height 28
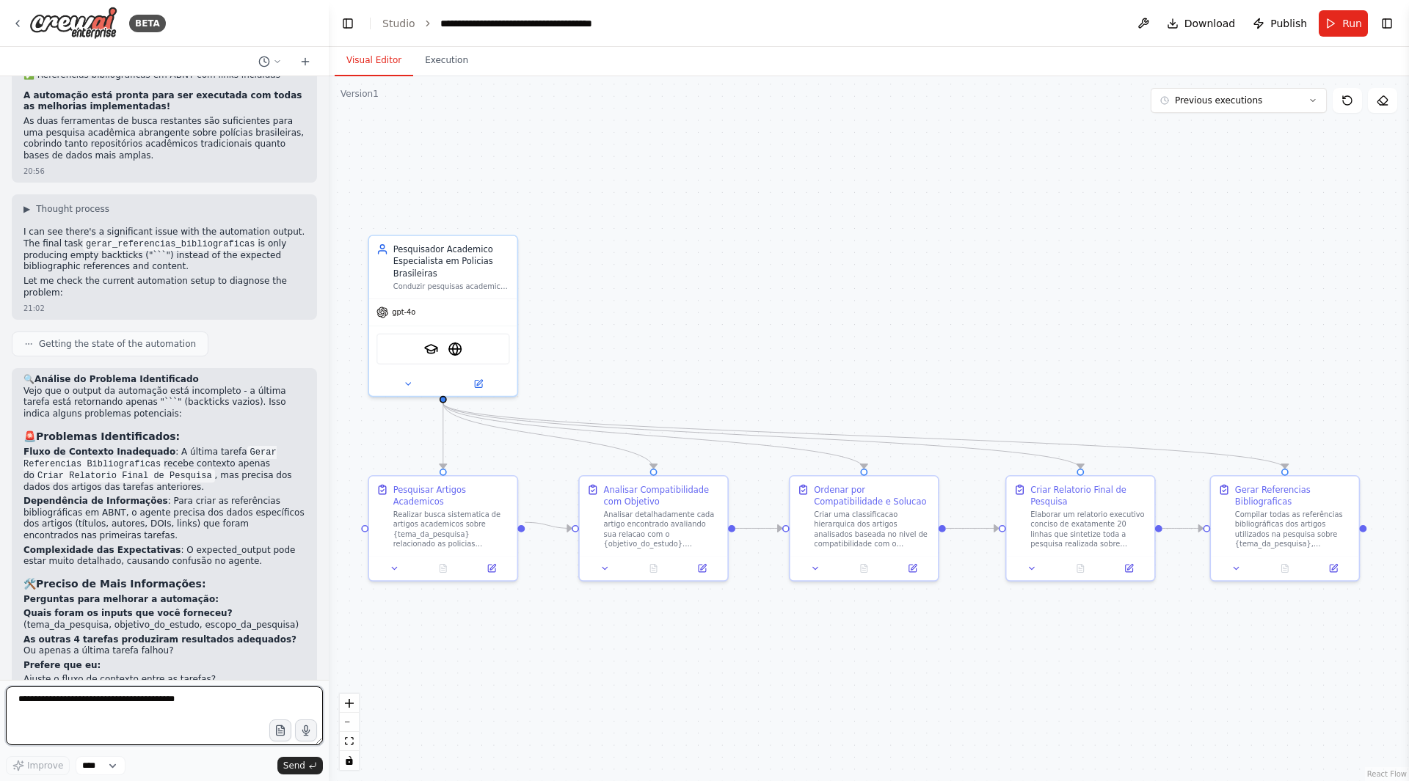
scroll to position [3972, 0]
type textarea "**********"
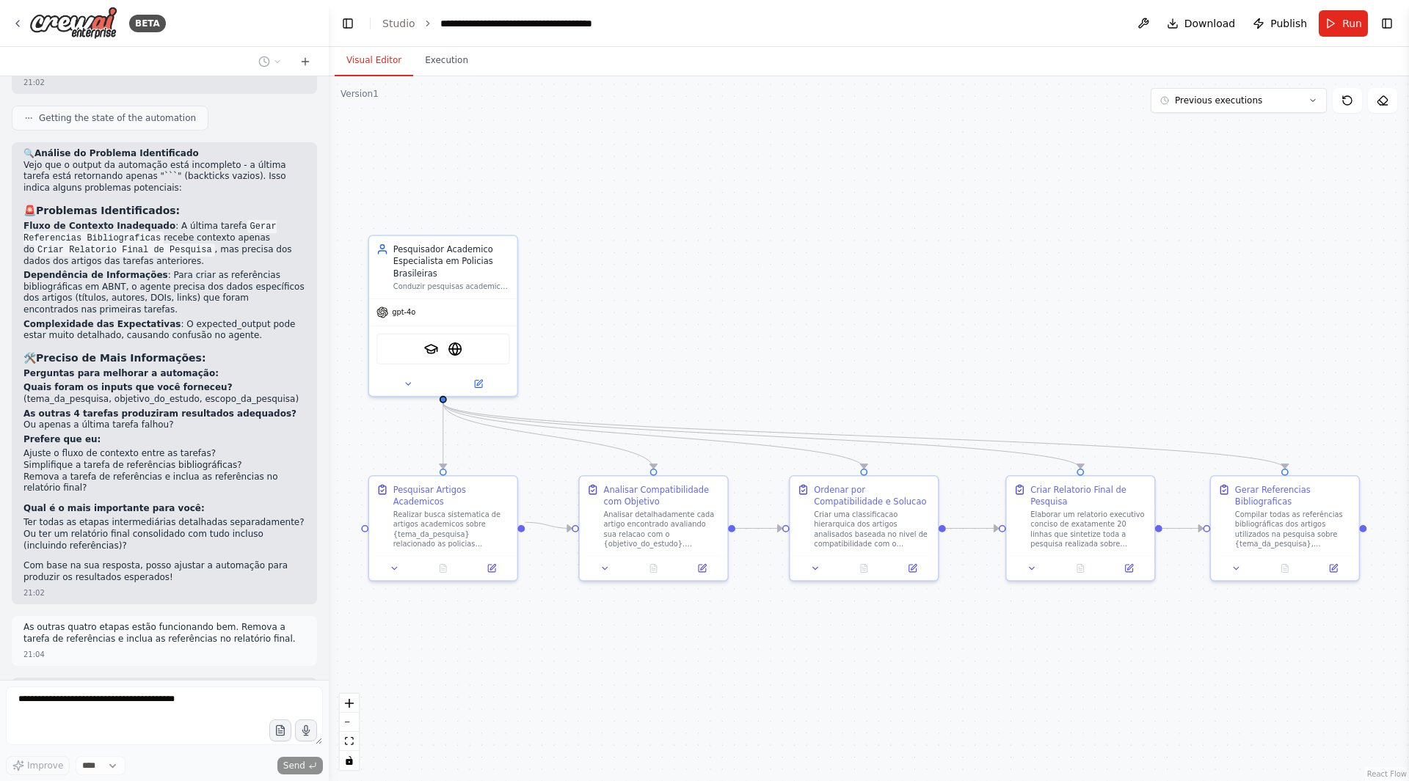
scroll to position [4208, 0]
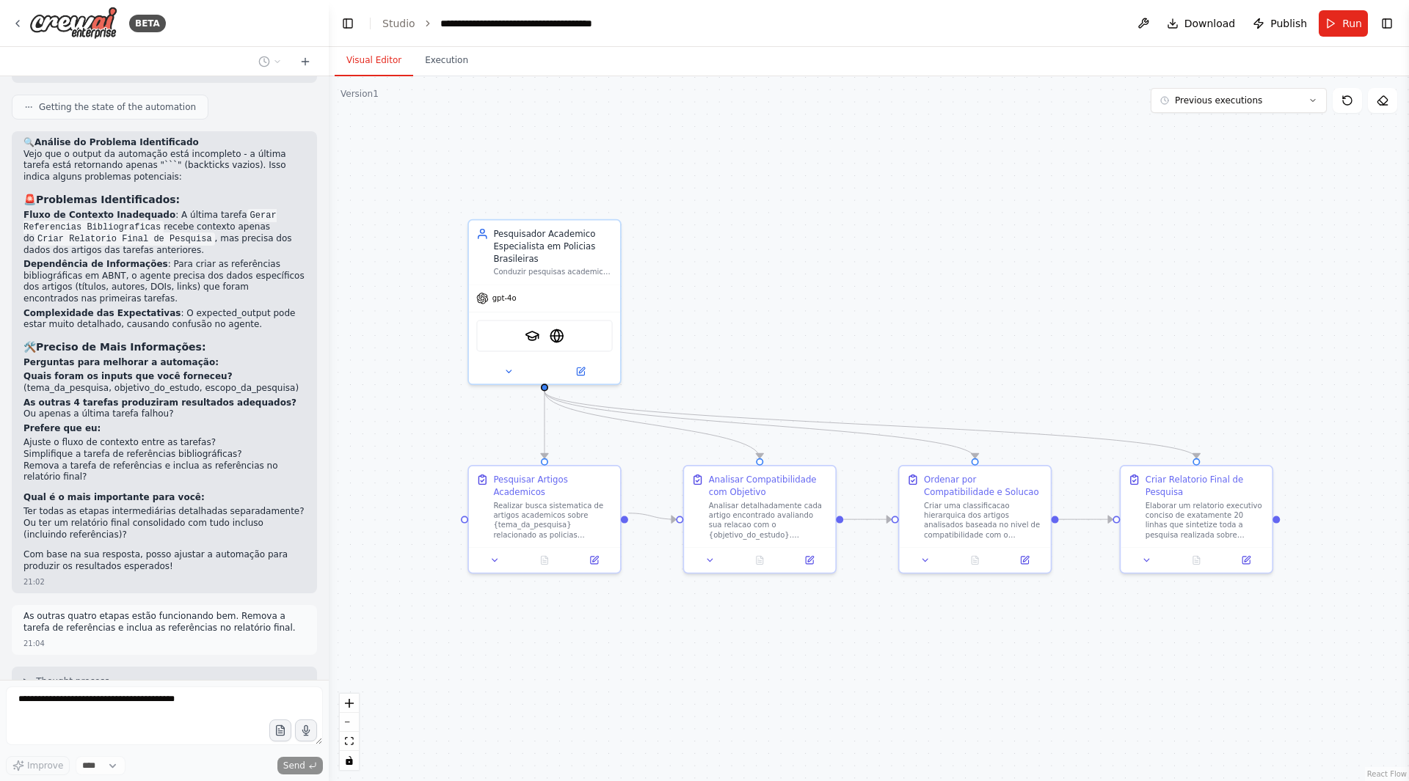
drag, startPoint x: 809, startPoint y: 349, endPoint x: 909, endPoint y: 335, distance: 101.4
click at [909, 335] on div ".deletable-edge-delete-btn { width: 20px; height: 20px; border: 0px solid #ffff…" at bounding box center [869, 428] width 1080 height 705
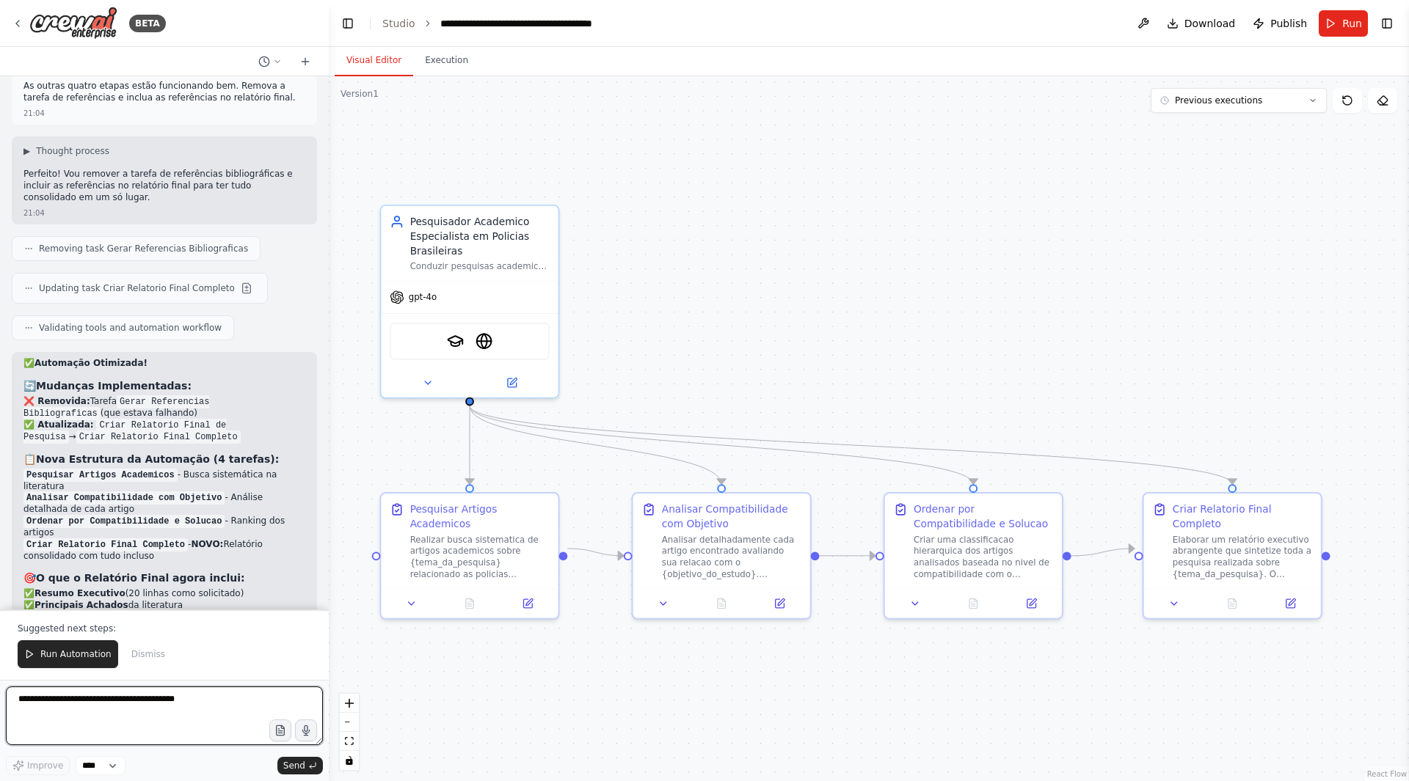
scroll to position [4749, 0]
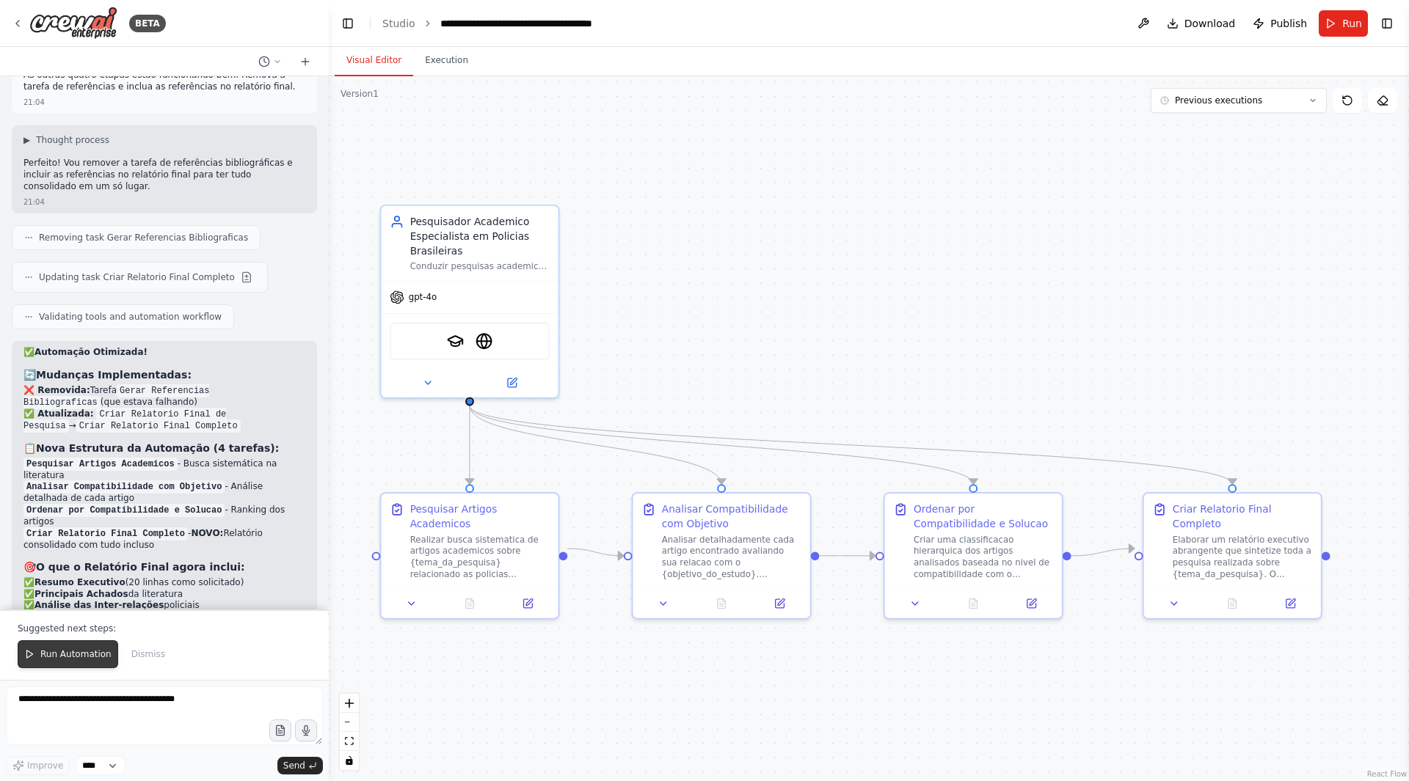
click at [62, 651] on span "Run Automation" at bounding box center [75, 655] width 71 height 12
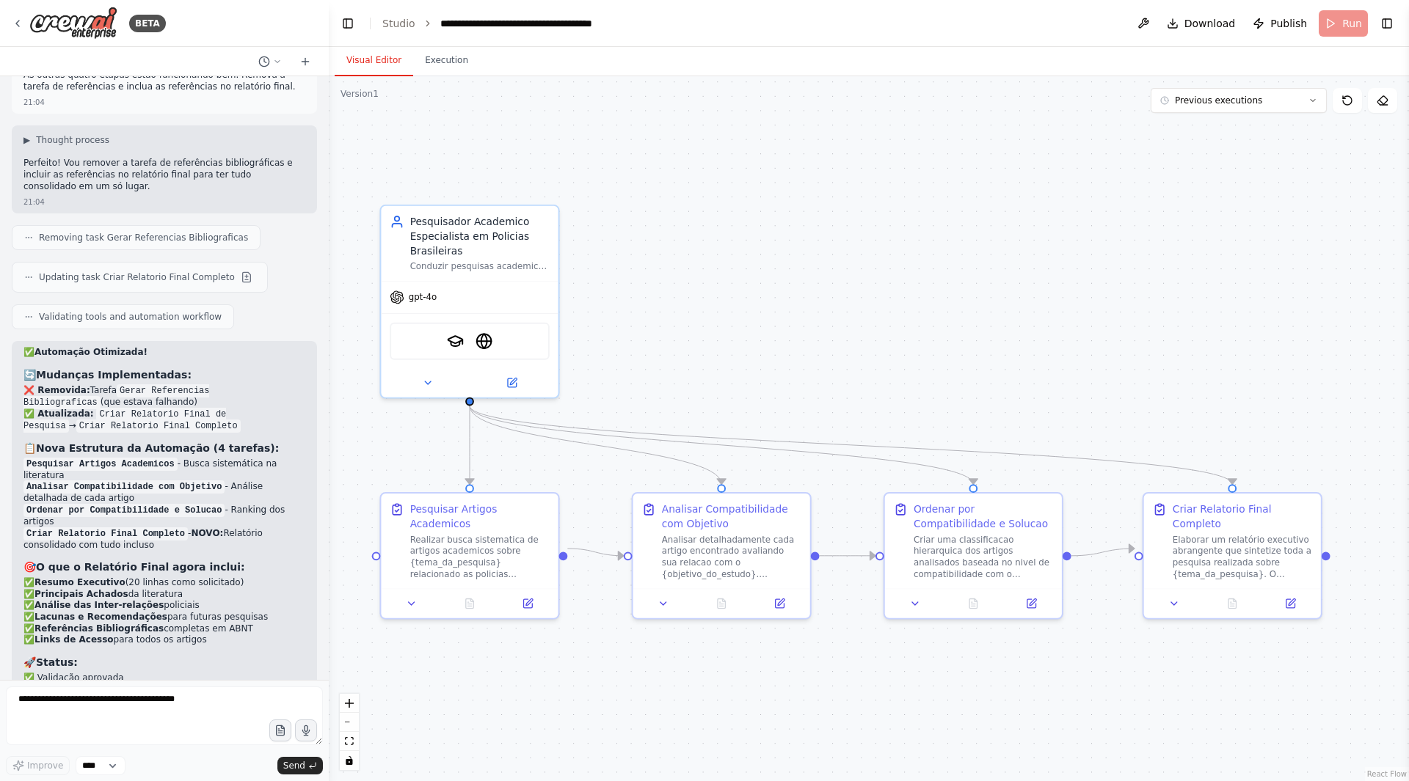
scroll to position [4679, 0]
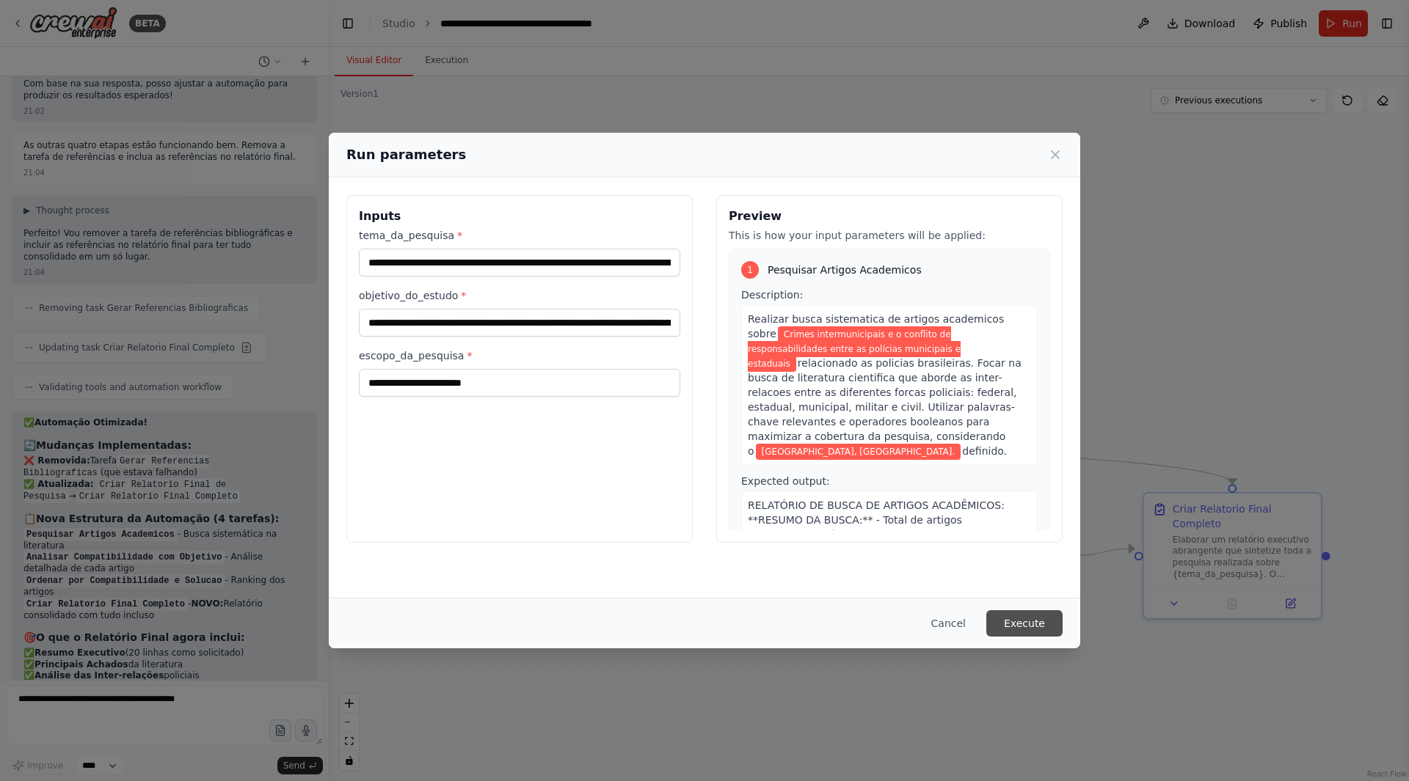
click at [1035, 619] on button "Execute" at bounding box center [1024, 623] width 76 height 26
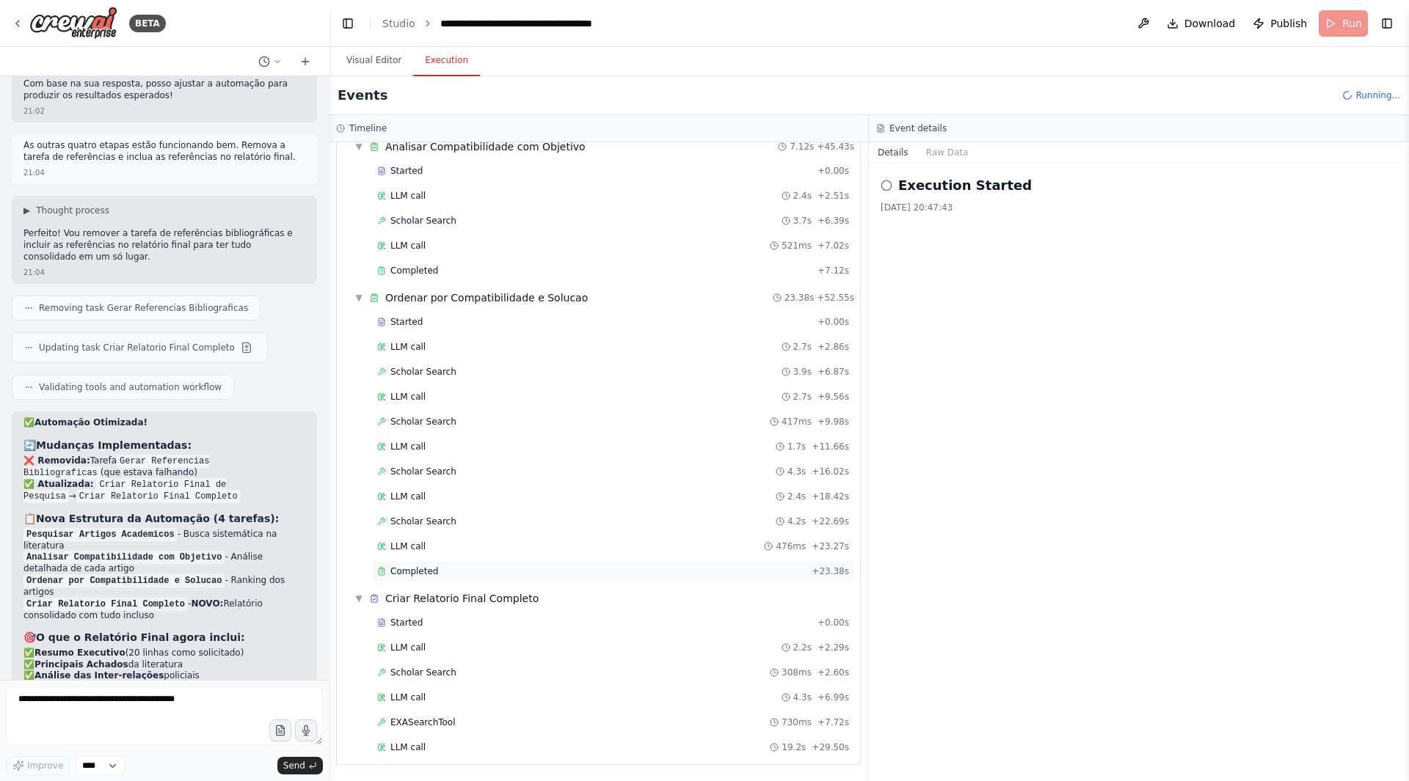
scroll to position [387, 0]
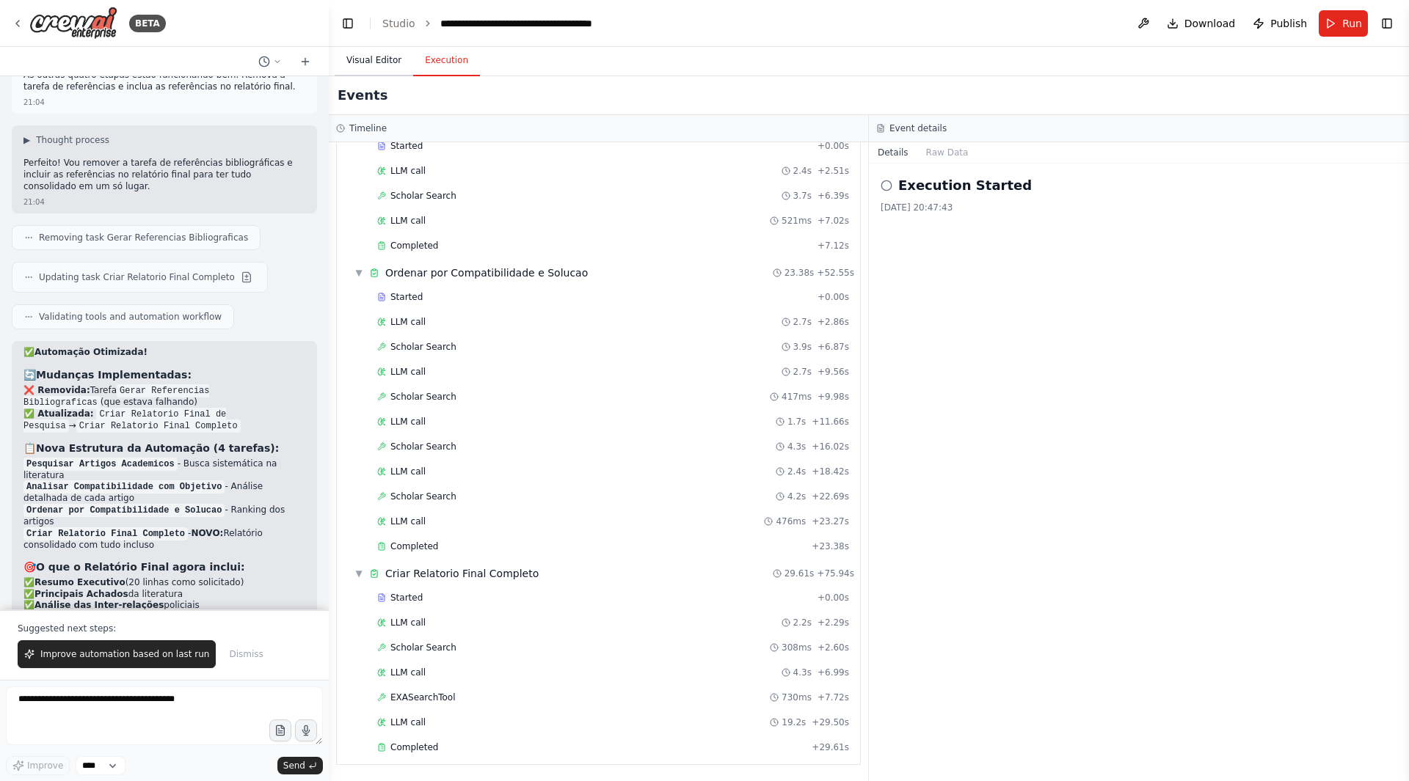
click at [359, 67] on button "Visual Editor" at bounding box center [374, 60] width 79 height 31
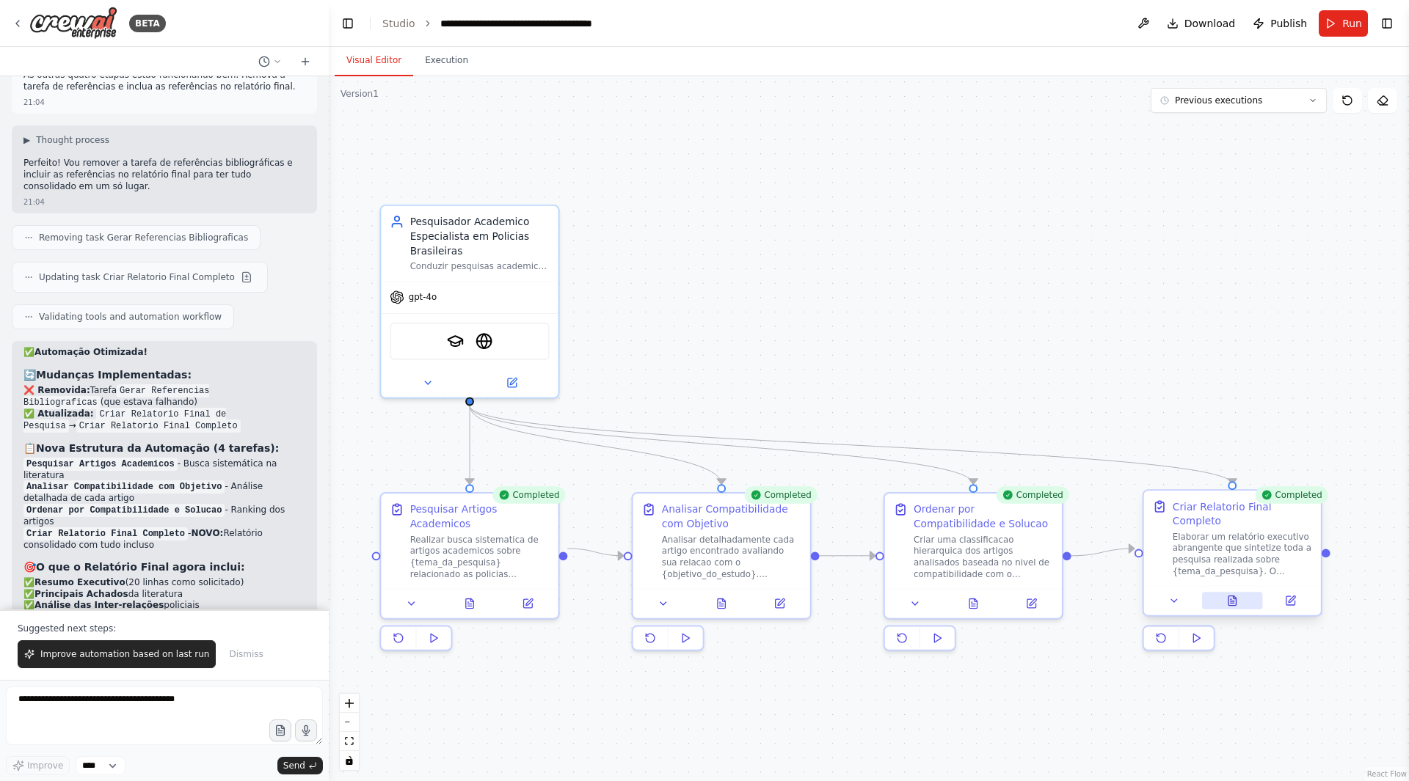
click at [1225, 592] on button at bounding box center [1232, 601] width 61 height 18
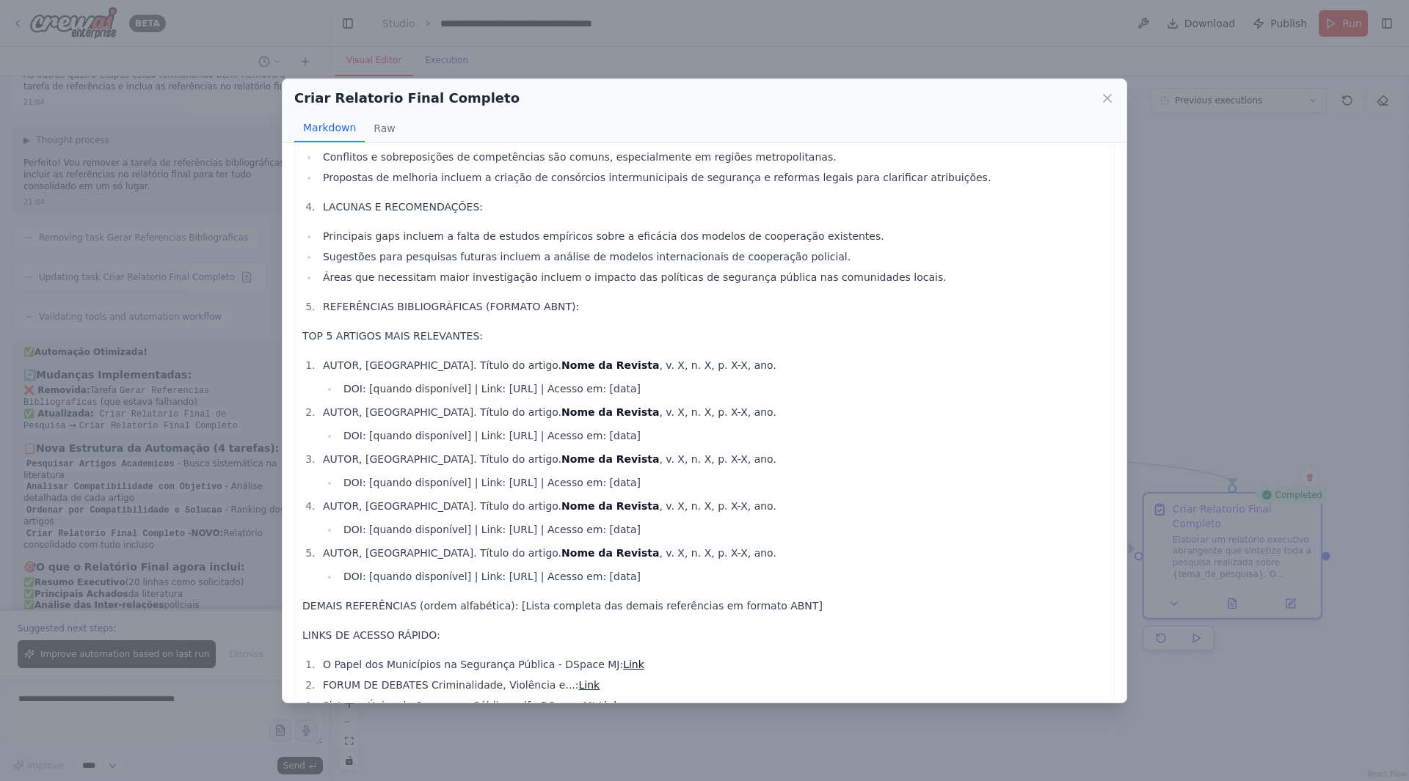
scroll to position [345, 0]
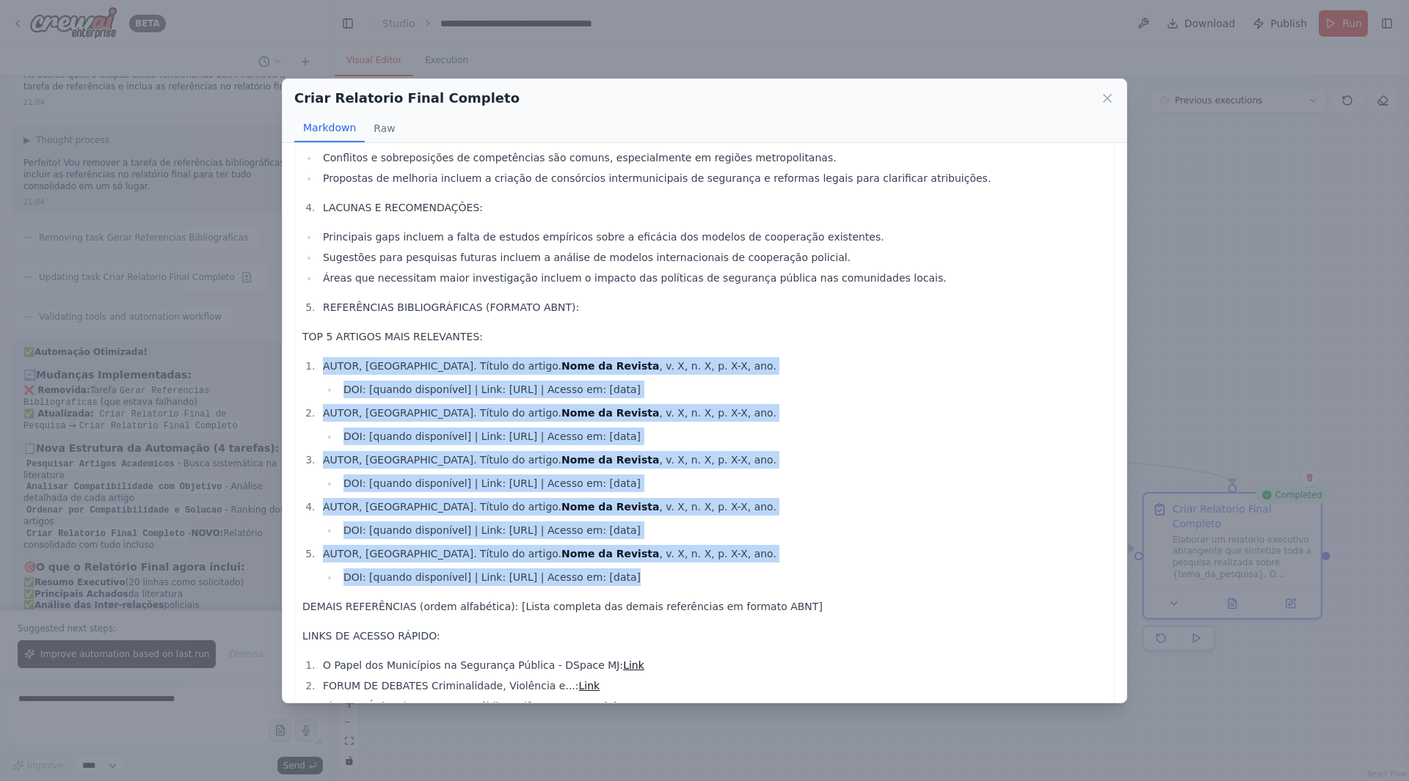
drag, startPoint x: 613, startPoint y: 558, endPoint x: 299, endPoint y: 341, distance: 380.8
click at [299, 341] on div "RELATÓRIO FINAL COMPLETO - PESQUISA ACADÊMICA SOBRE POLÍCIAS BRASILEIRAS PRINCI…" at bounding box center [704, 302] width 820 height 985
click at [671, 407] on li "AUTOR, [GEOGRAPHIC_DATA]. Título do artigo. Nome da Revista , v. X, n. X, p. X-…" at bounding box center [712, 424] width 788 height 41
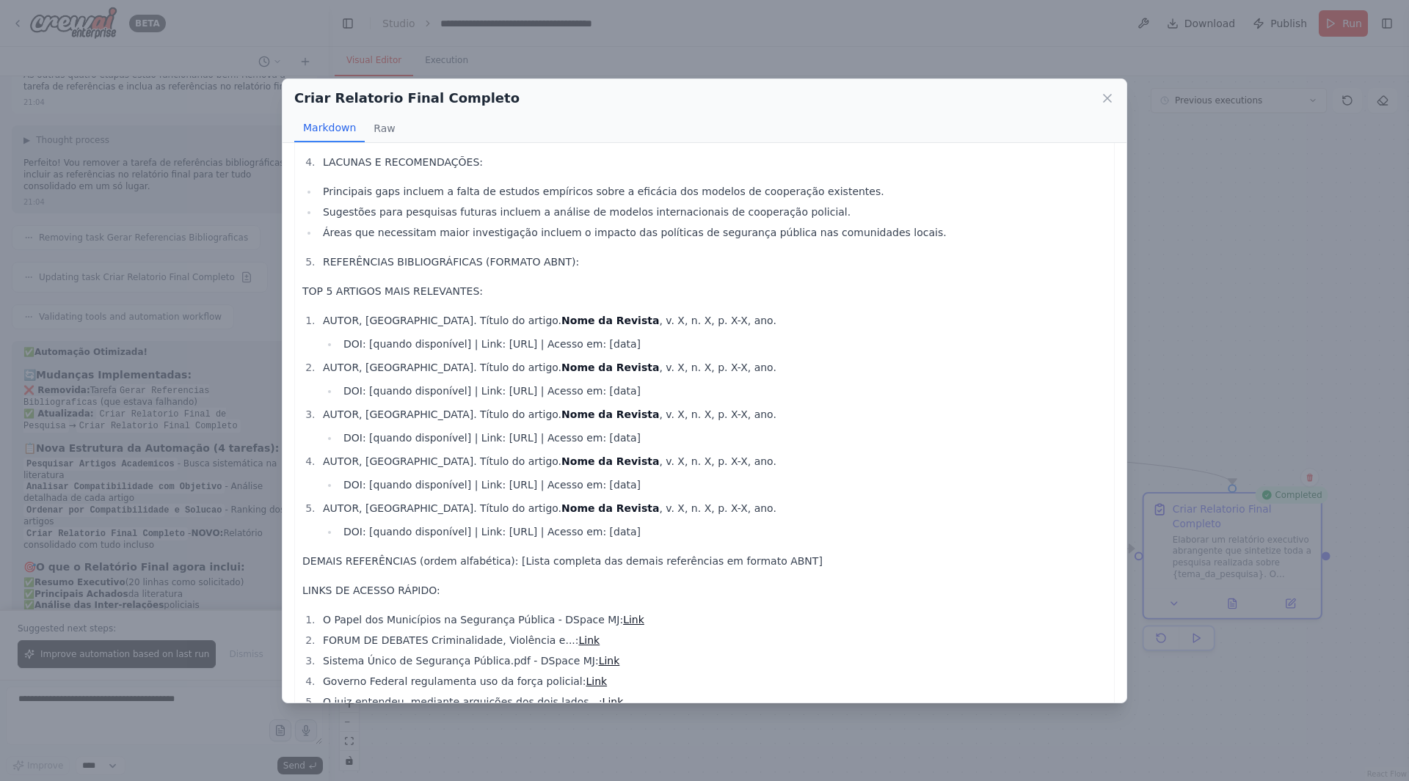
scroll to position [430, 0]
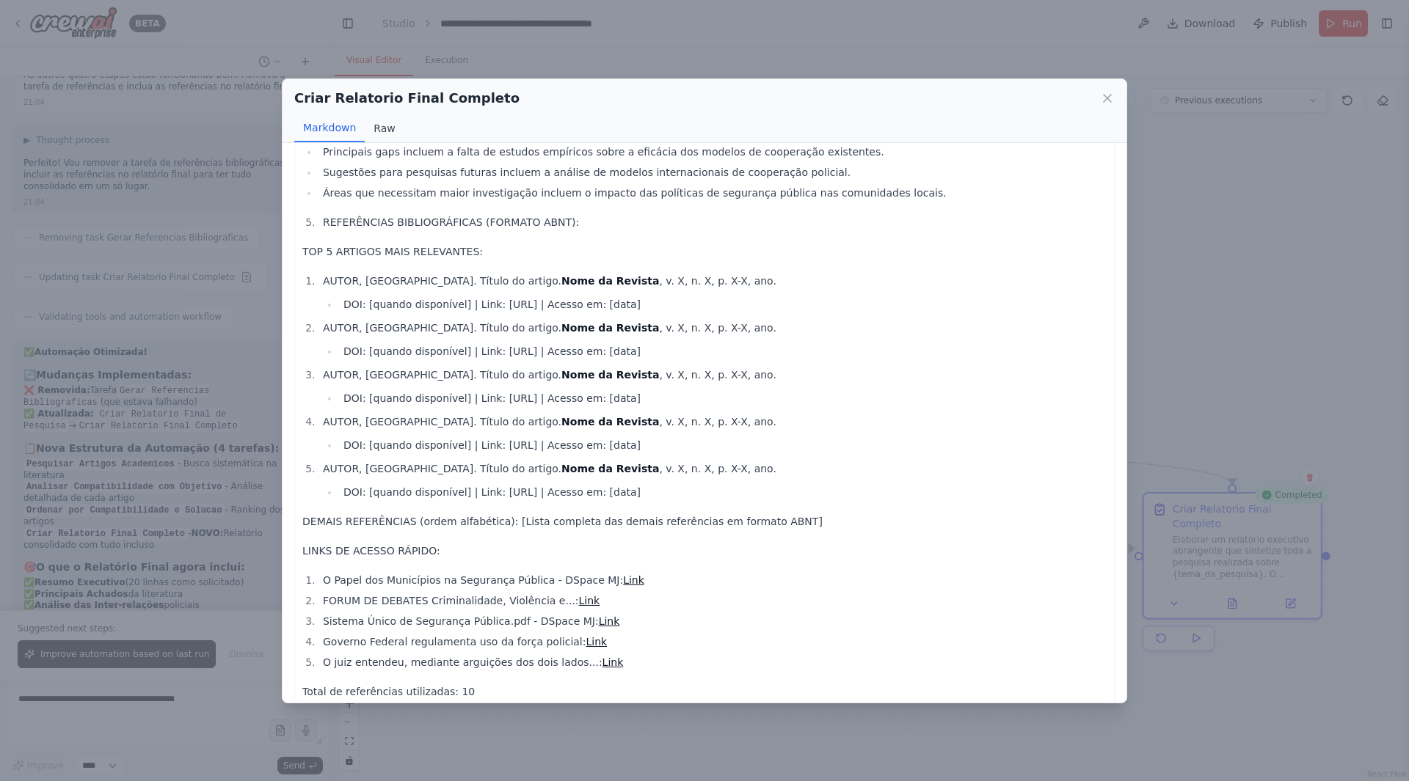
click at [386, 130] on button "Raw" at bounding box center [384, 128] width 39 height 28
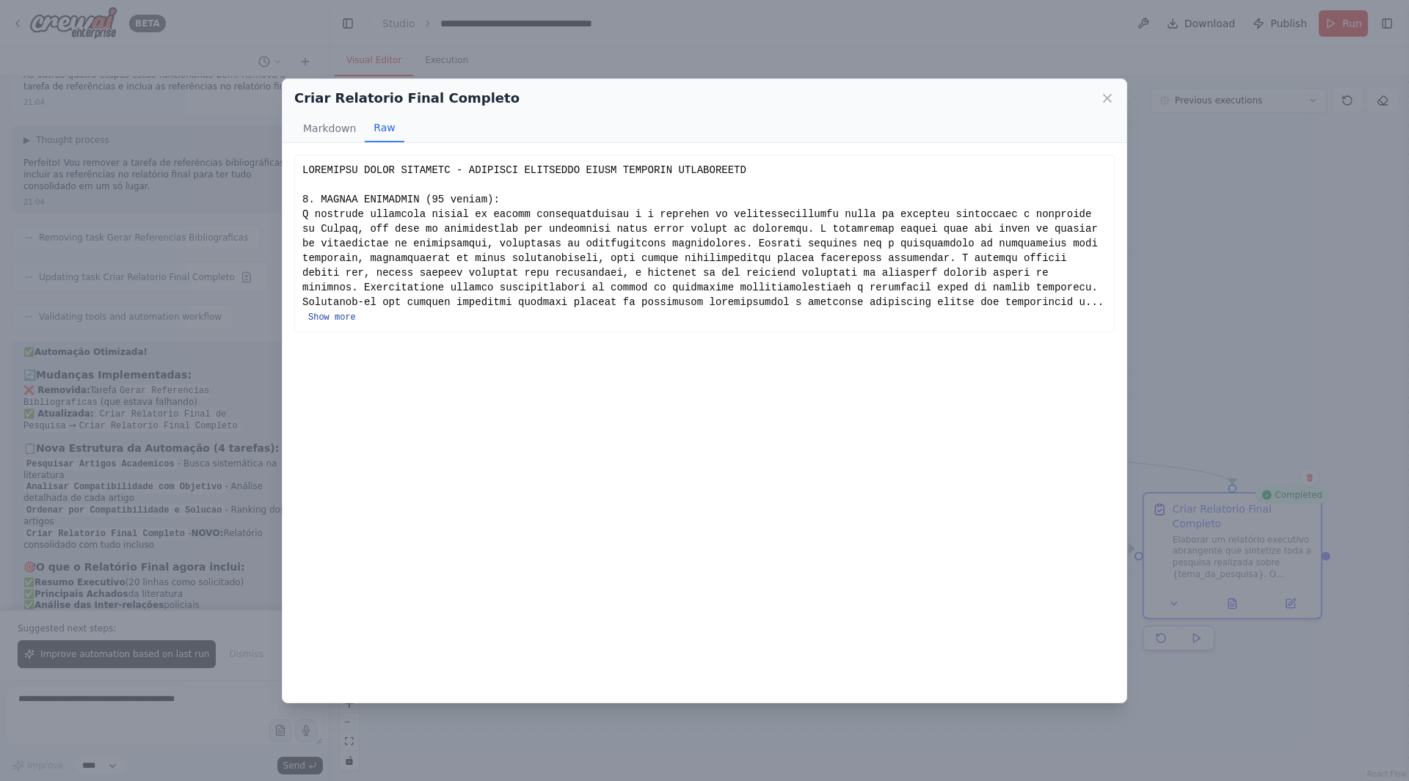
click at [356, 312] on button "Show more" at bounding box center [332, 318] width 48 height 12
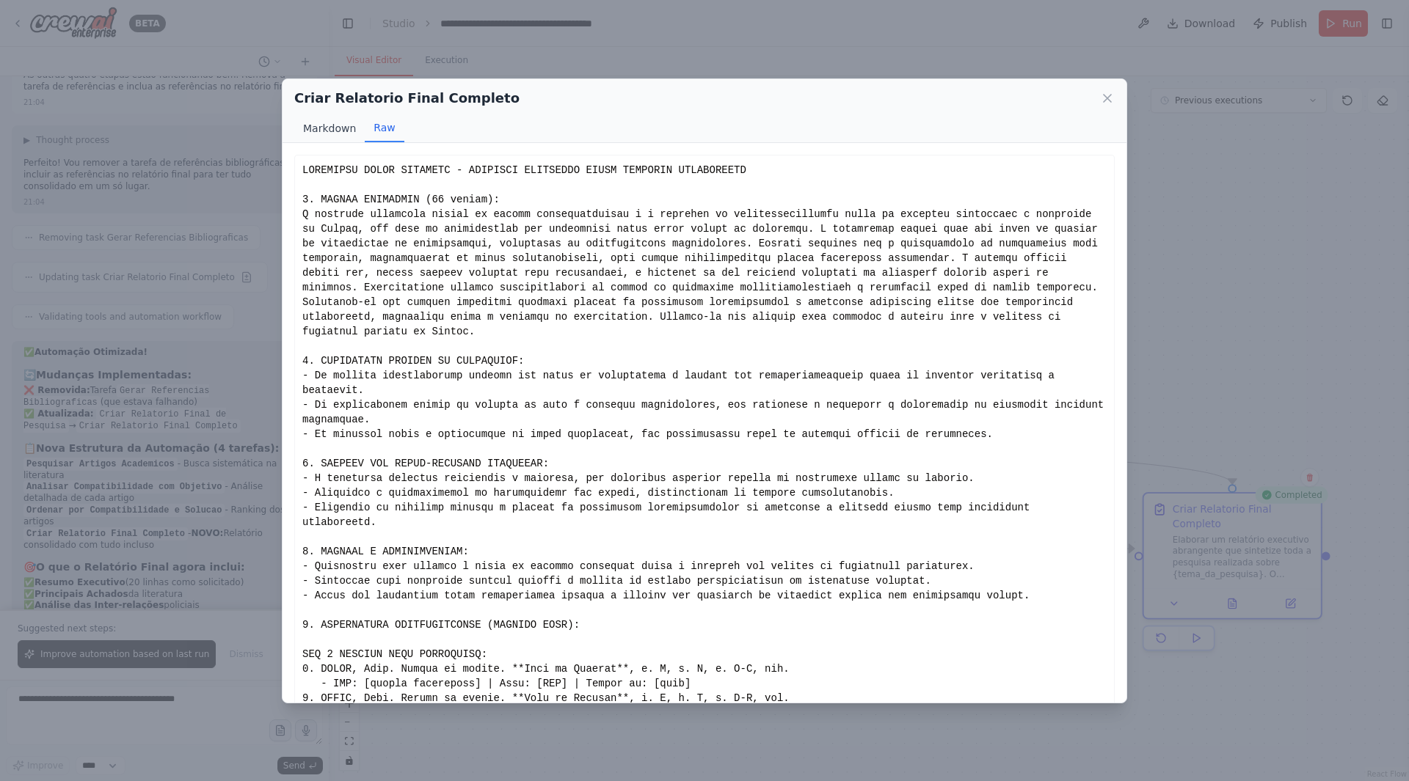
click at [337, 135] on button "Markdown" at bounding box center [329, 128] width 70 height 28
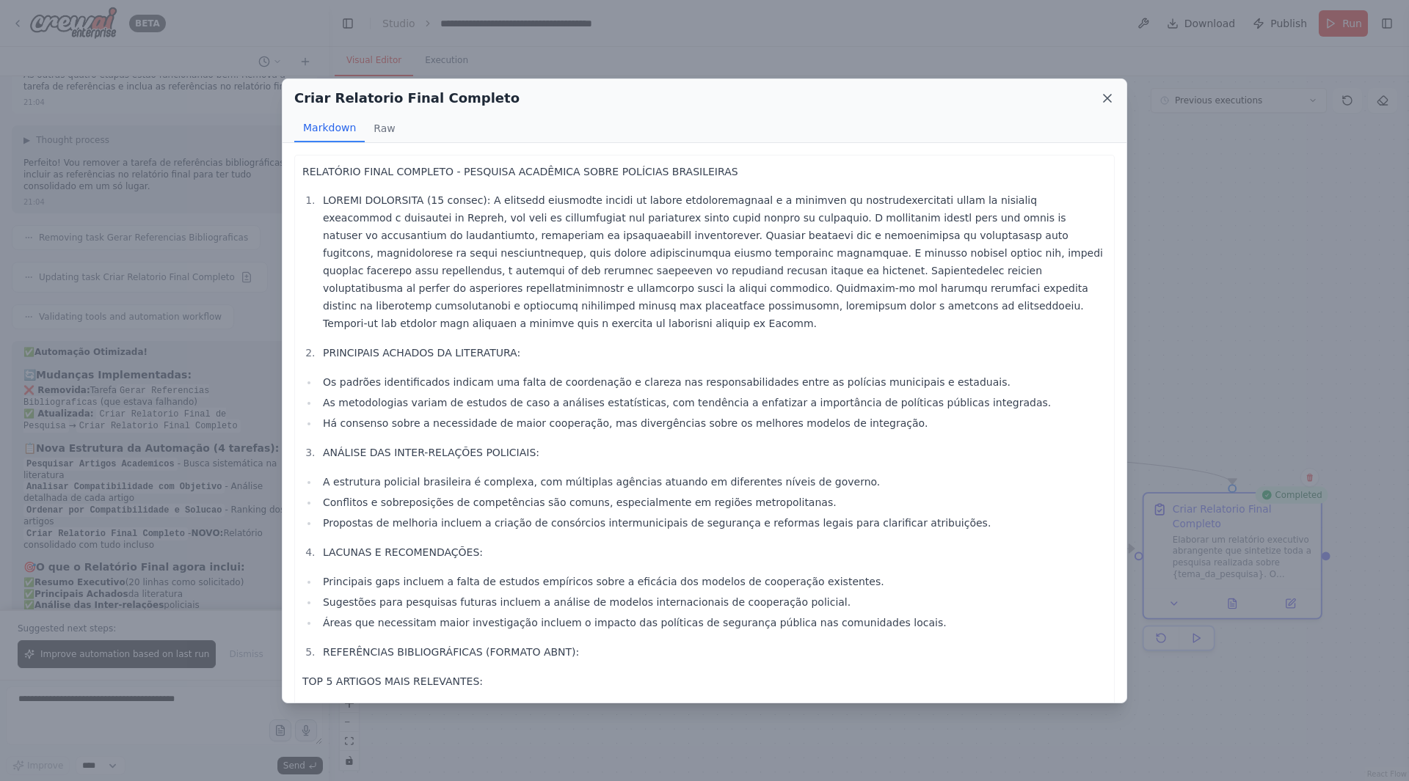
click at [1105, 98] on icon at bounding box center [1107, 98] width 15 height 15
